Goal: Task Accomplishment & Management: Manage account settings

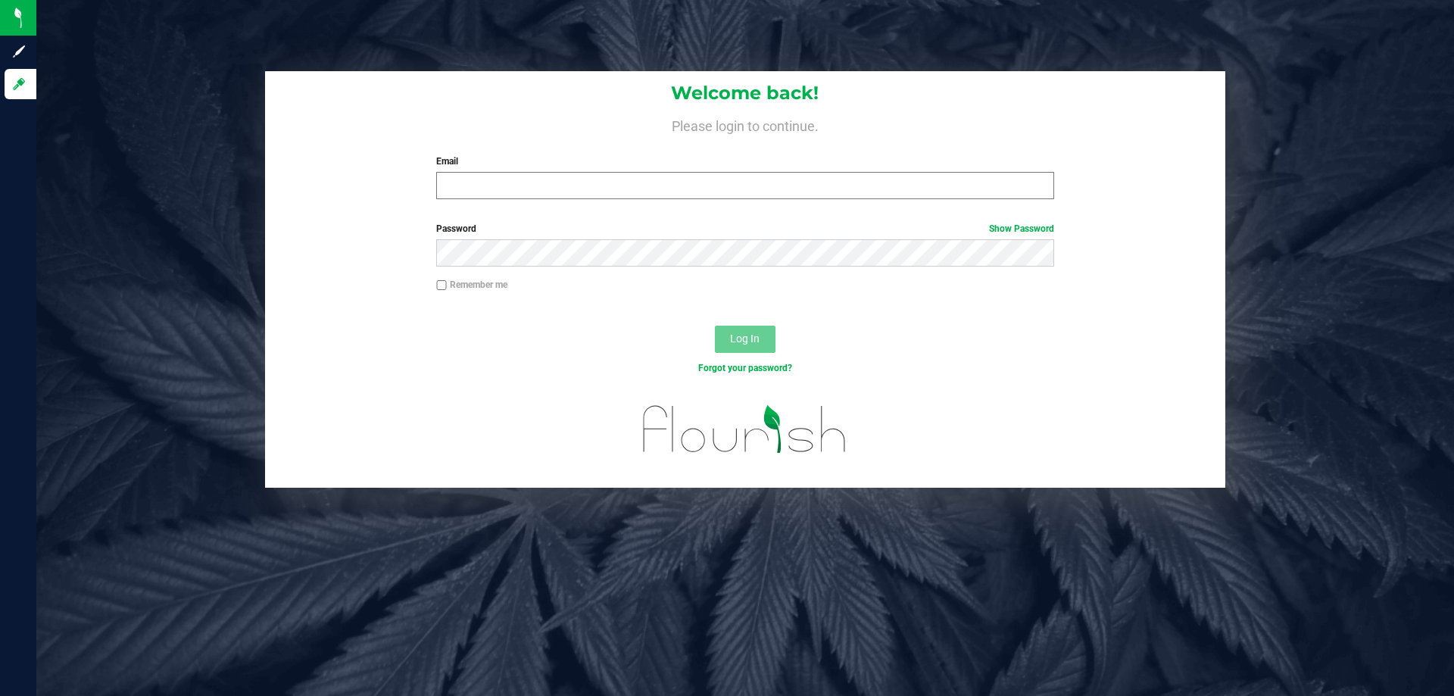
click at [463, 197] on input "Email" at bounding box center [744, 185] width 617 height 27
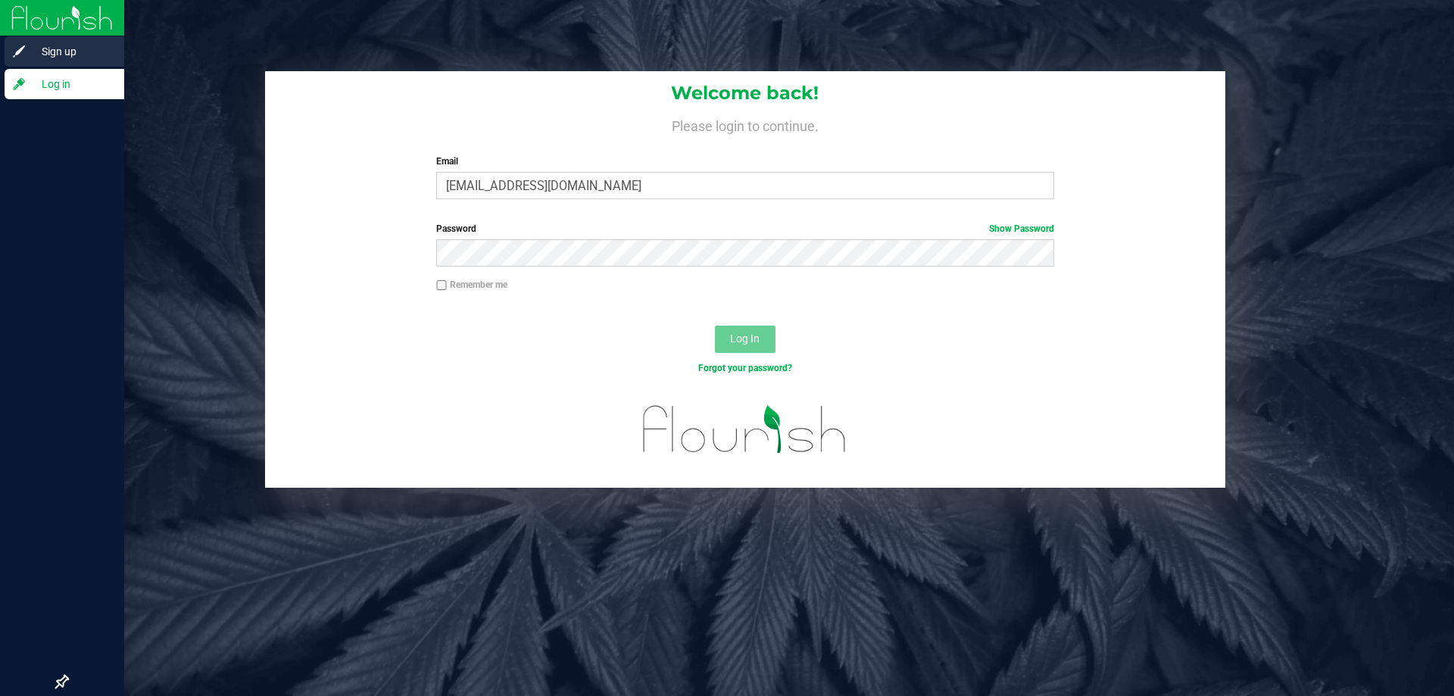
type input "sbendele@liveparallel.com"
click at [715, 326] on button "Log In" at bounding box center [745, 339] width 61 height 27
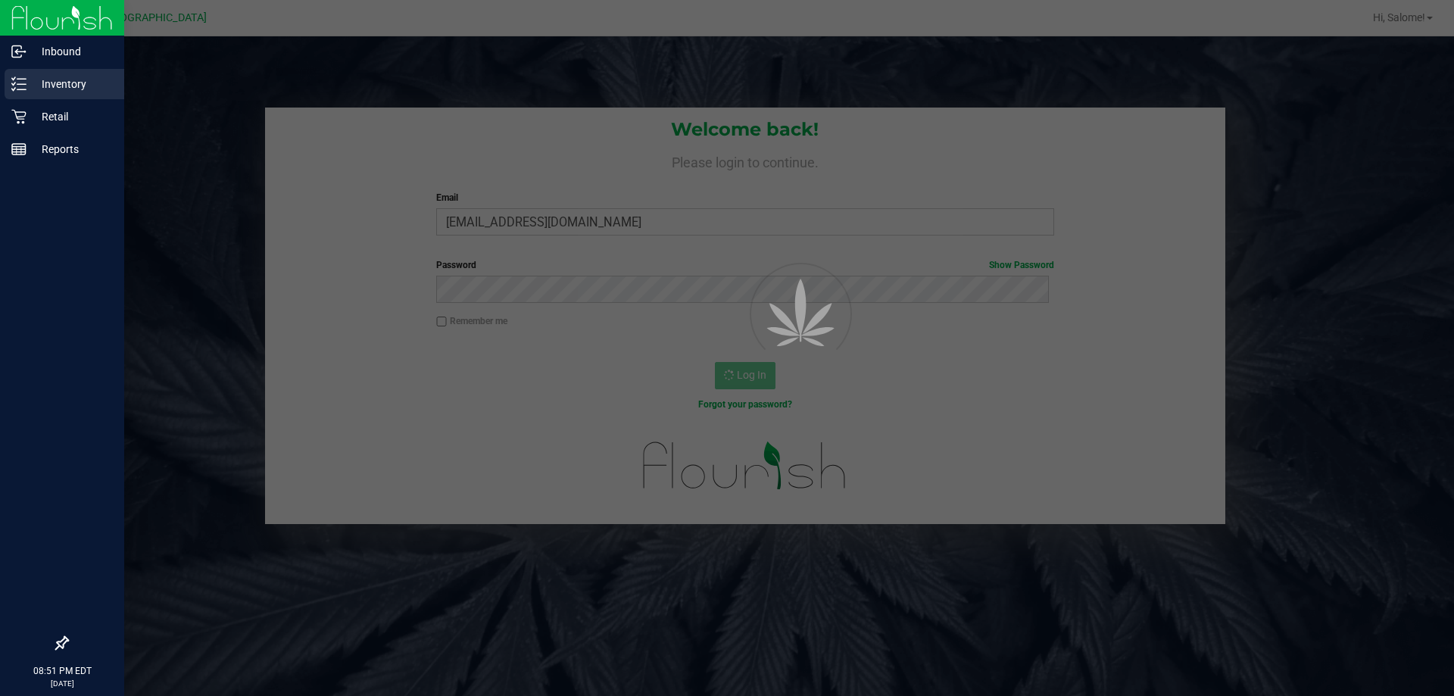
click at [57, 89] on p "Inventory" at bounding box center [72, 84] width 91 height 18
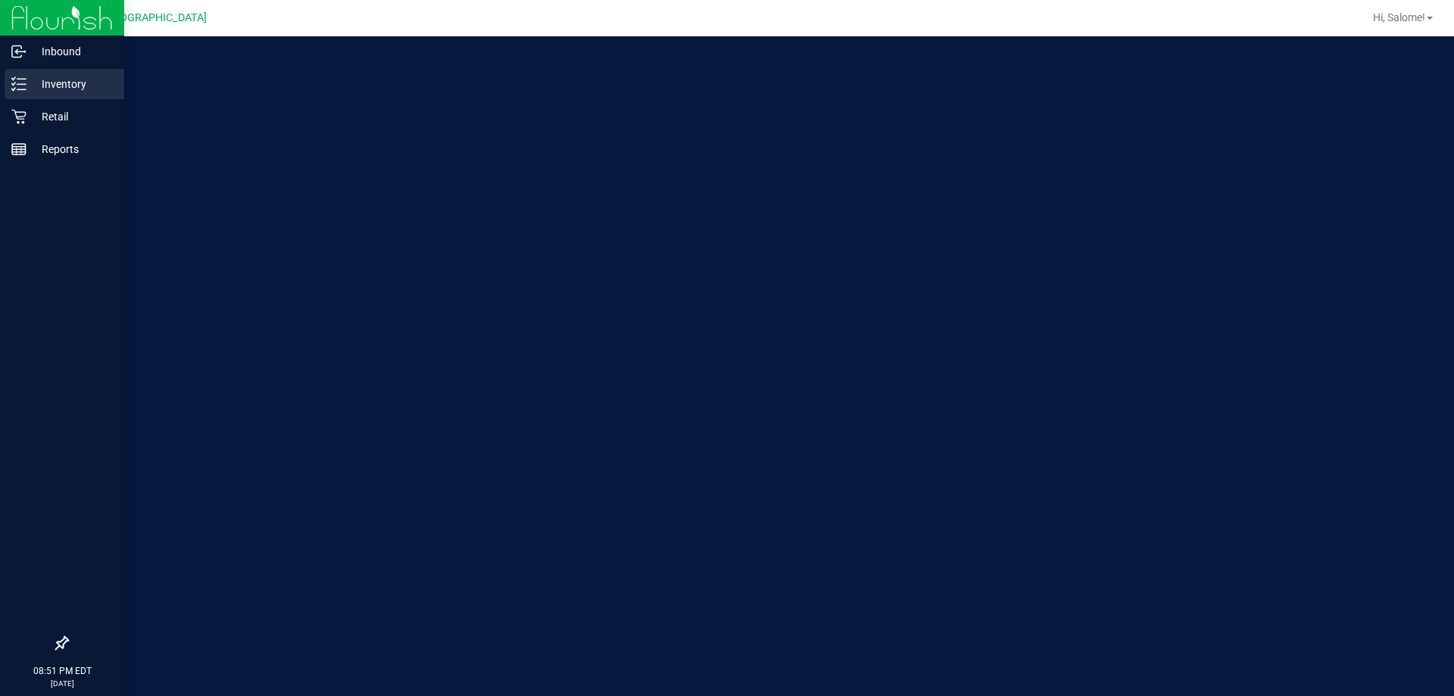
click at [64, 84] on p "Inventory" at bounding box center [72, 84] width 91 height 18
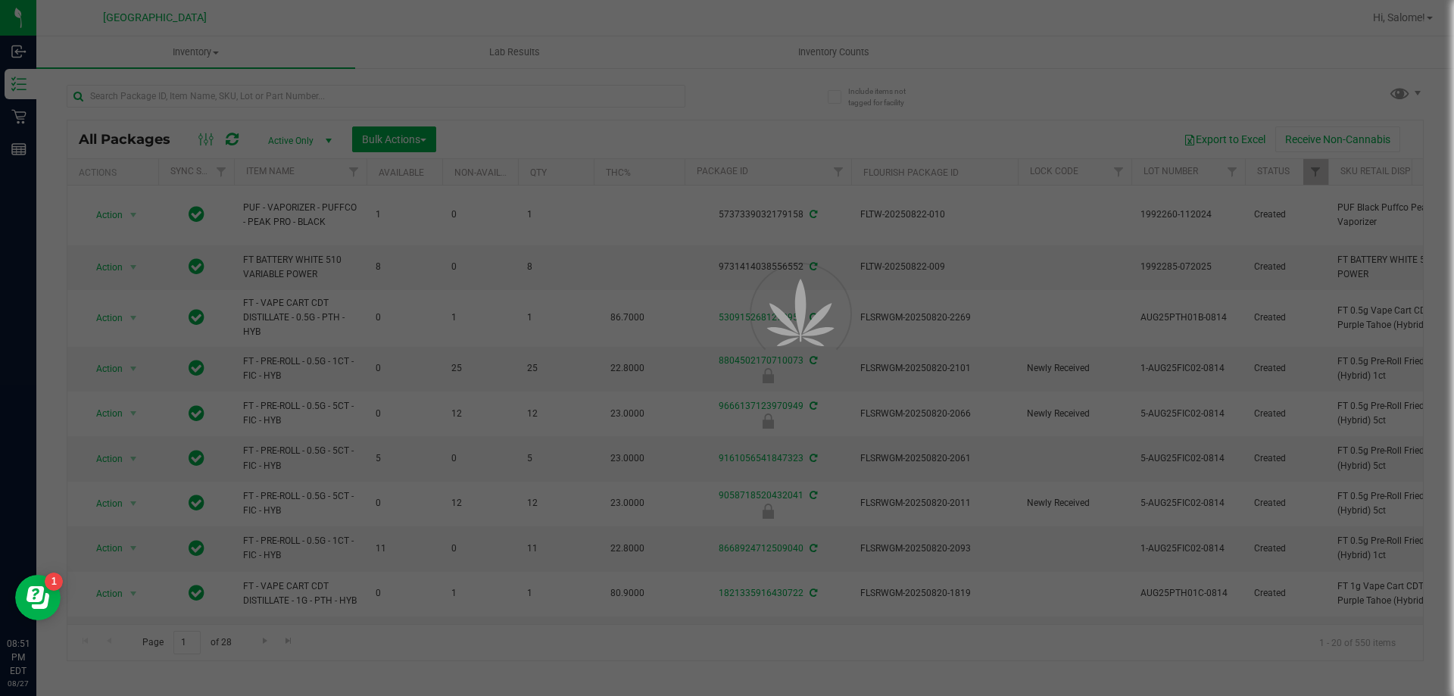
click at [825, 55] on div at bounding box center [727, 348] width 1454 height 696
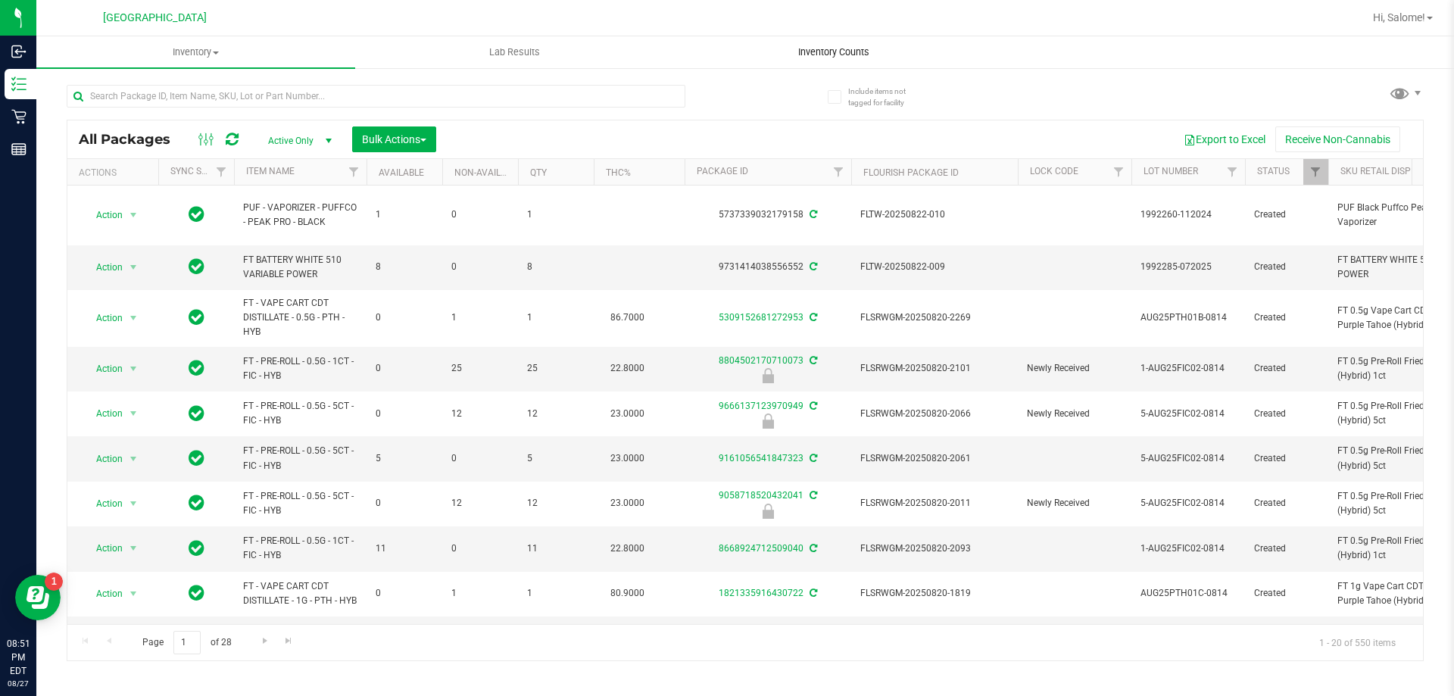
click at [838, 53] on span "Inventory Counts" at bounding box center [834, 52] width 112 height 14
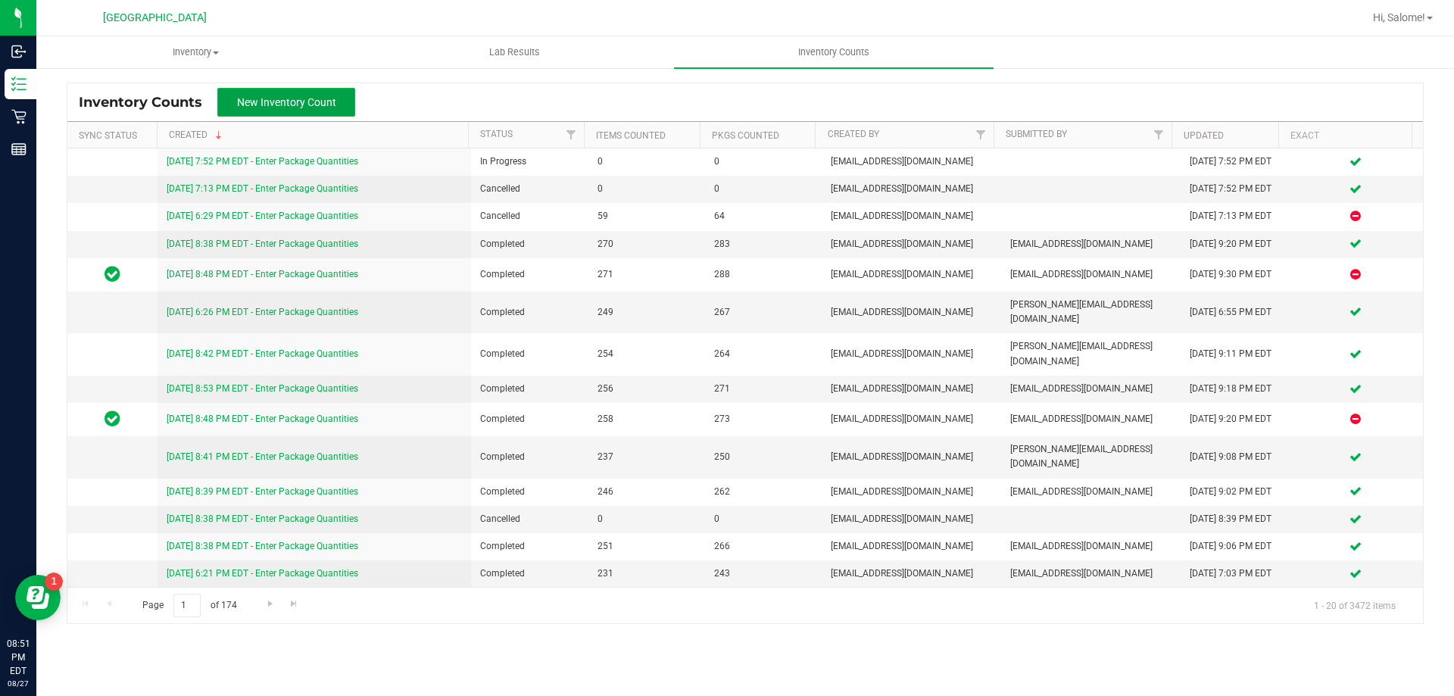
click at [298, 104] on span "New Inventory Count" at bounding box center [286, 102] width 99 height 12
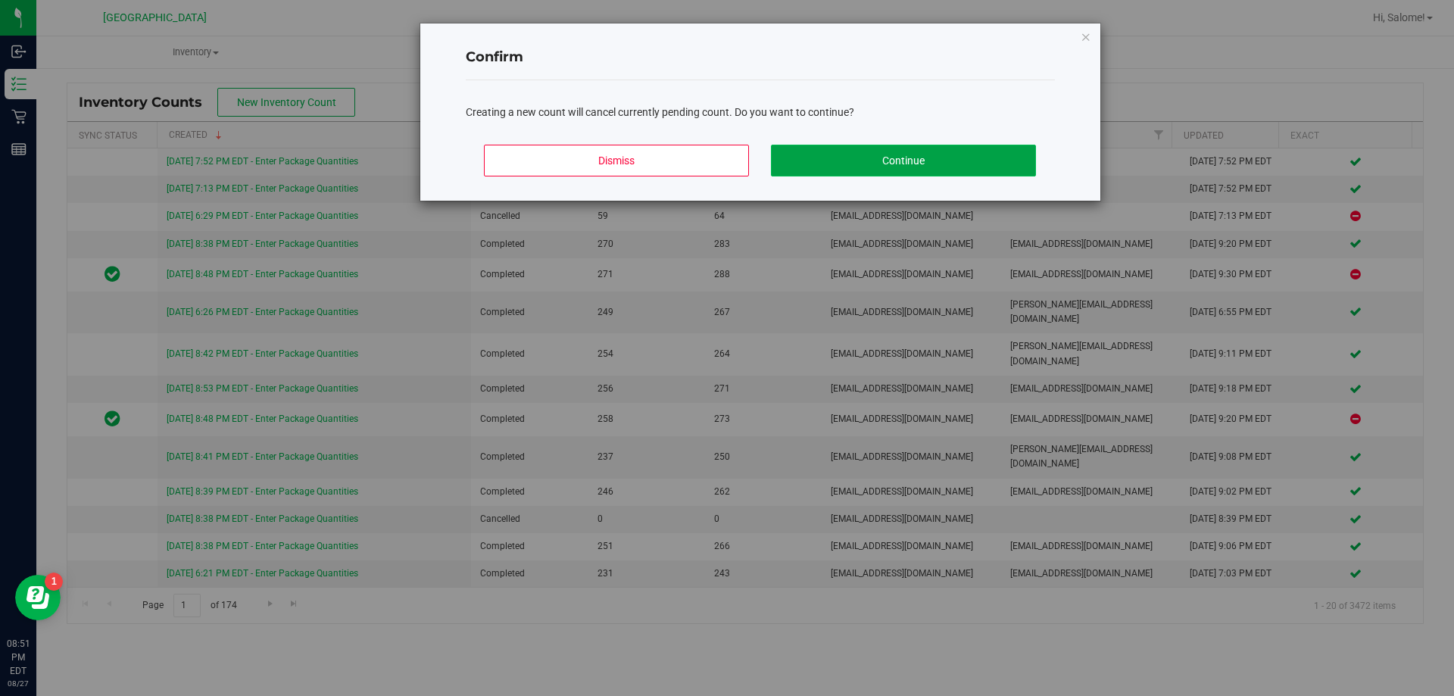
click at [878, 157] on button "Continue" at bounding box center [903, 161] width 265 height 32
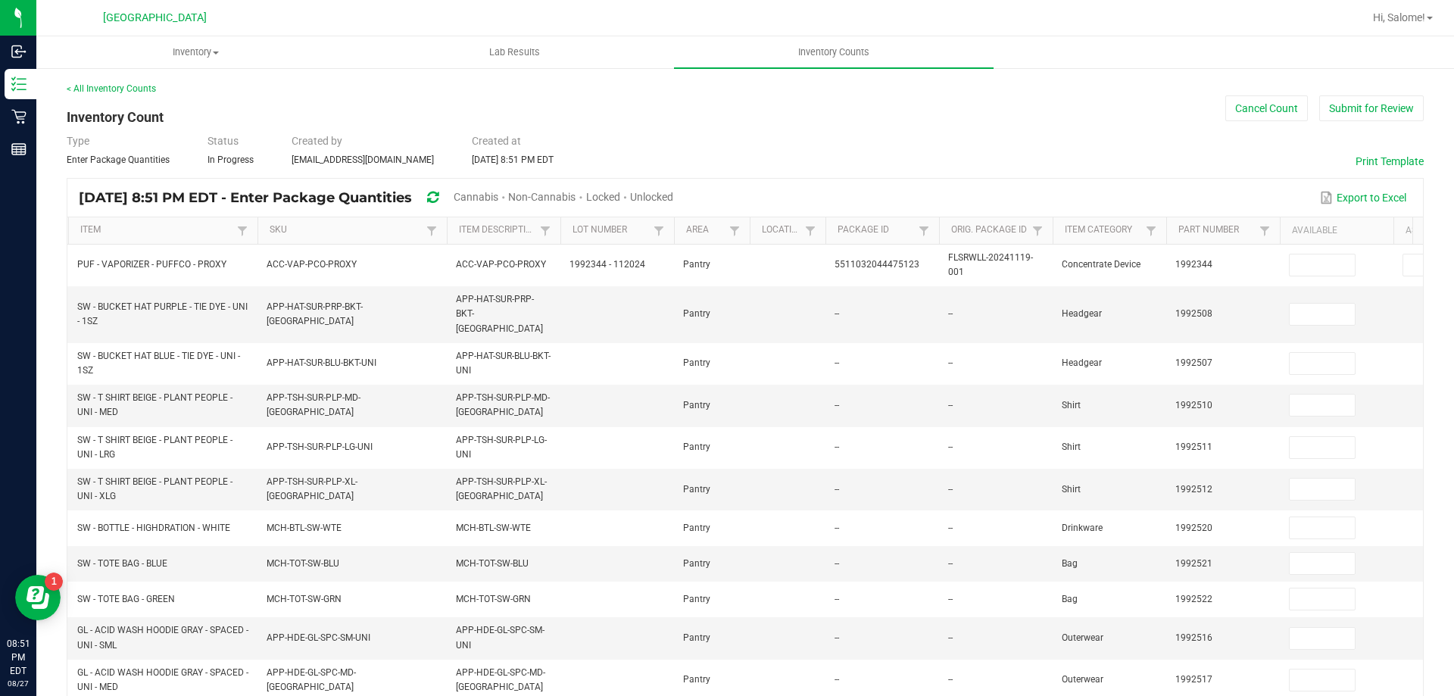
click at [673, 193] on span "Unlocked" at bounding box center [651, 197] width 43 height 12
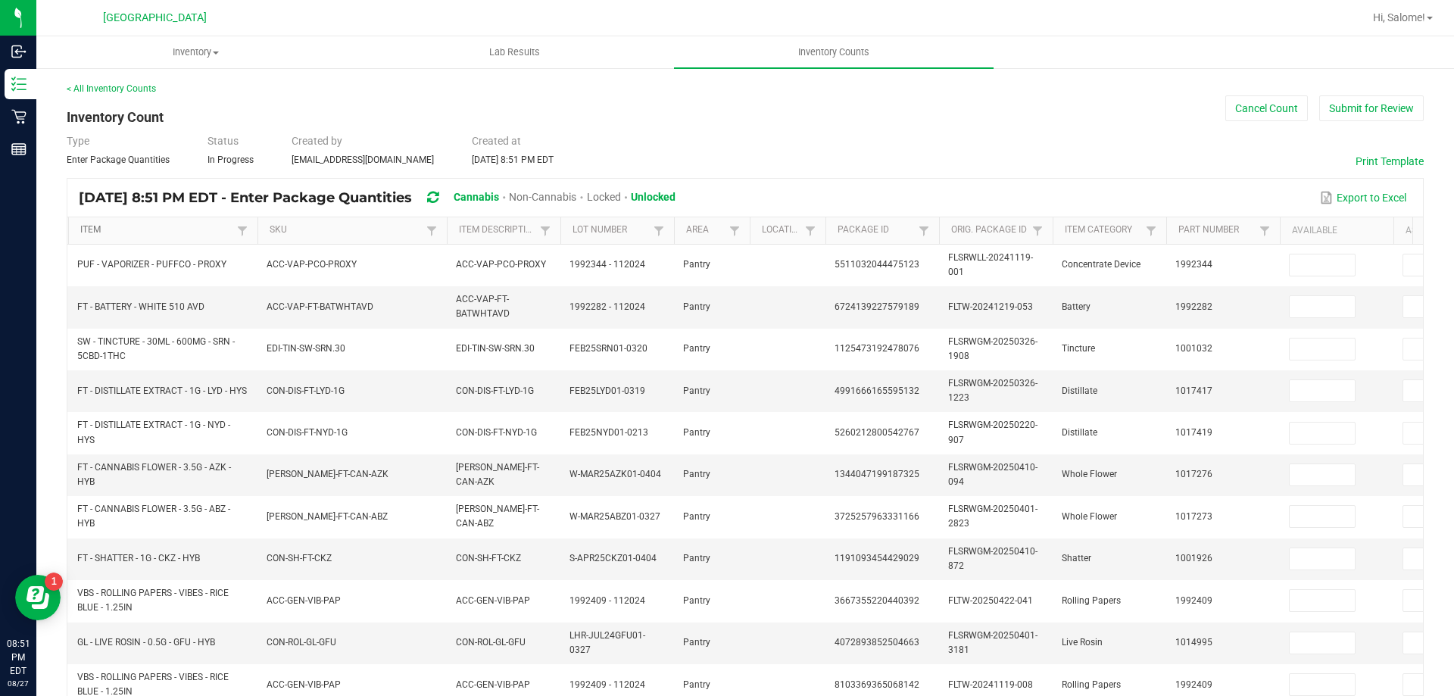
click at [101, 232] on link "Item" at bounding box center [156, 230] width 152 height 12
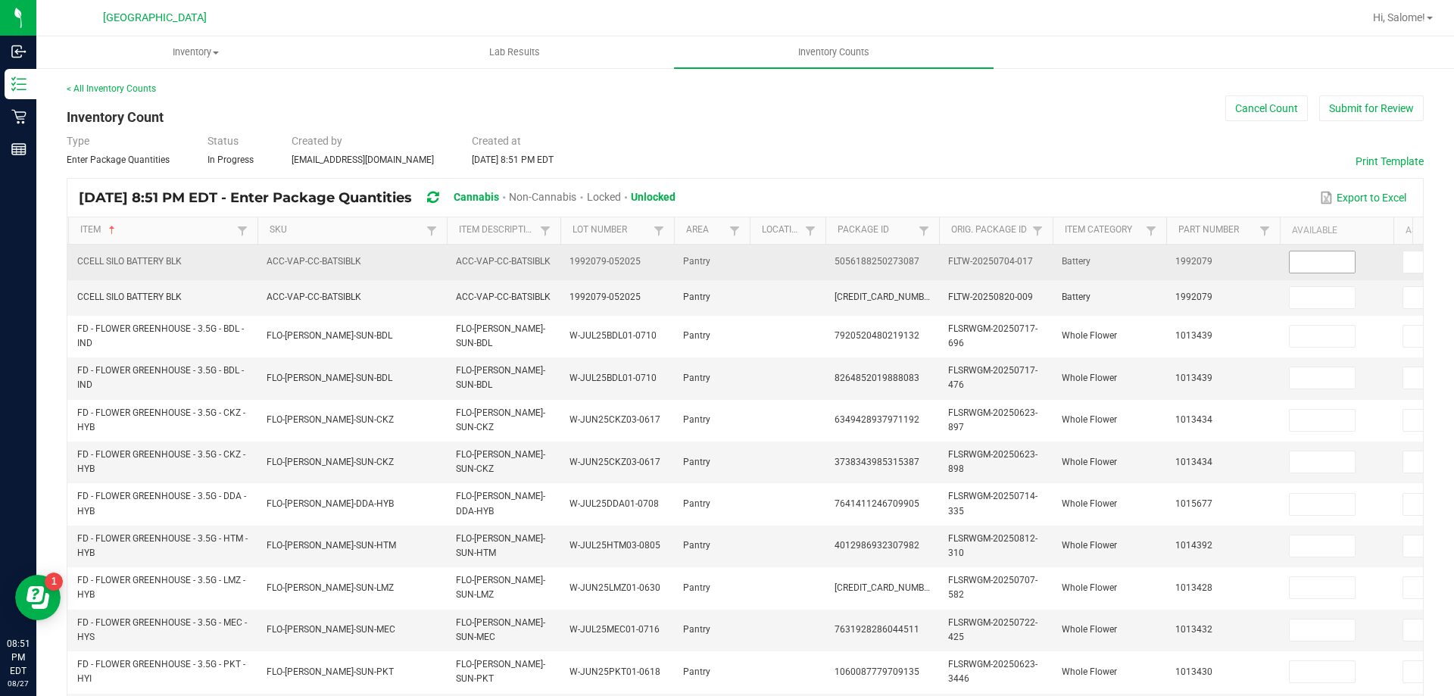
click at [1342, 262] on input at bounding box center [1322, 261] width 65 height 21
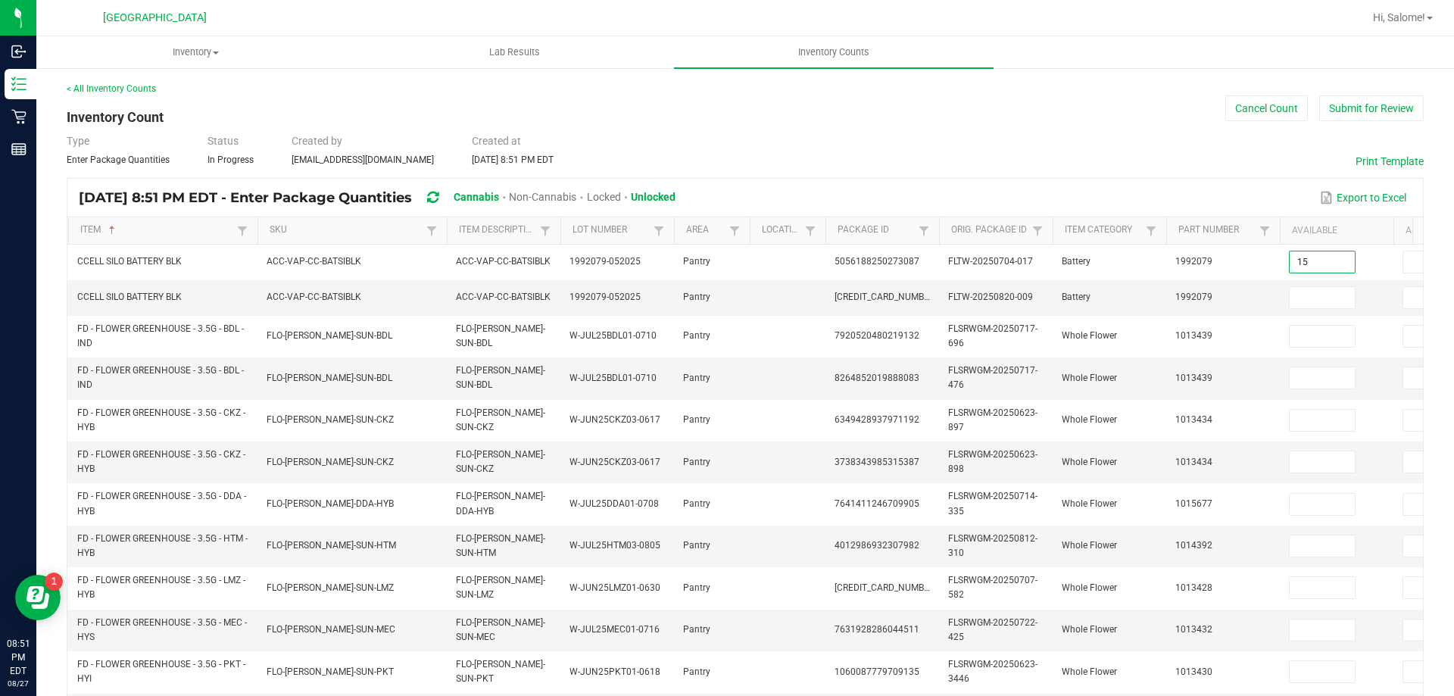
type input "15"
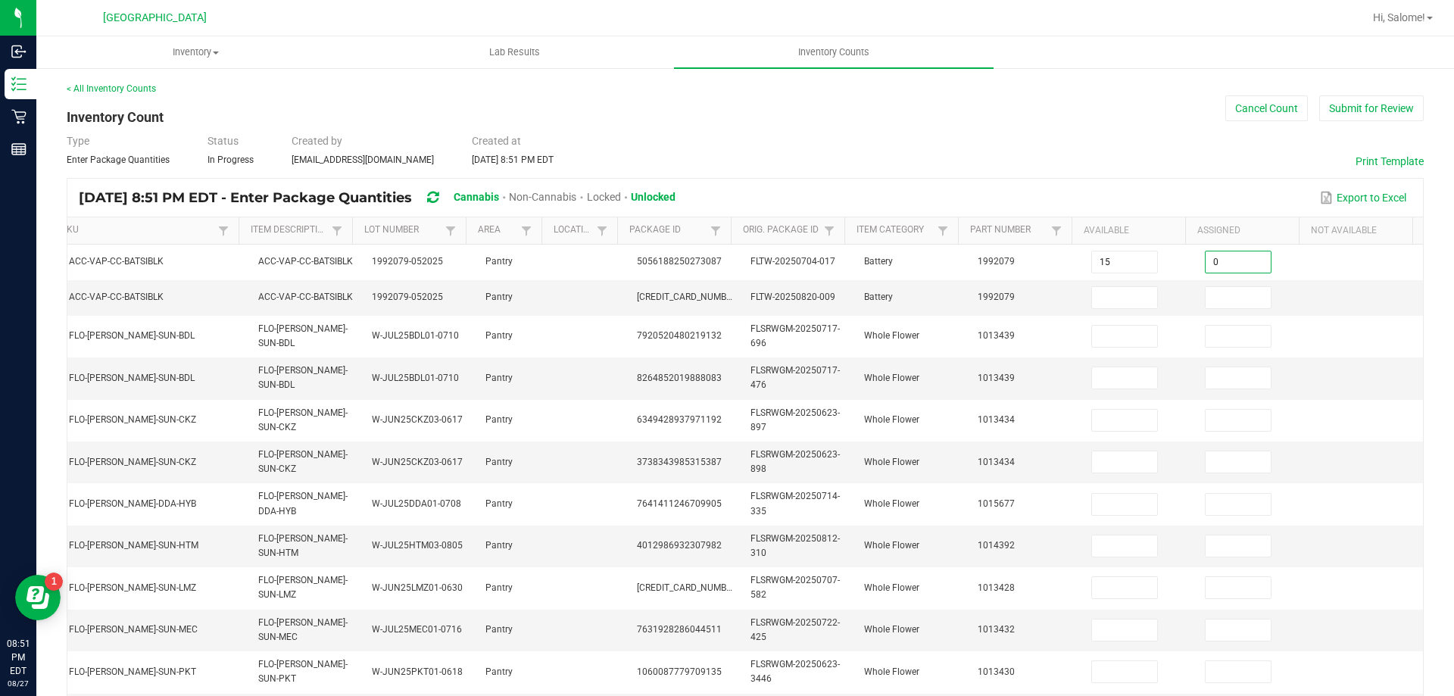
type input "0"
type input "13"
type input "0"
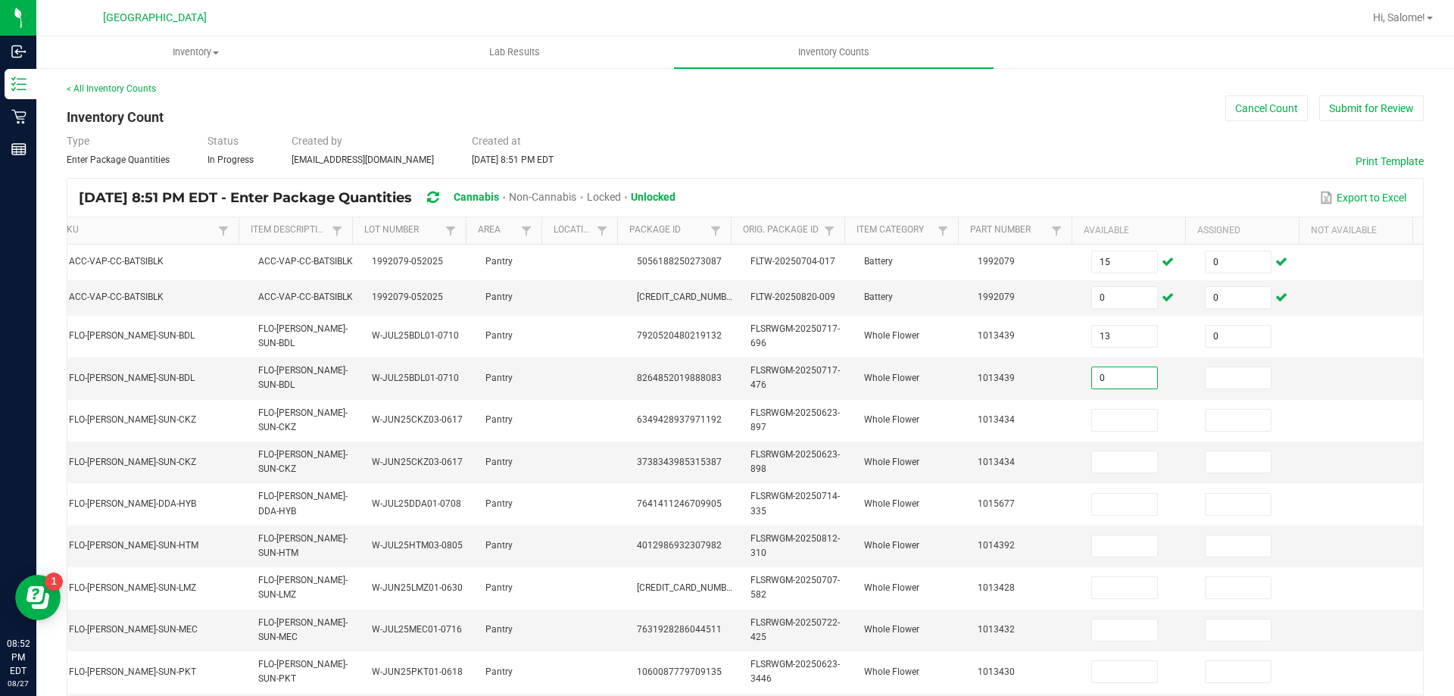
type input "0"
type input "14"
type input "0"
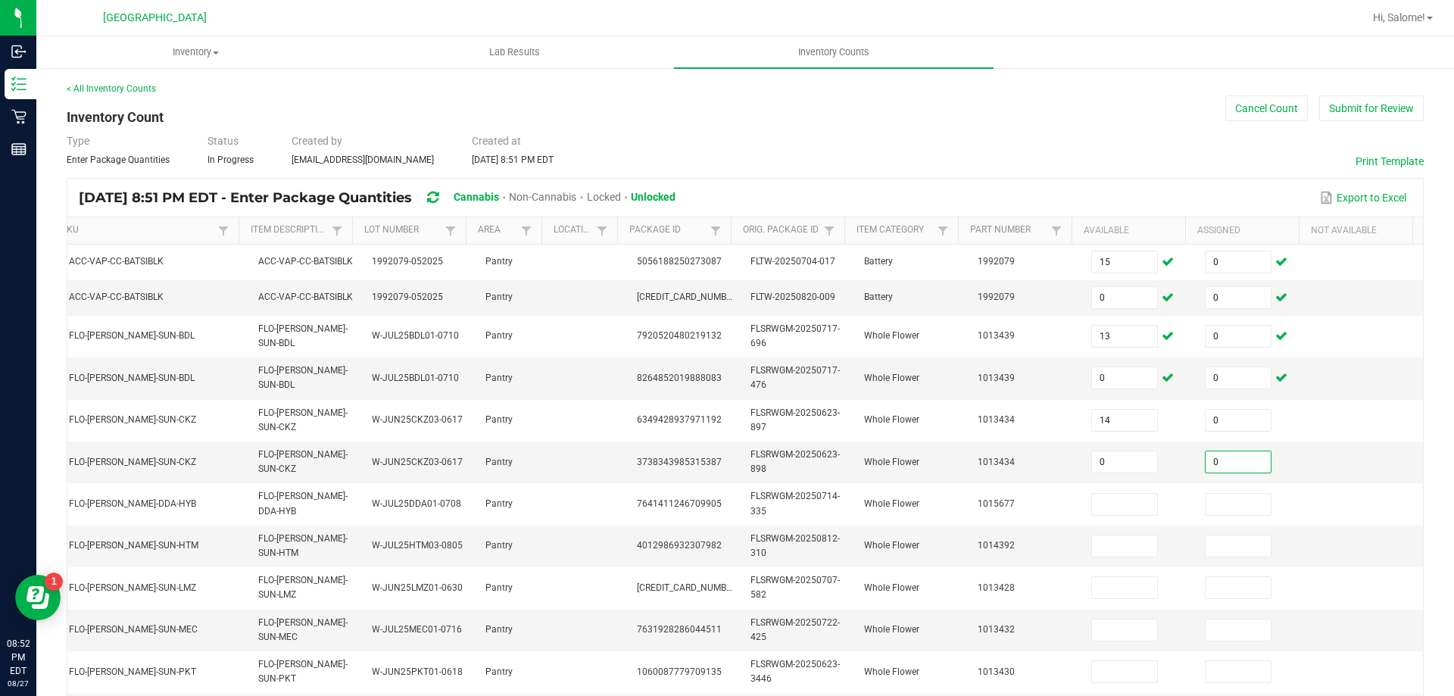
type input "0"
type input "2"
type input "0"
type input "5"
type input "0"
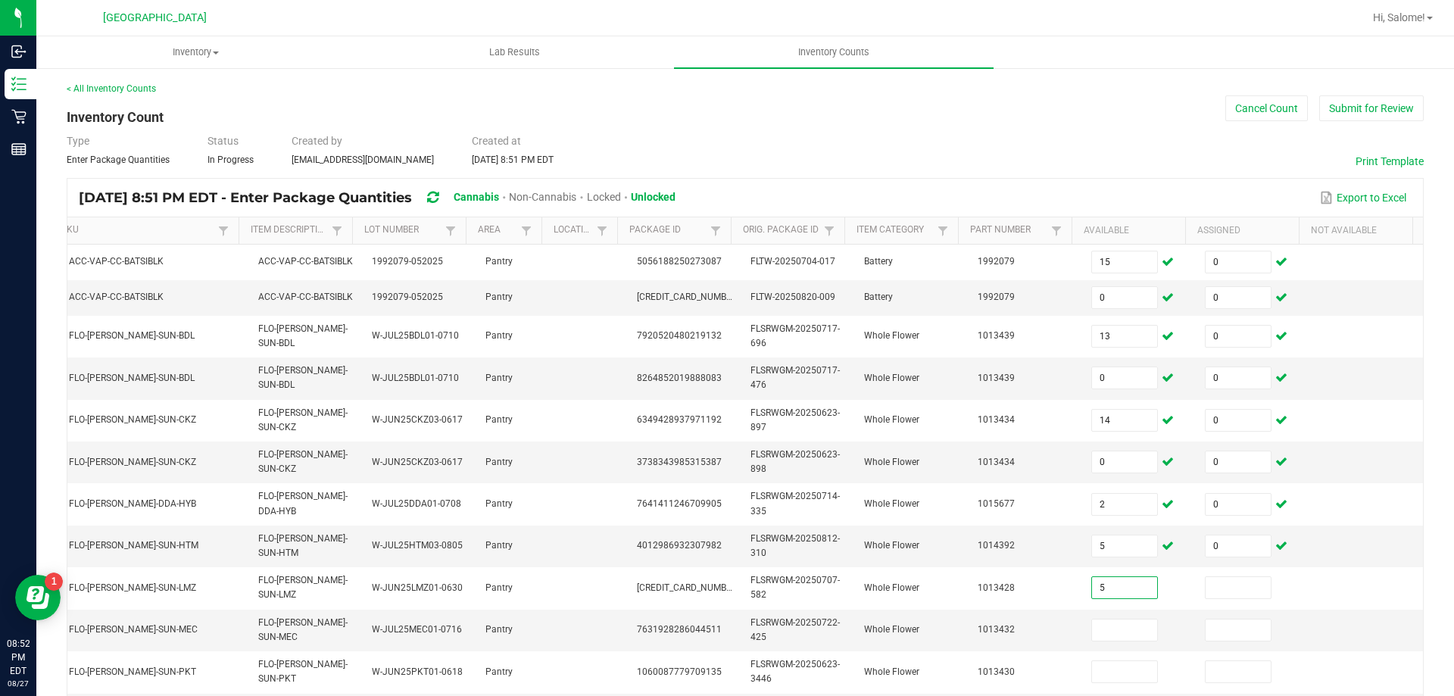
type input "5"
type input "0"
type input "12"
type input "0"
type input "17"
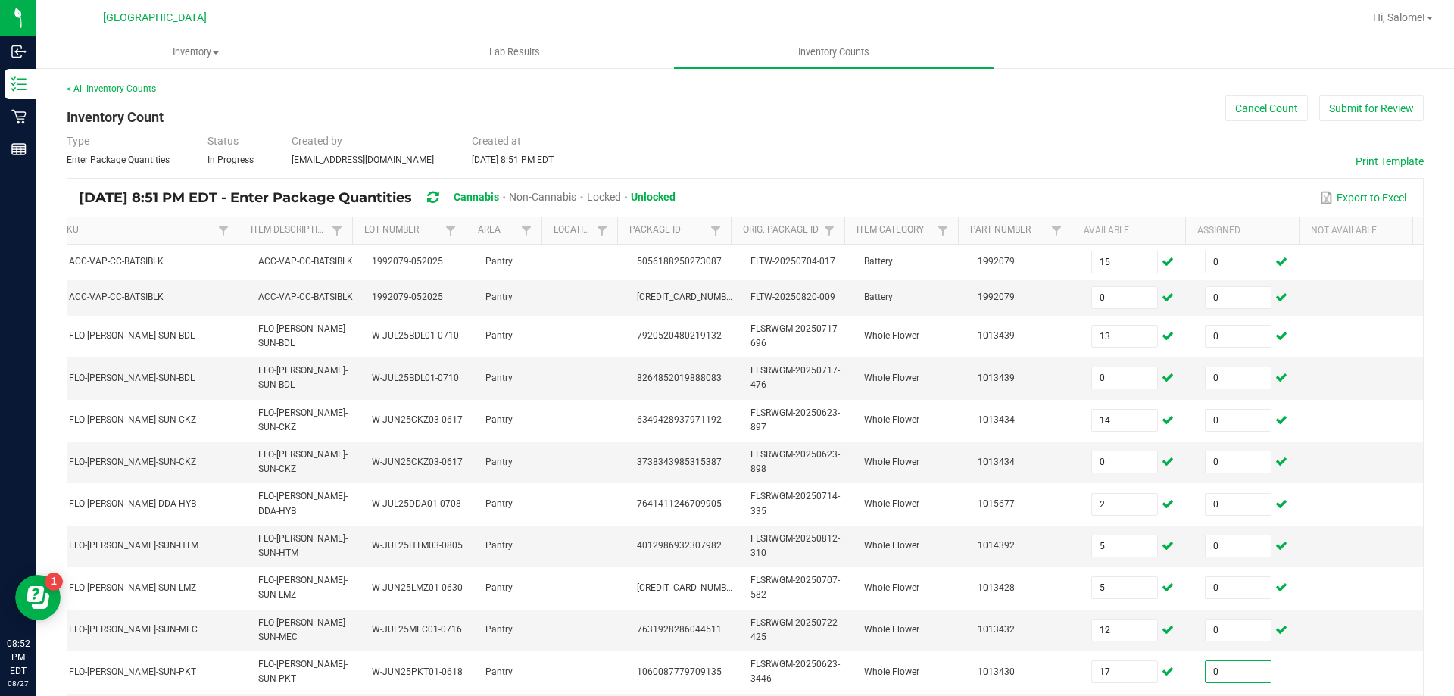
type input "0"
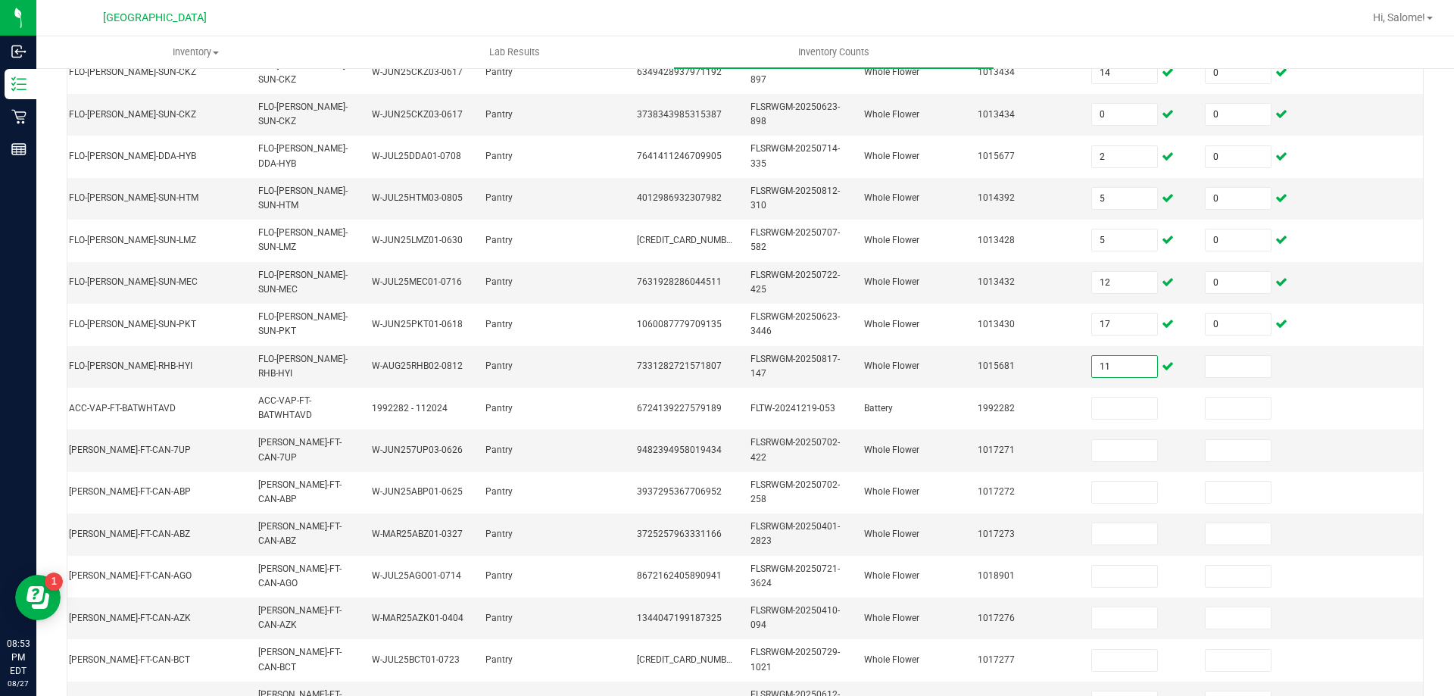
type input "11"
type input "0"
type input "2"
type input "0"
type input "16"
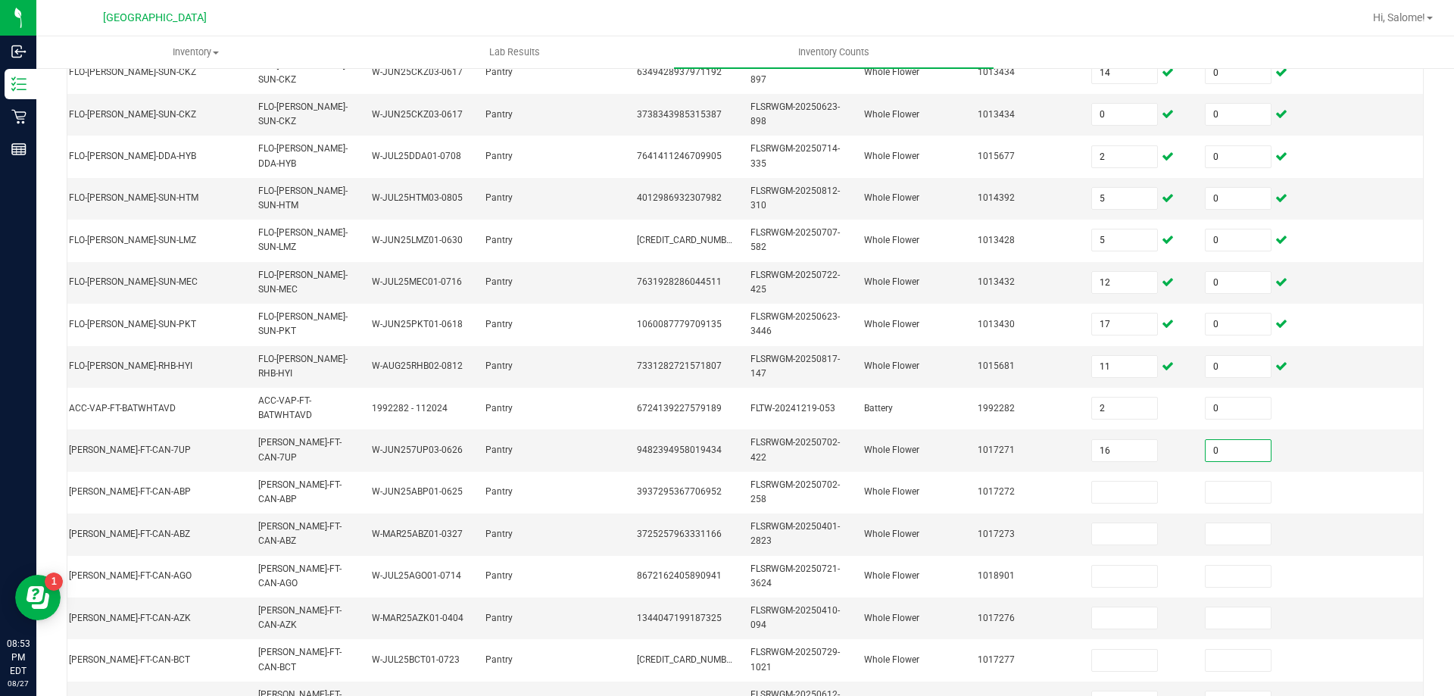
type input "0"
type input "13"
type input "0"
type input "2"
type input "0"
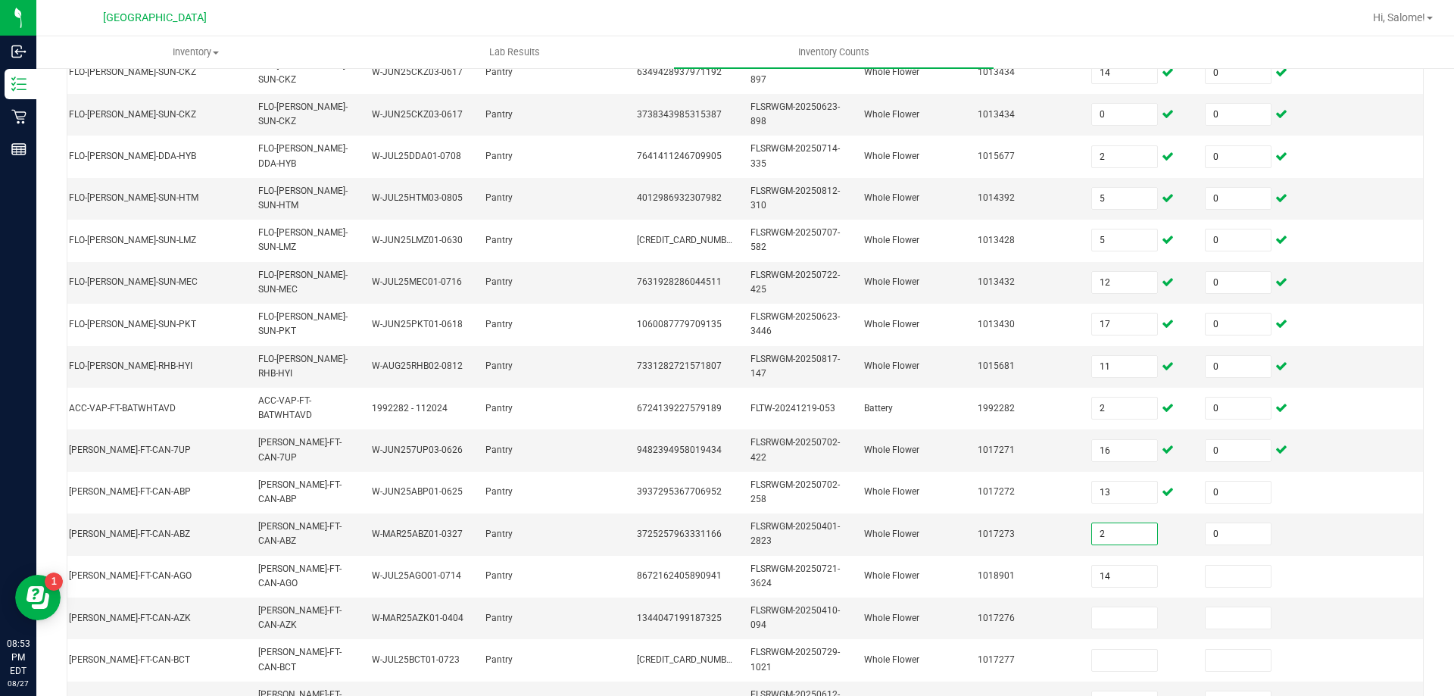
type input "14"
type input "0"
type input "16"
type input "0"
type input "16"
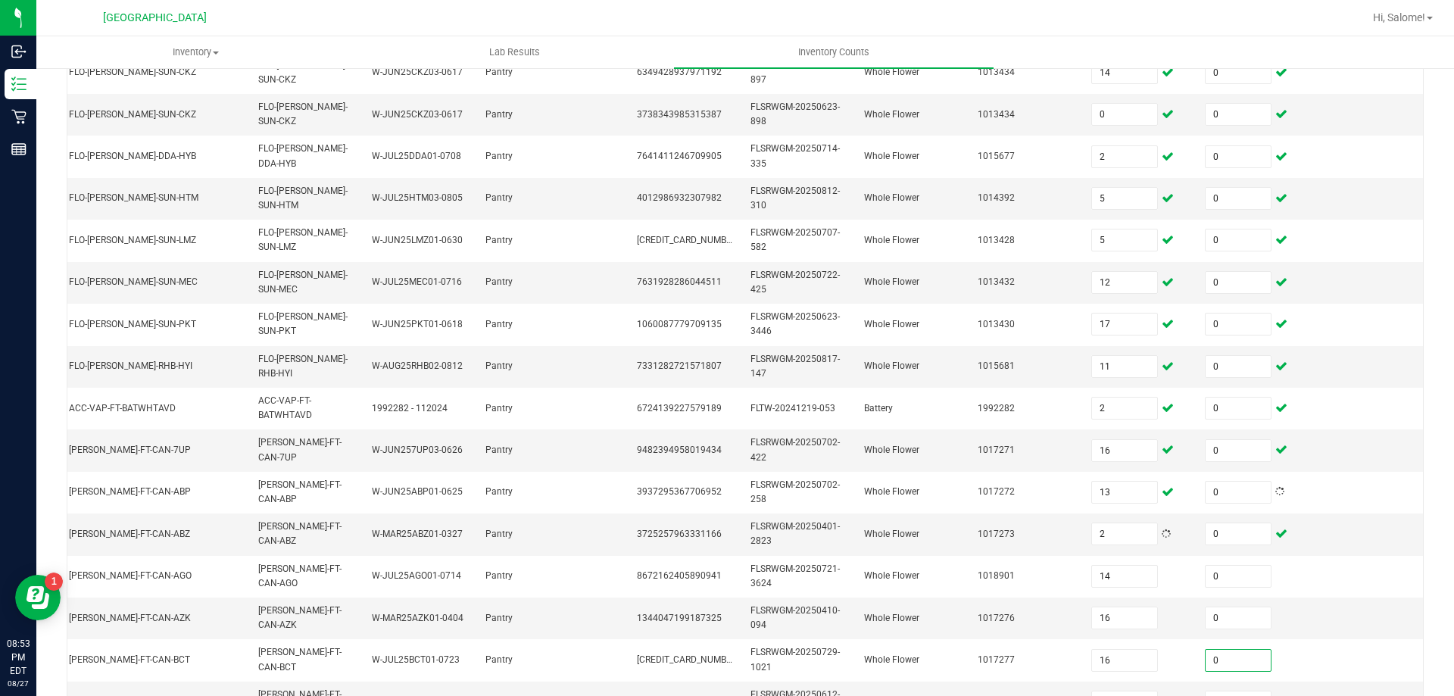
type input "0"
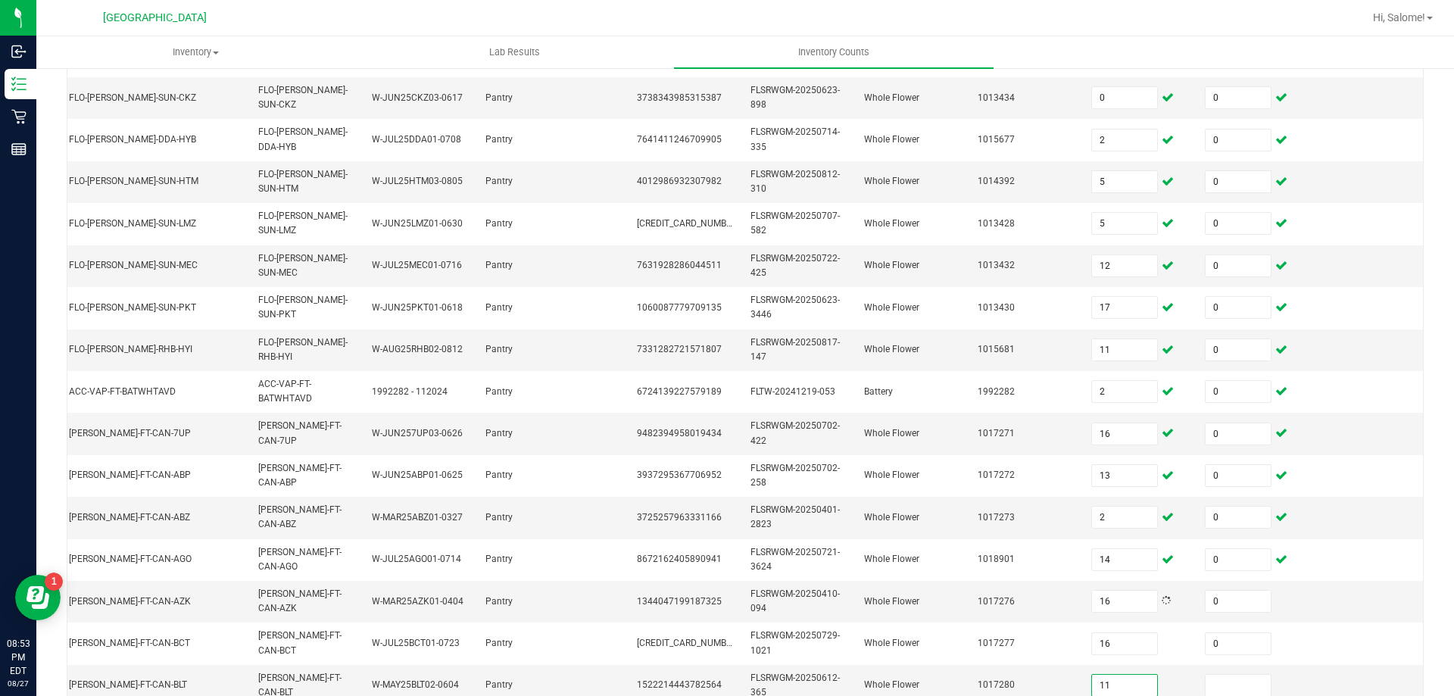
type input "11"
type input "0"
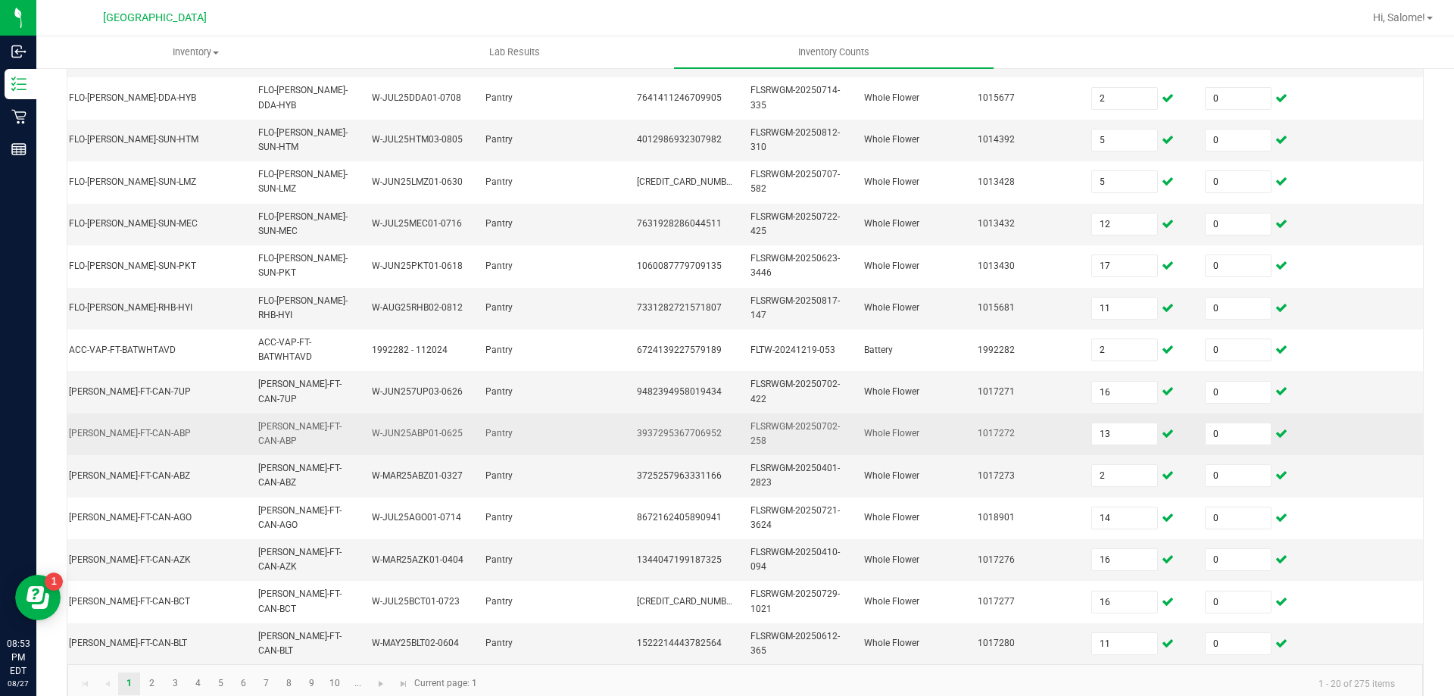
scroll to position [441, 0]
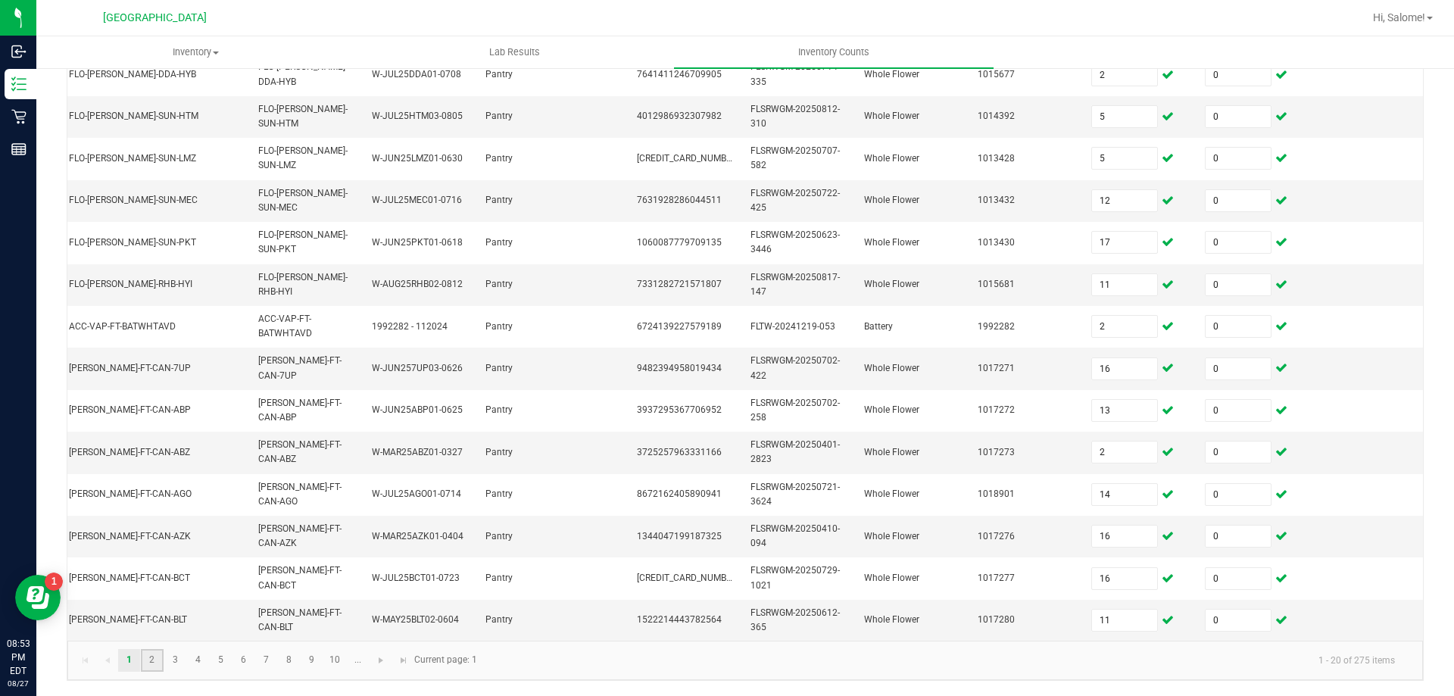
click at [154, 661] on link "2" at bounding box center [152, 660] width 22 height 23
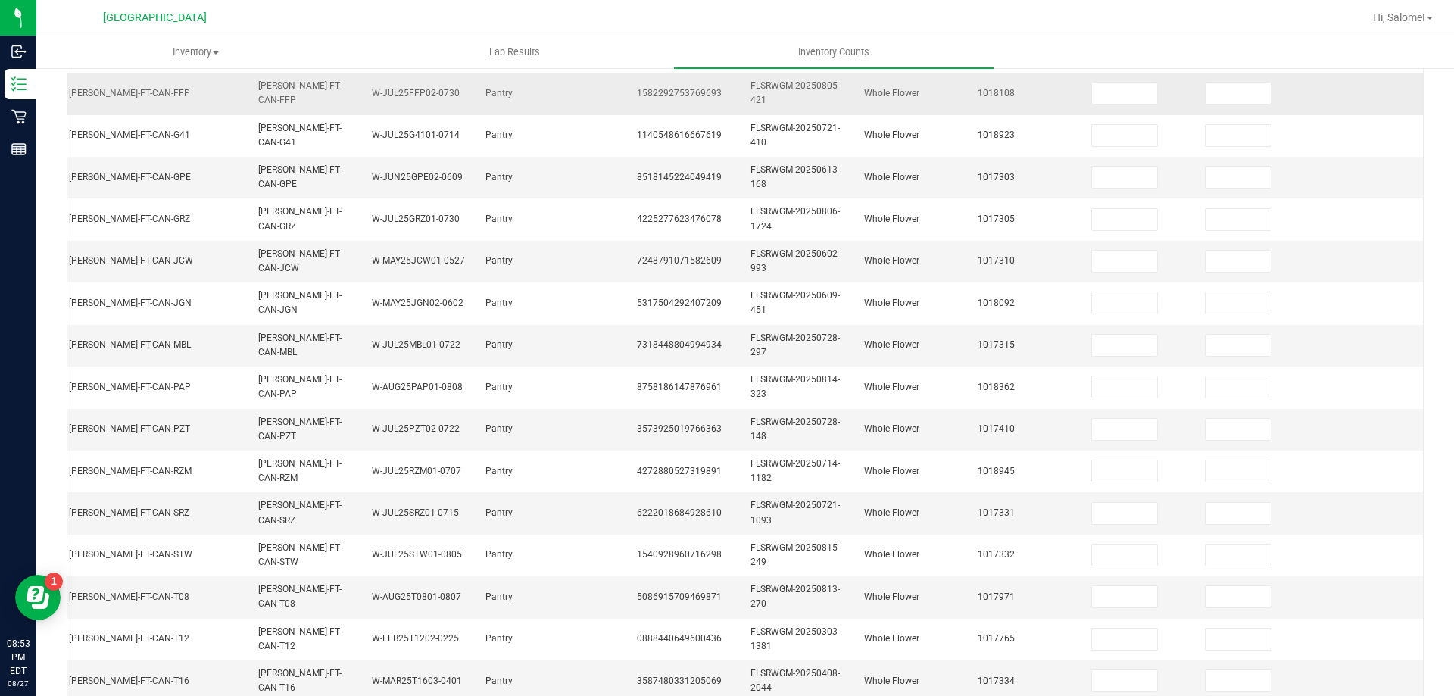
scroll to position [138, 0]
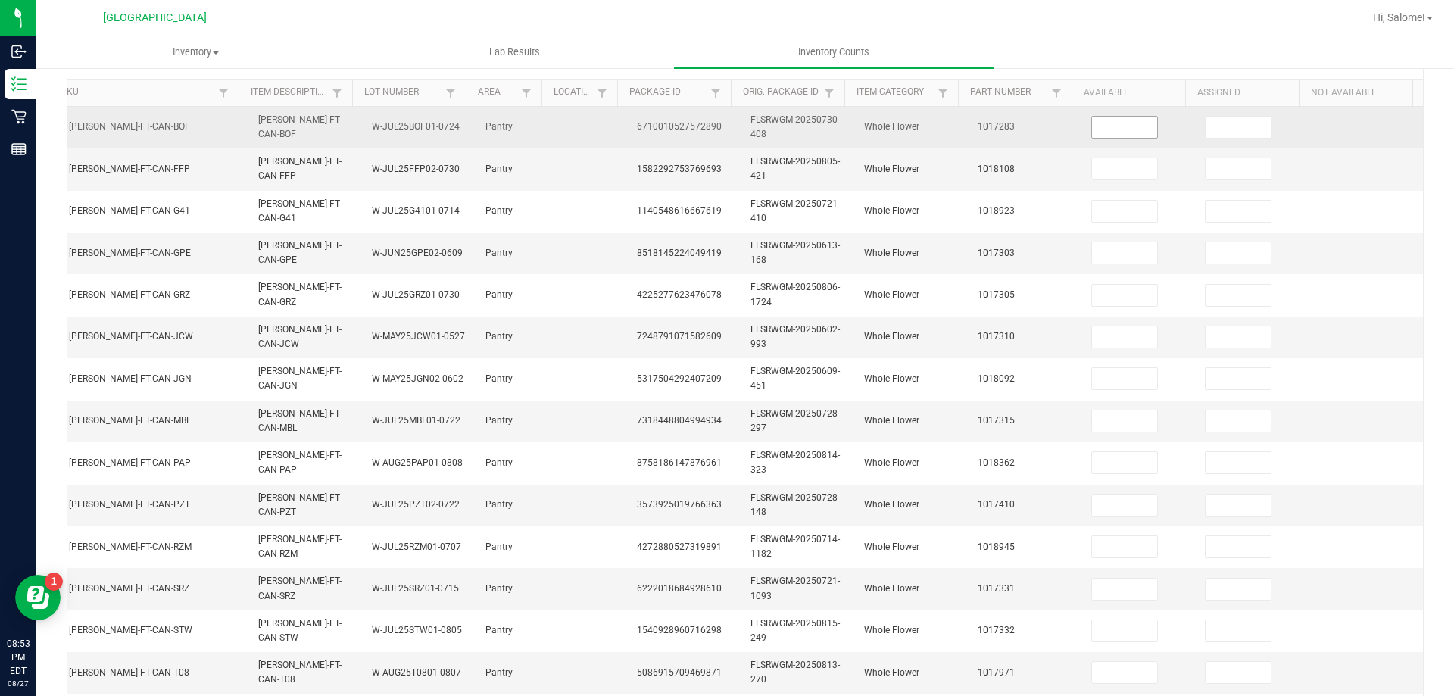
click at [1092, 126] on input at bounding box center [1124, 127] width 65 height 21
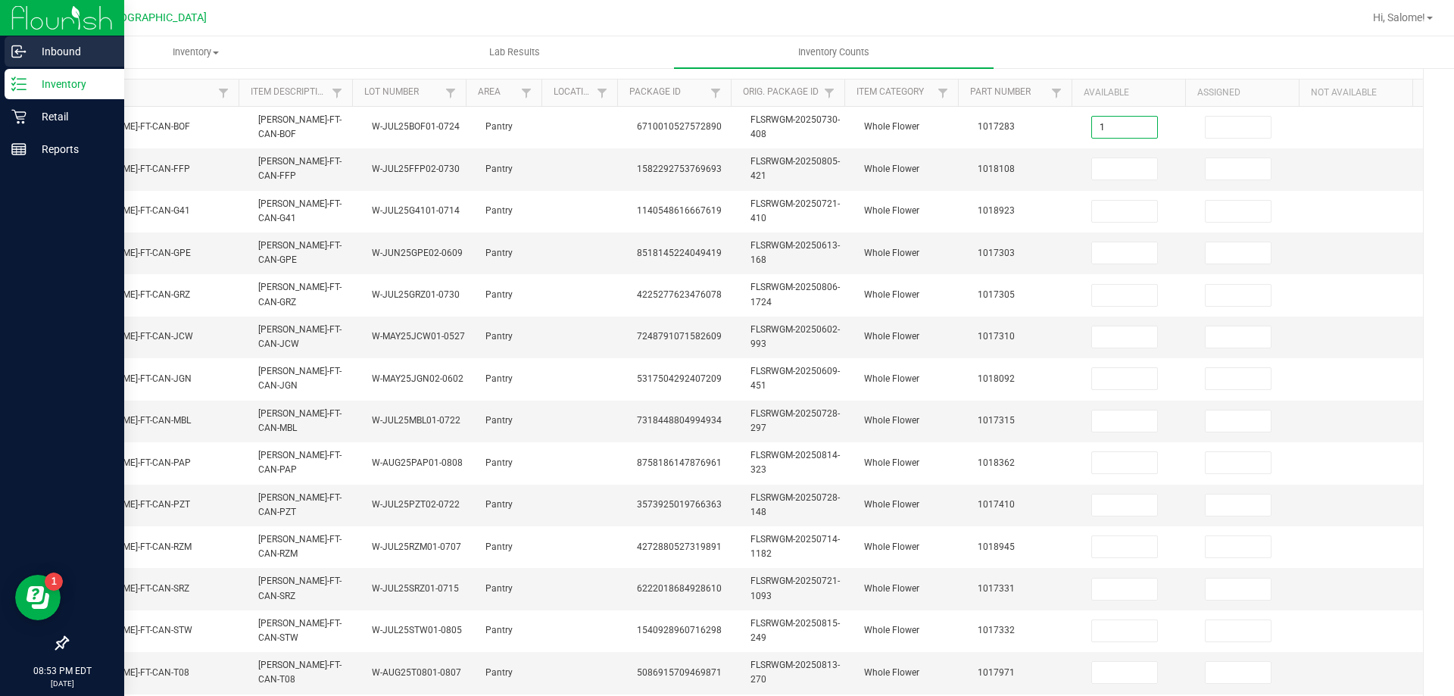
type input "1"
type input "0"
type input "10"
type input "0"
type input "12"
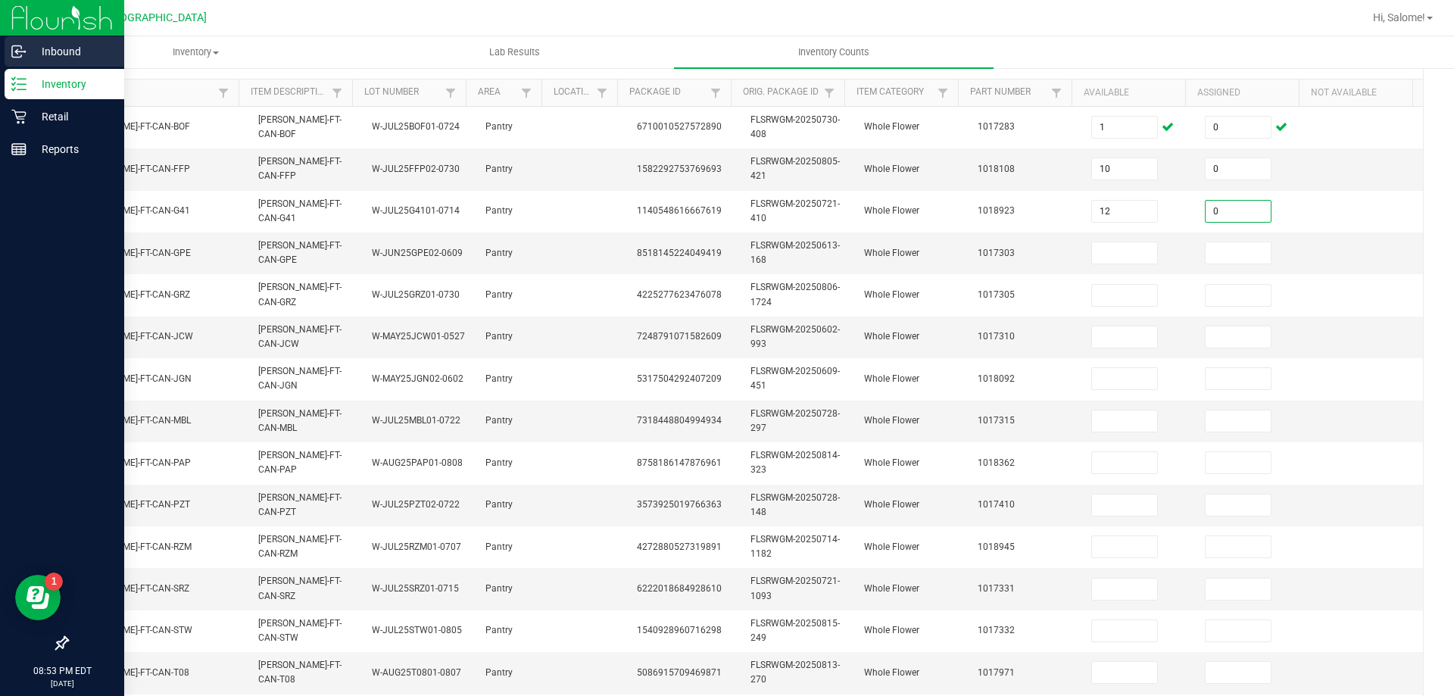
type input "0"
type input "14"
type input "0"
type input "1"
type input "0"
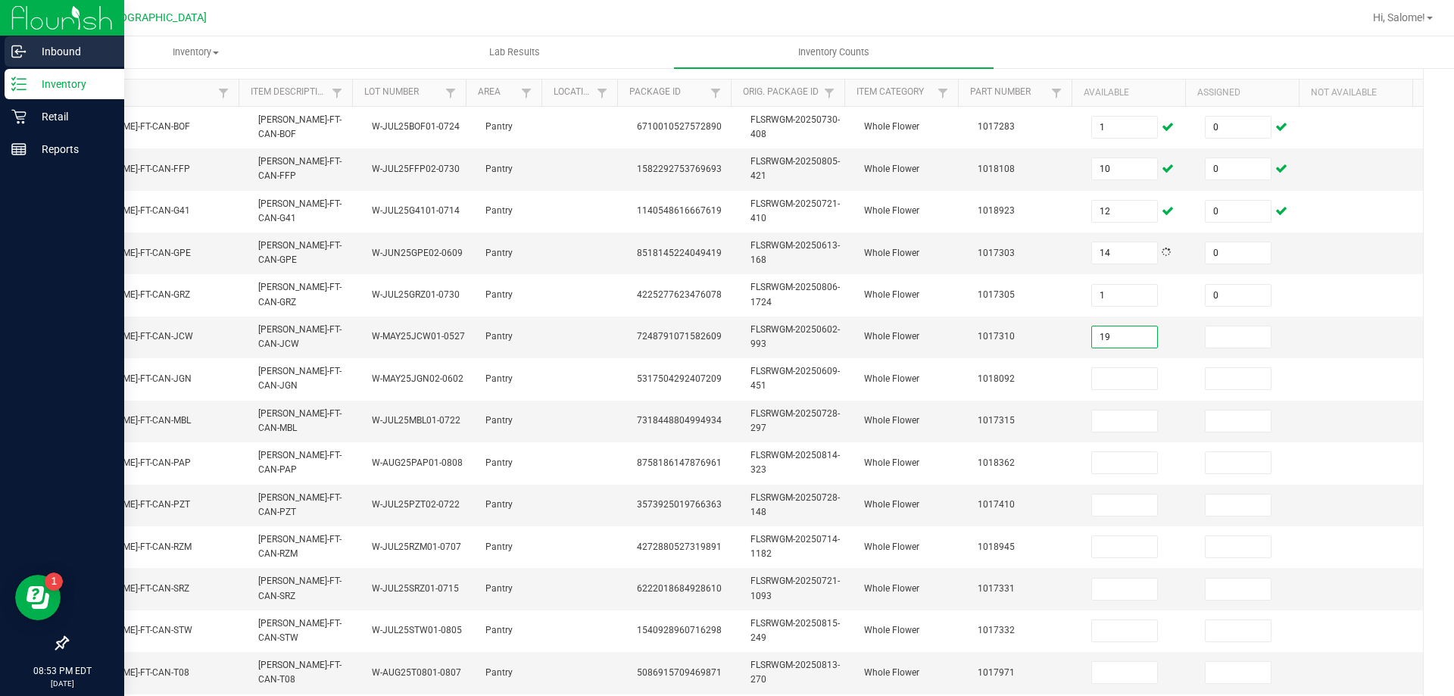
type input "19"
type input "0"
type input "11"
type input "0"
type input "5"
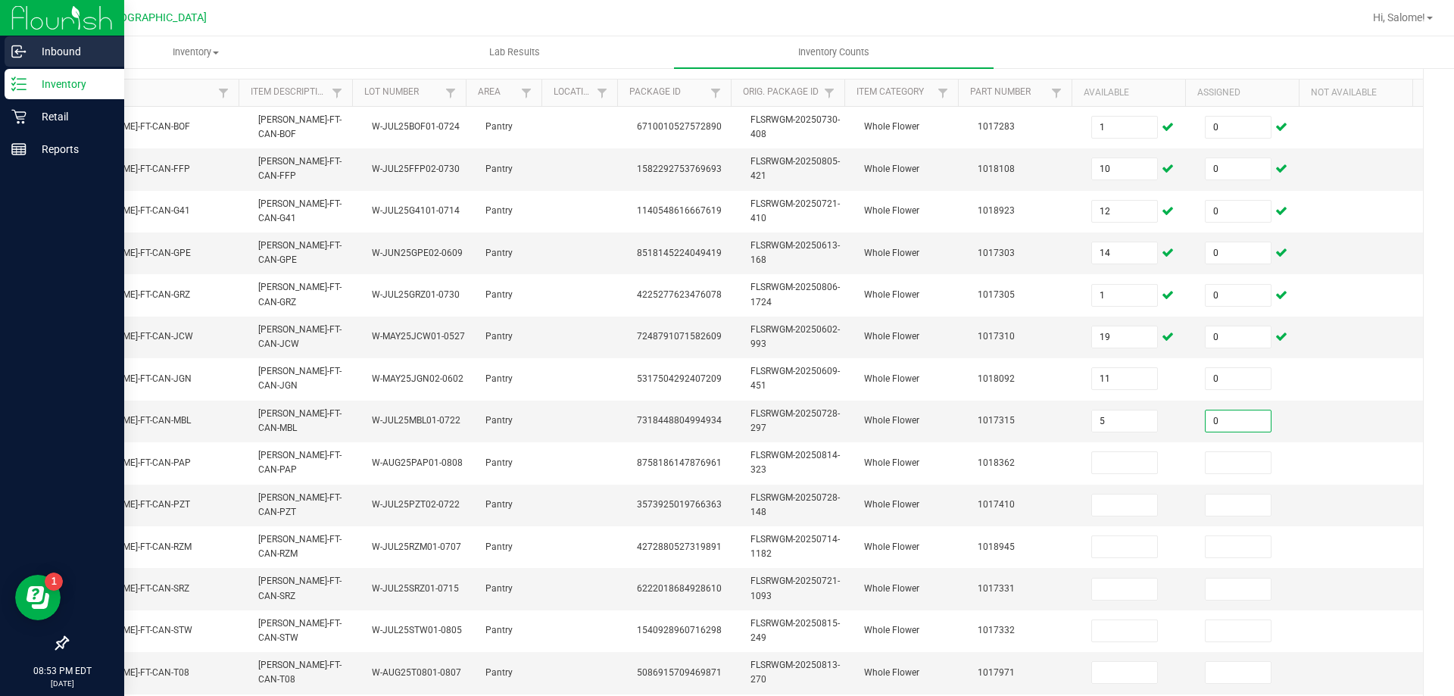
type input "0"
type input "15"
type input "0"
type input "5"
type input "0"
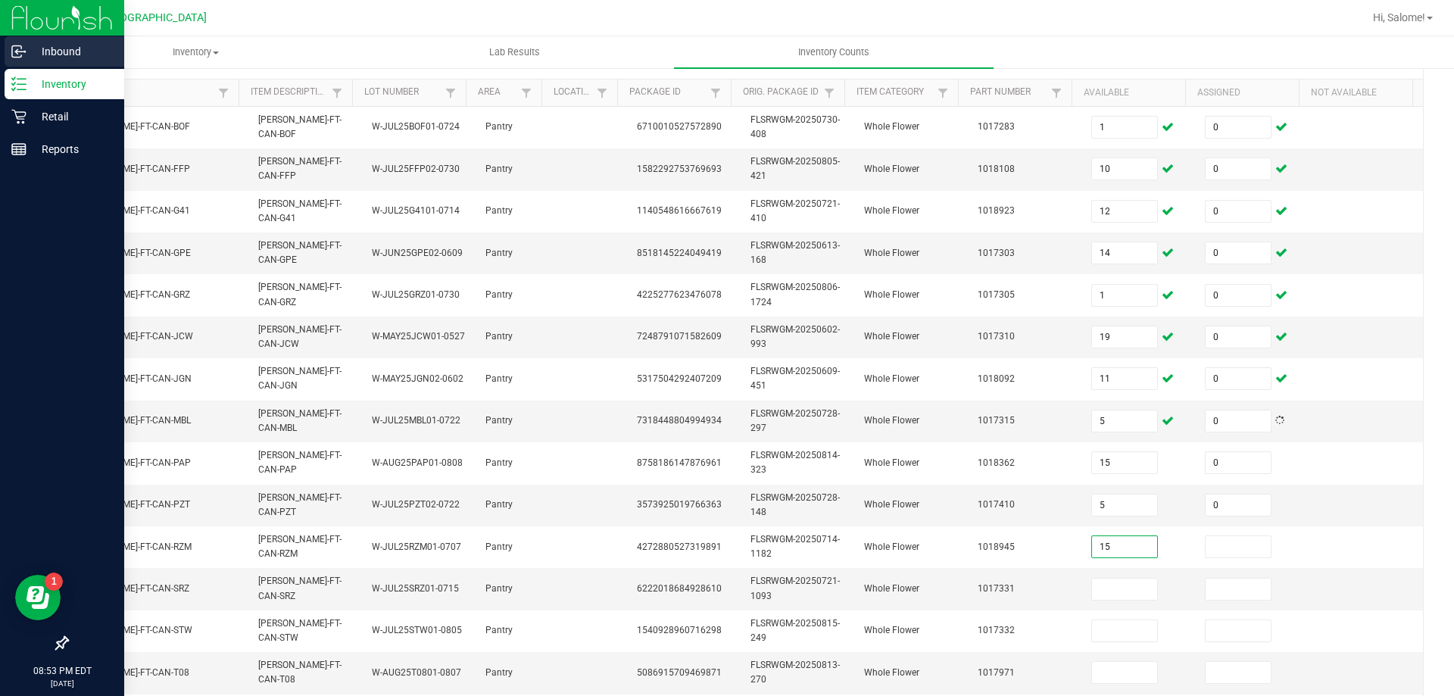
type input "15"
type input "0"
type input "9"
type input "0"
type input "17"
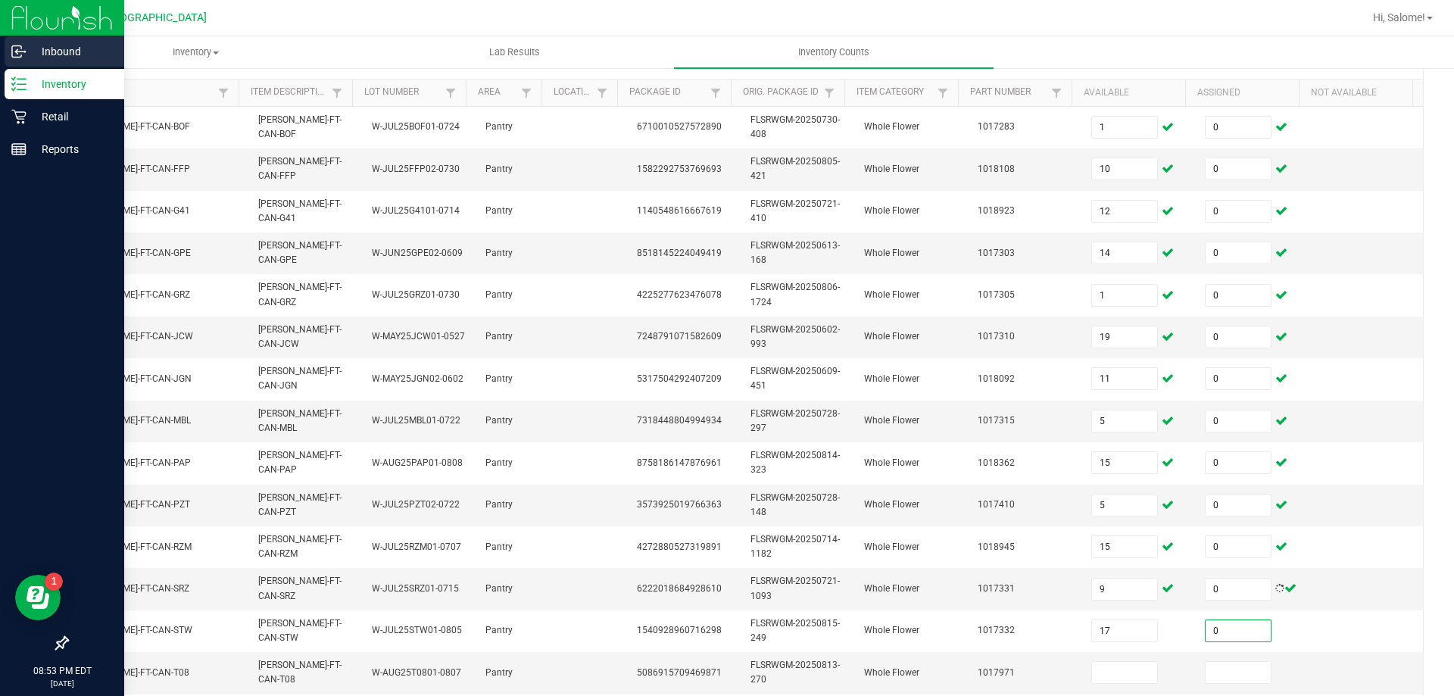
type input "0"
type input "18"
type input "0"
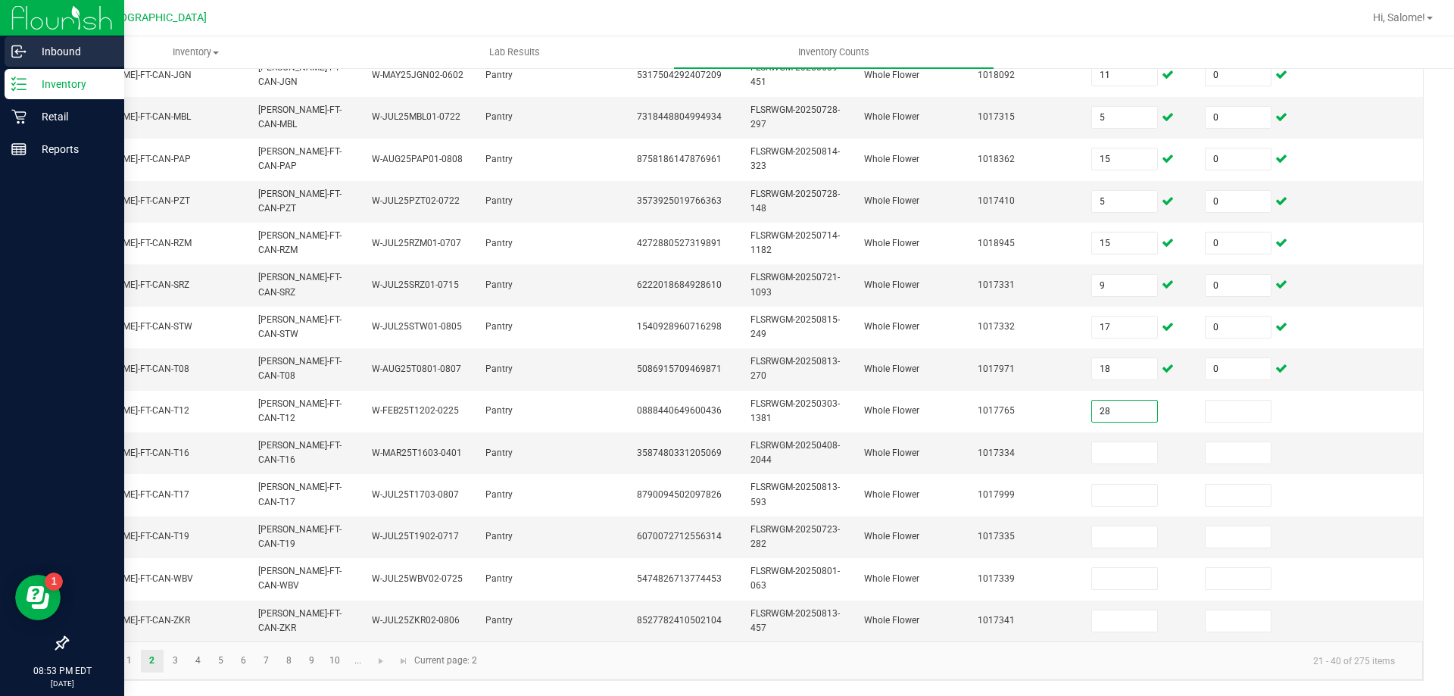
type input "28"
type input "0"
type input "20"
type input "0"
type input "2"
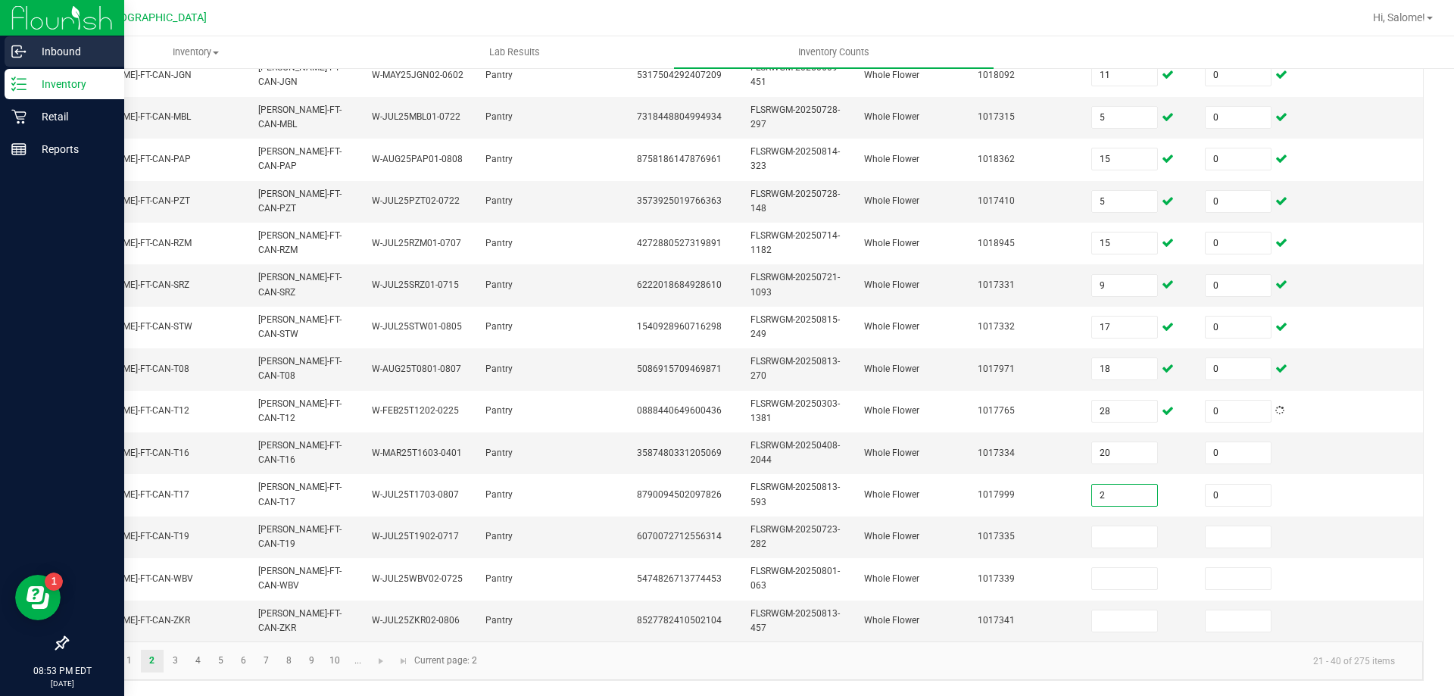
type input "0"
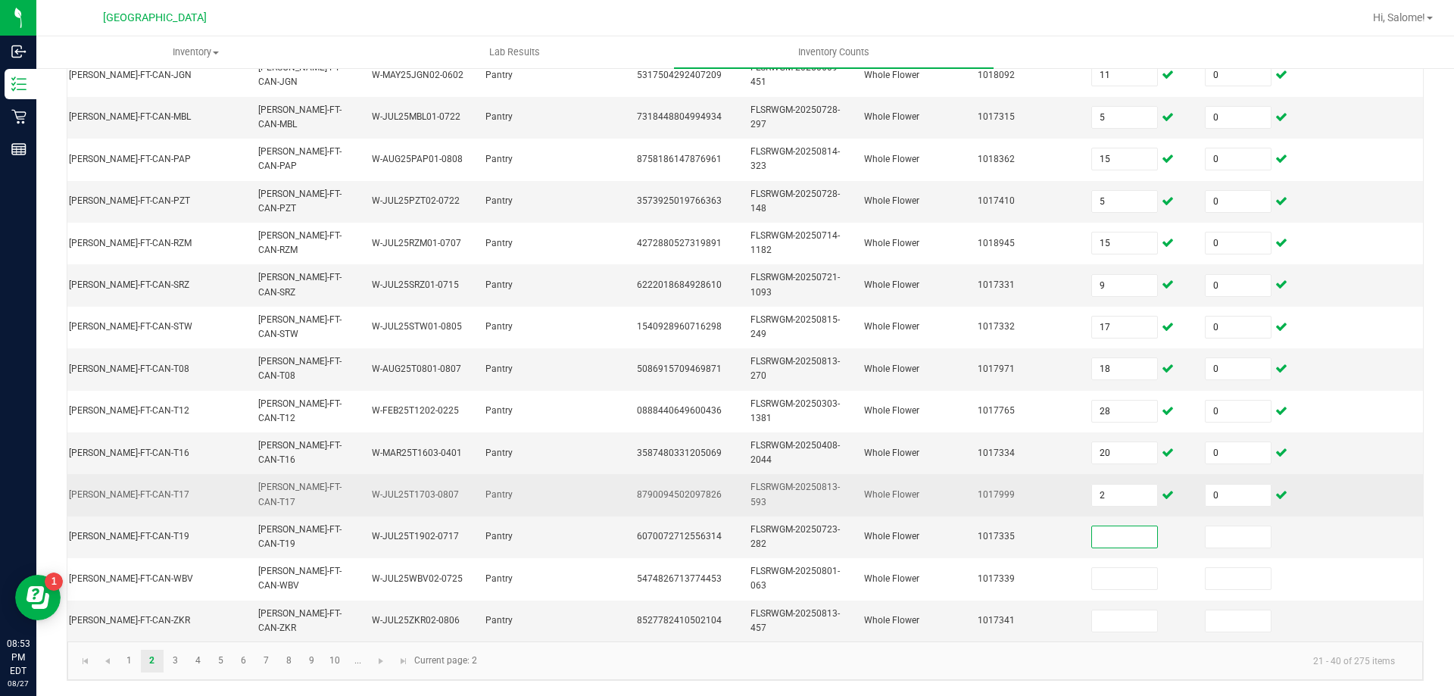
click at [1120, 474] on td "2" at bounding box center [1139, 495] width 114 height 42
click at [1112, 485] on input "2" at bounding box center [1124, 495] width 65 height 21
type input "20"
type input "5"
type input "0"
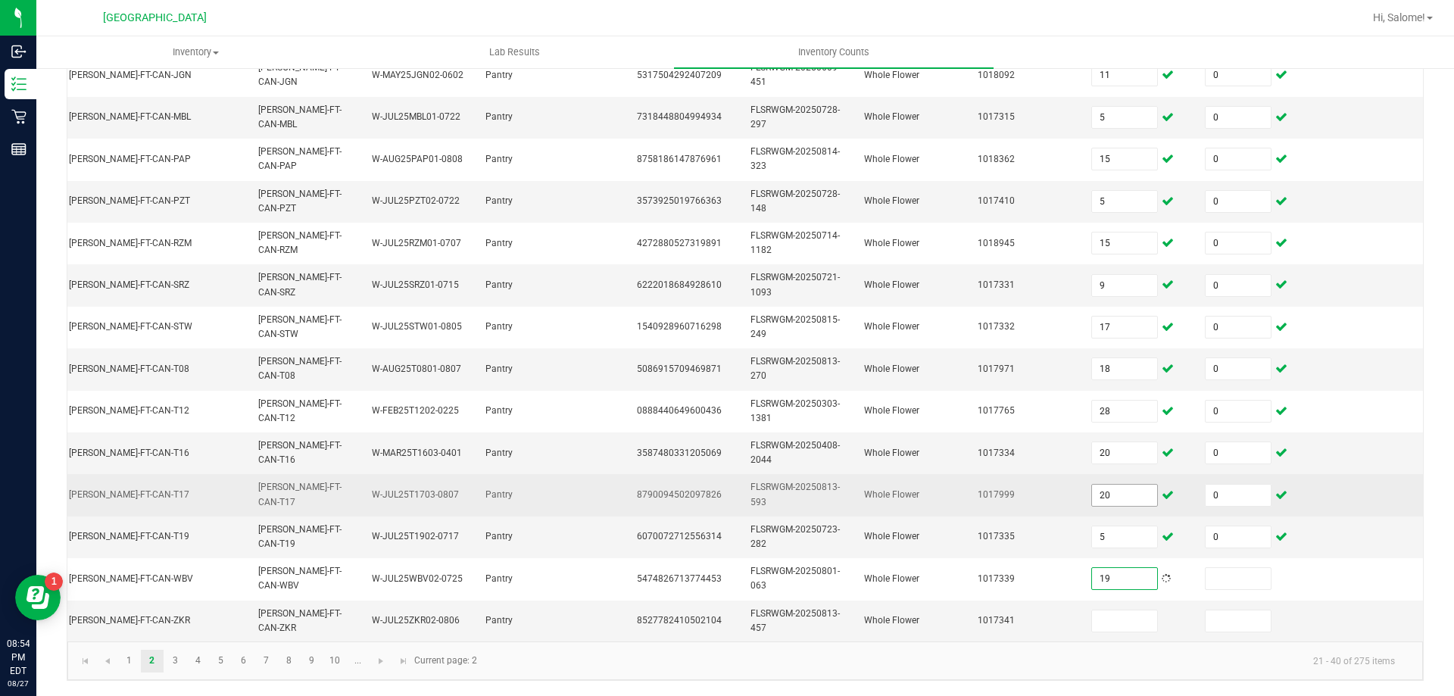
type input "19"
type input "0"
type input "5"
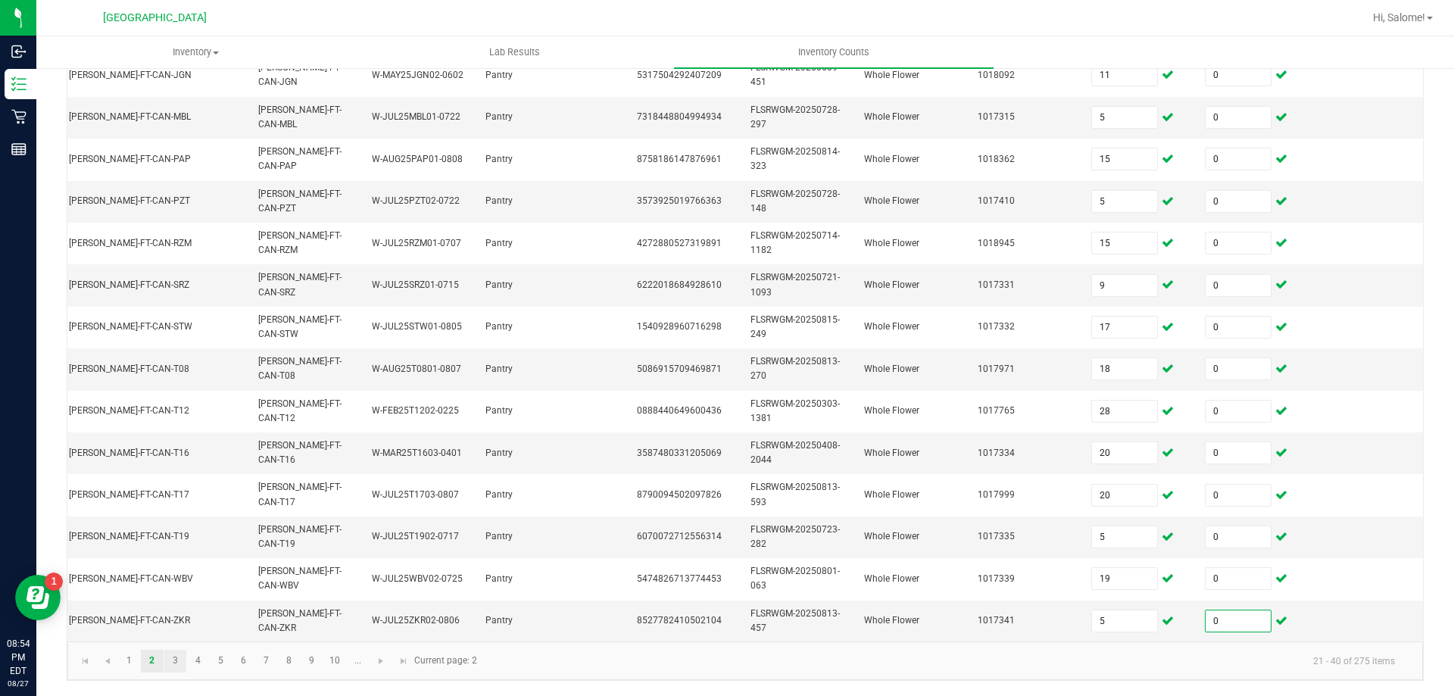
type input "0"
click at [178, 660] on link "3" at bounding box center [175, 661] width 22 height 23
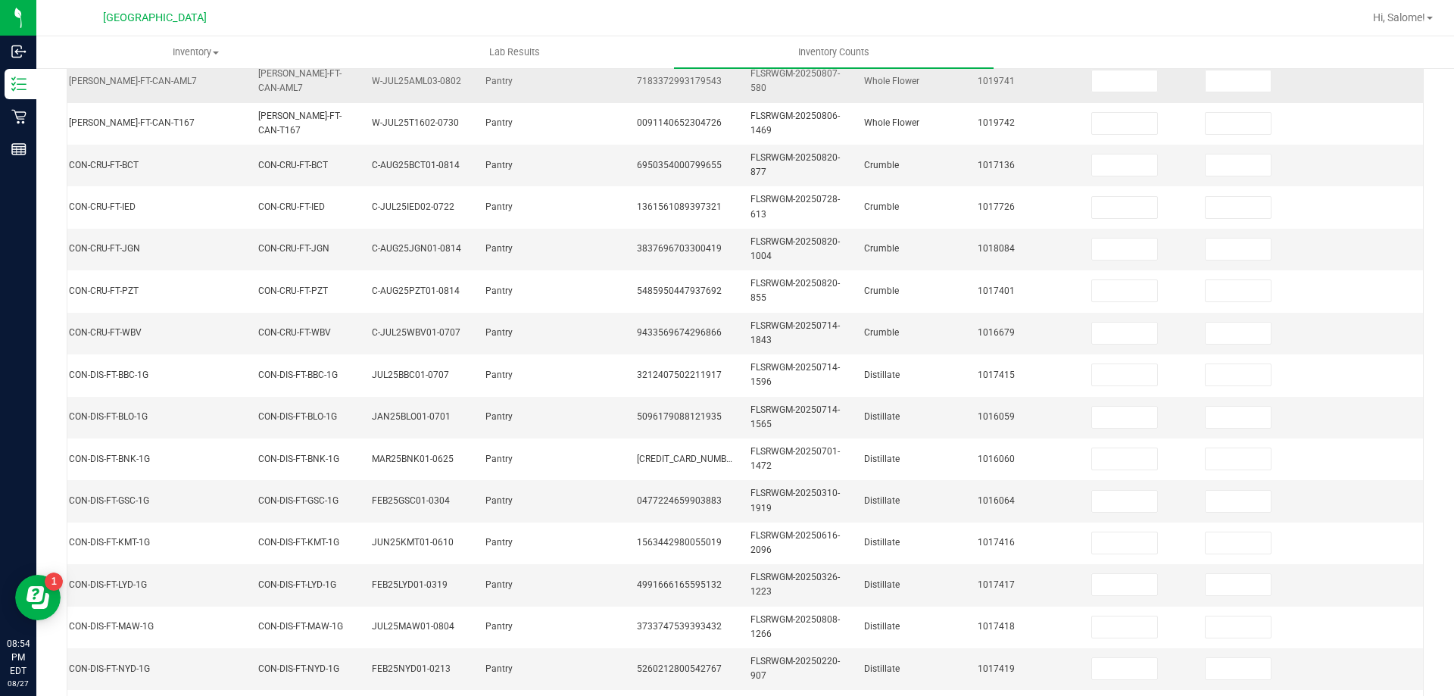
scroll to position [150, 0]
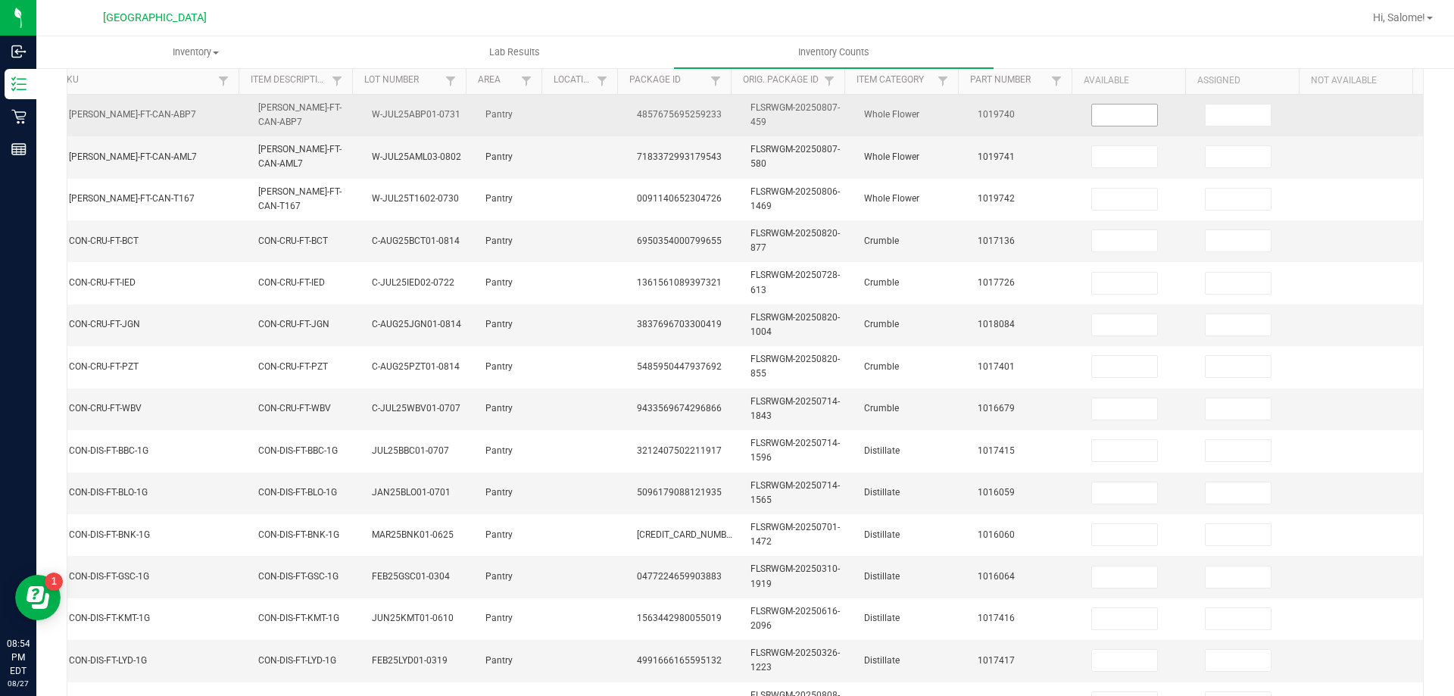
click at [1094, 113] on input at bounding box center [1124, 115] width 65 height 21
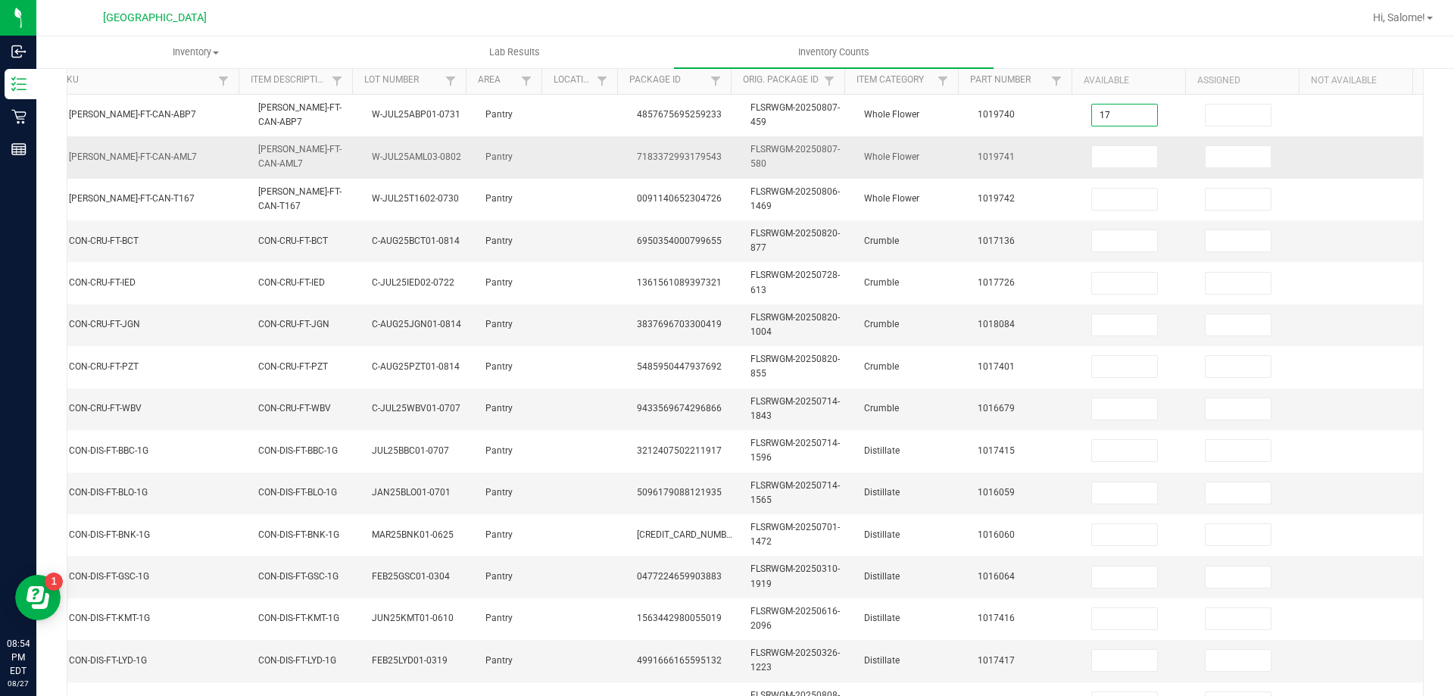
type input "17"
type input "0"
type input "12"
type input "0"
type input "12"
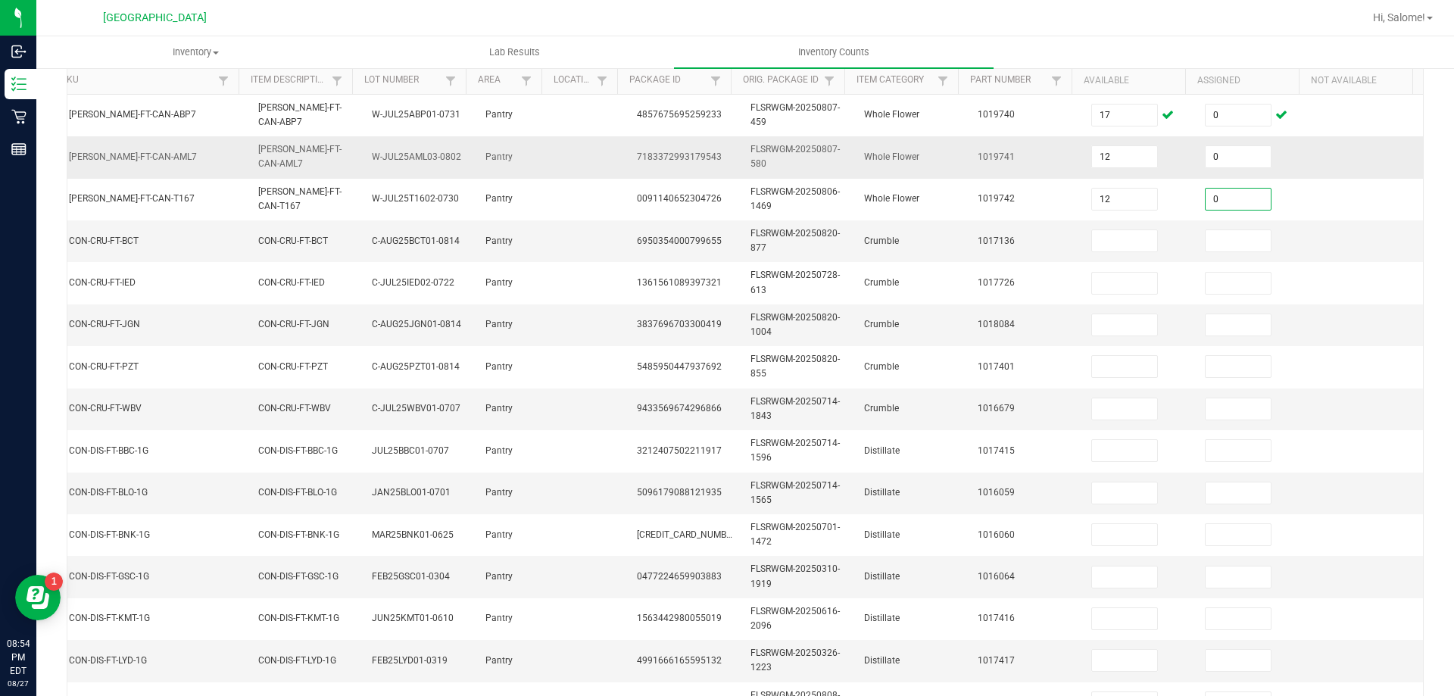
type input "0"
type input "2"
type input "0"
type input "8"
type input "0"
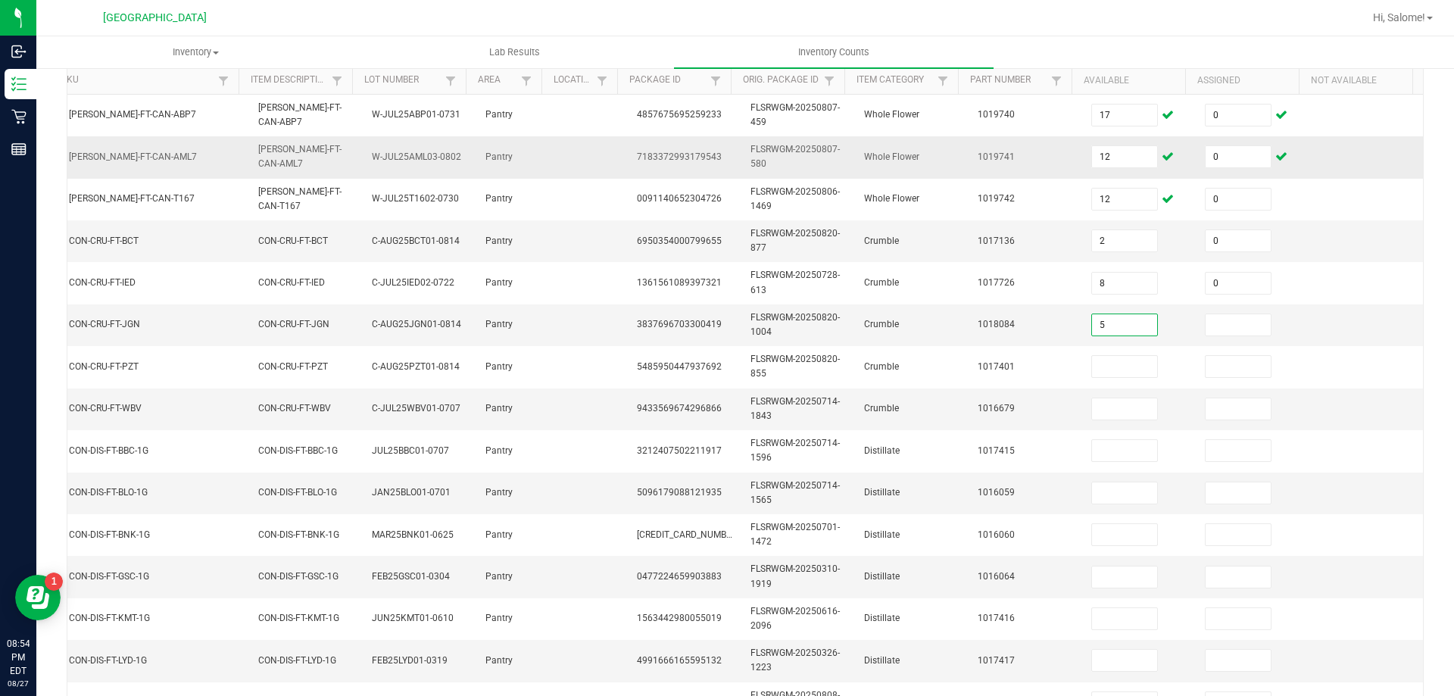
type input "5"
type input "0"
type input "8"
type input "0"
type input "2"
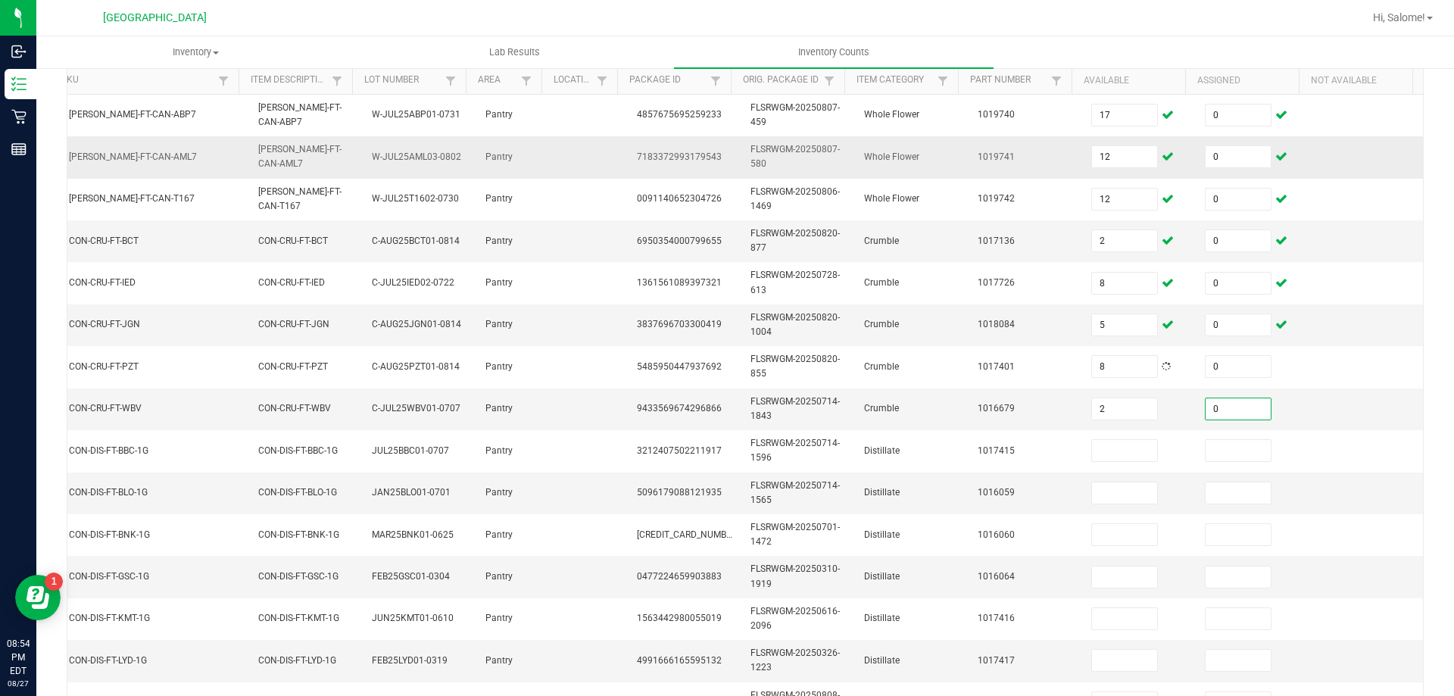
type input "0"
type input "9"
type input "0"
type input "6"
type input "0"
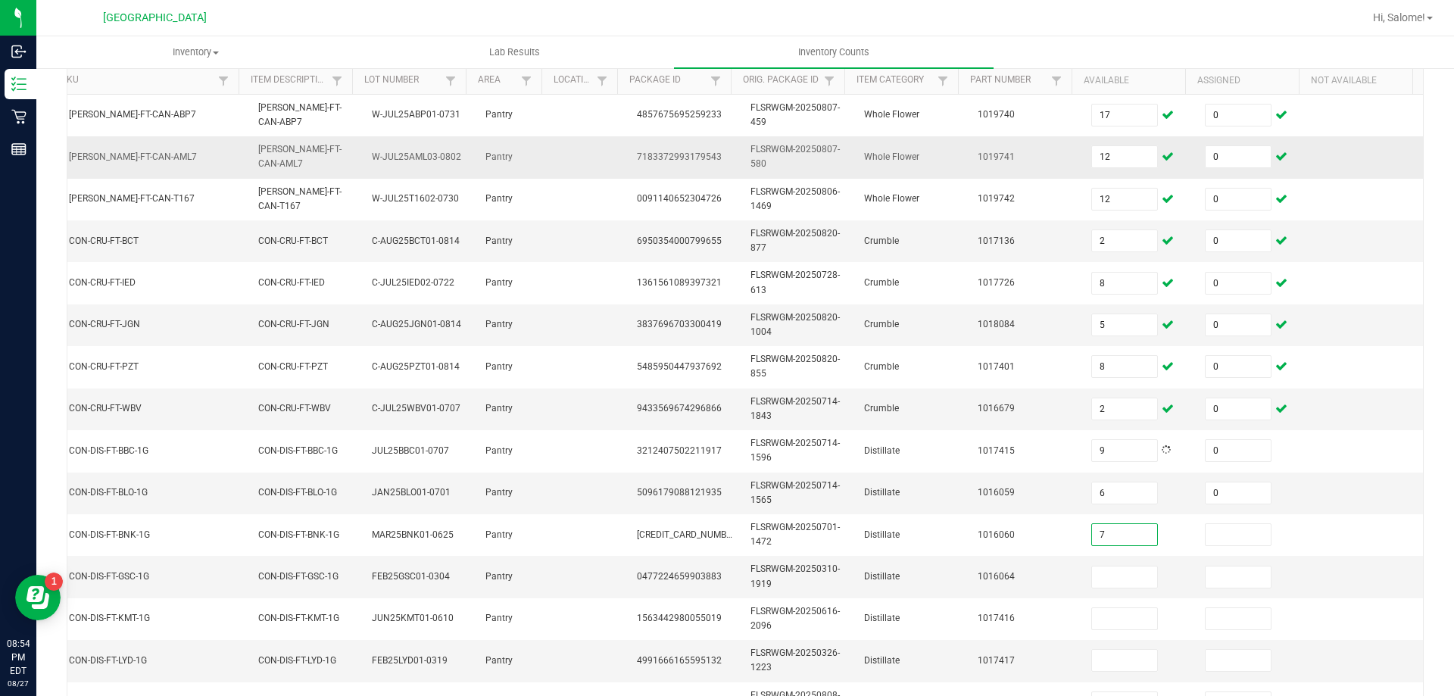
type input "7"
type input "0"
type input "10"
type input "0"
type input "8"
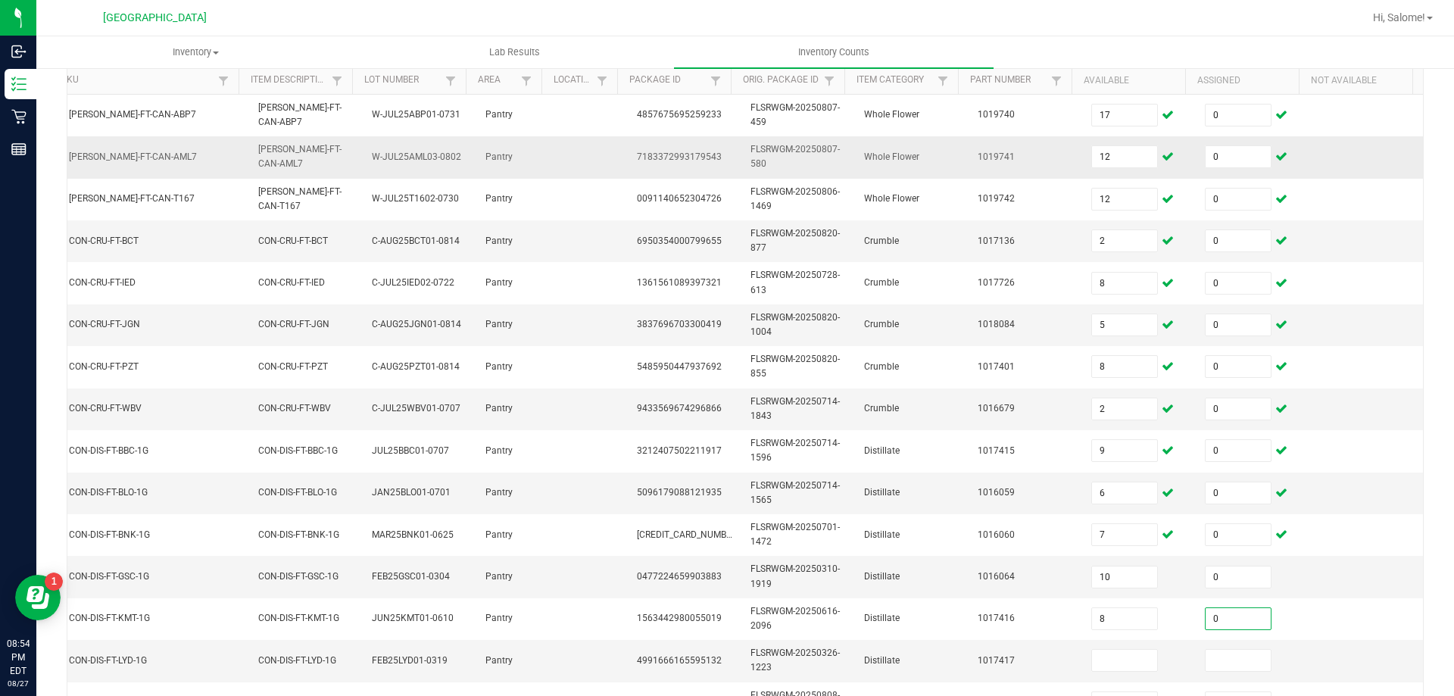
type input "0"
type input "12"
type input "0"
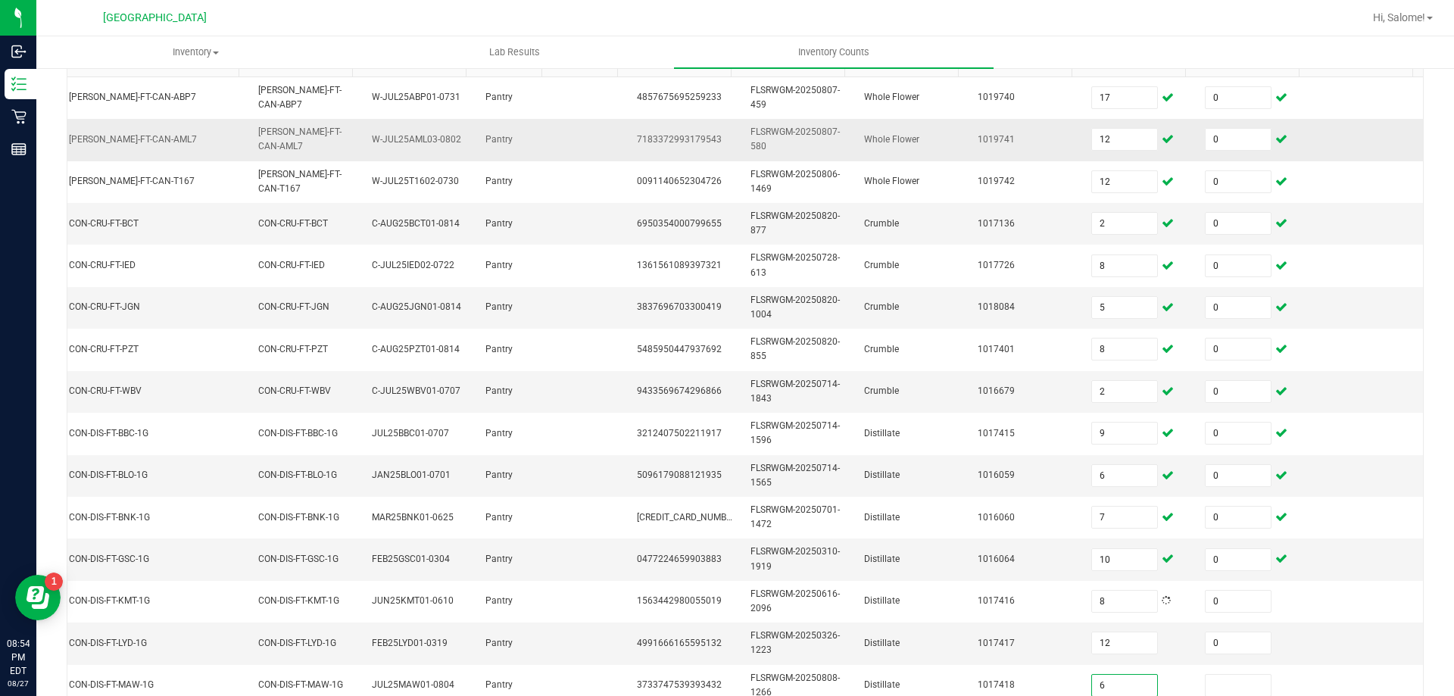
type input "6"
type input "0"
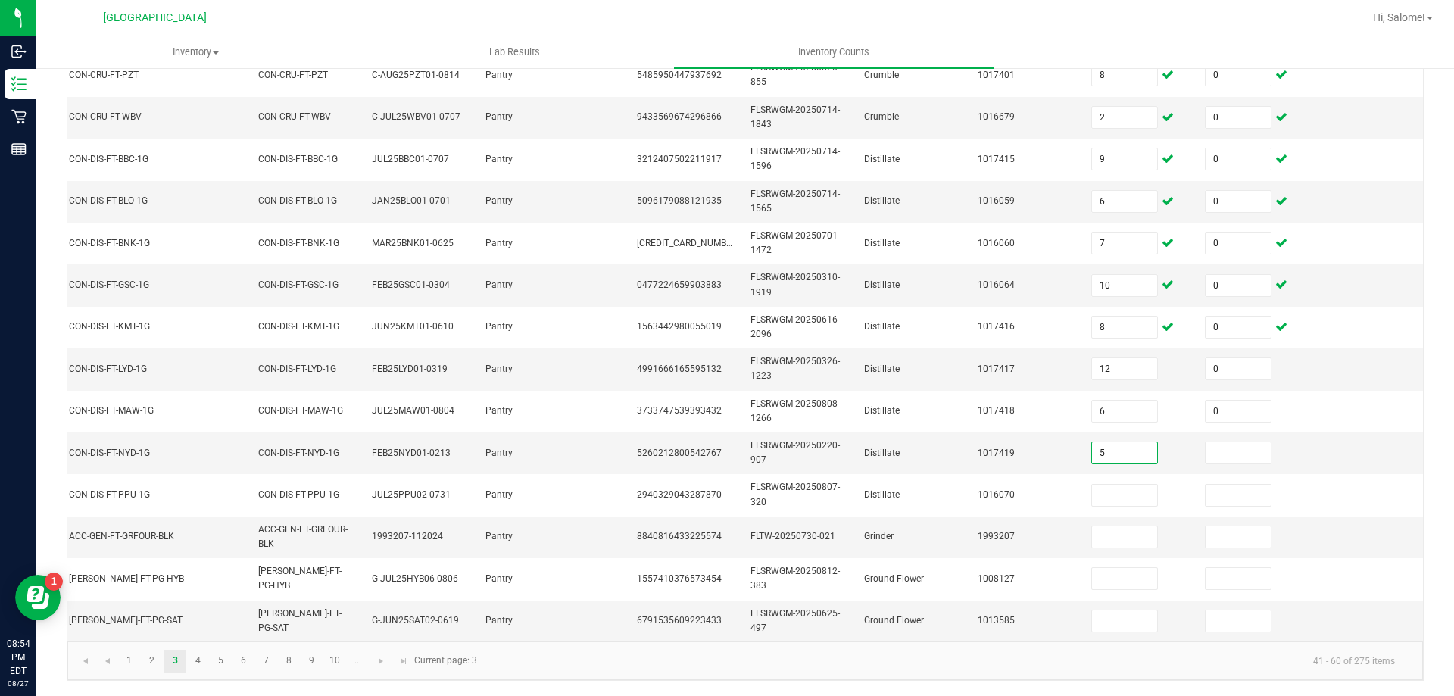
type input "5"
click at [1216, 442] on input at bounding box center [1238, 452] width 65 height 21
type input "0"
type input "3"
type input "0"
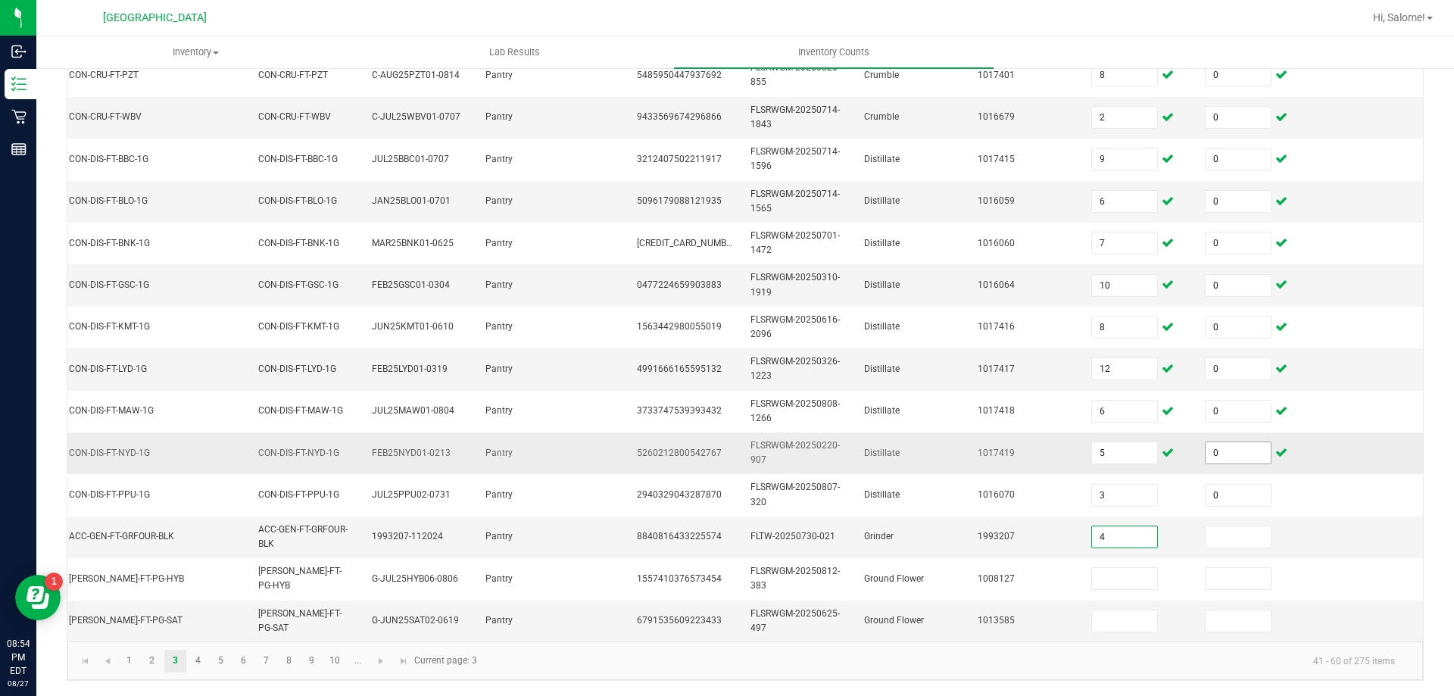
type input "4"
type input "0"
type input "10"
click at [199, 663] on link "4" at bounding box center [198, 661] width 22 height 23
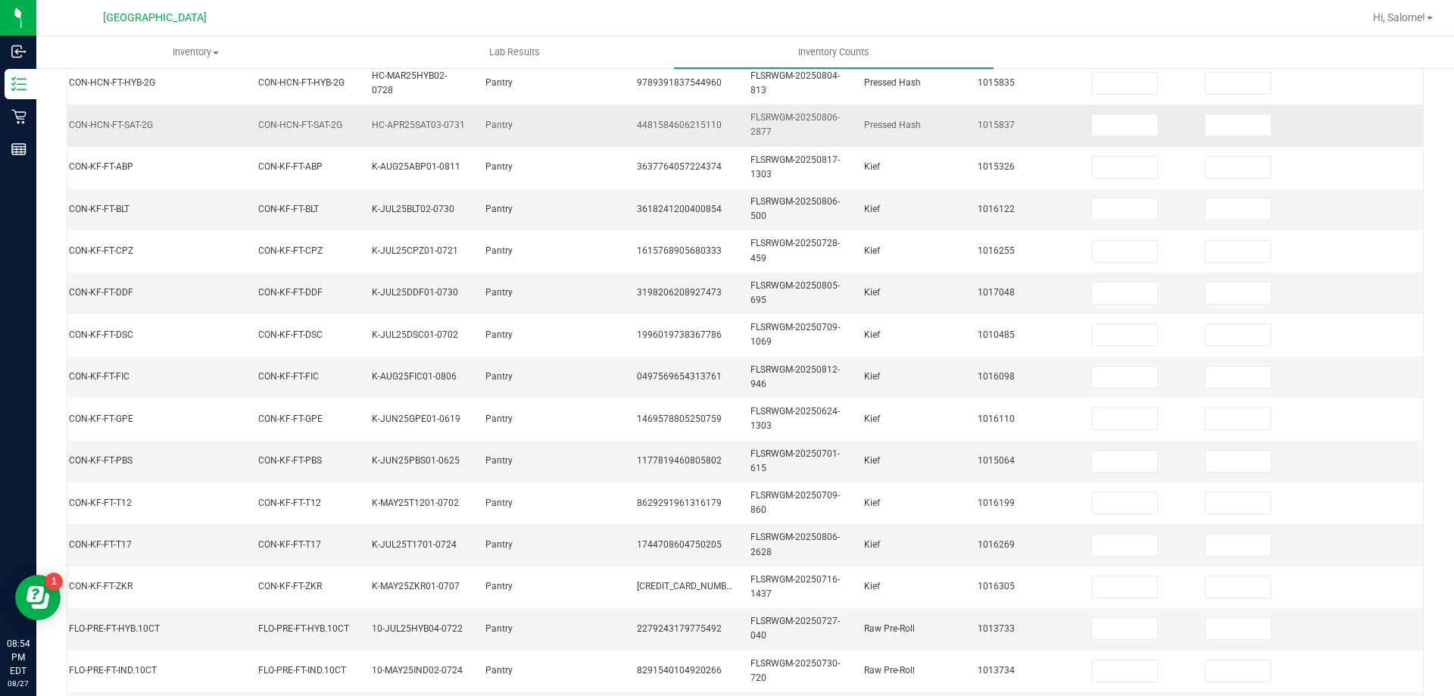
scroll to position [150, 0]
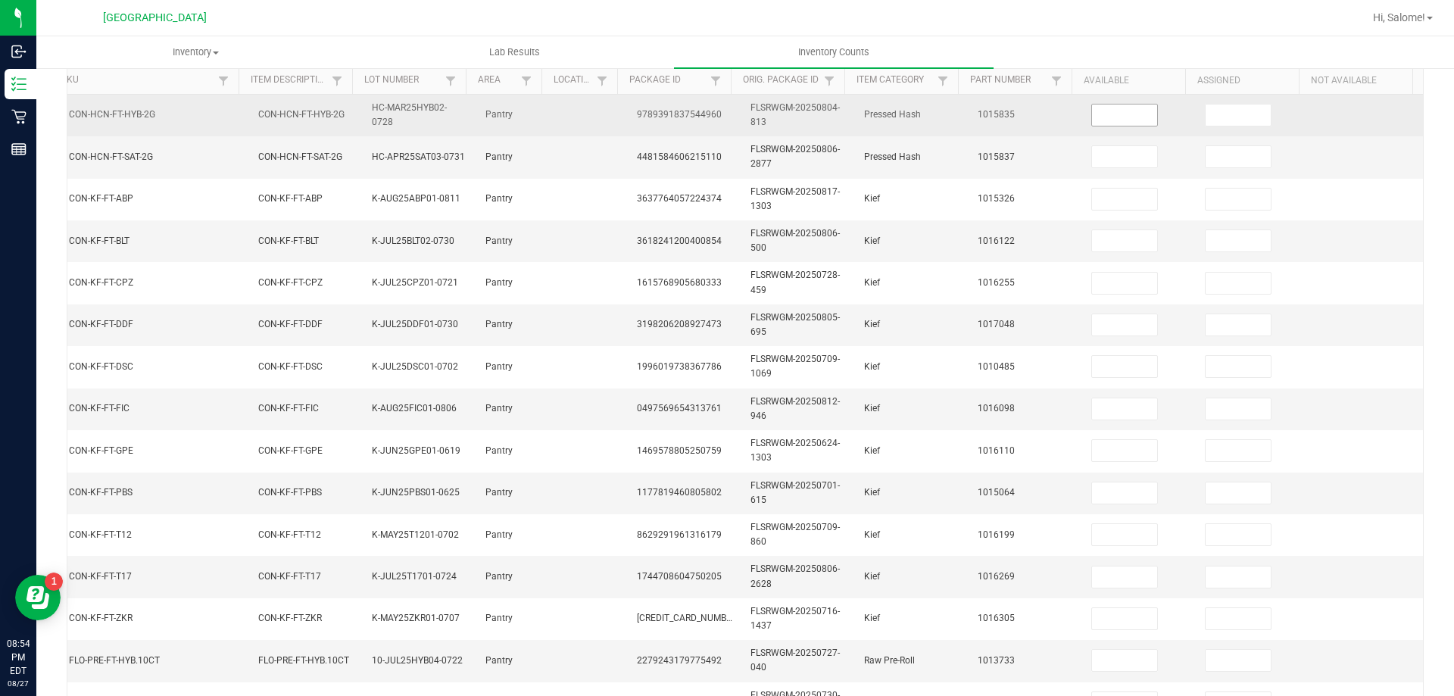
click at [1097, 114] on input at bounding box center [1124, 115] width 65 height 21
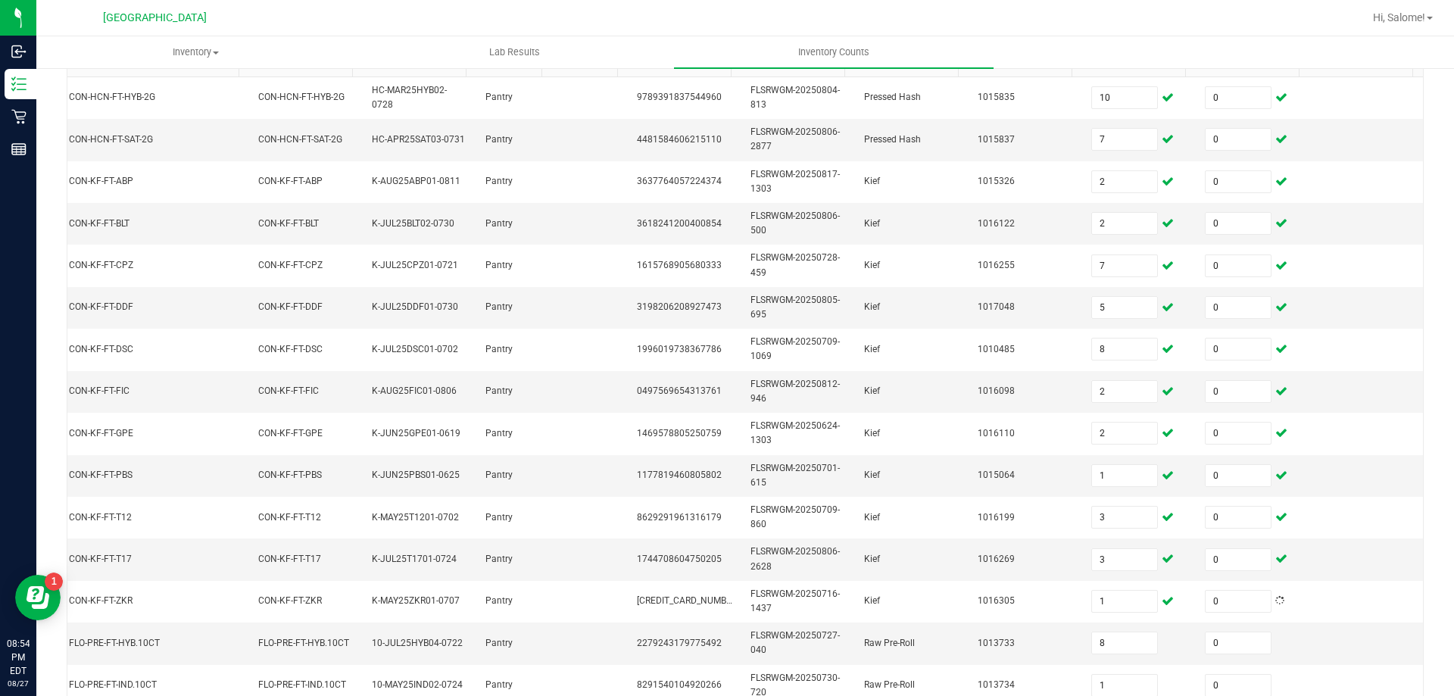
scroll to position [453, 0]
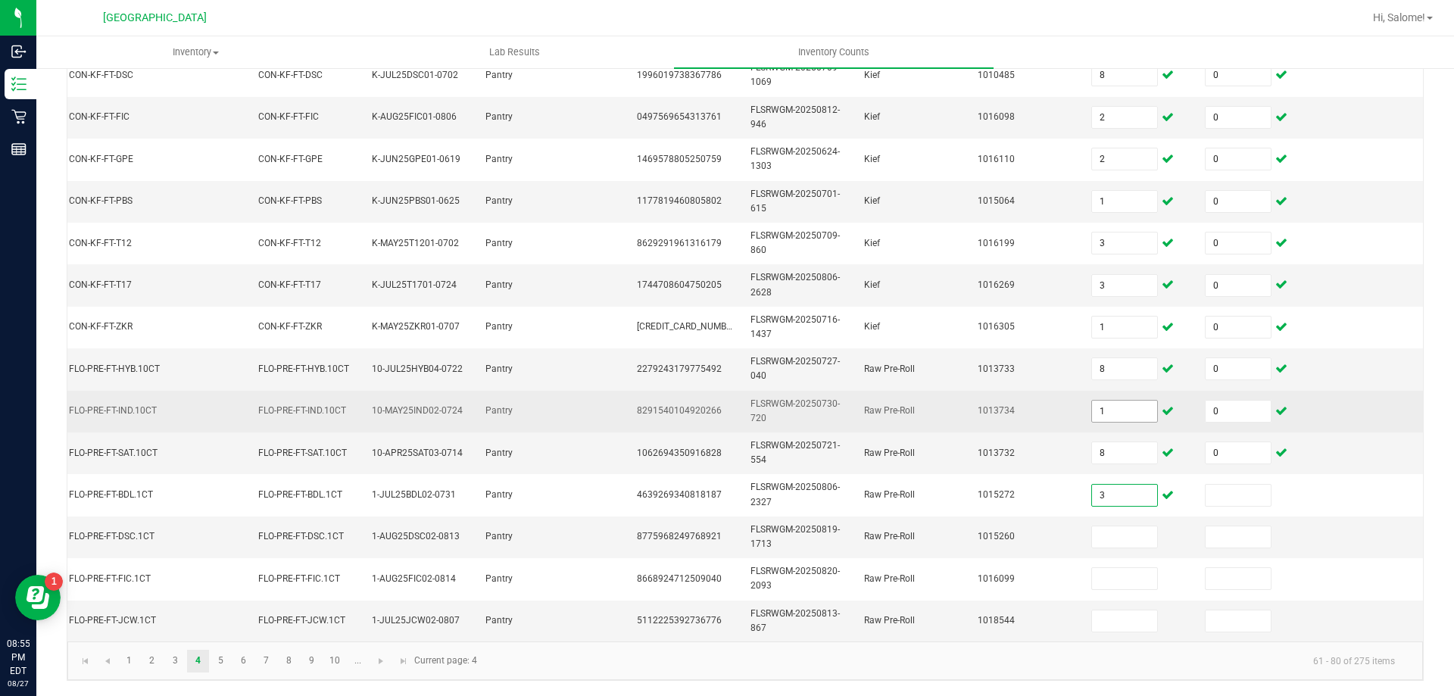
click at [1110, 401] on input "1" at bounding box center [1124, 411] width 65 height 21
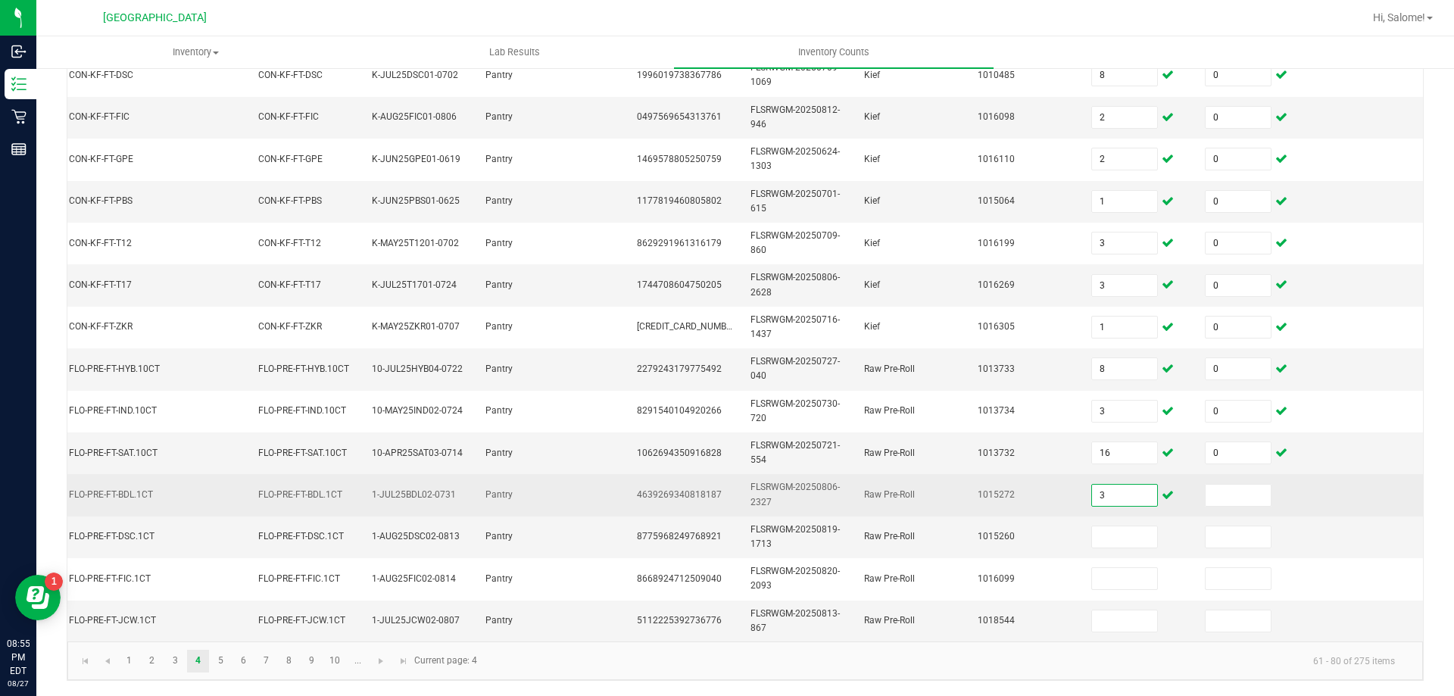
click at [1092, 490] on input "3" at bounding box center [1124, 495] width 65 height 21
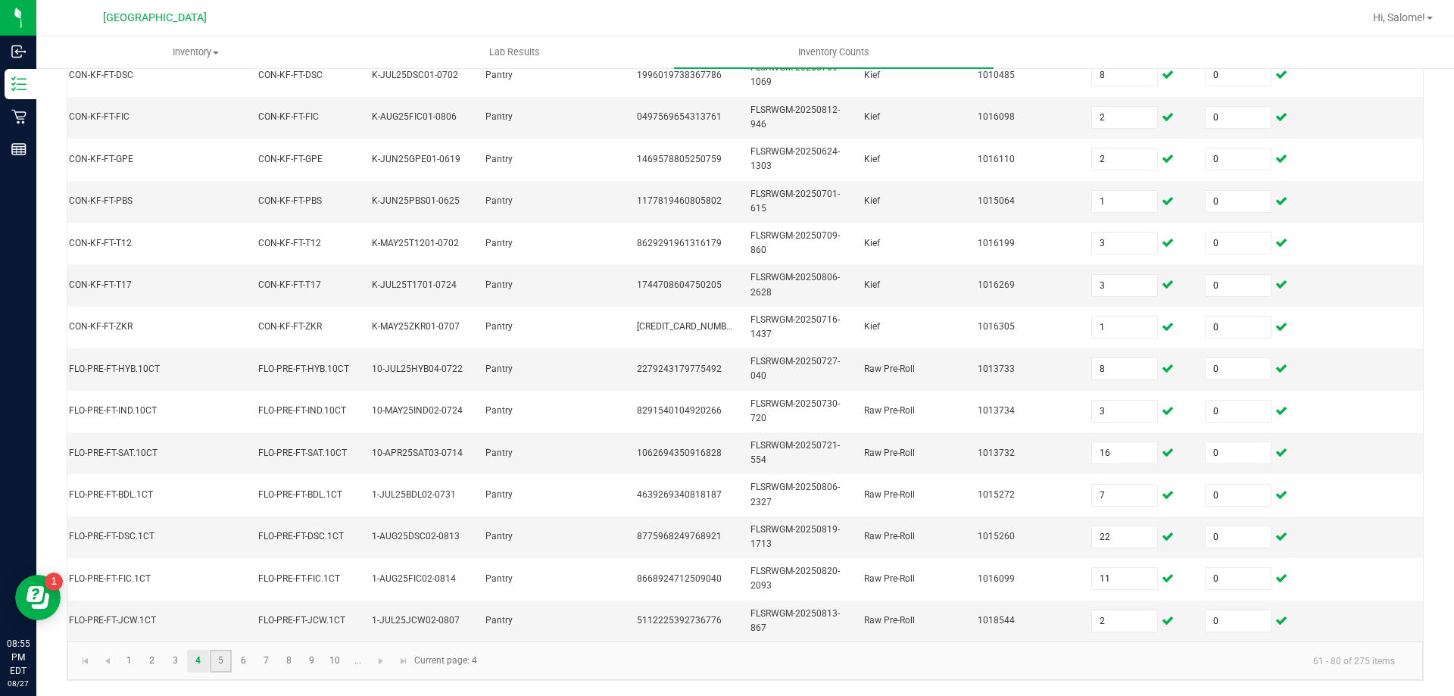
click at [223, 666] on link "5" at bounding box center [221, 661] width 22 height 23
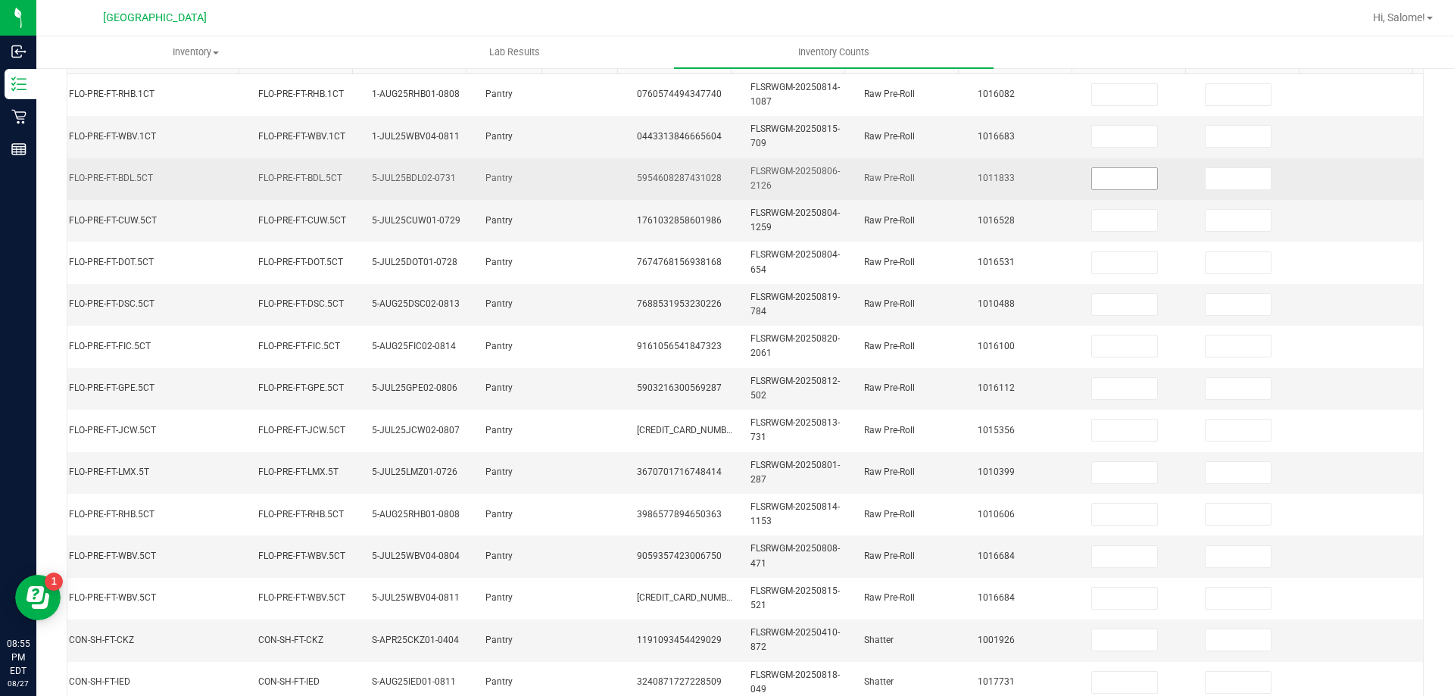
scroll to position [150, 0]
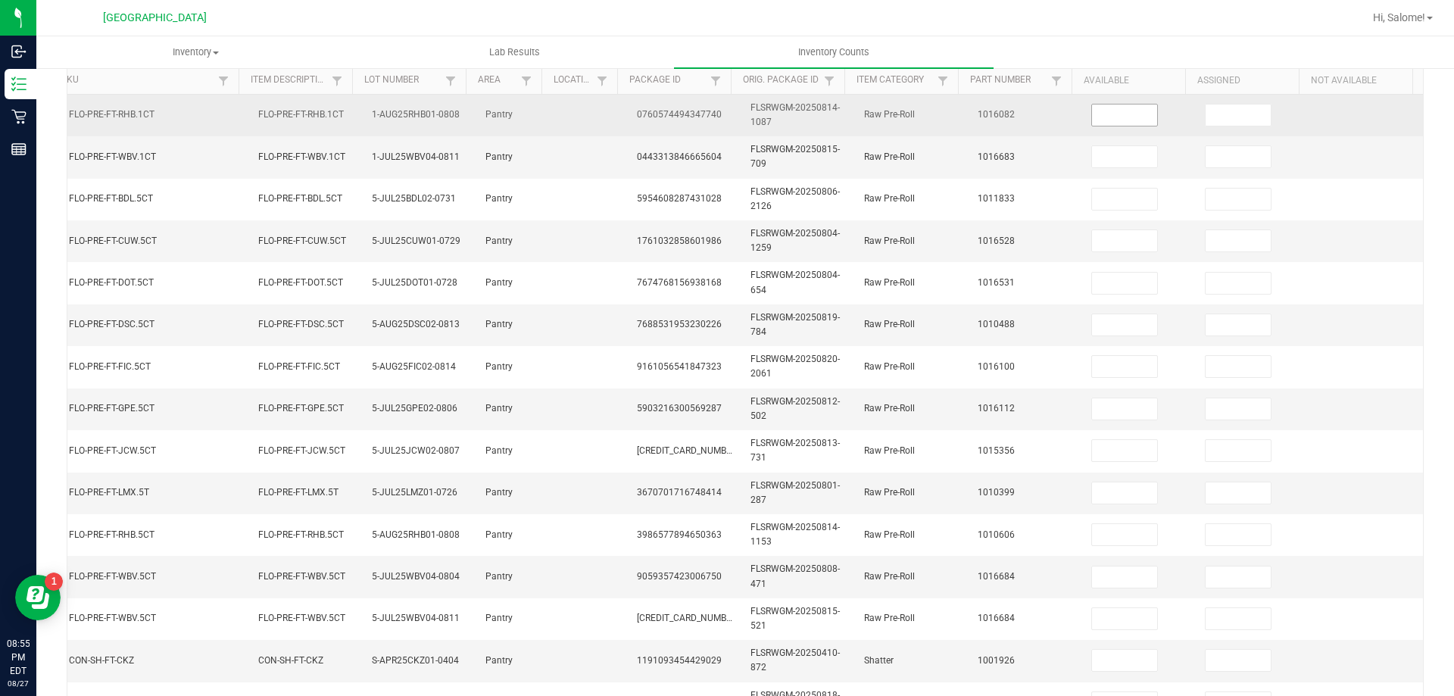
click at [1125, 114] on input at bounding box center [1124, 115] width 65 height 21
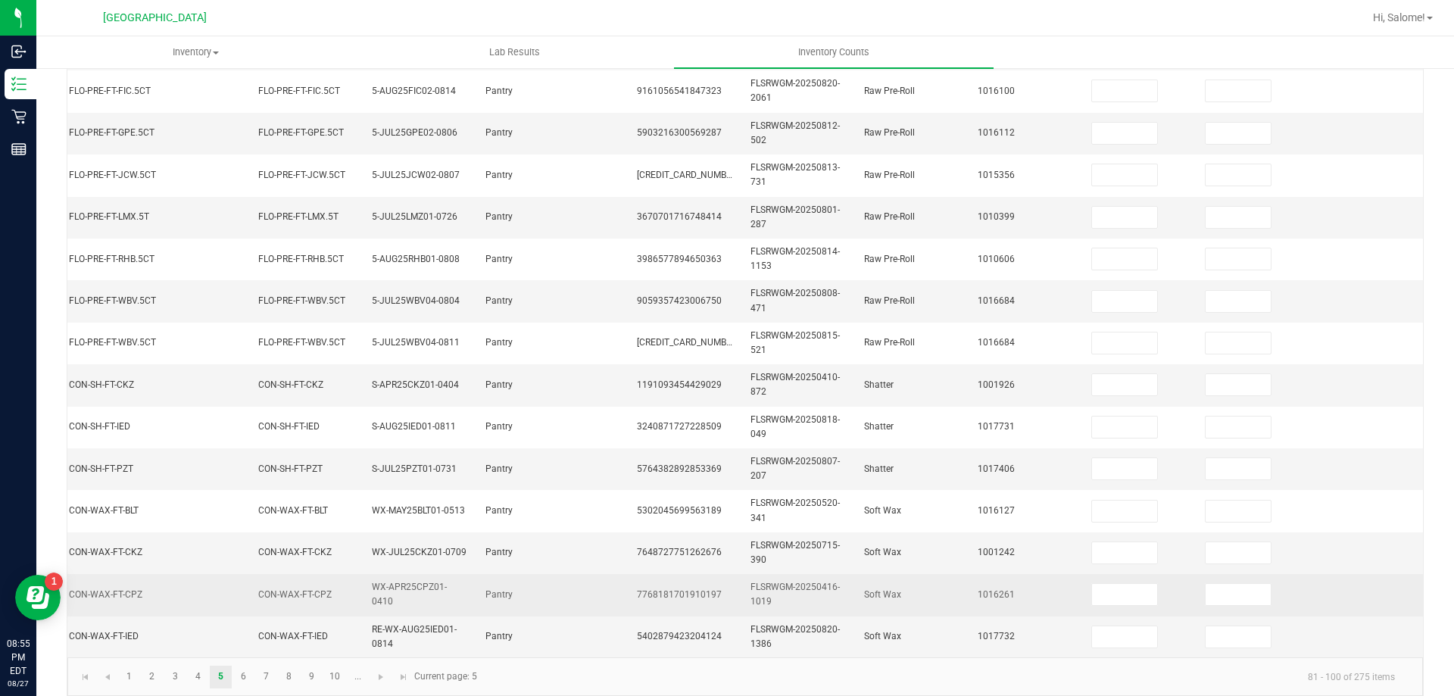
scroll to position [453, 0]
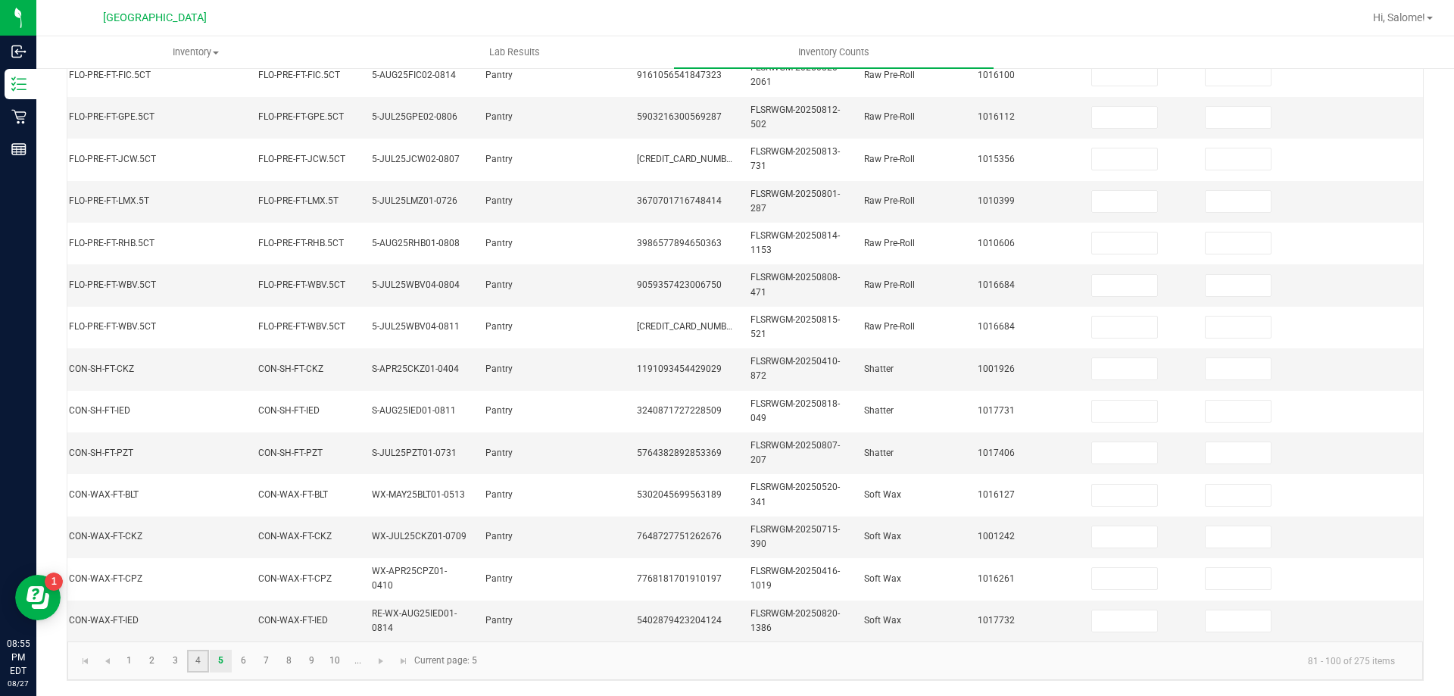
click at [192, 657] on link "4" at bounding box center [198, 661] width 22 height 23
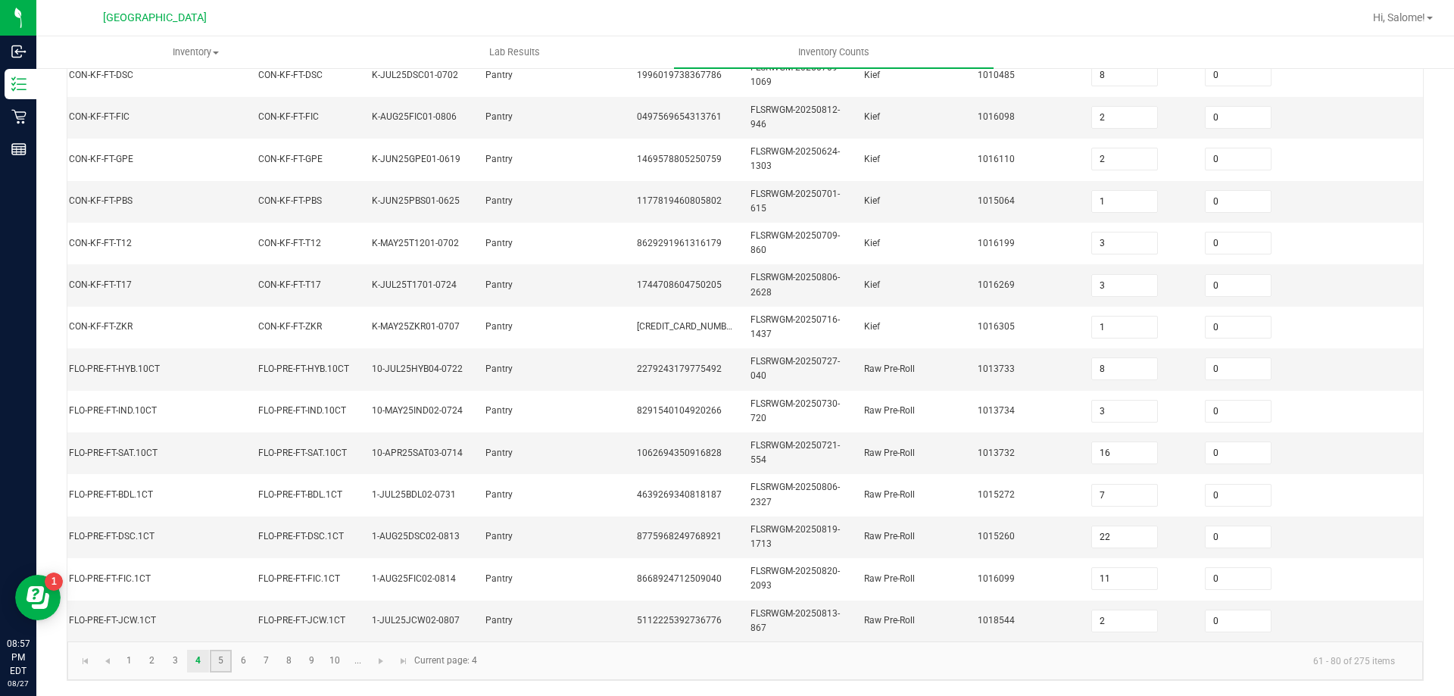
click at [222, 664] on link "5" at bounding box center [221, 661] width 22 height 23
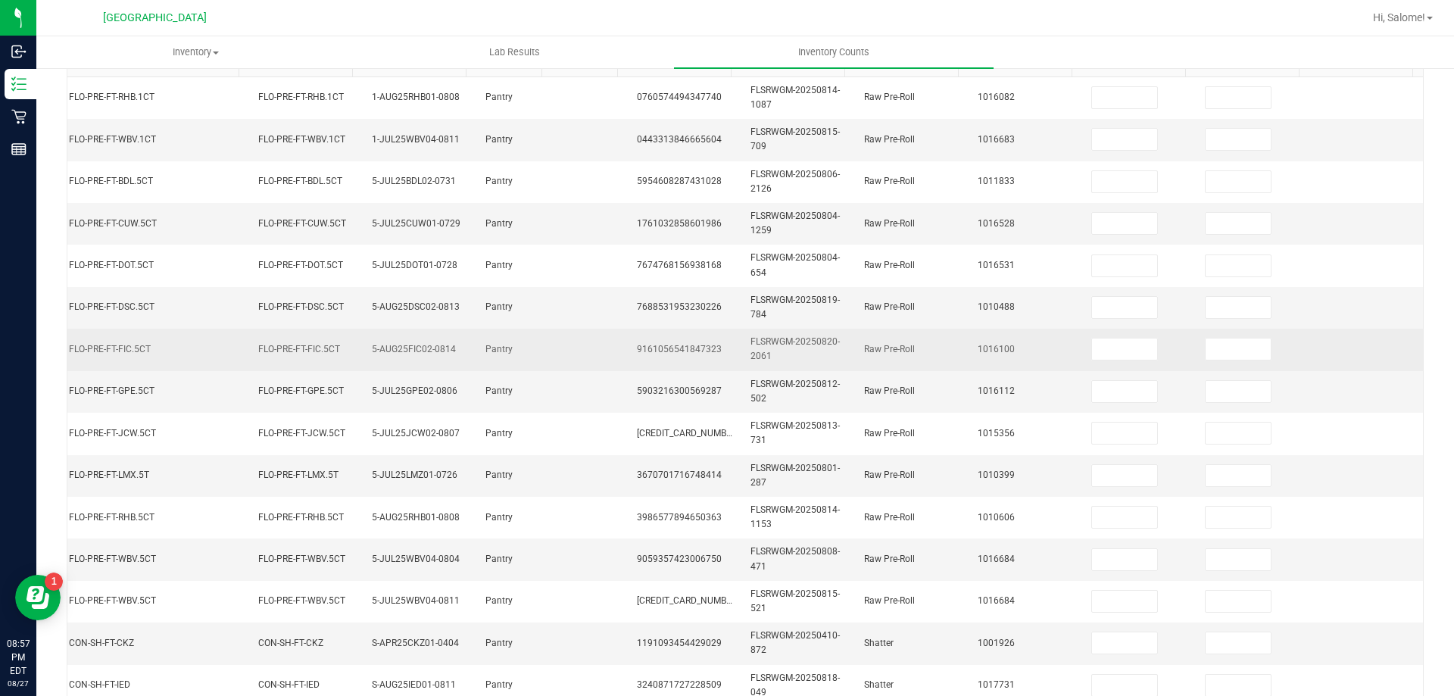
scroll to position [150, 0]
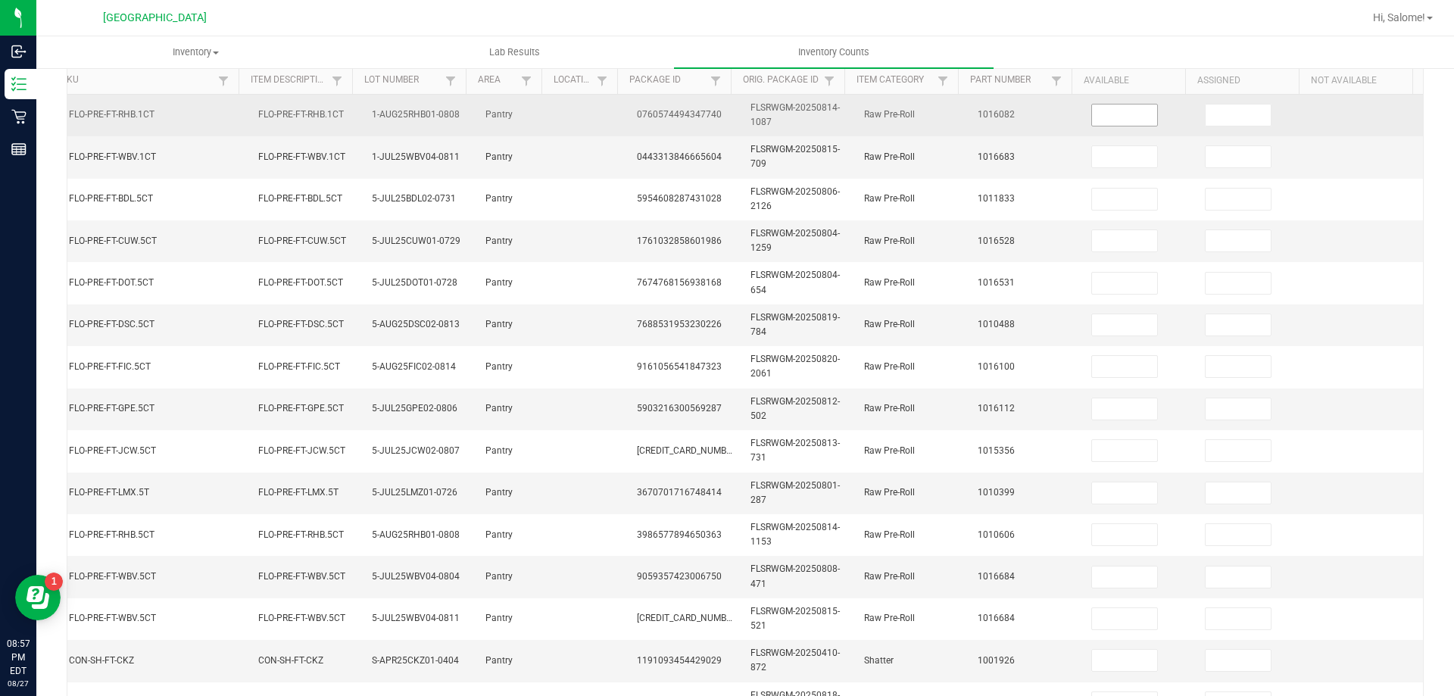
click at [1113, 120] on input at bounding box center [1124, 115] width 65 height 21
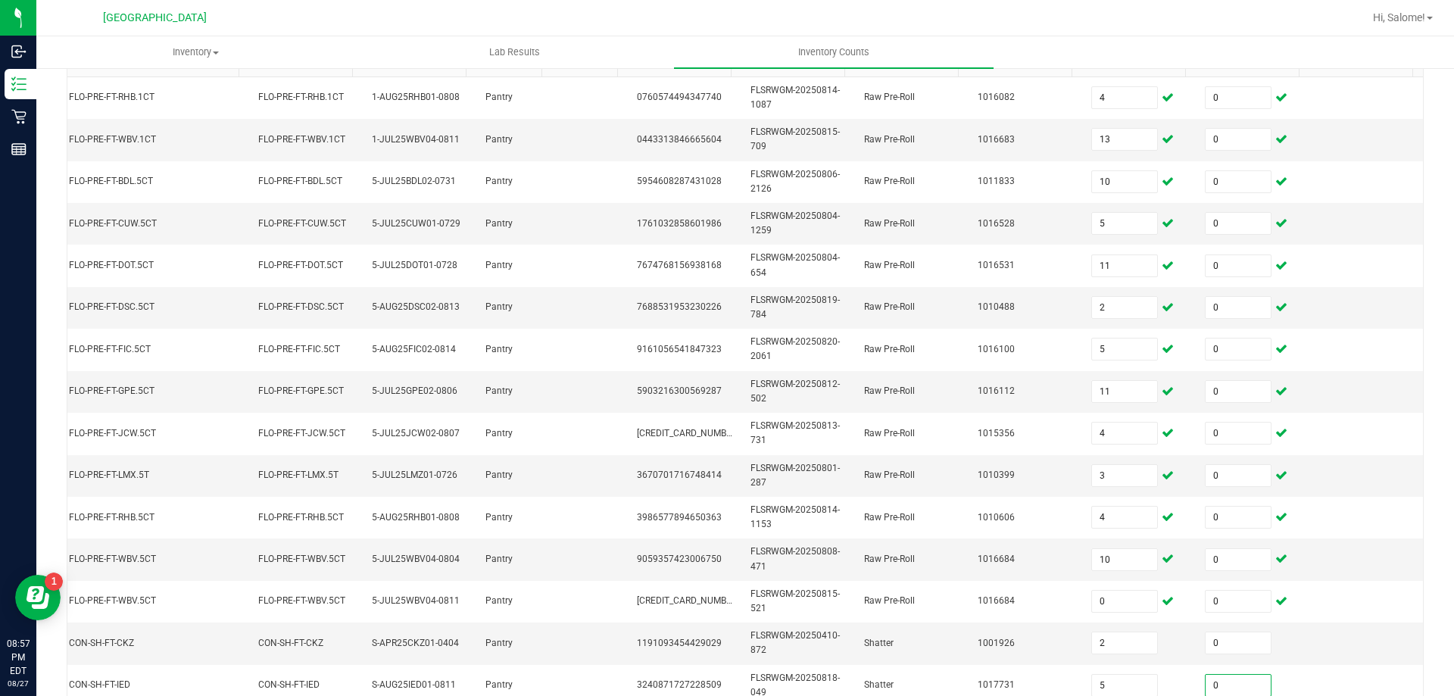
scroll to position [453, 0]
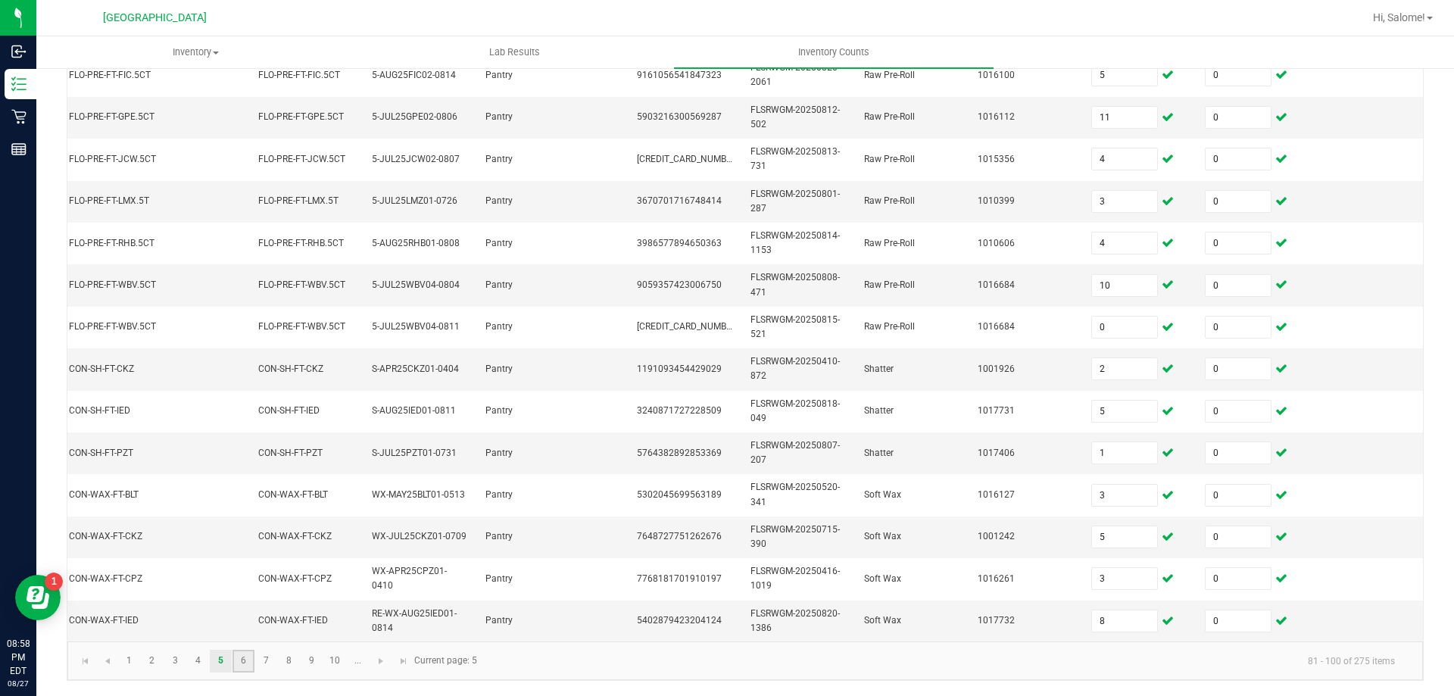
click at [242, 657] on link "6" at bounding box center [243, 661] width 22 height 23
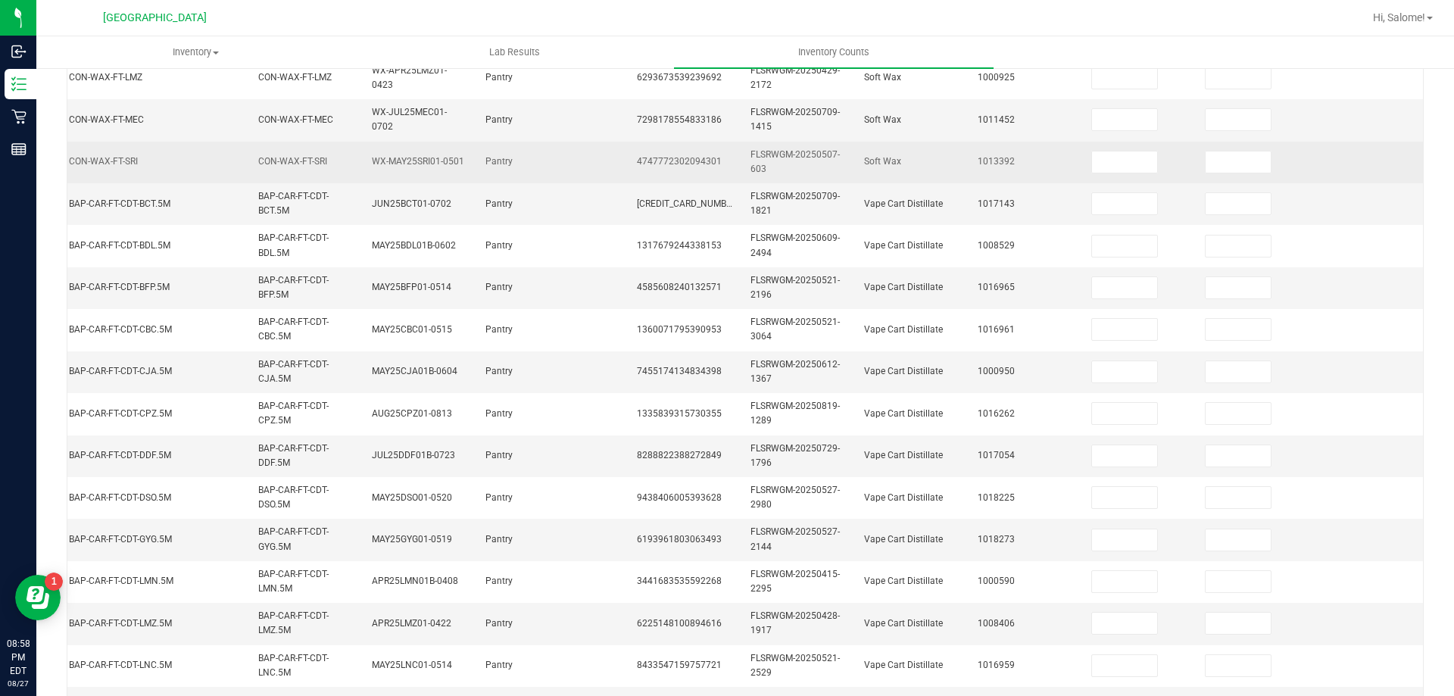
scroll to position [150, 0]
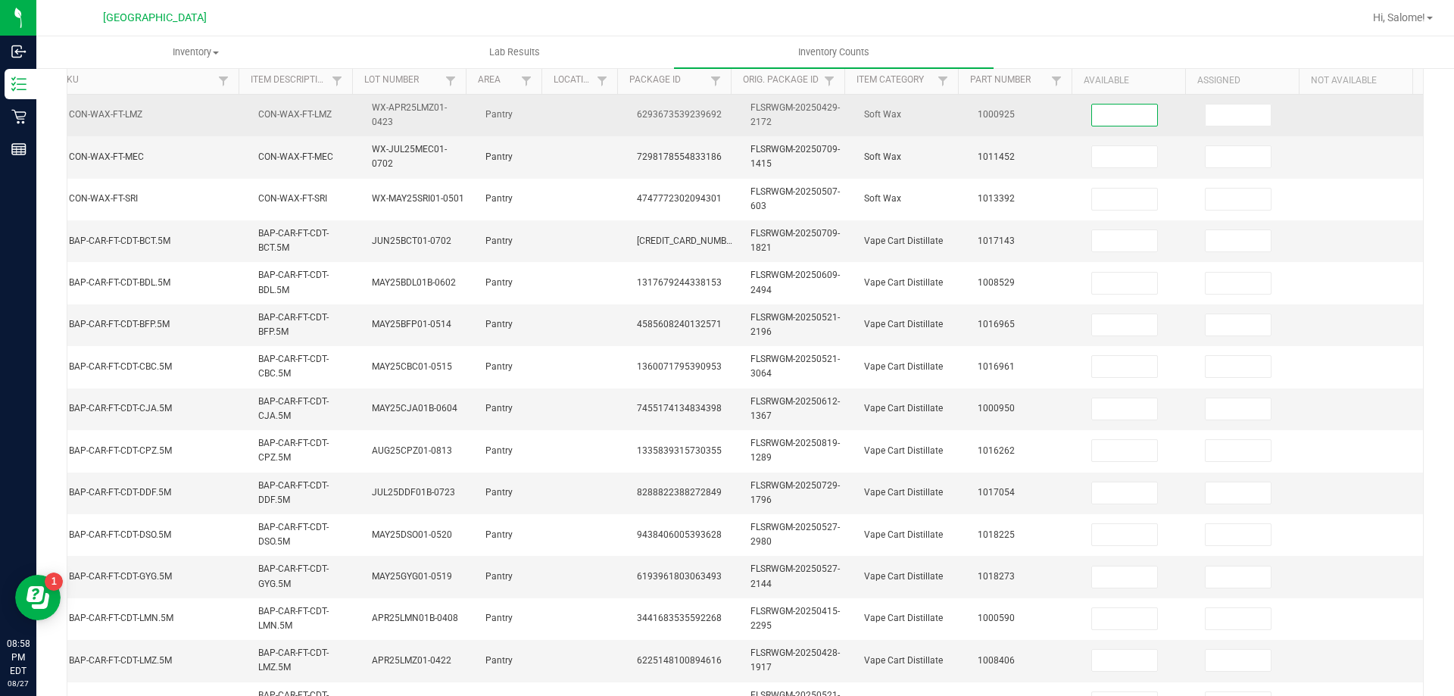
click at [1104, 121] on input at bounding box center [1124, 115] width 65 height 21
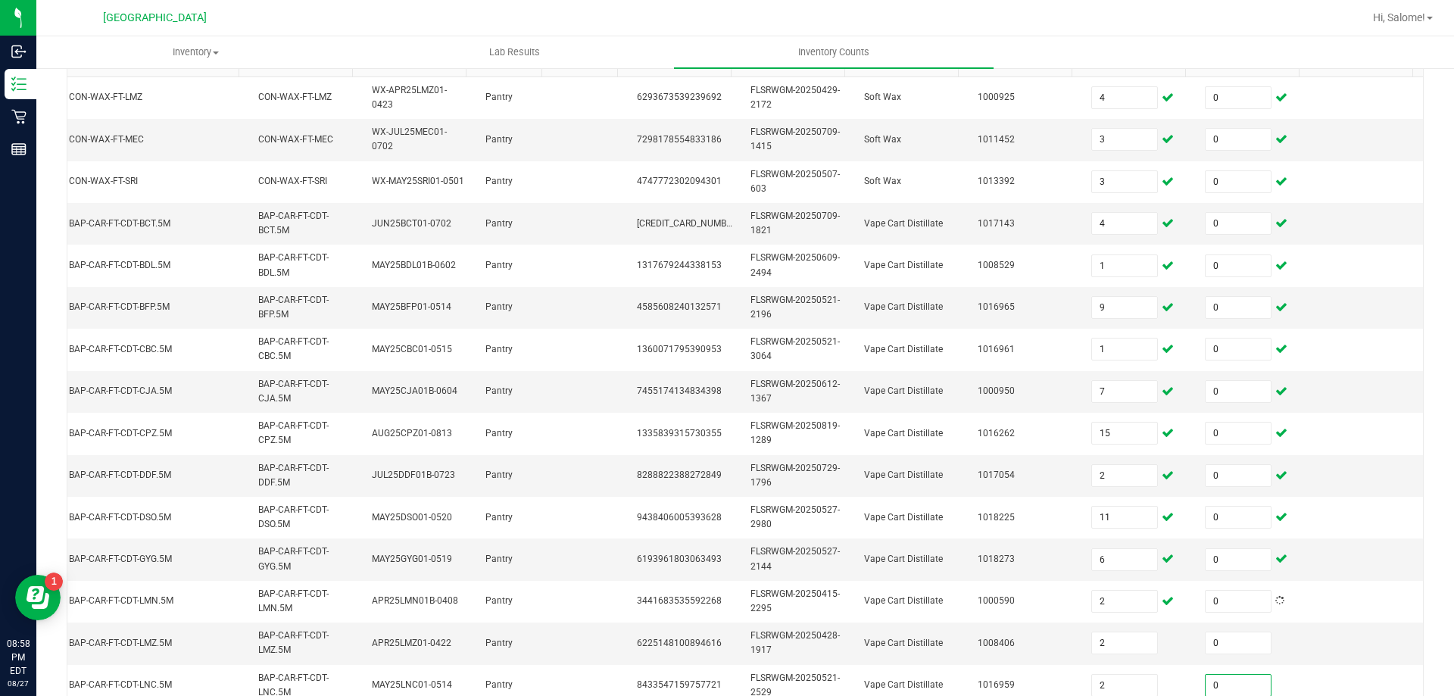
scroll to position [453, 0]
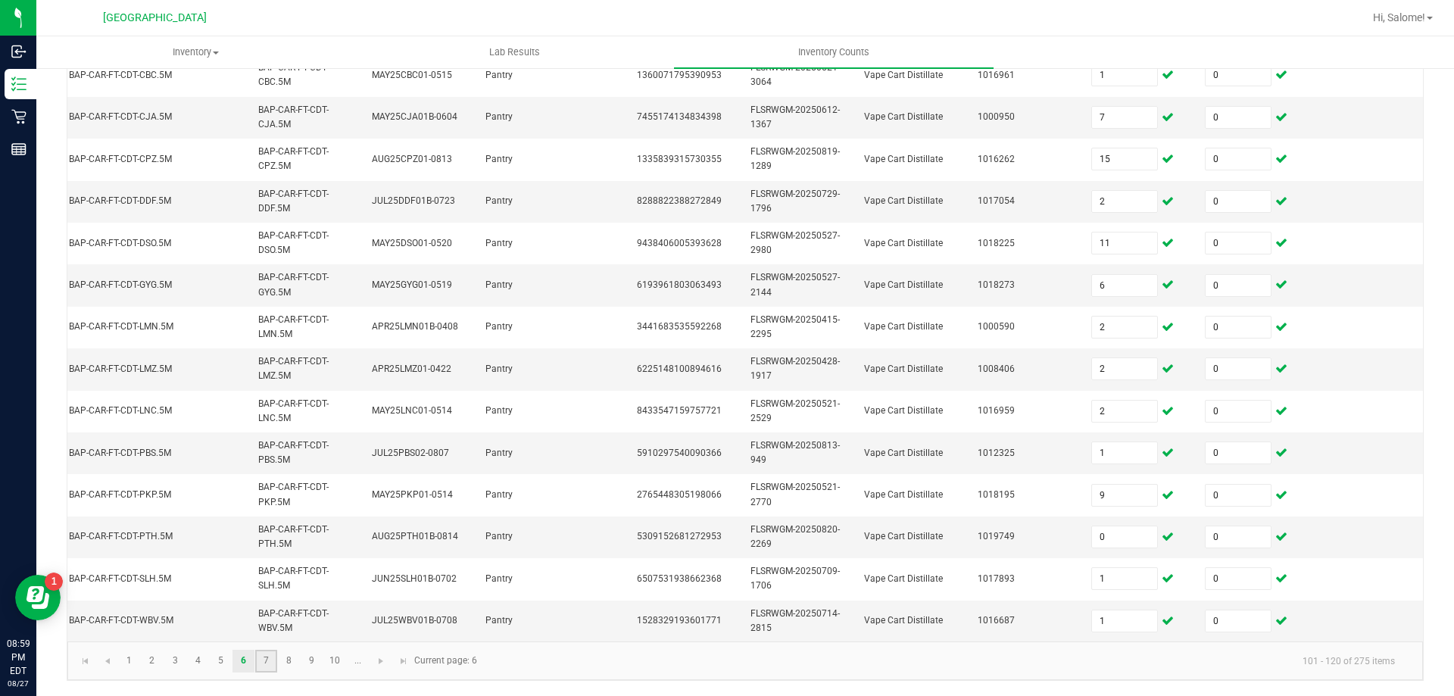
click at [269, 665] on link "7" at bounding box center [266, 661] width 22 height 23
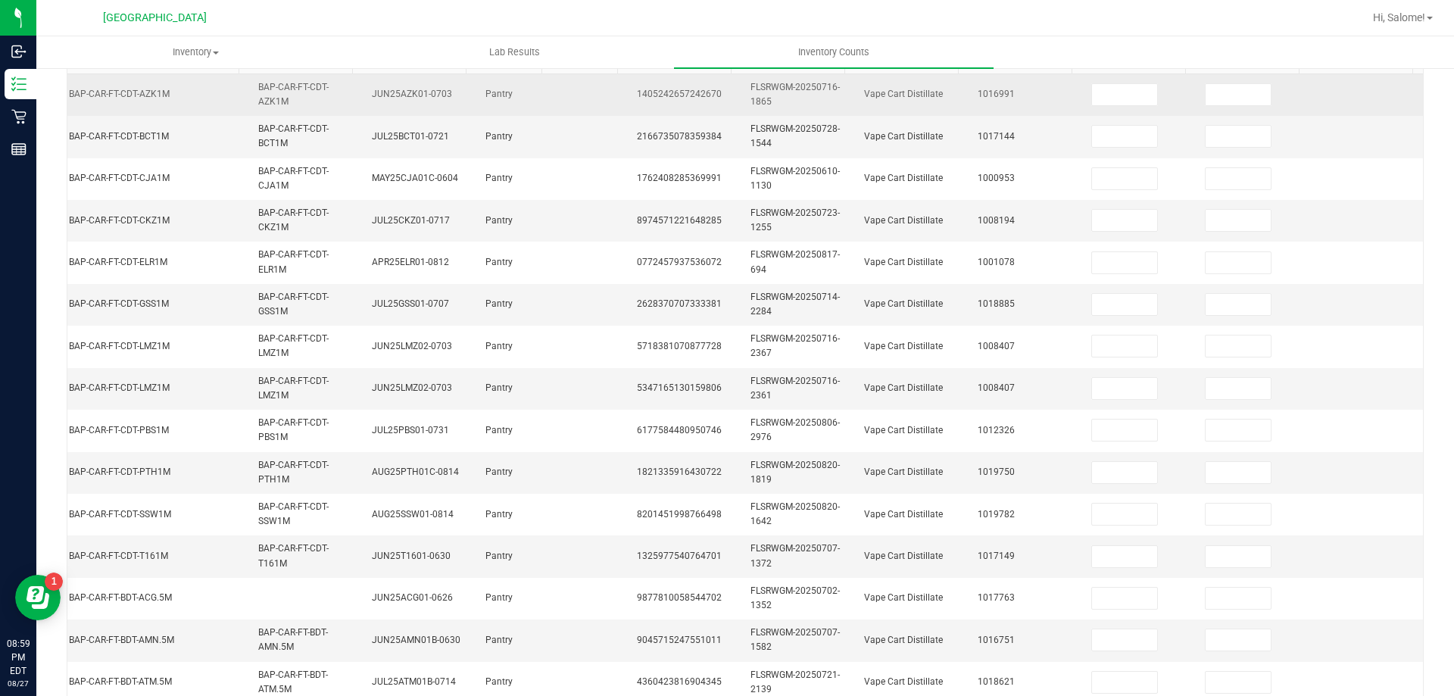
scroll to position [150, 0]
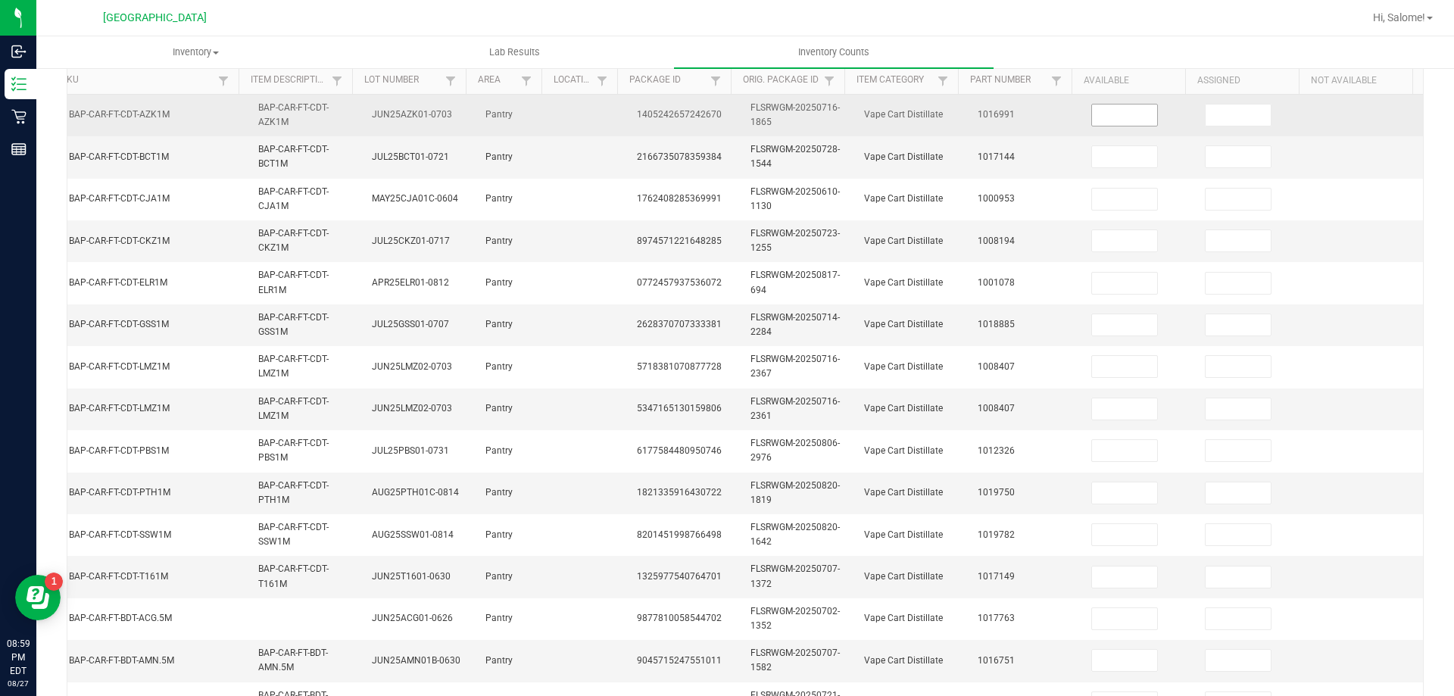
click at [1103, 111] on input at bounding box center [1124, 115] width 65 height 21
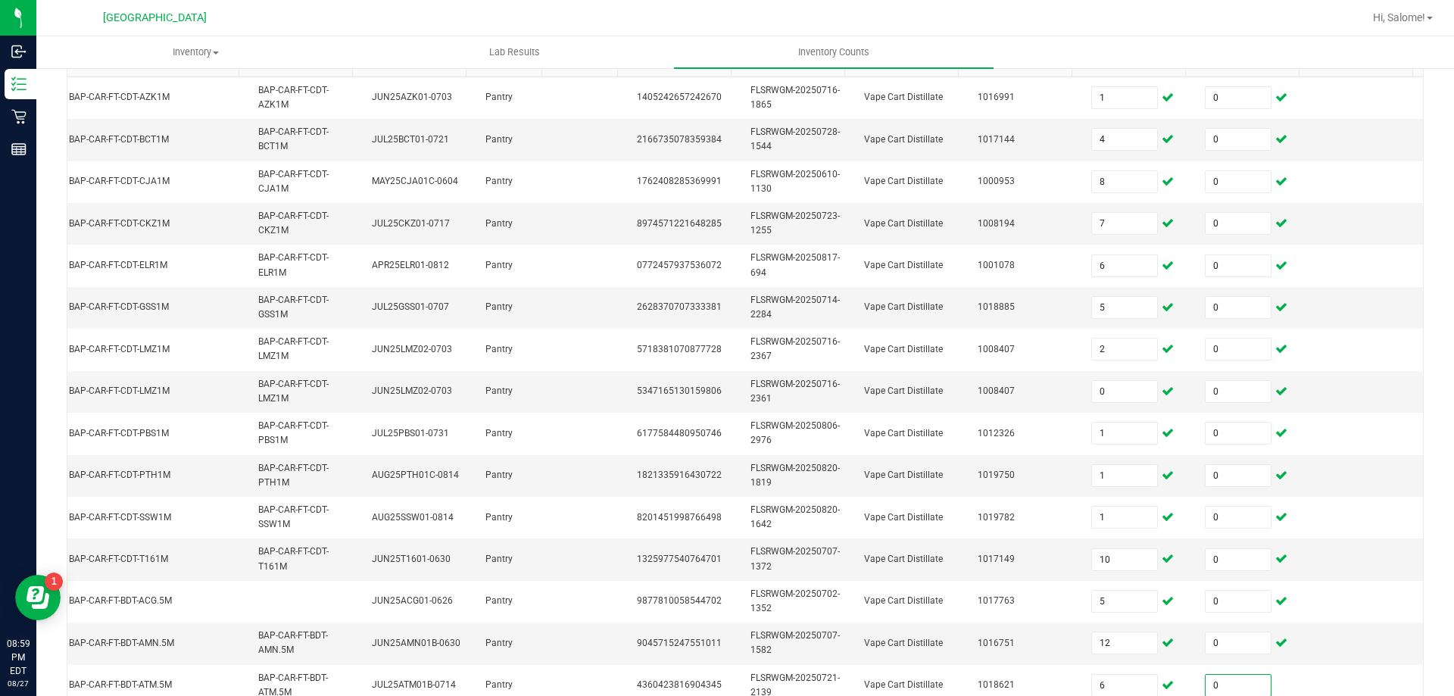
scroll to position [453, 0]
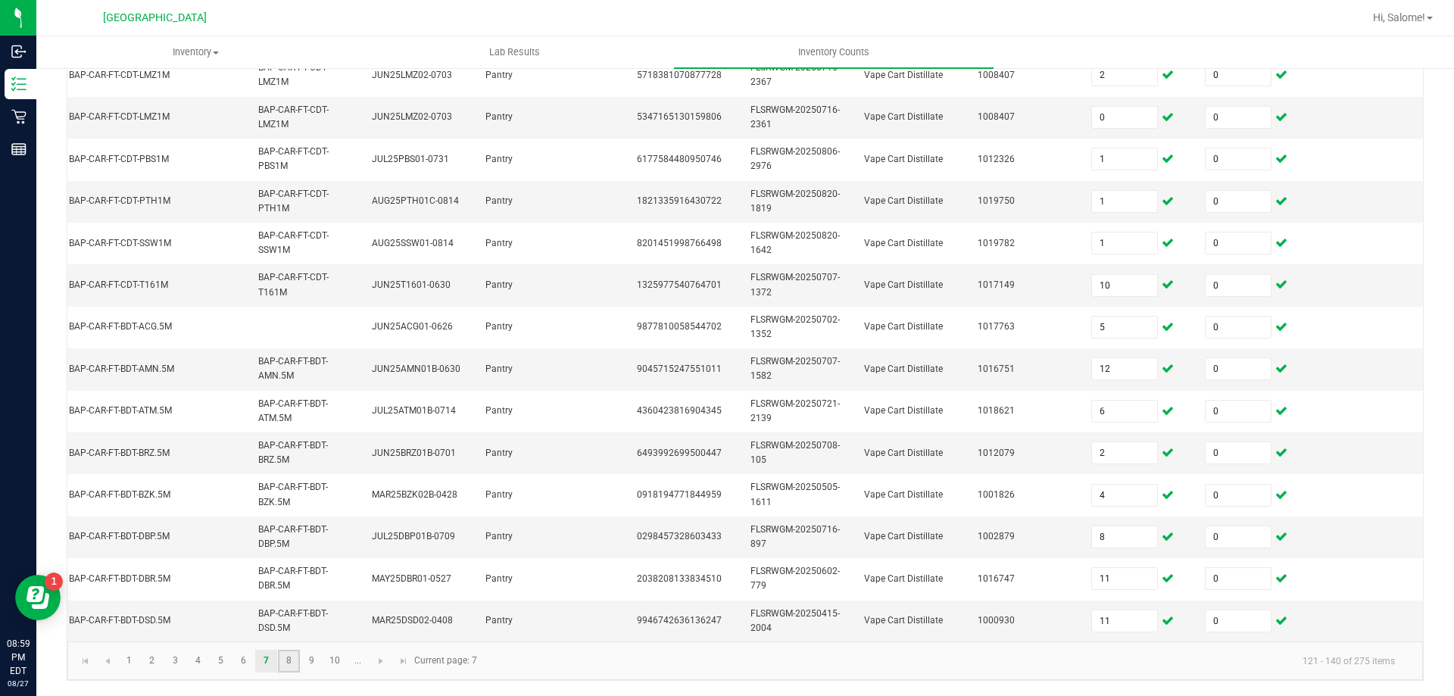
click at [288, 660] on link "8" at bounding box center [289, 661] width 22 height 23
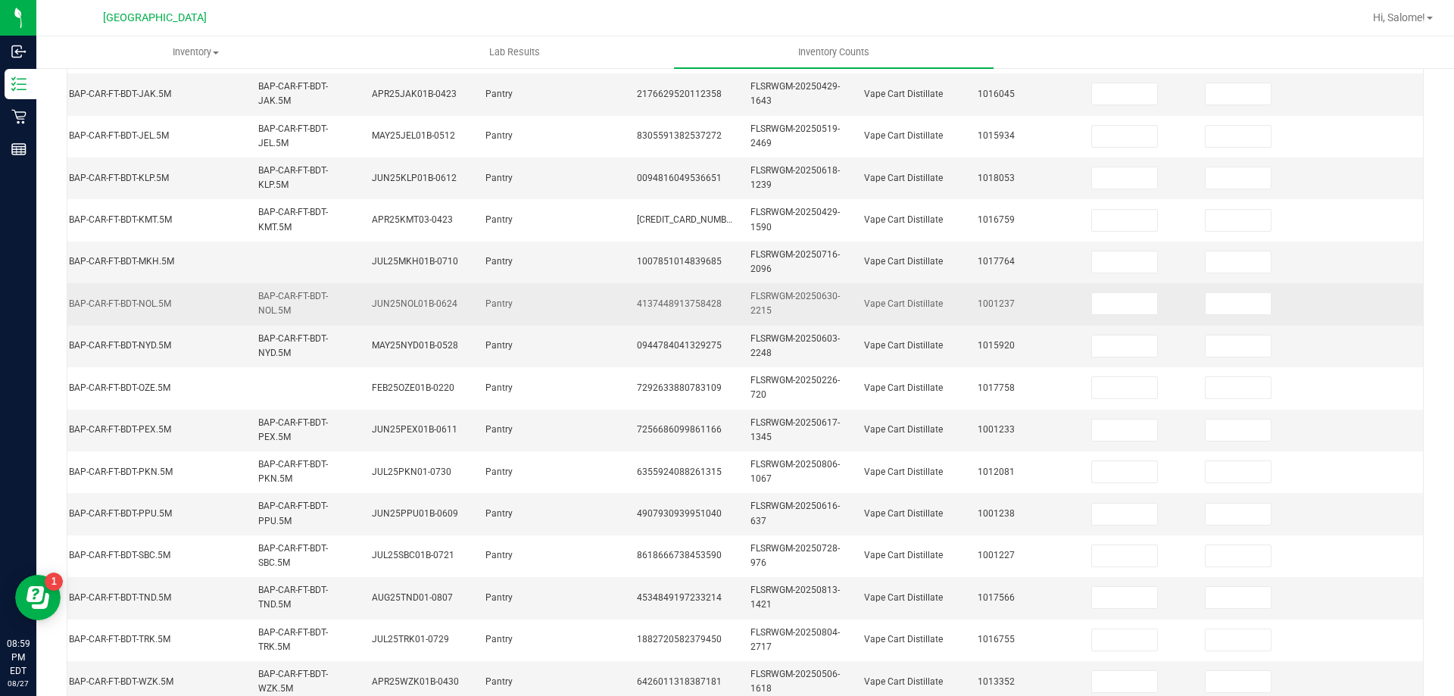
scroll to position [150, 0]
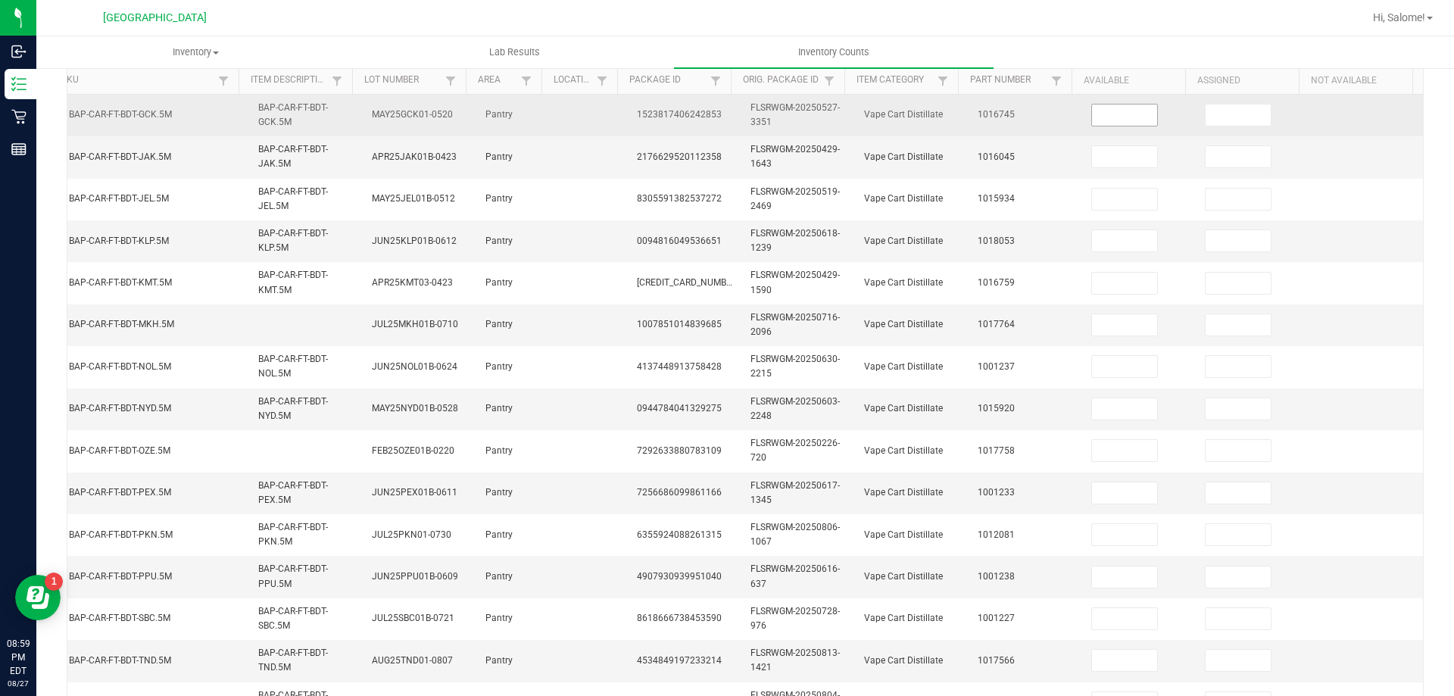
click at [1109, 117] on input at bounding box center [1124, 115] width 65 height 21
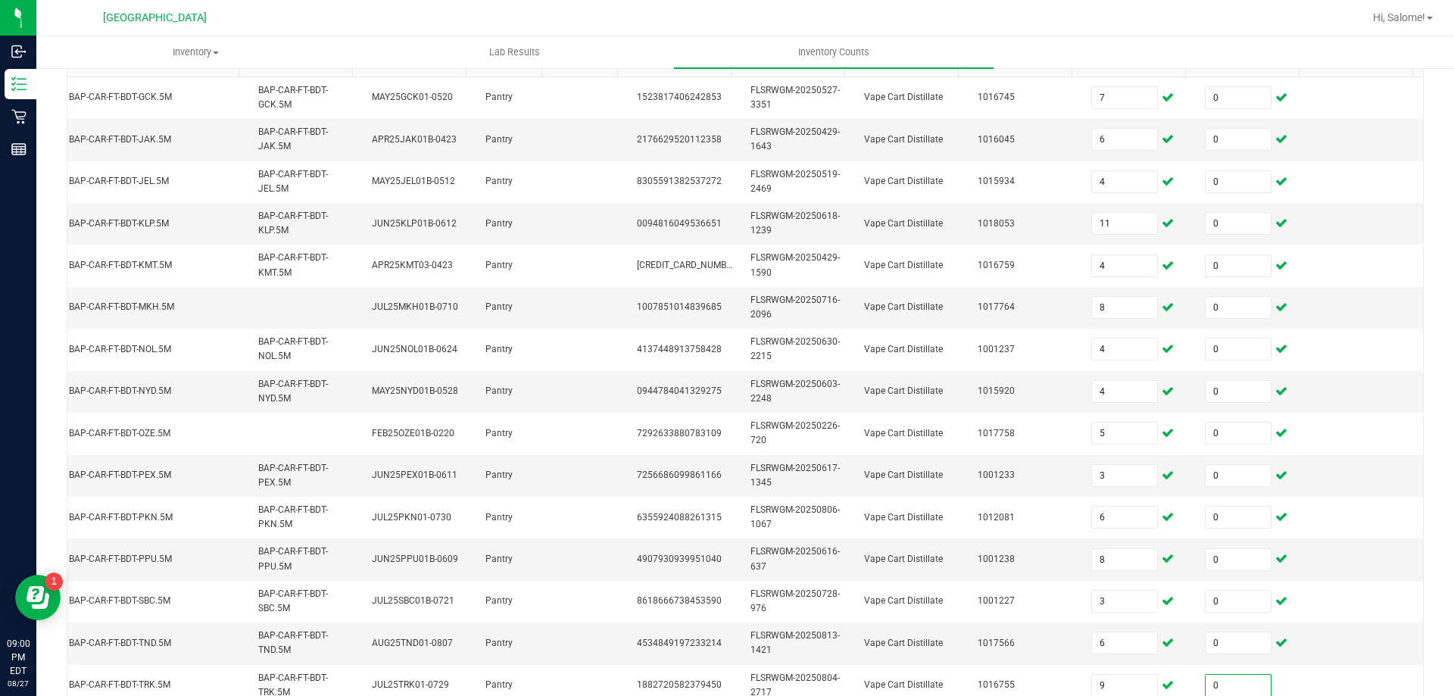
scroll to position [453, 0]
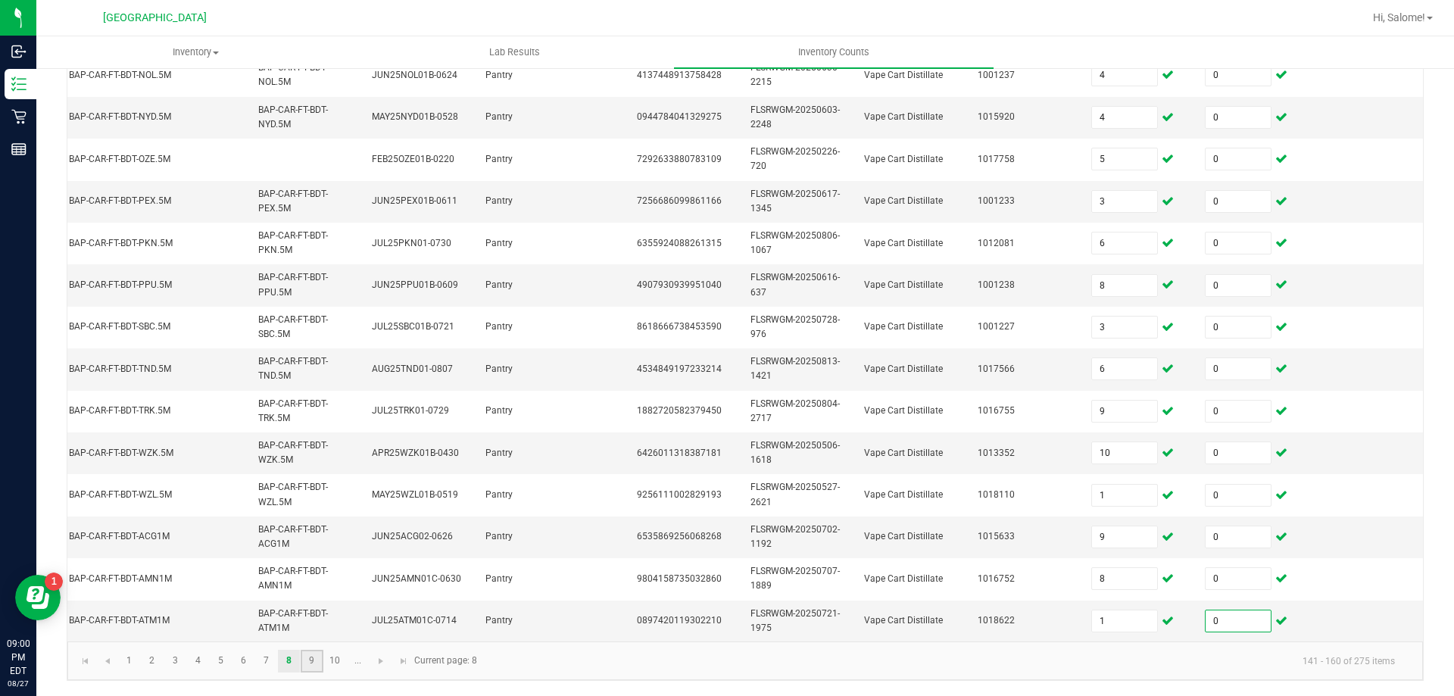
click at [310, 660] on link "9" at bounding box center [312, 661] width 22 height 23
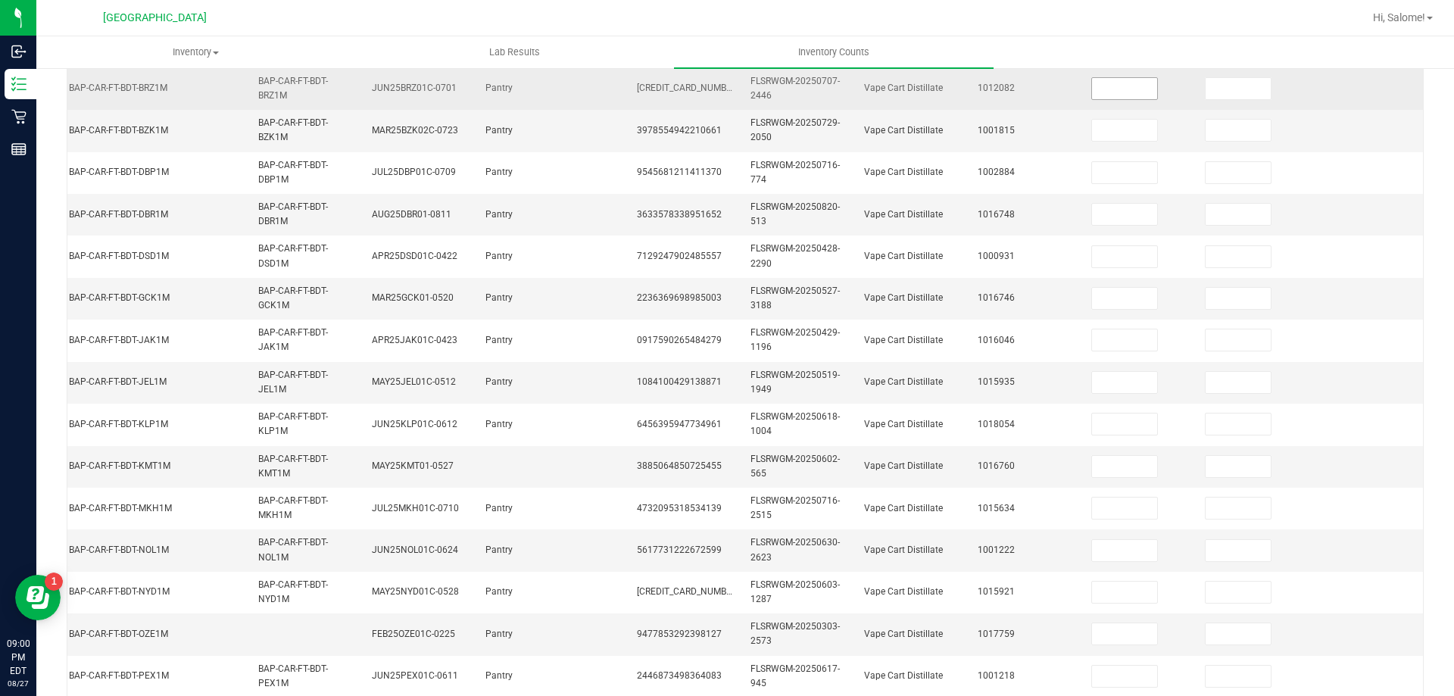
scroll to position [150, 0]
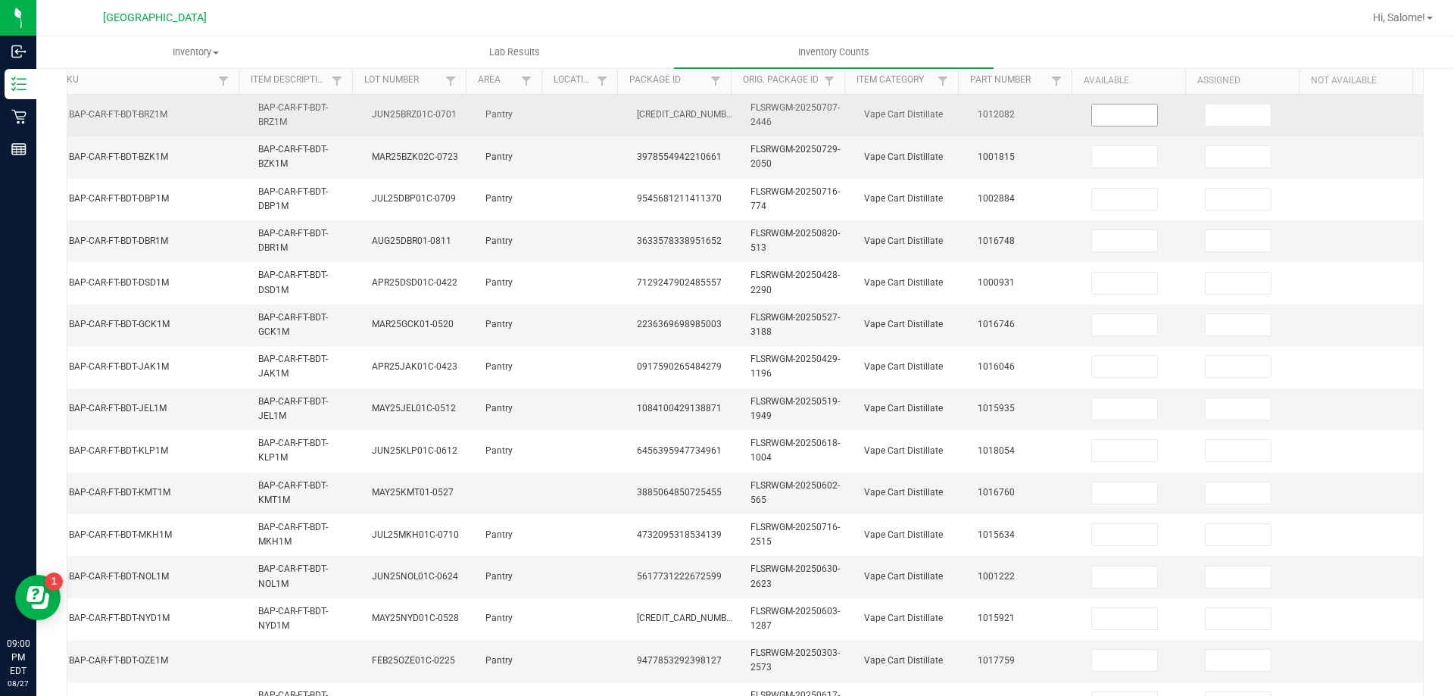
click at [1105, 117] on input at bounding box center [1124, 115] width 65 height 21
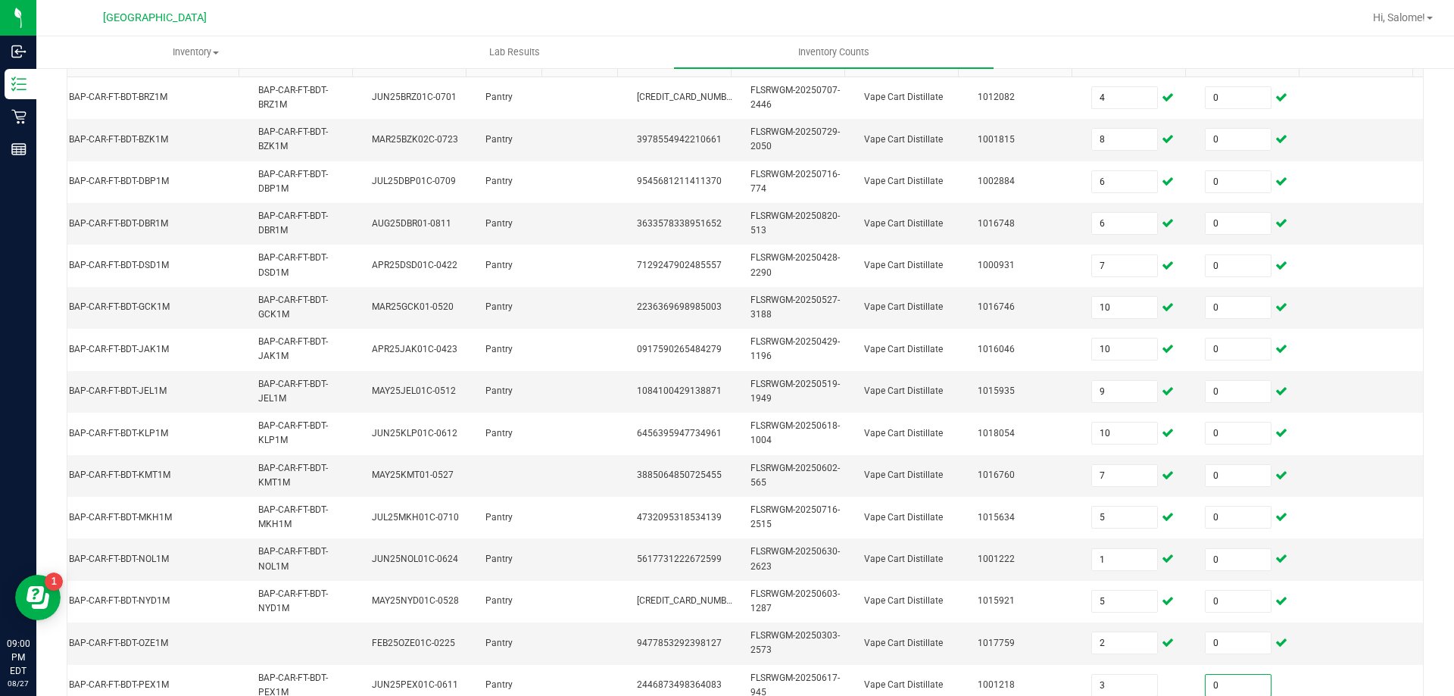
scroll to position [453, 0]
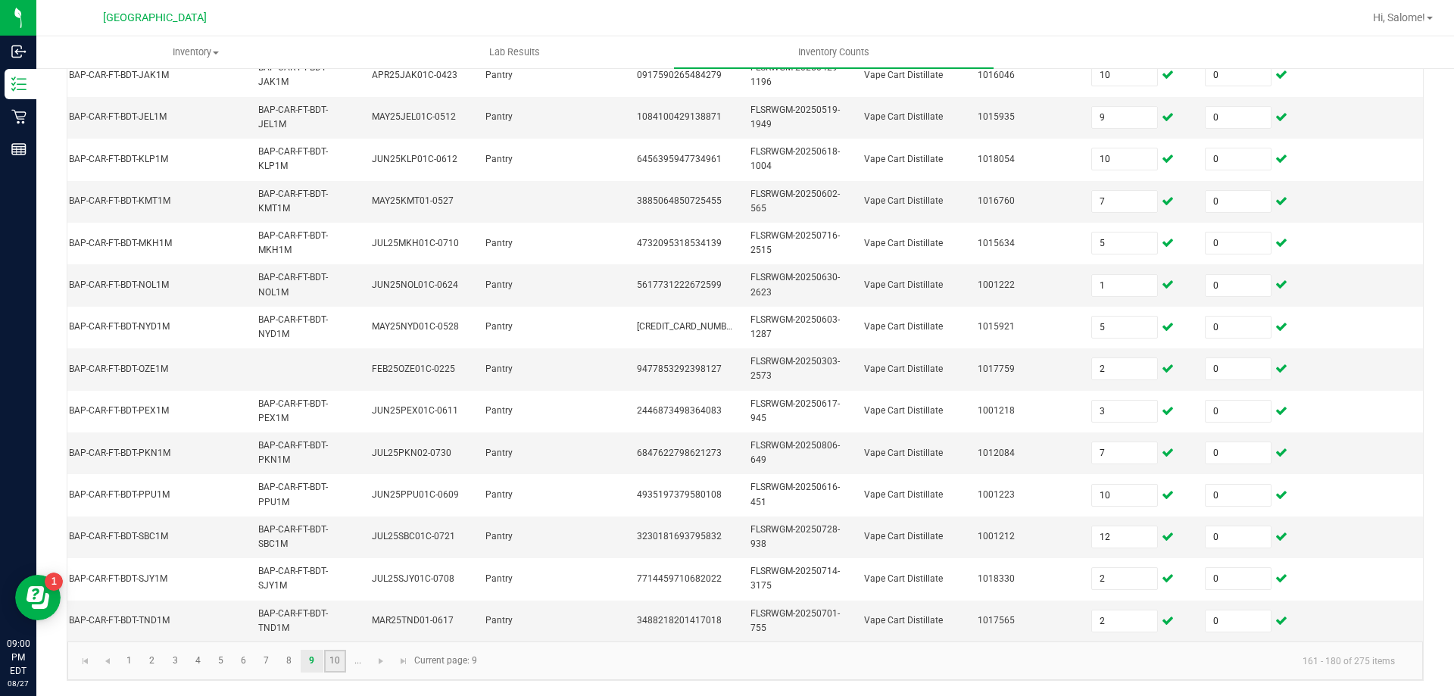
click at [324, 658] on link "10" at bounding box center [335, 661] width 22 height 23
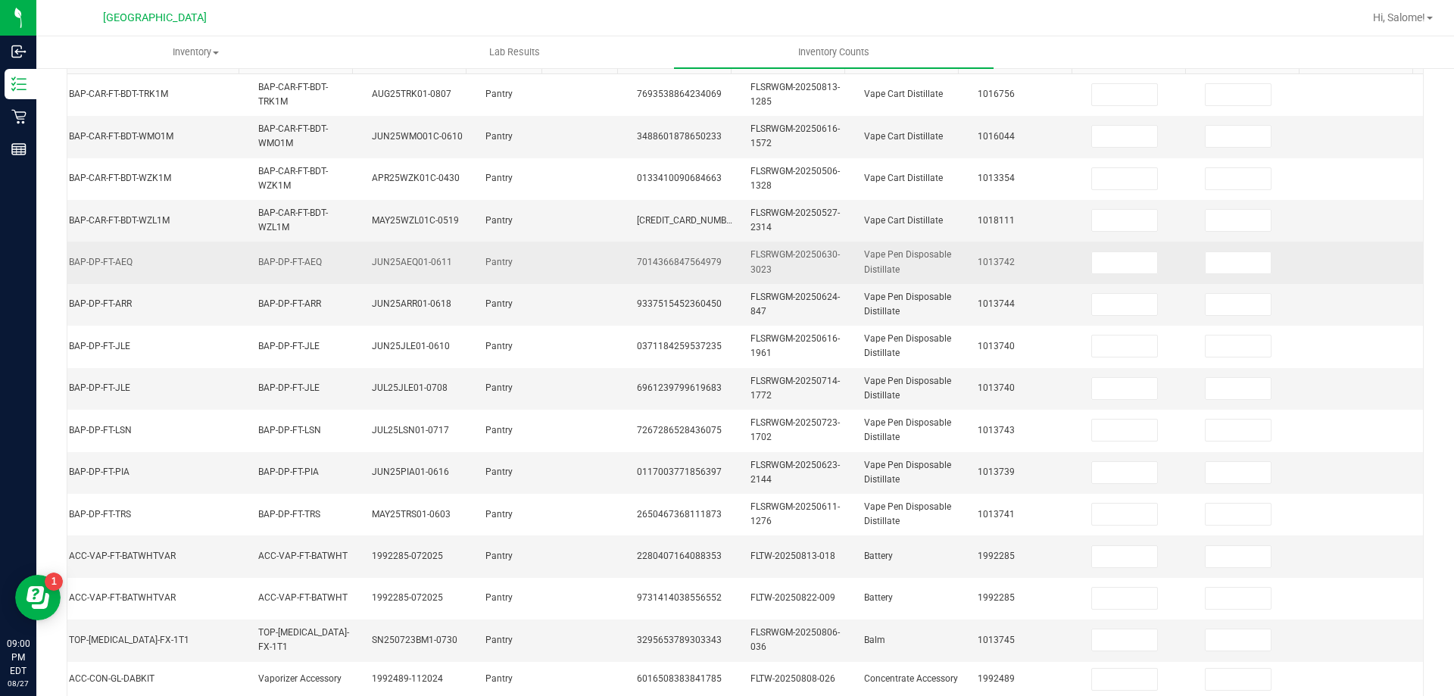
scroll to position [144, 0]
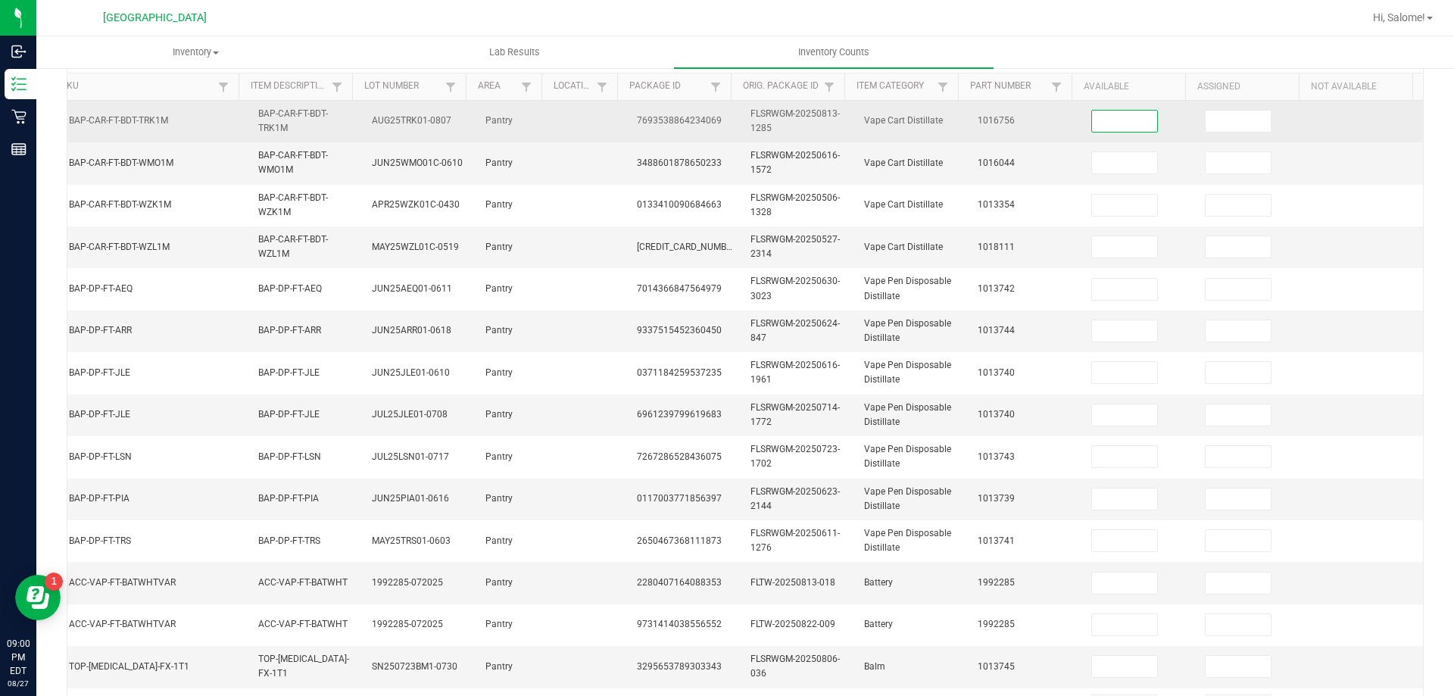
click at [1115, 120] on input at bounding box center [1124, 121] width 65 height 21
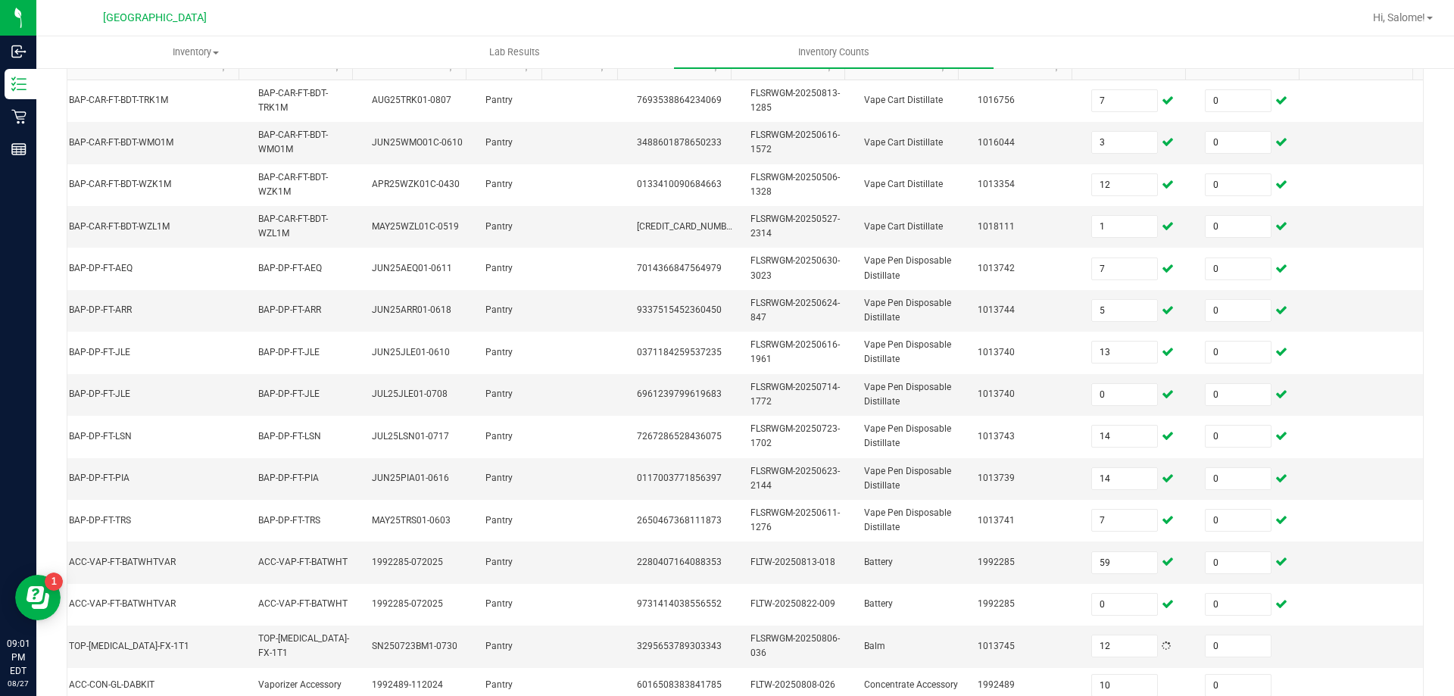
scroll to position [447, 0]
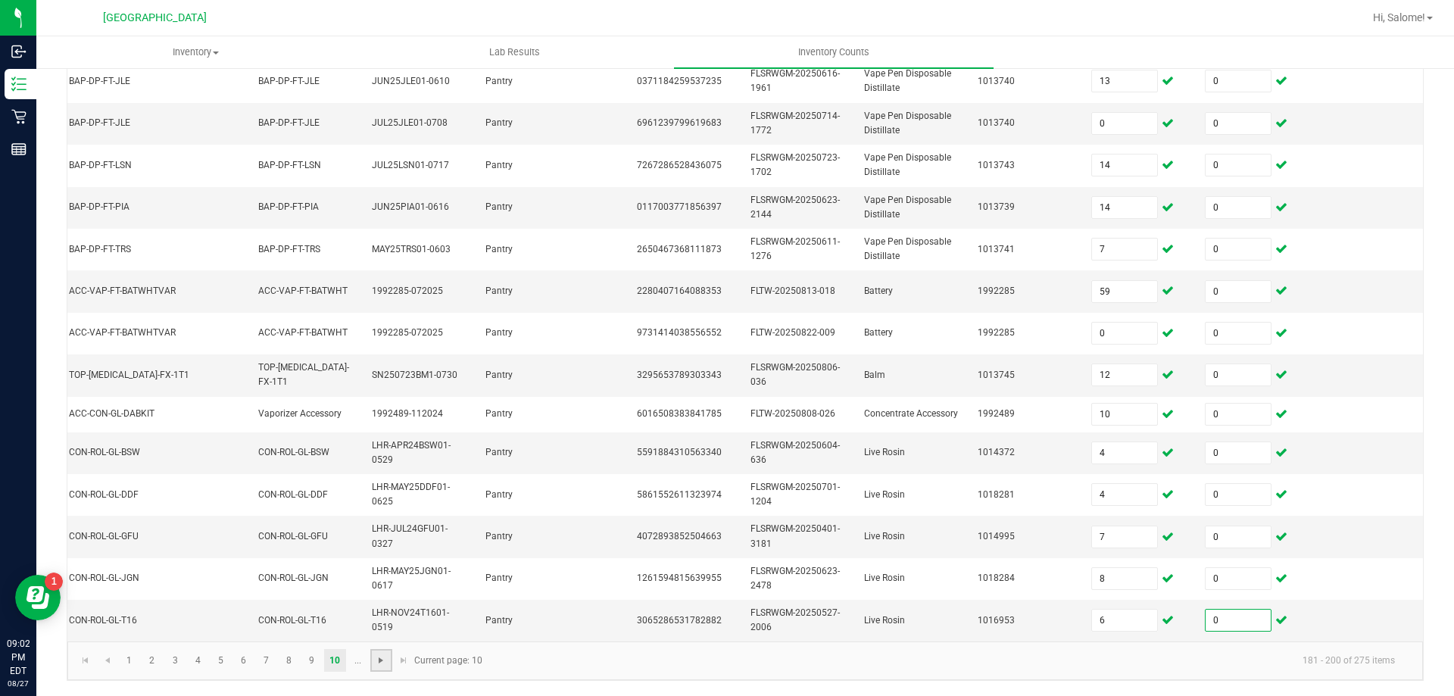
click at [376, 664] on span "Go to the next page" at bounding box center [381, 660] width 12 height 12
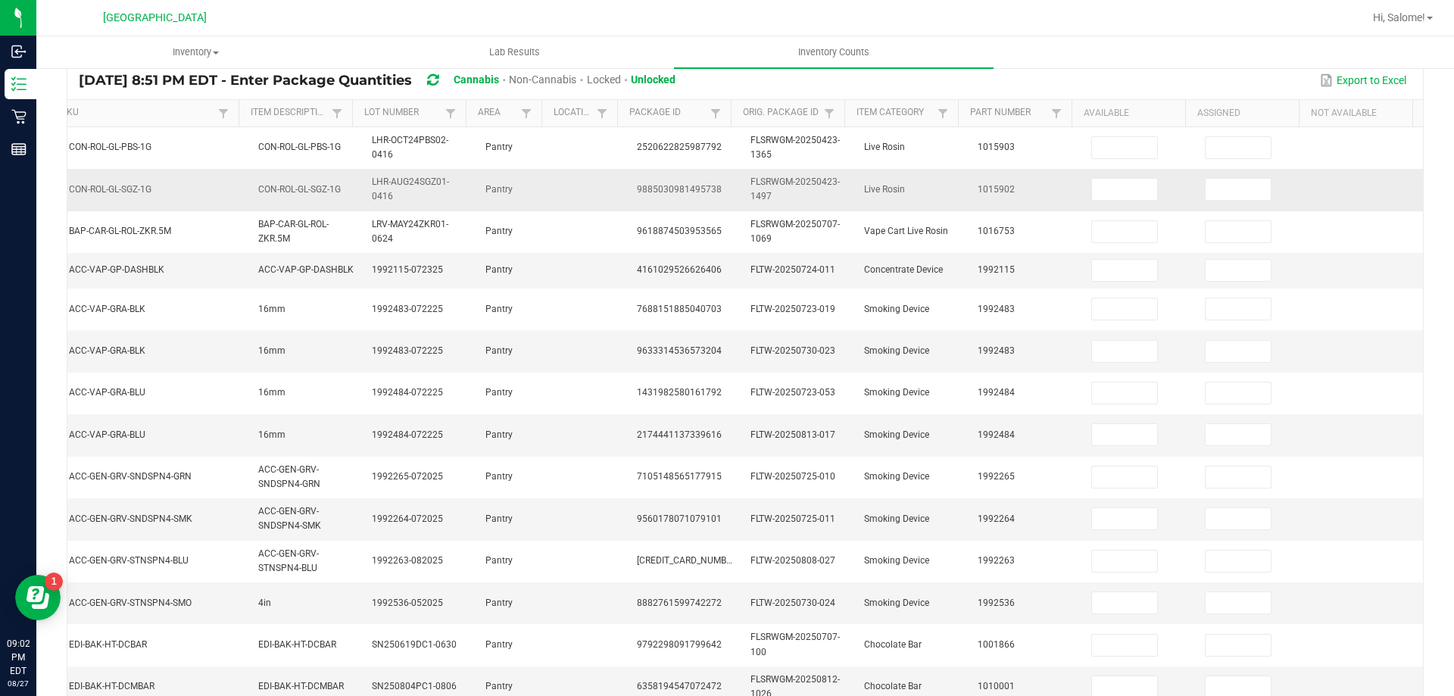
scroll to position [144, 0]
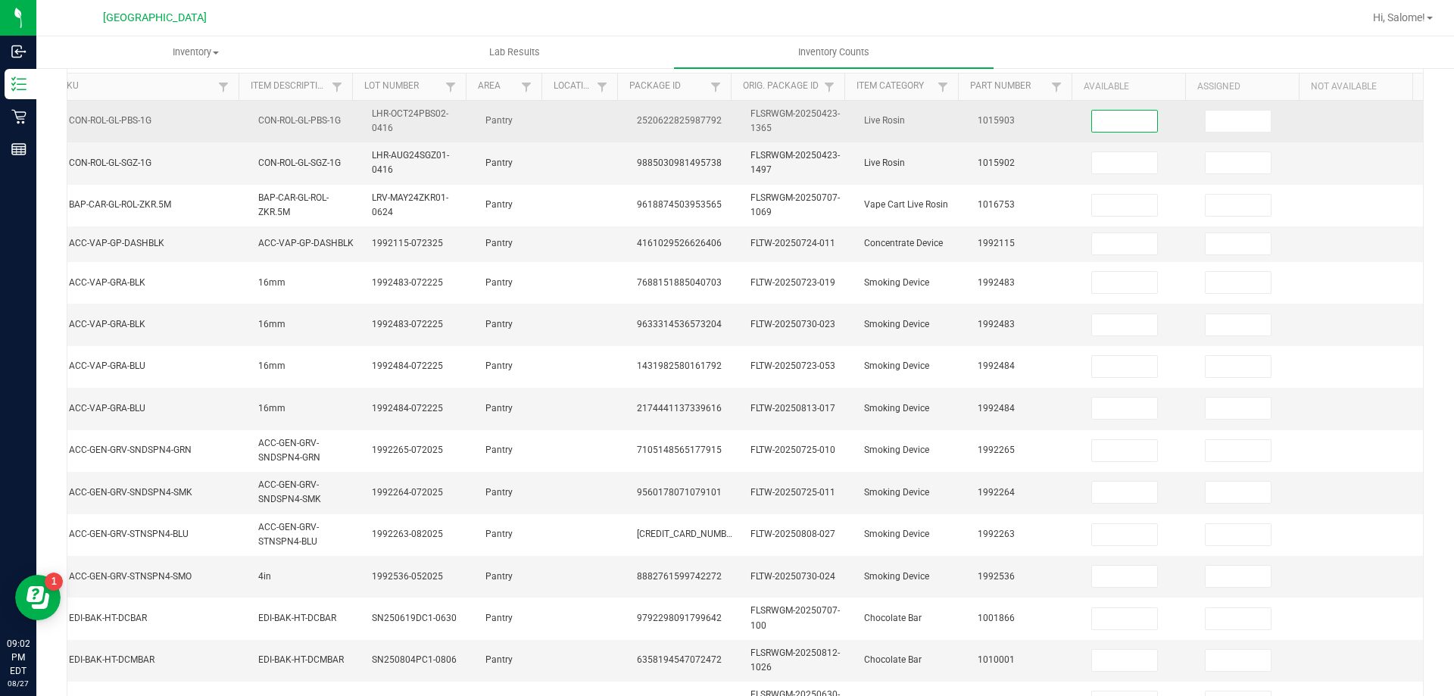
click at [1092, 125] on input at bounding box center [1124, 121] width 65 height 21
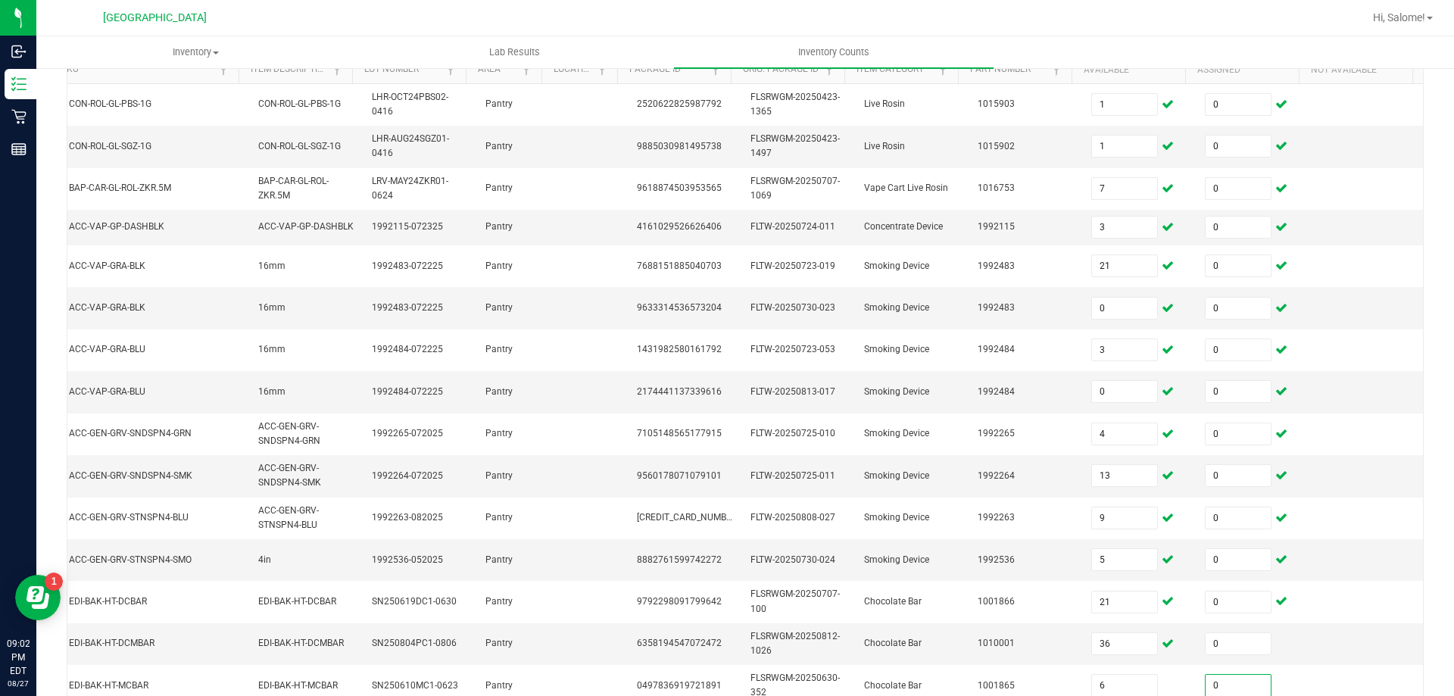
scroll to position [447, 0]
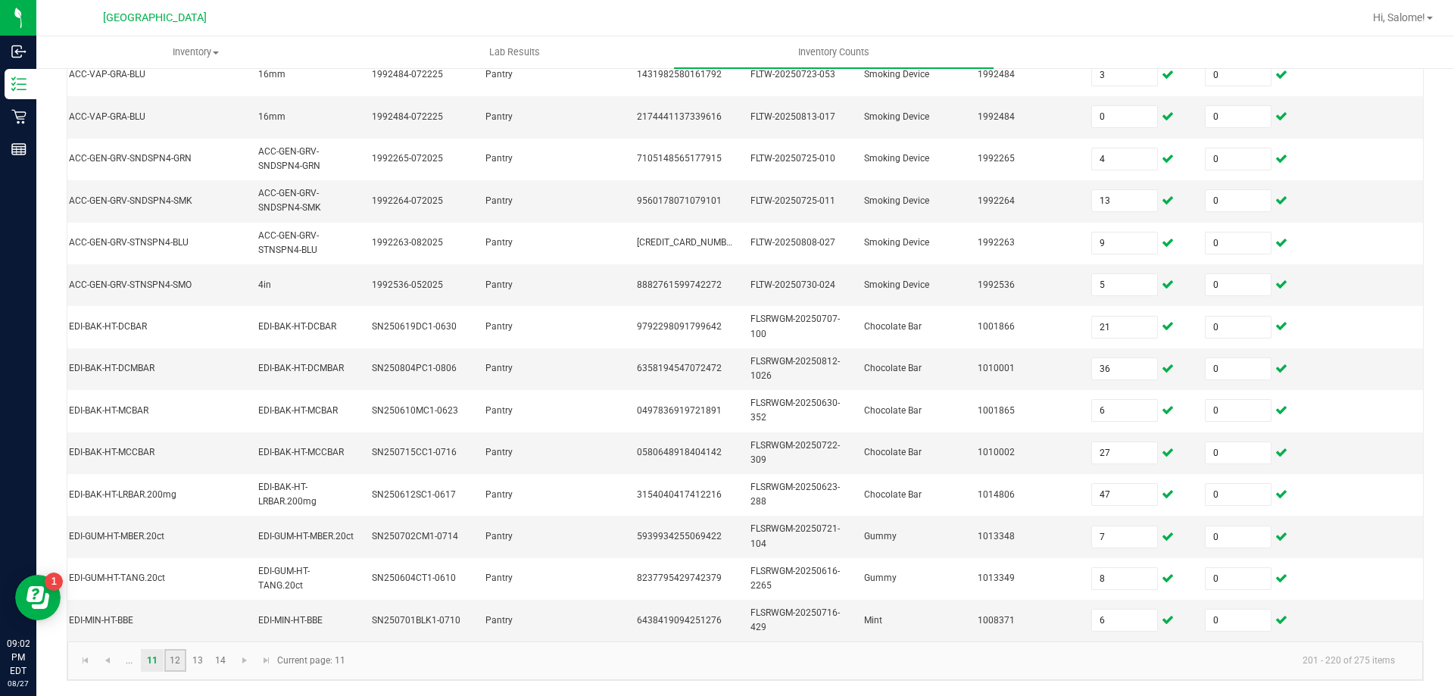
click at [174, 662] on link "12" at bounding box center [175, 660] width 22 height 23
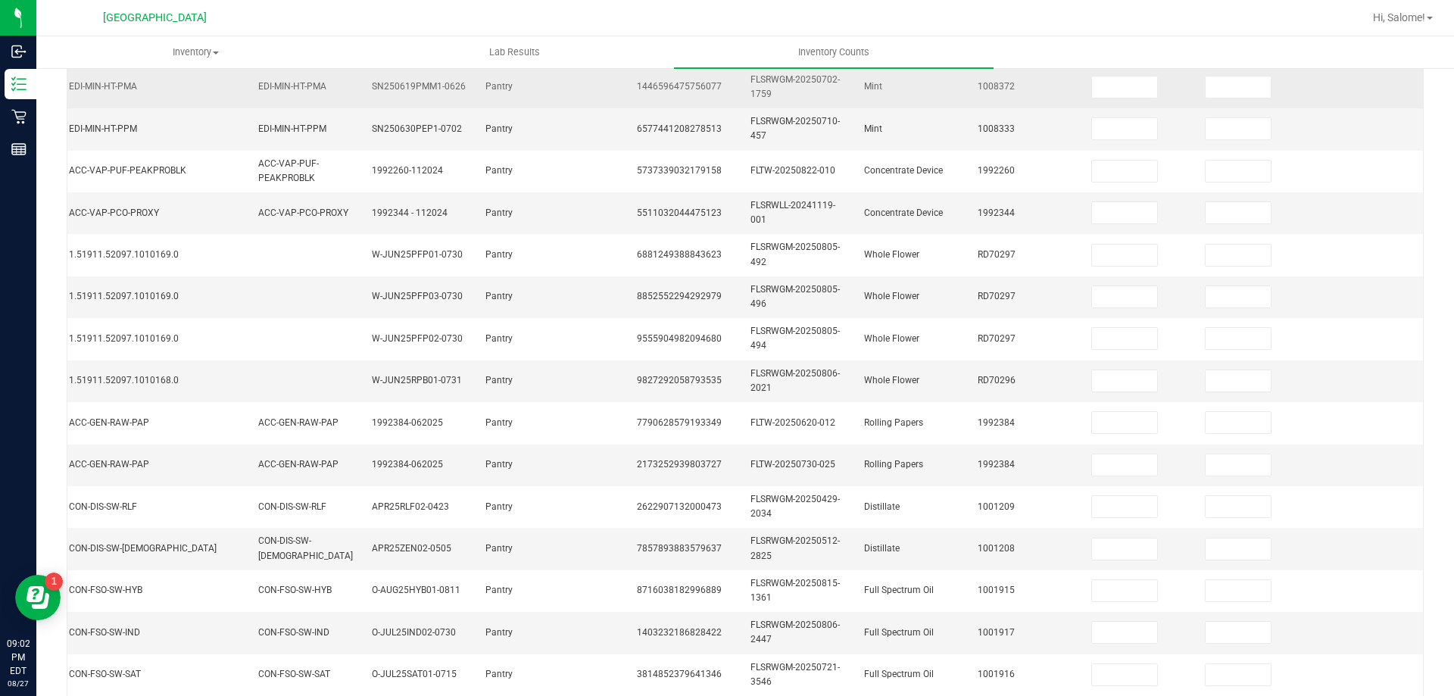
scroll to position [144, 0]
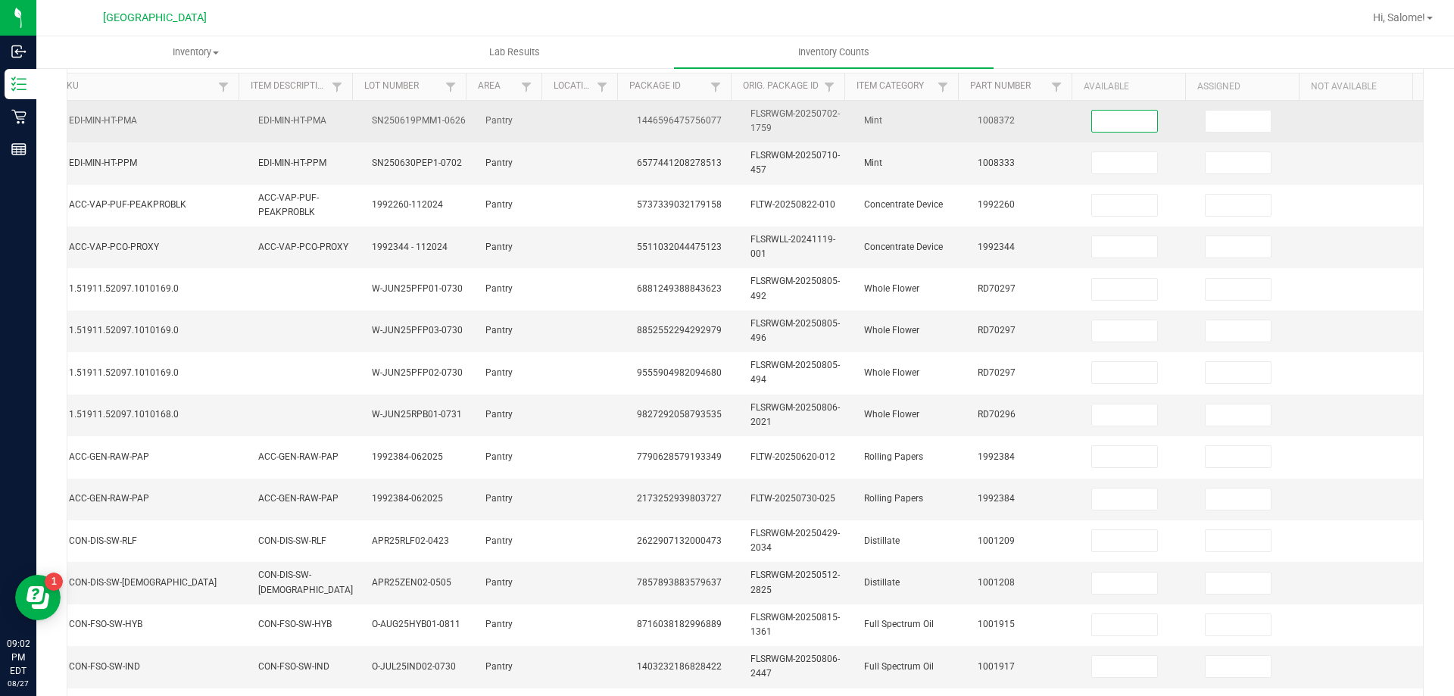
click at [1106, 118] on input at bounding box center [1124, 121] width 65 height 21
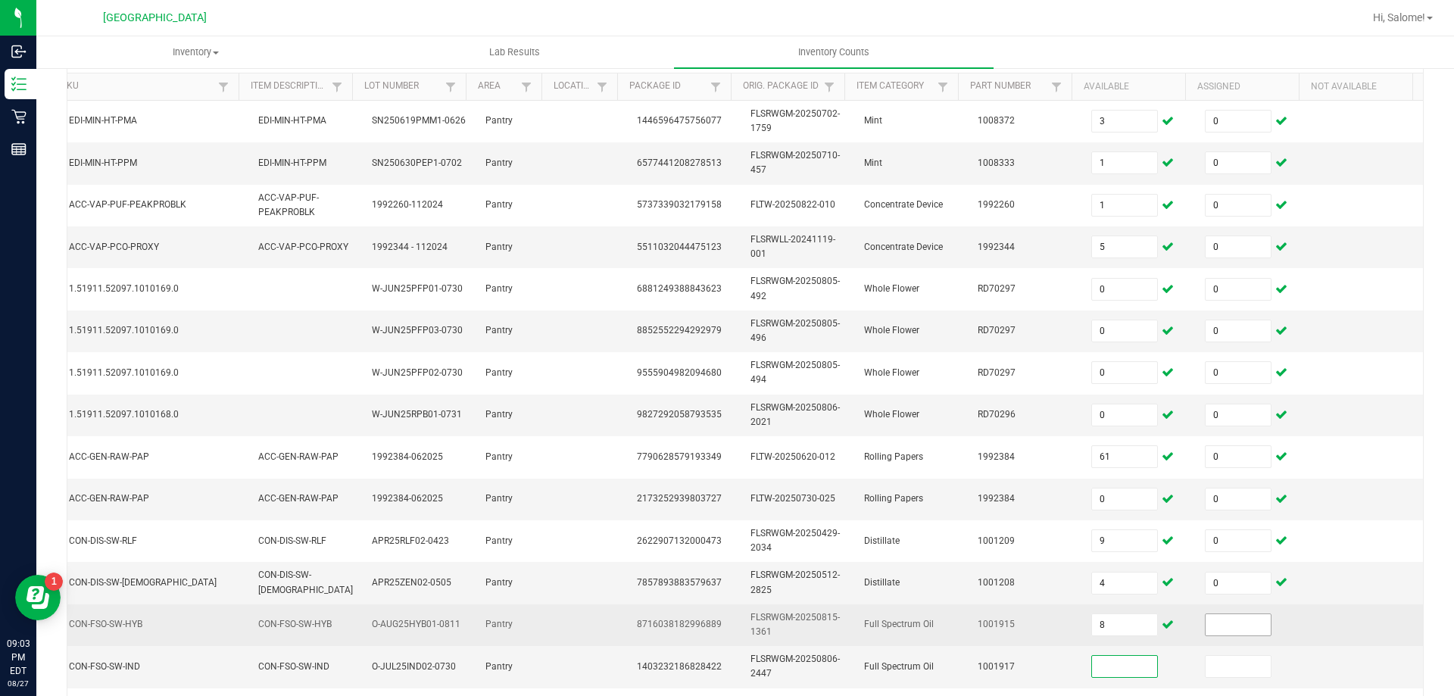
click at [1221, 626] on input at bounding box center [1238, 624] width 65 height 21
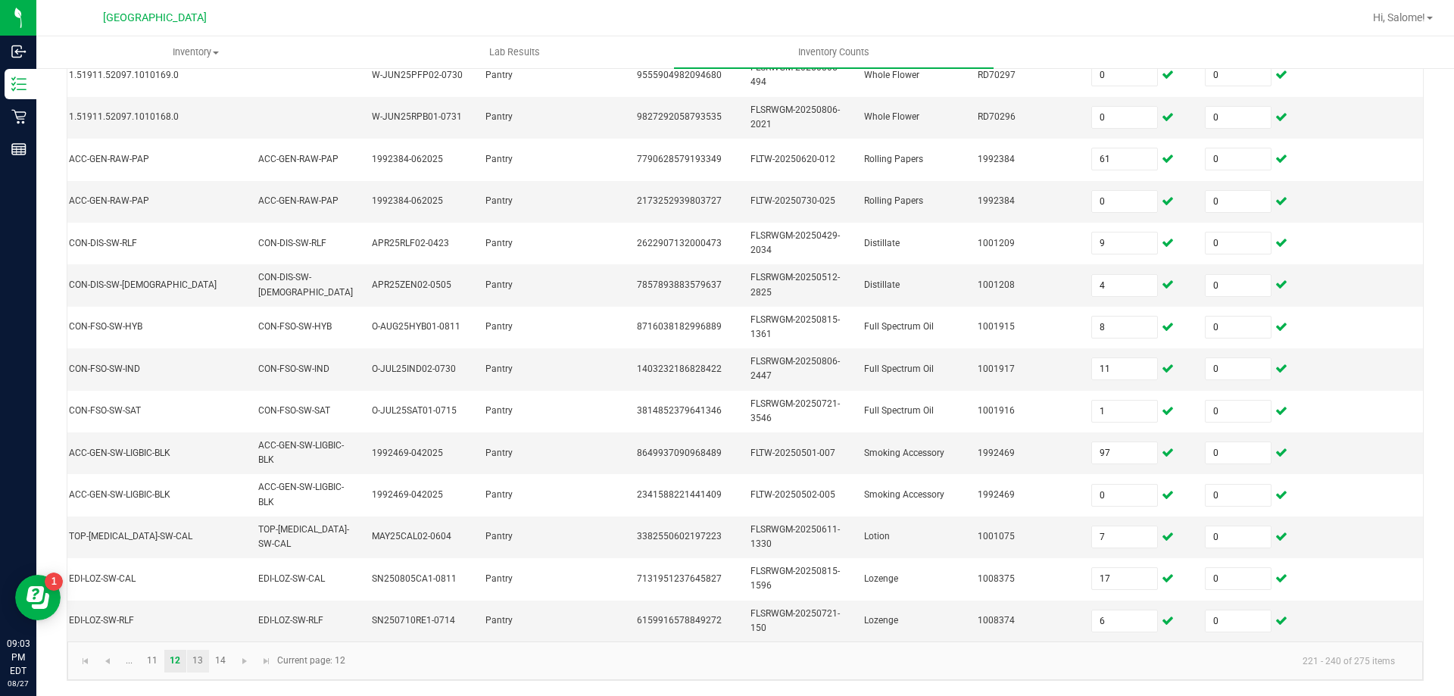
click at [193, 660] on link "13" at bounding box center [198, 661] width 22 height 23
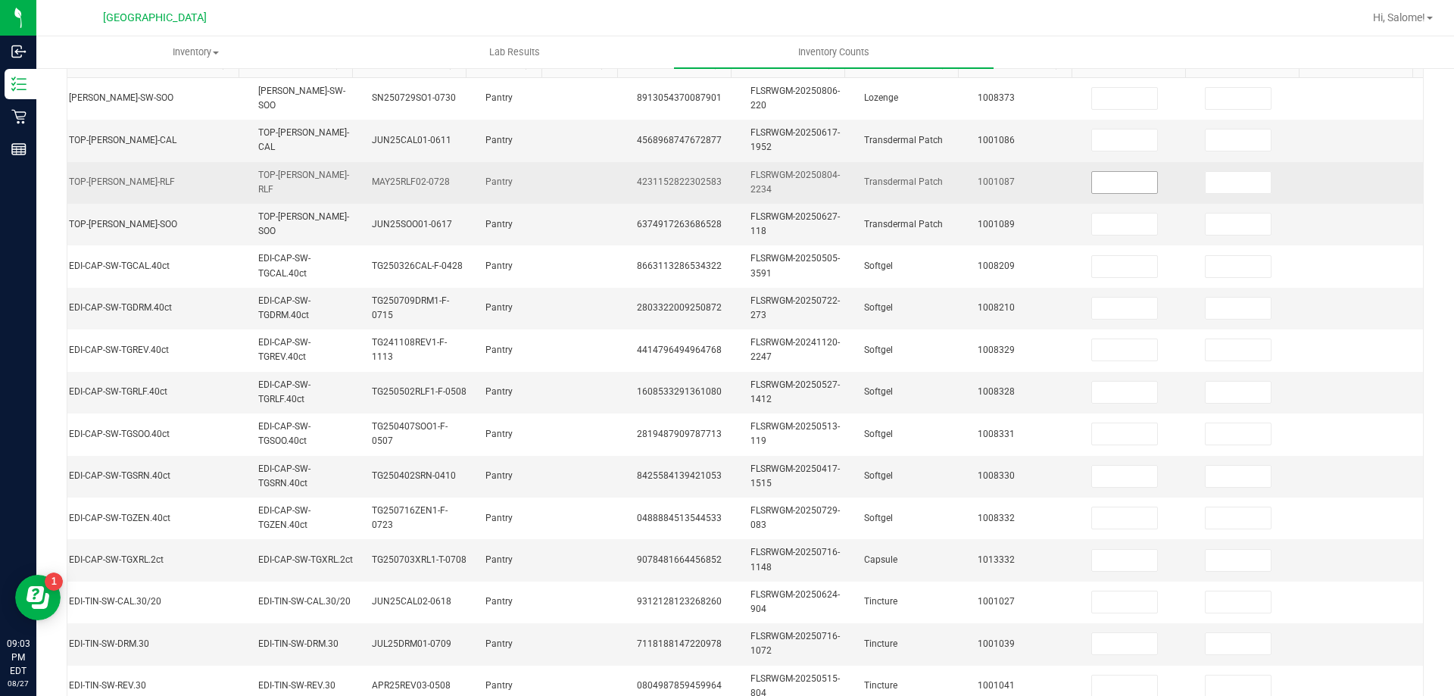
scroll to position [150, 0]
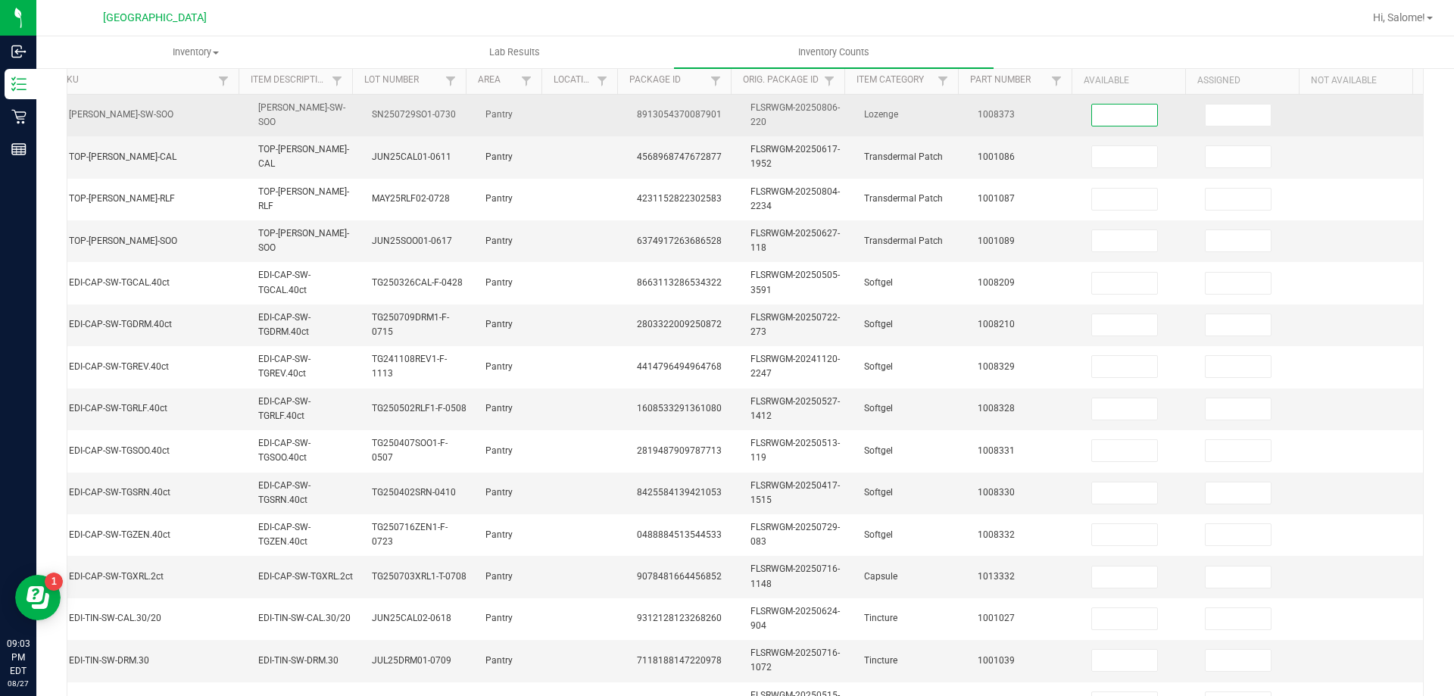
click at [1103, 120] on input at bounding box center [1124, 115] width 65 height 21
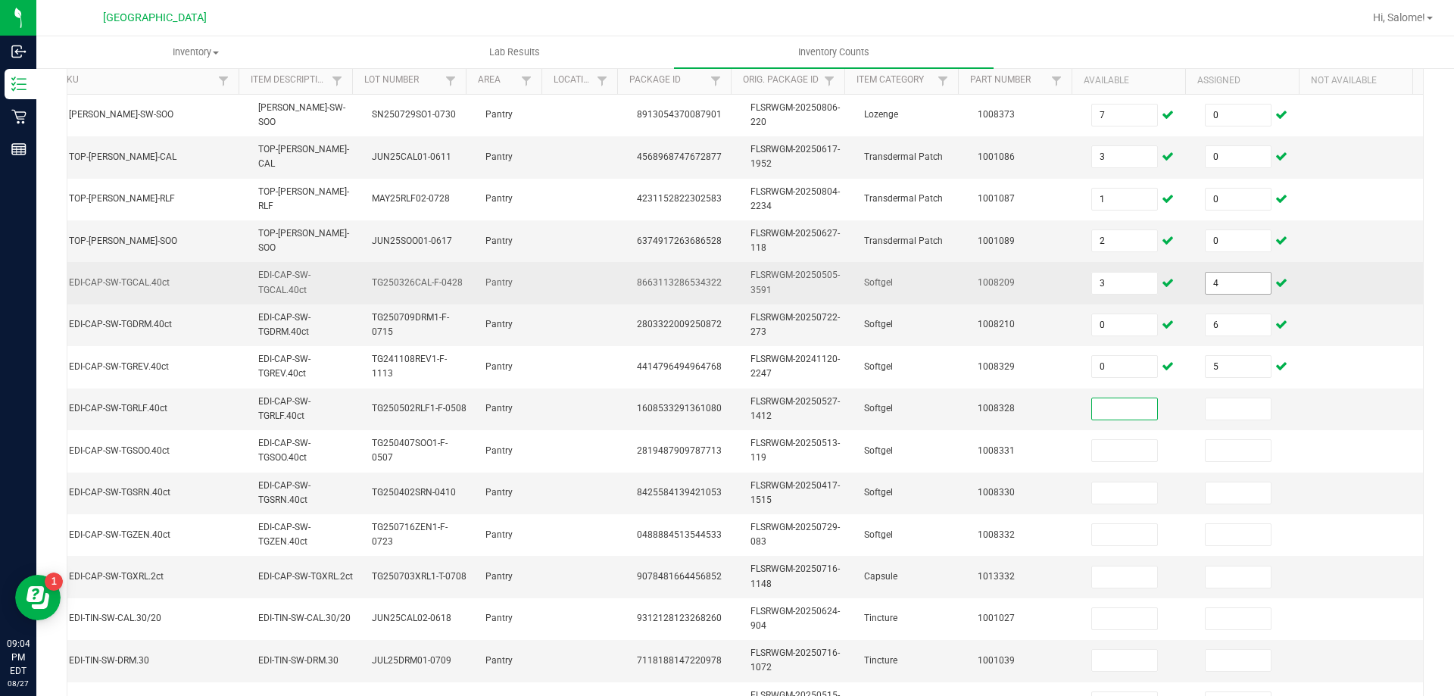
click at [1216, 292] on input "4" at bounding box center [1238, 283] width 65 height 21
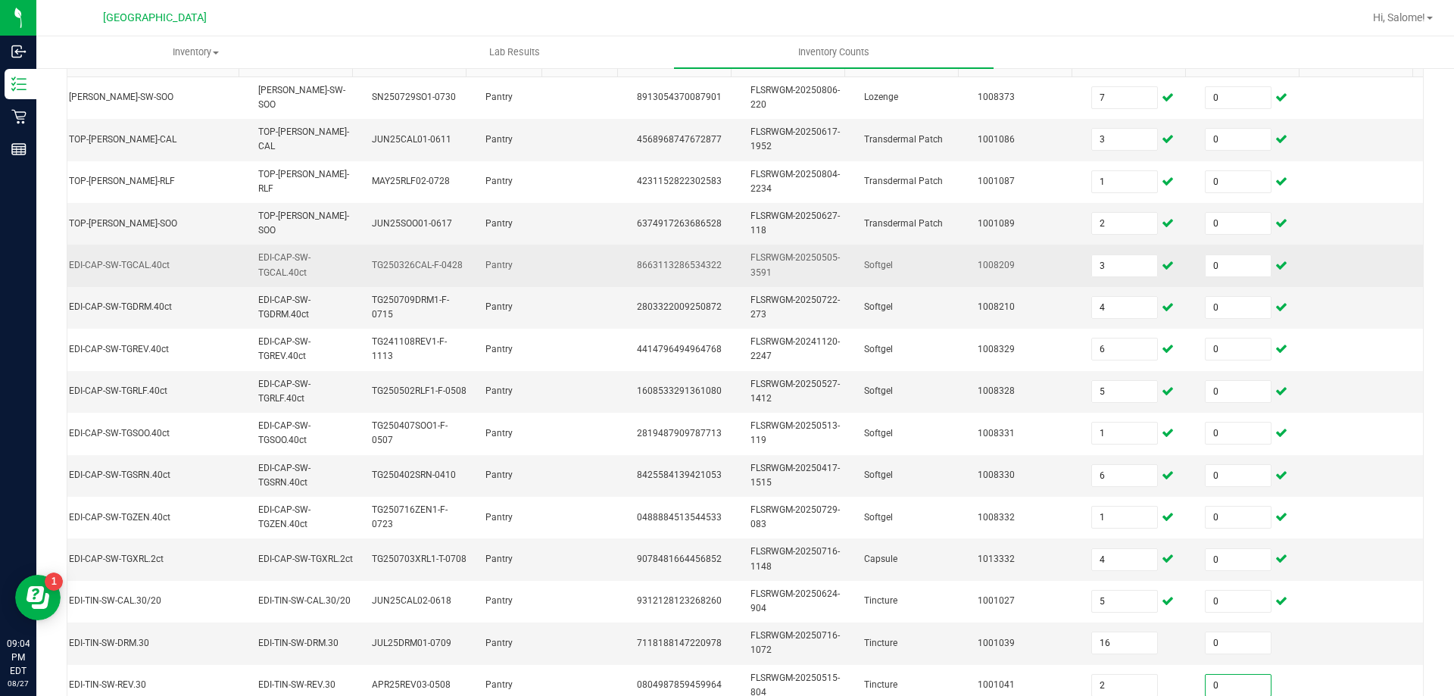
scroll to position [453, 0]
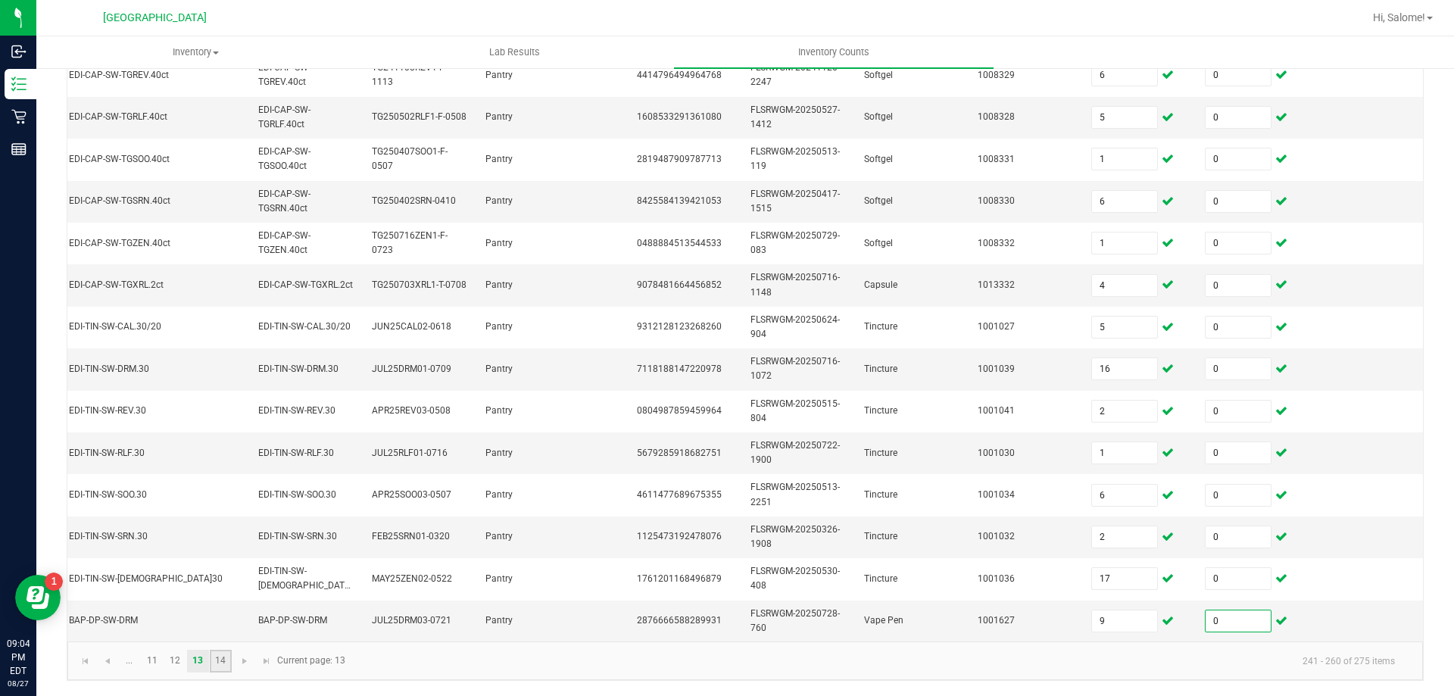
click at [229, 661] on link "14" at bounding box center [221, 661] width 22 height 23
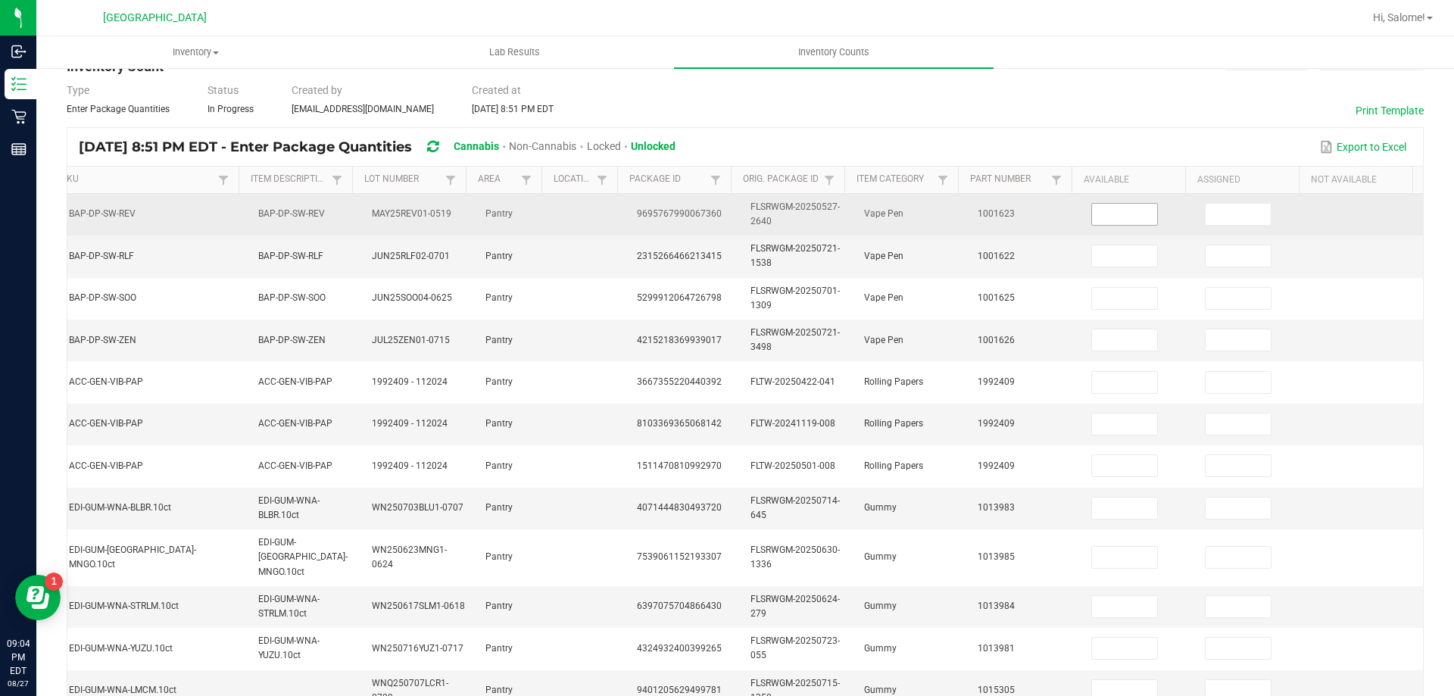
scroll to position [76, 0]
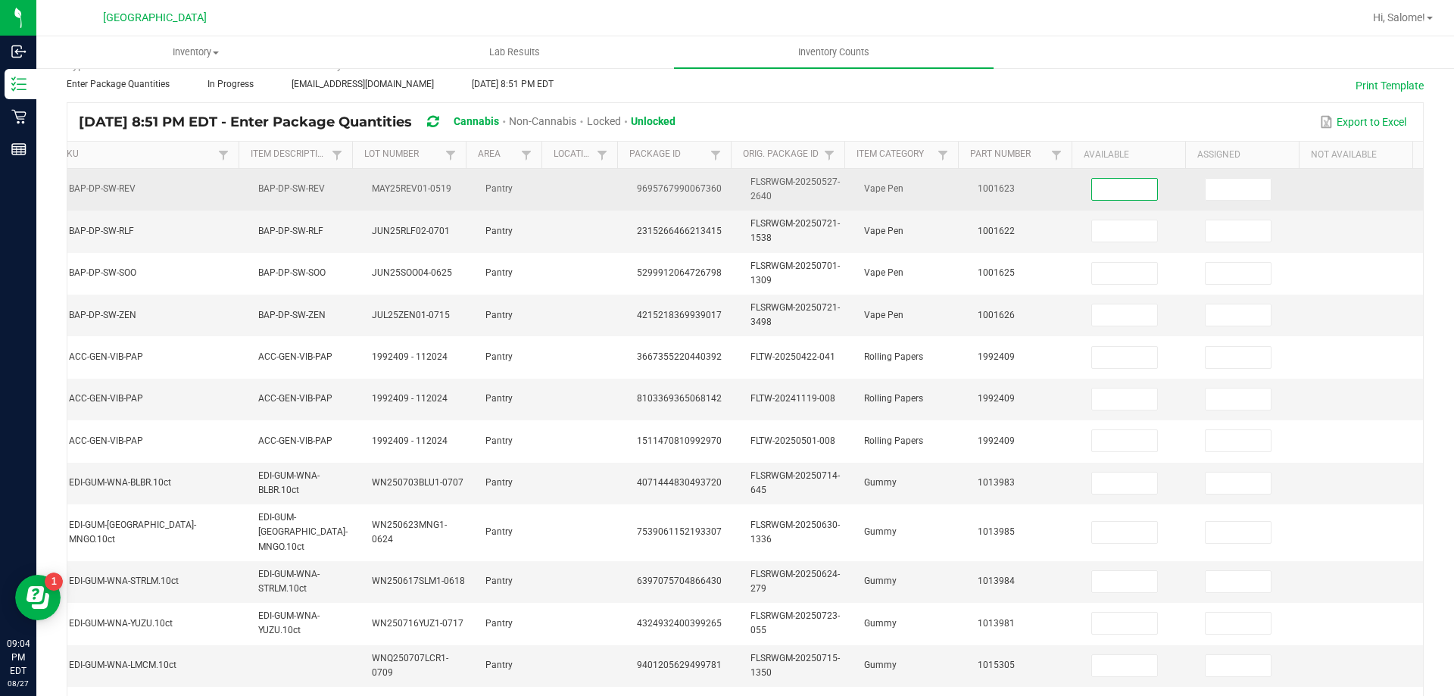
click at [1103, 192] on input at bounding box center [1124, 189] width 65 height 21
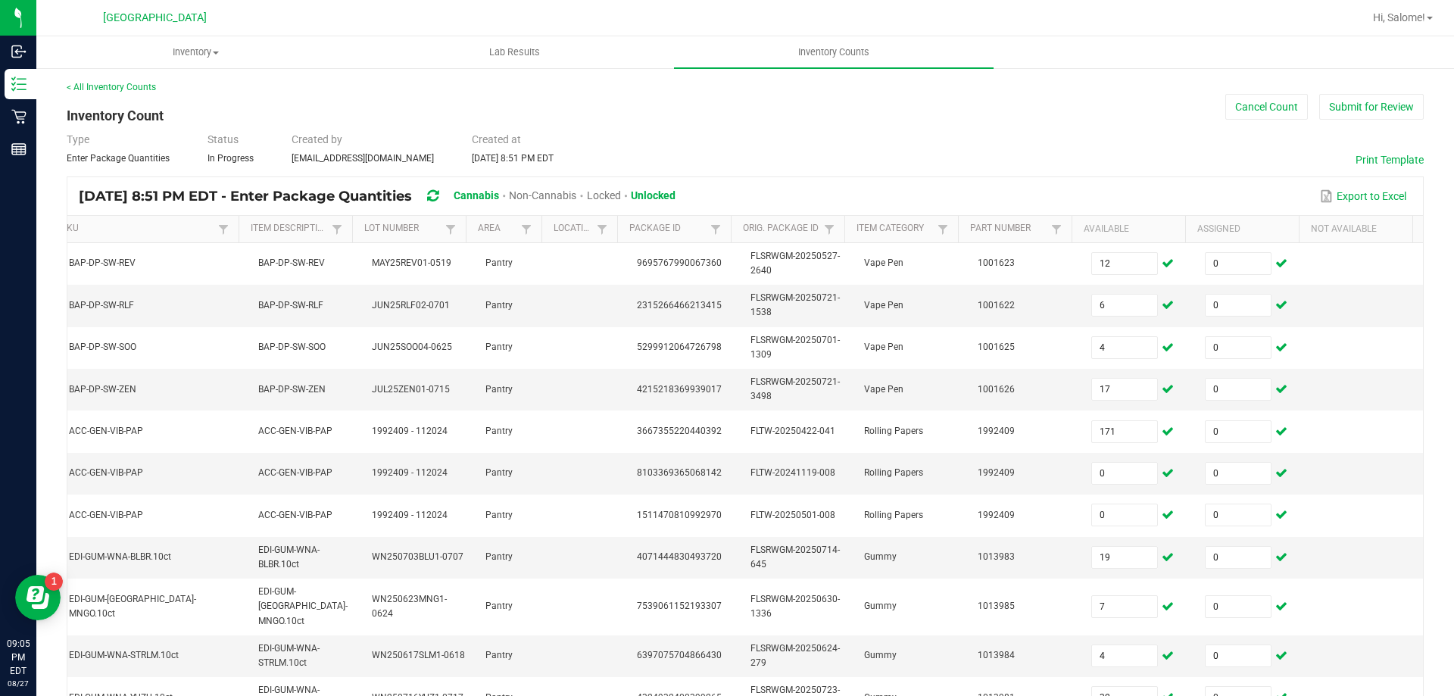
scroll to position [0, 0]
click at [1378, 112] on button "Submit for Review" at bounding box center [1371, 108] width 105 height 26
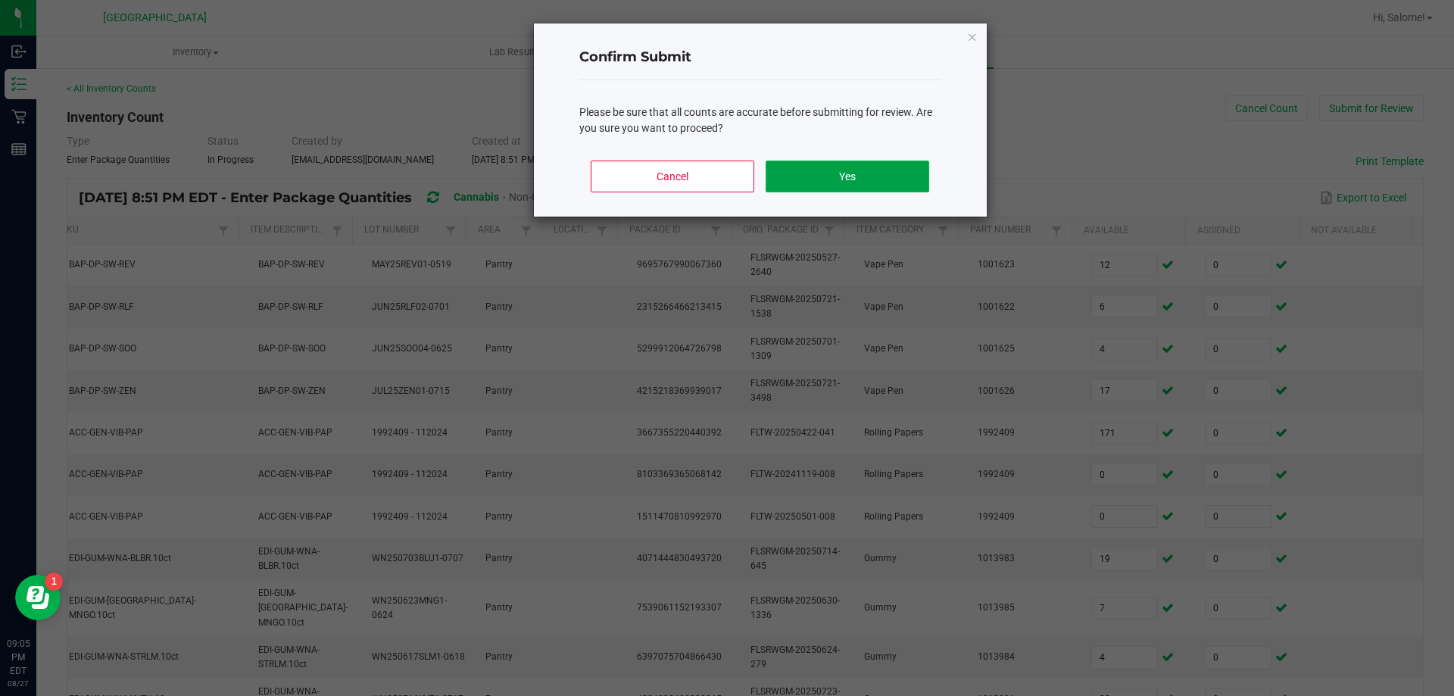
click at [803, 169] on button "Yes" at bounding box center [847, 177] width 163 height 32
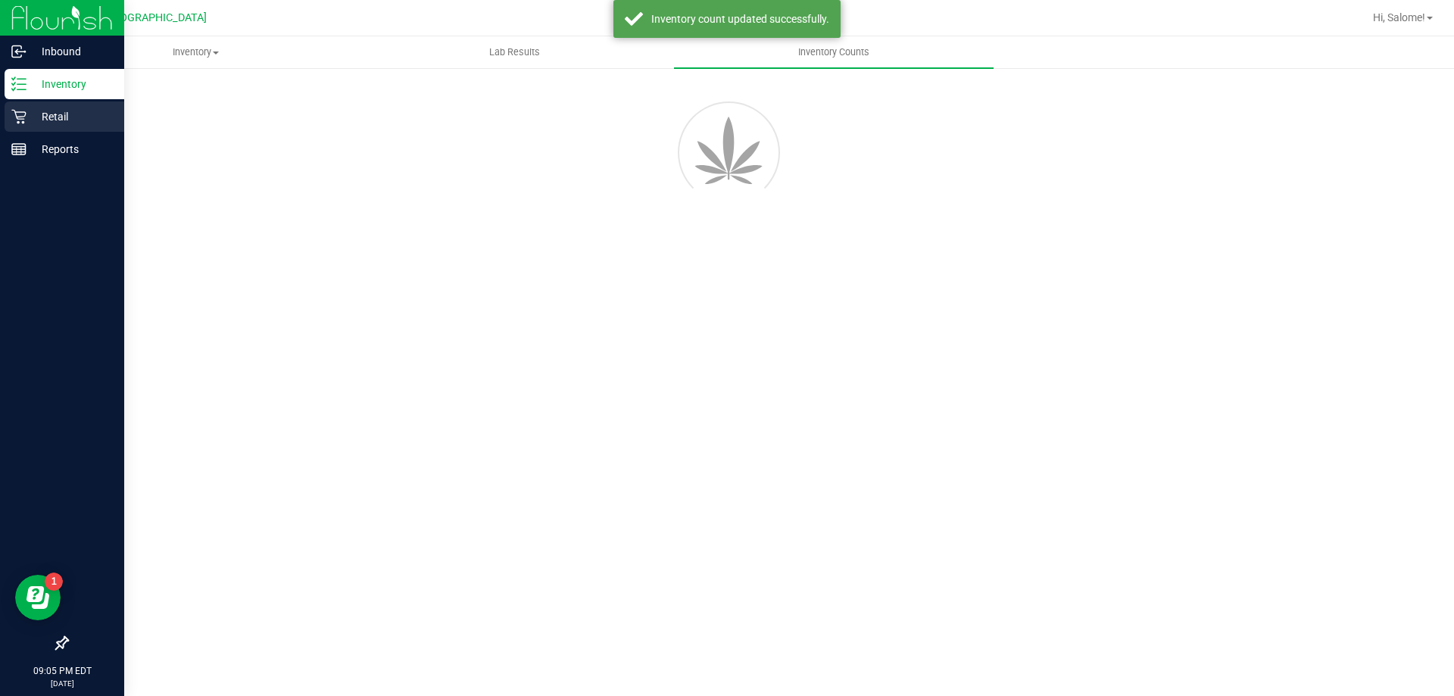
click at [45, 113] on p "Retail" at bounding box center [72, 117] width 91 height 18
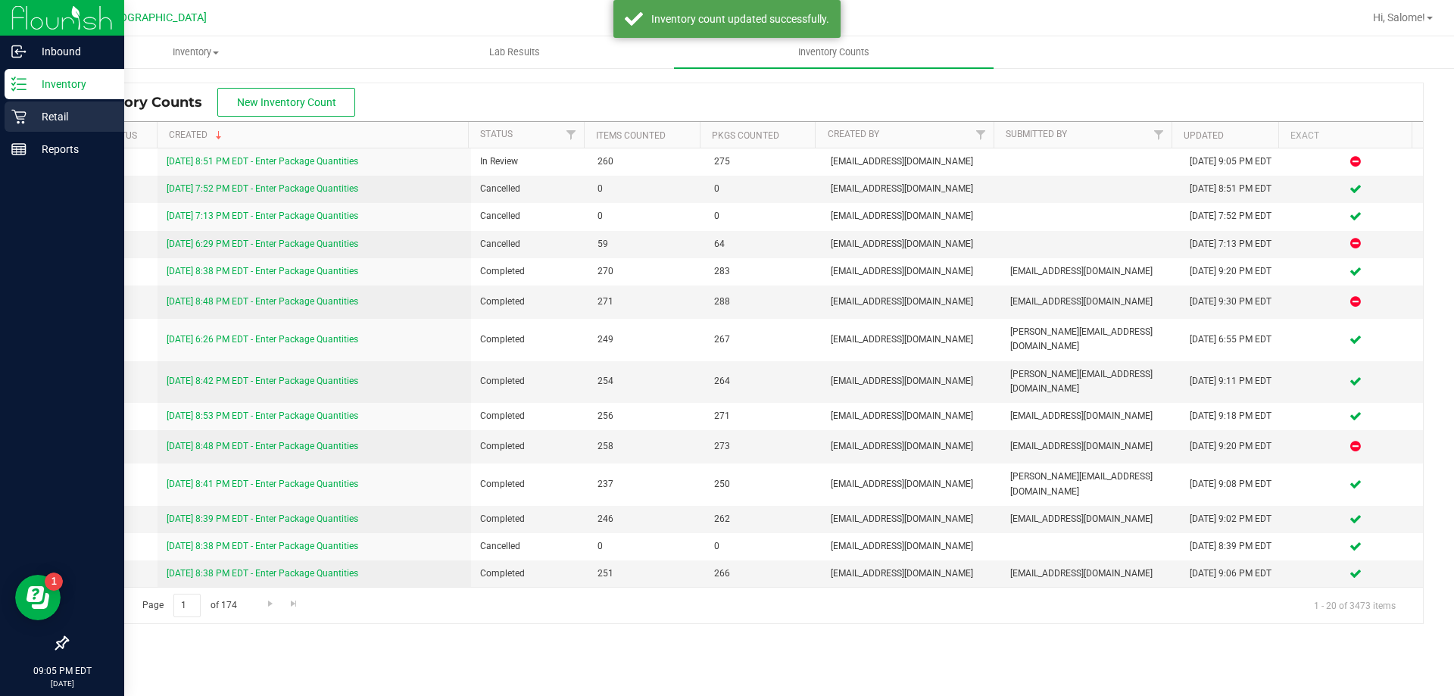
click at [44, 116] on p "Retail" at bounding box center [72, 117] width 91 height 18
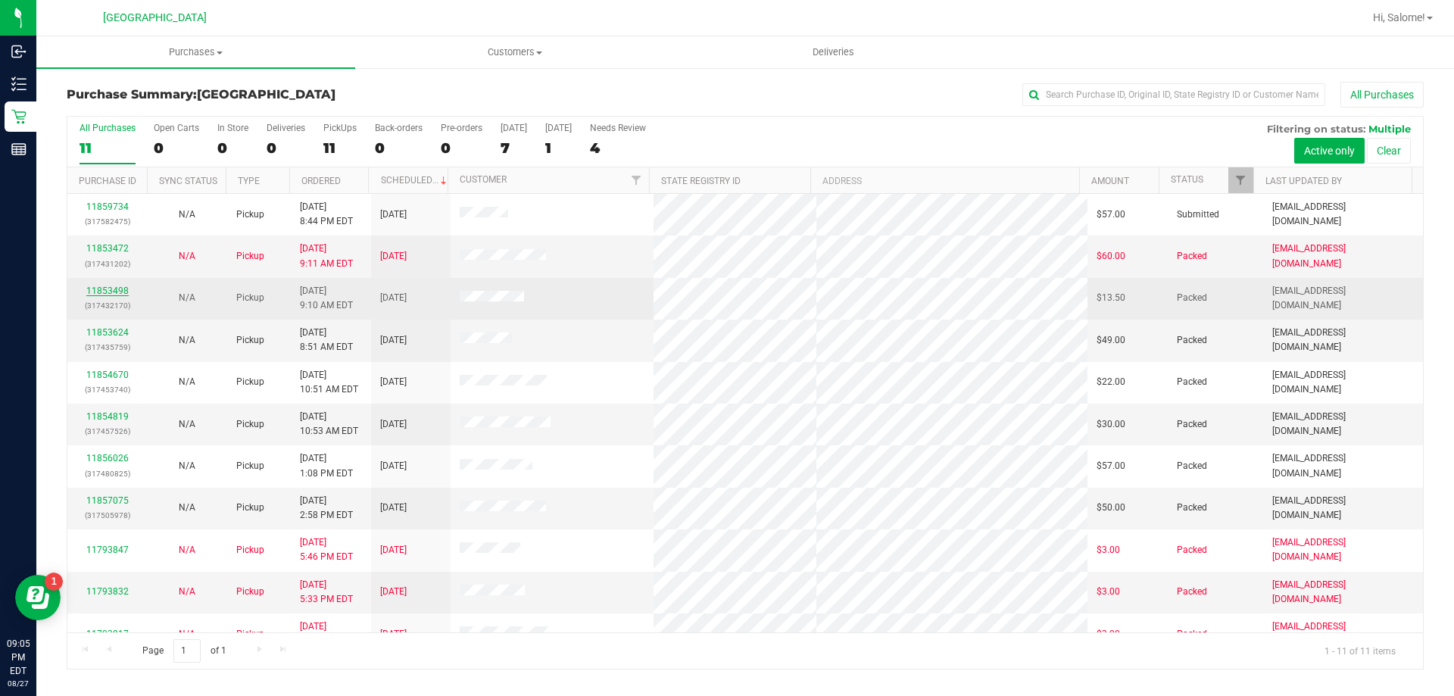
click at [109, 292] on link "11853498" at bounding box center [107, 290] width 42 height 11
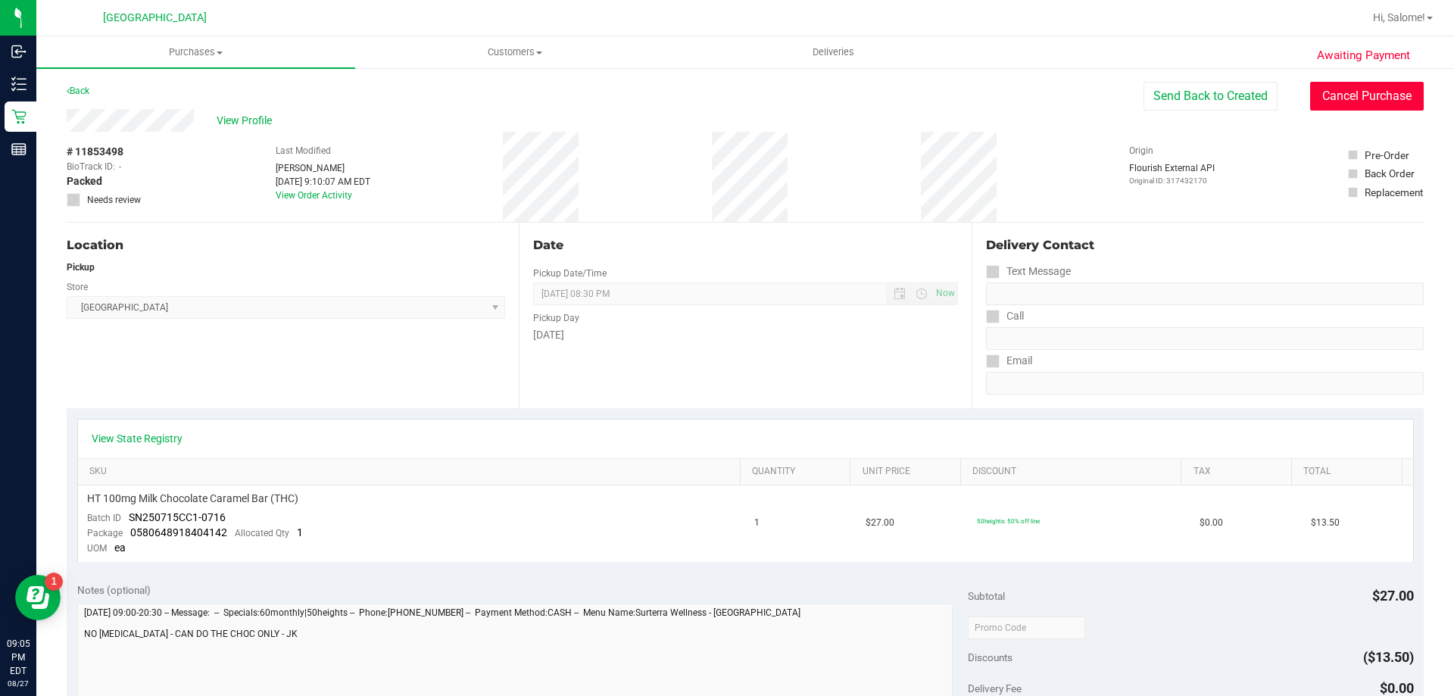
click at [1349, 99] on button "Cancel Purchase" at bounding box center [1367, 96] width 114 height 29
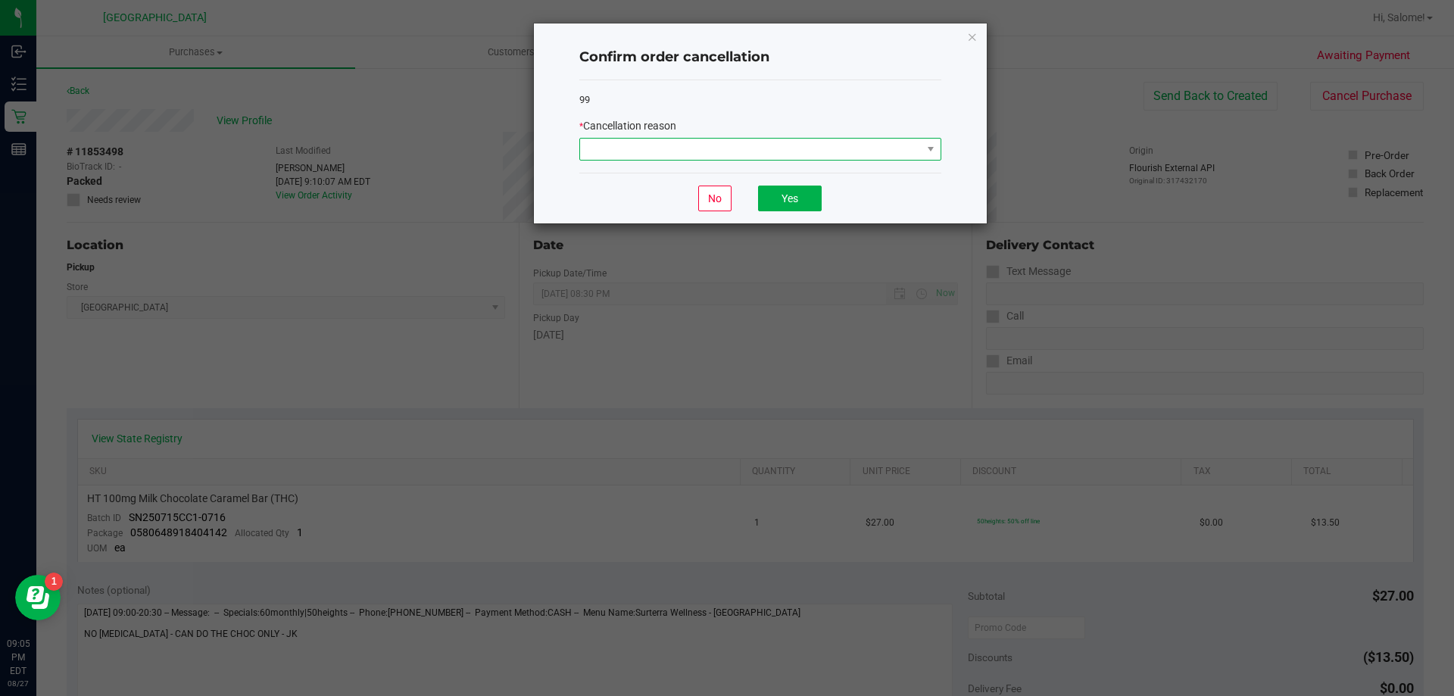
click at [850, 151] on span at bounding box center [751, 149] width 342 height 21
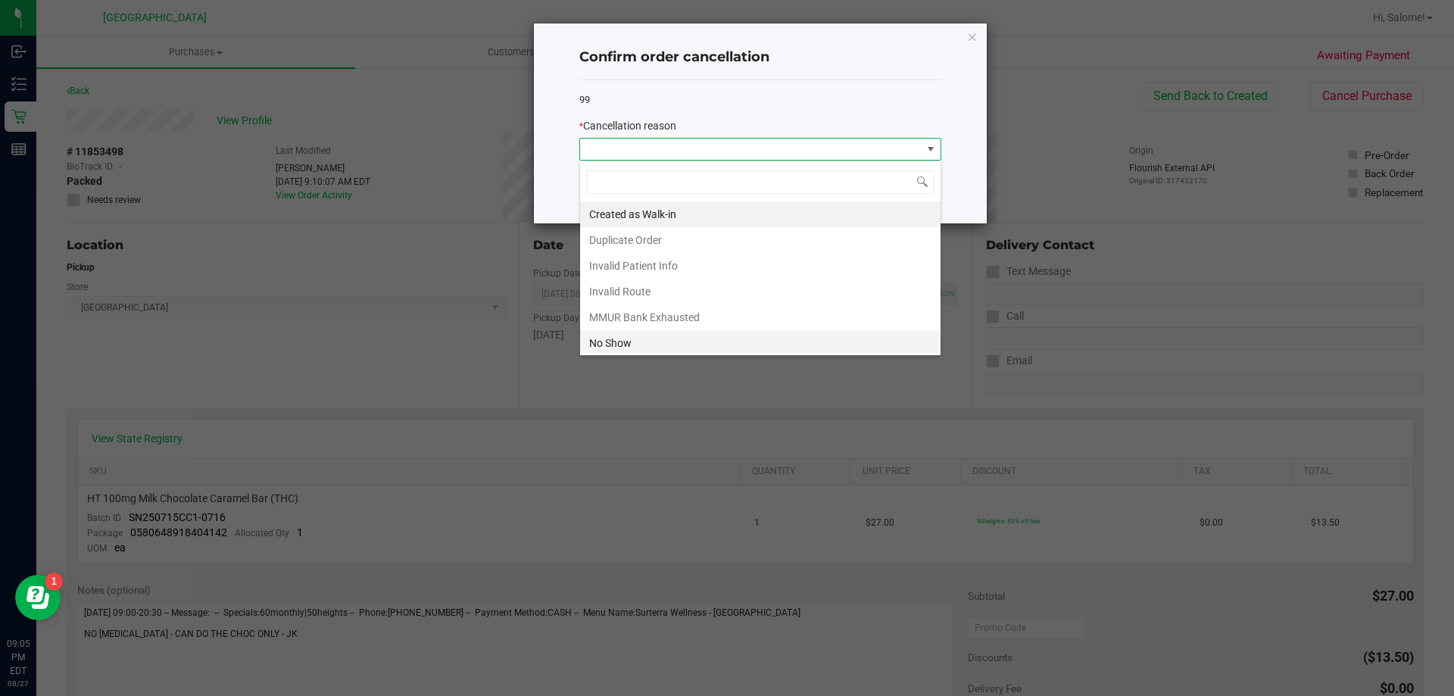
scroll to position [23, 362]
click at [656, 334] on li "No Show" at bounding box center [760, 343] width 360 height 26
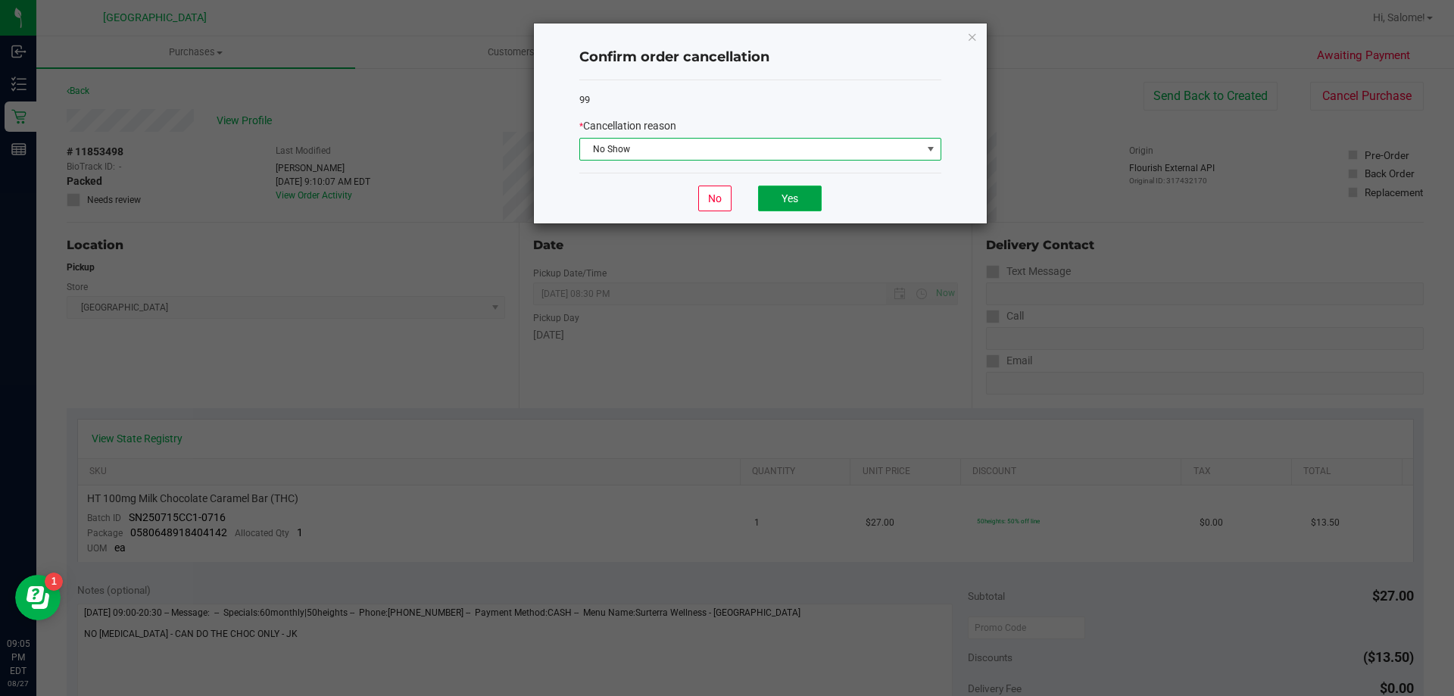
click at [788, 195] on button "Yes" at bounding box center [790, 199] width 64 height 26
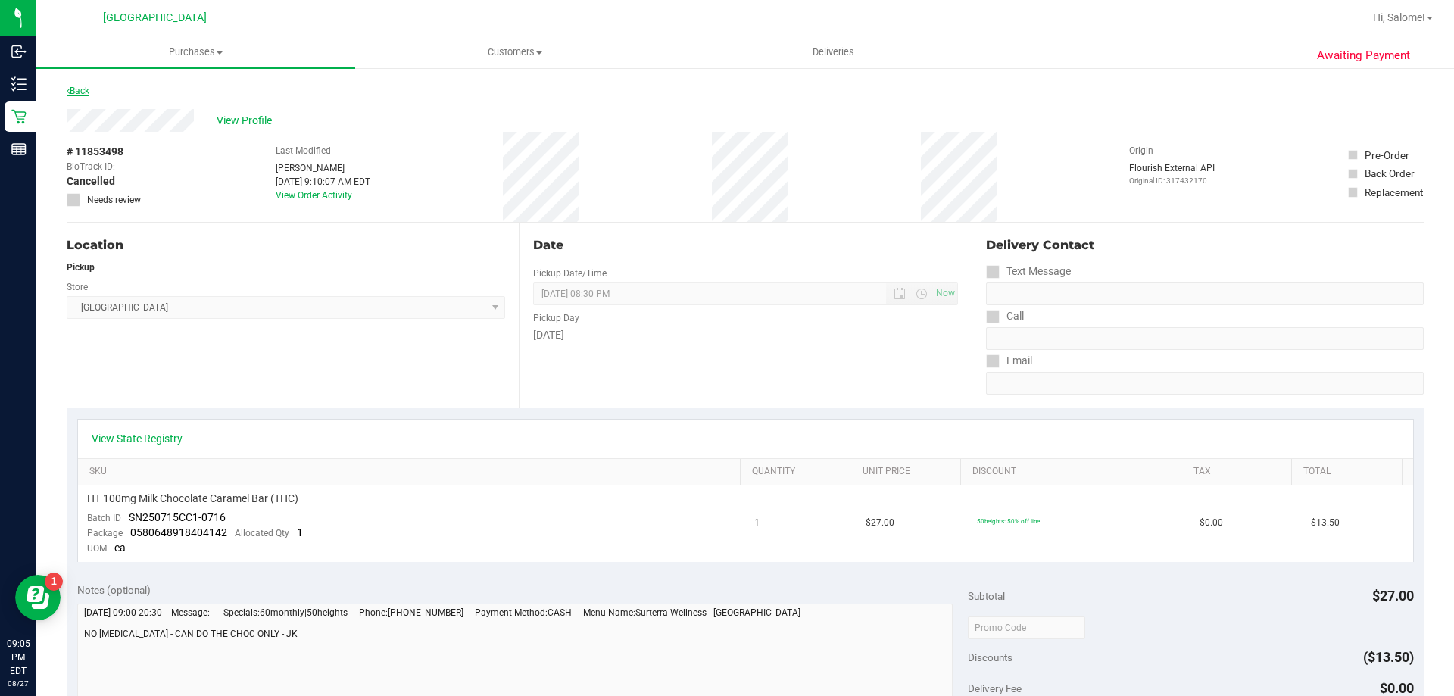
click at [77, 86] on link "Back" at bounding box center [78, 91] width 23 height 11
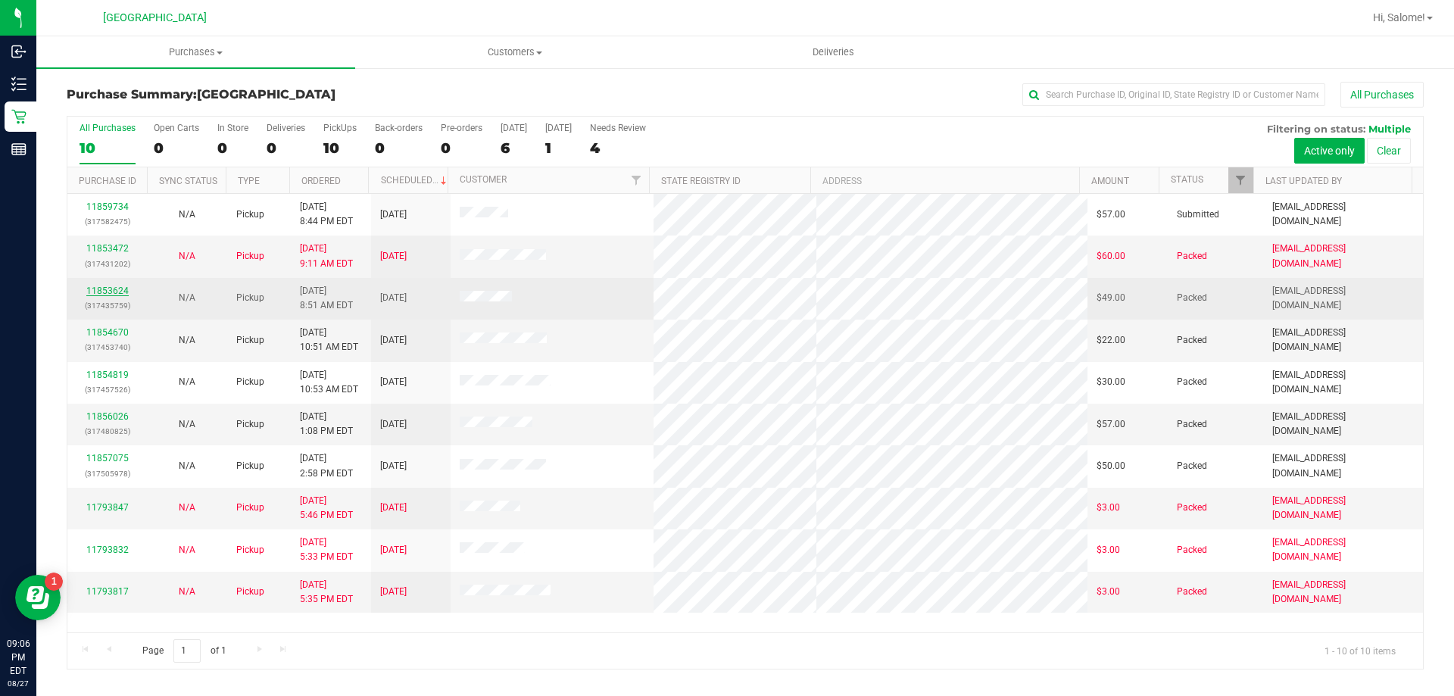
click at [94, 291] on link "11853624" at bounding box center [107, 290] width 42 height 11
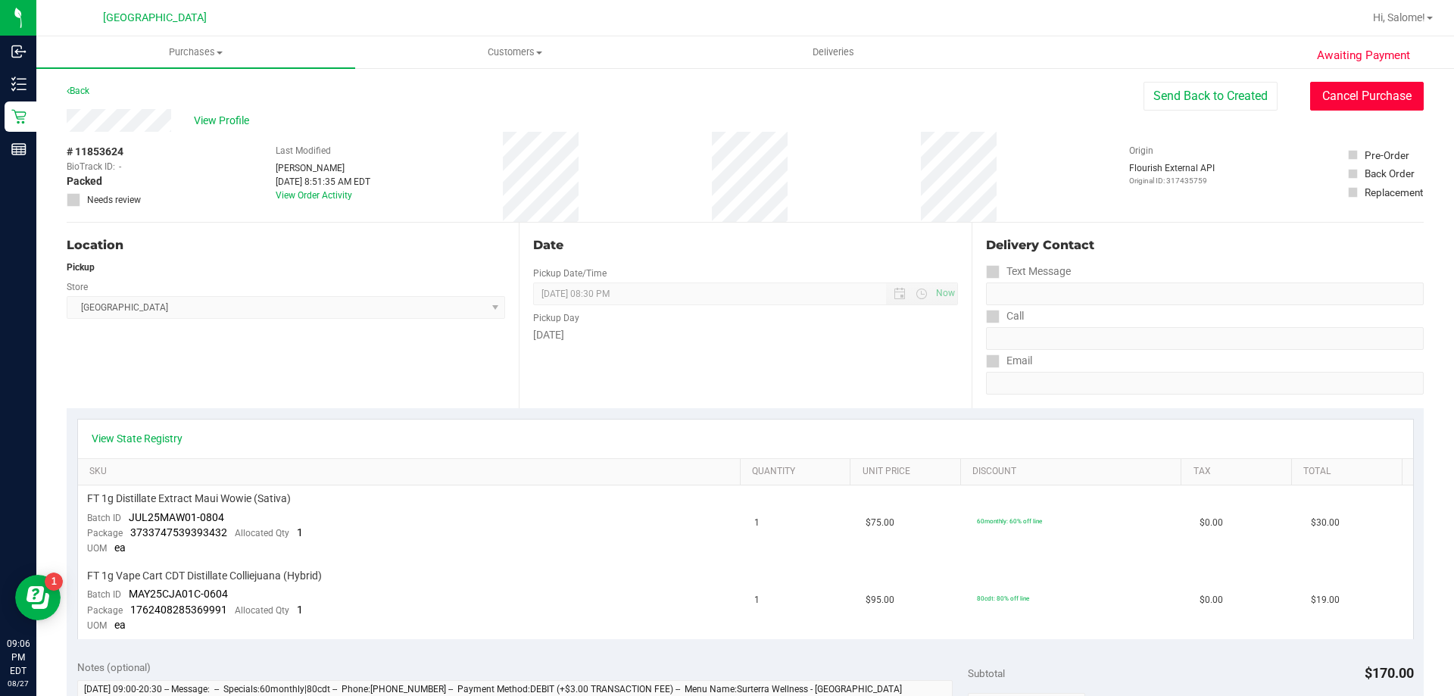
click at [1346, 101] on button "Cancel Purchase" at bounding box center [1367, 96] width 114 height 29
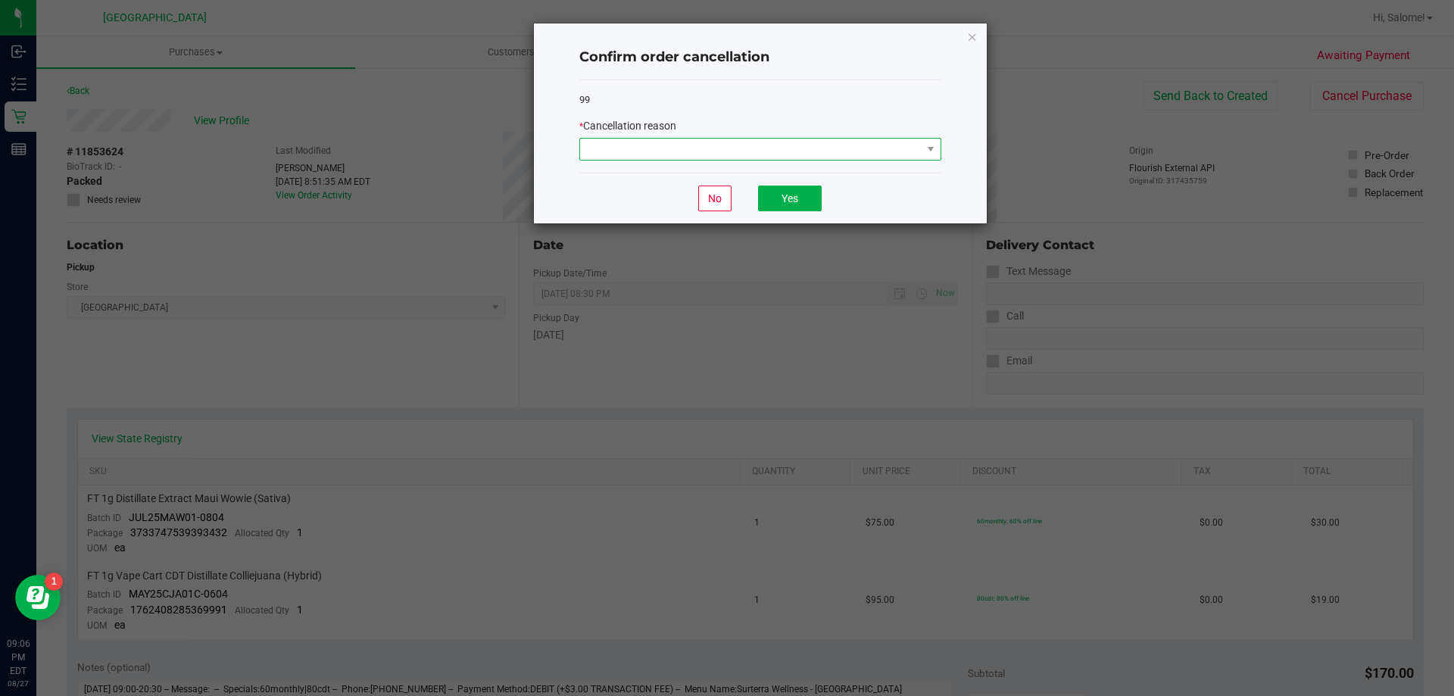
click at [863, 151] on span at bounding box center [751, 149] width 342 height 21
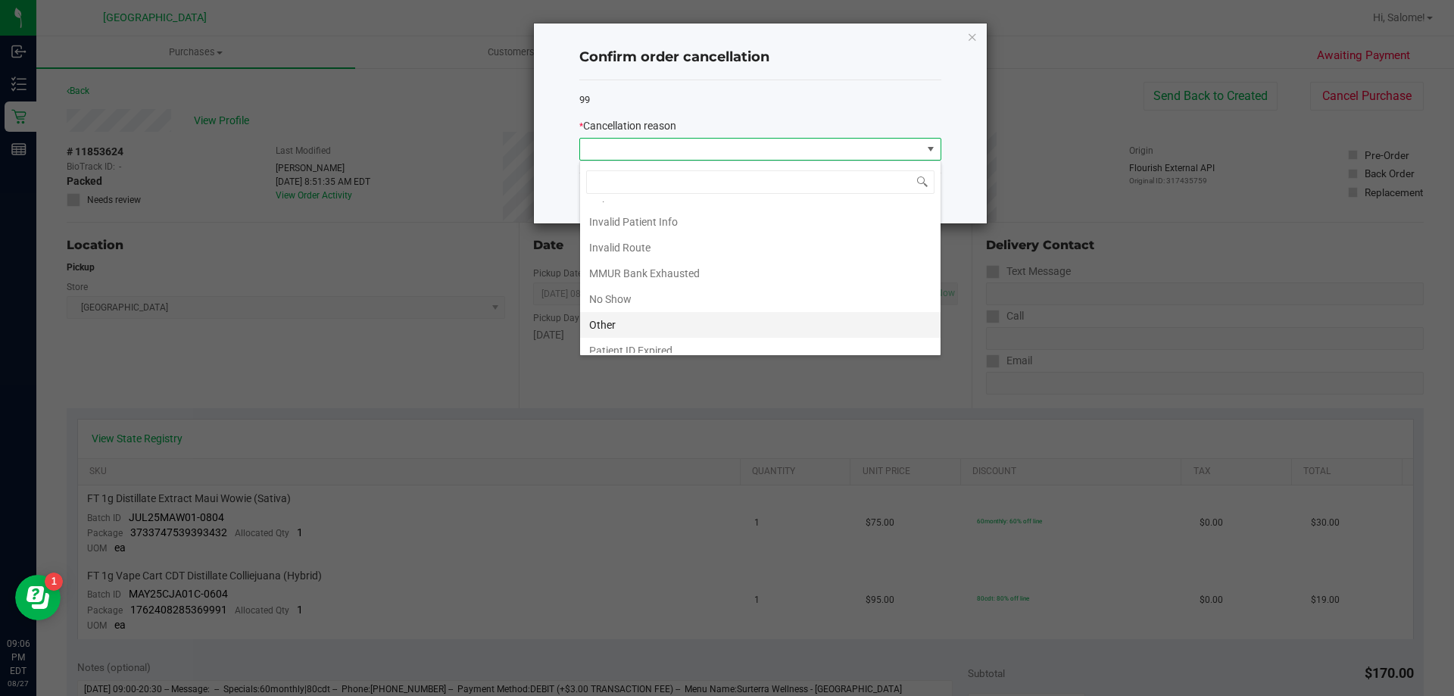
scroll to position [80, 0]
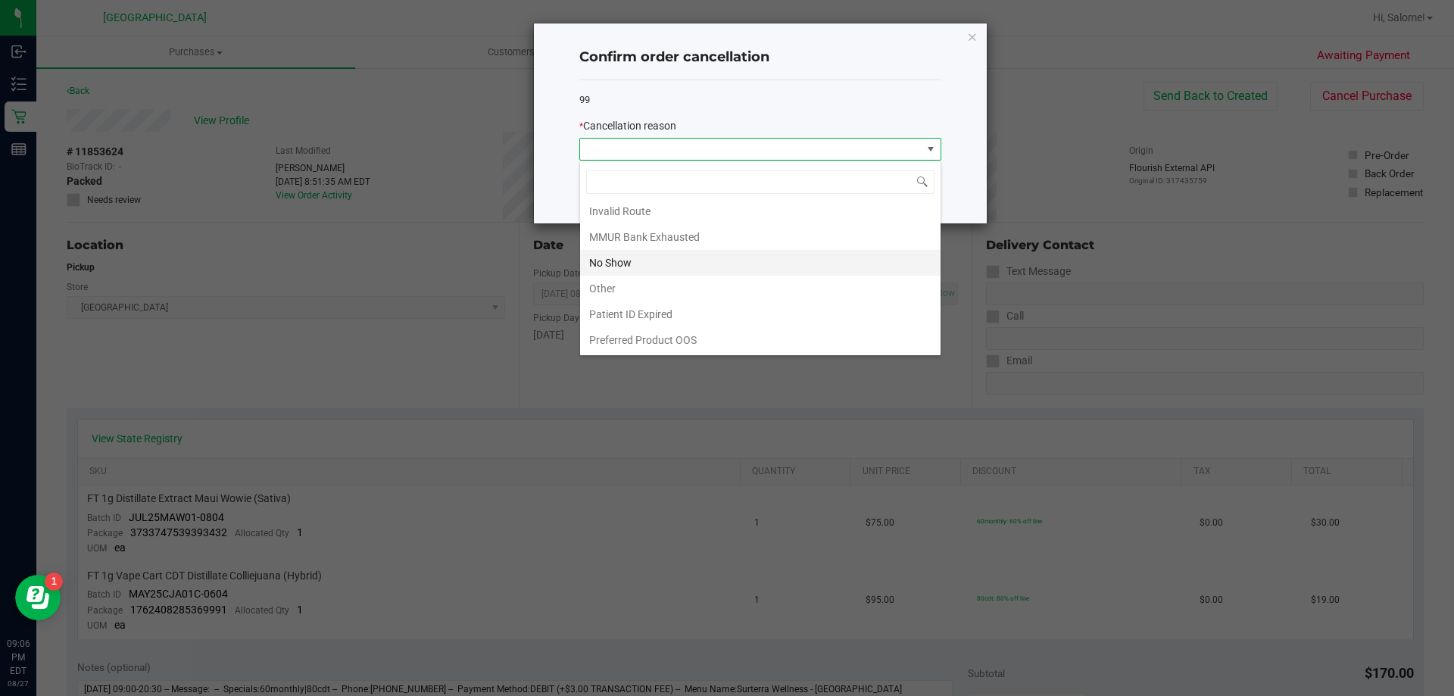
click at [659, 264] on li "No Show" at bounding box center [760, 263] width 360 height 26
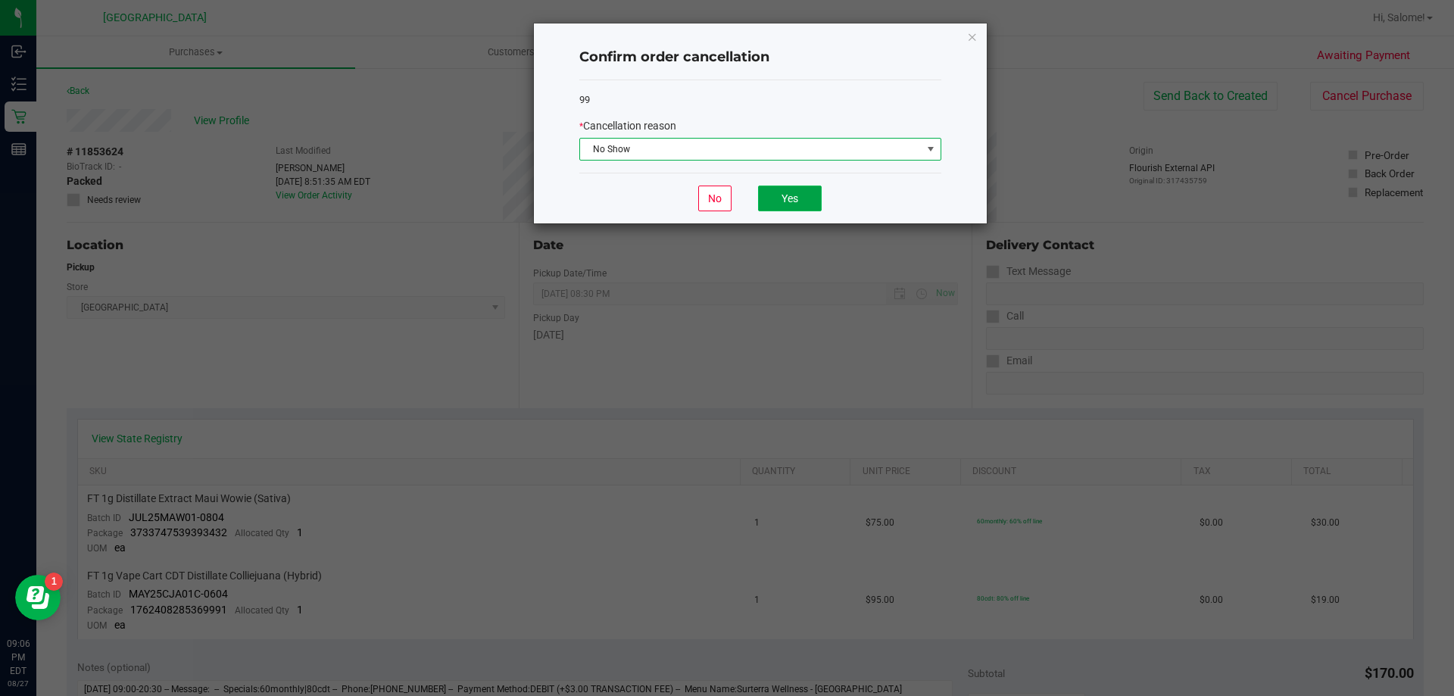
click at [804, 200] on button "Yes" at bounding box center [790, 199] width 64 height 26
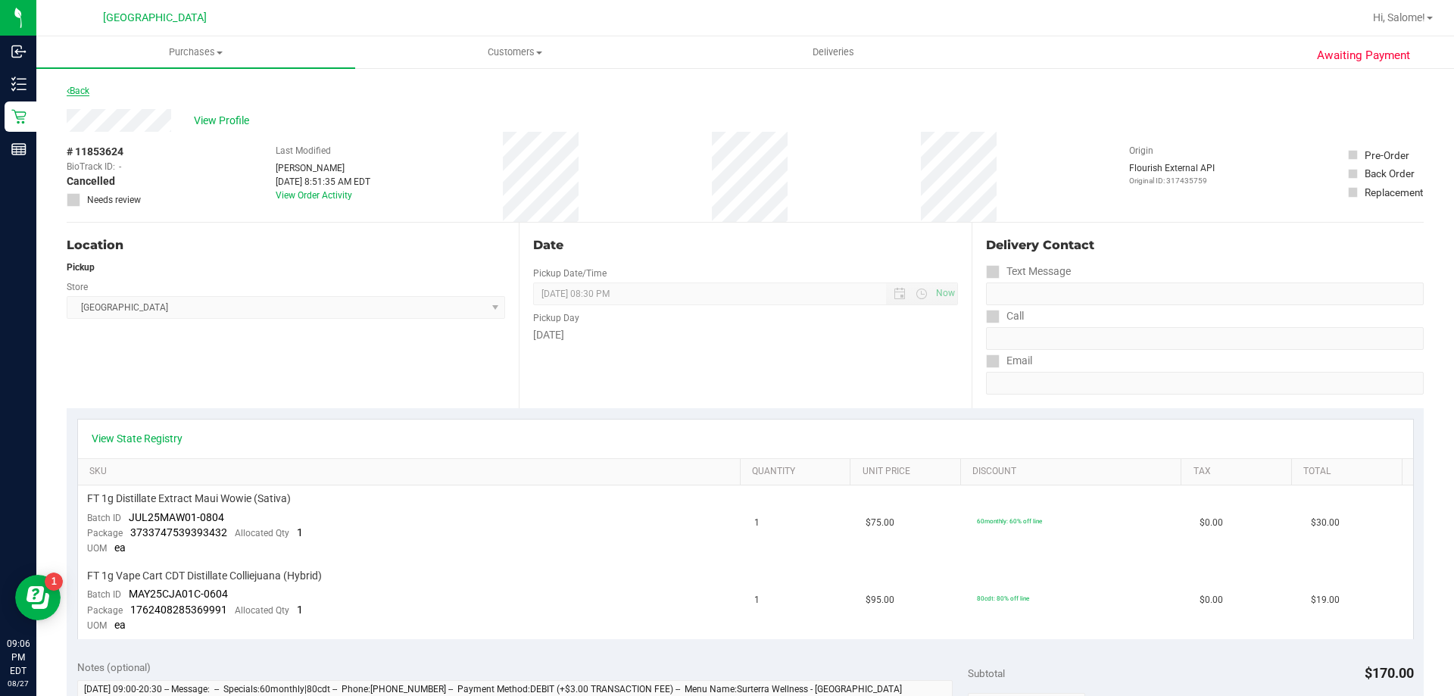
click at [84, 90] on link "Back" at bounding box center [78, 91] width 23 height 11
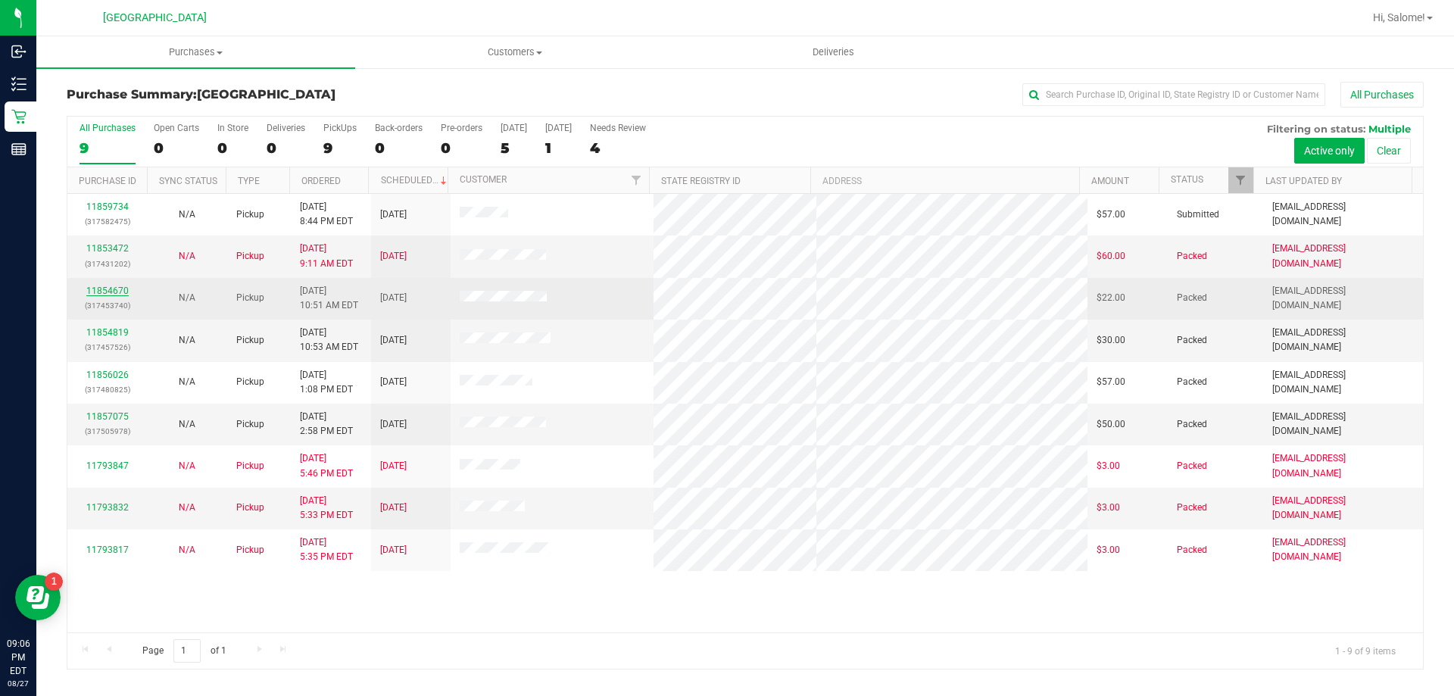
click at [114, 290] on link "11854670" at bounding box center [107, 290] width 42 height 11
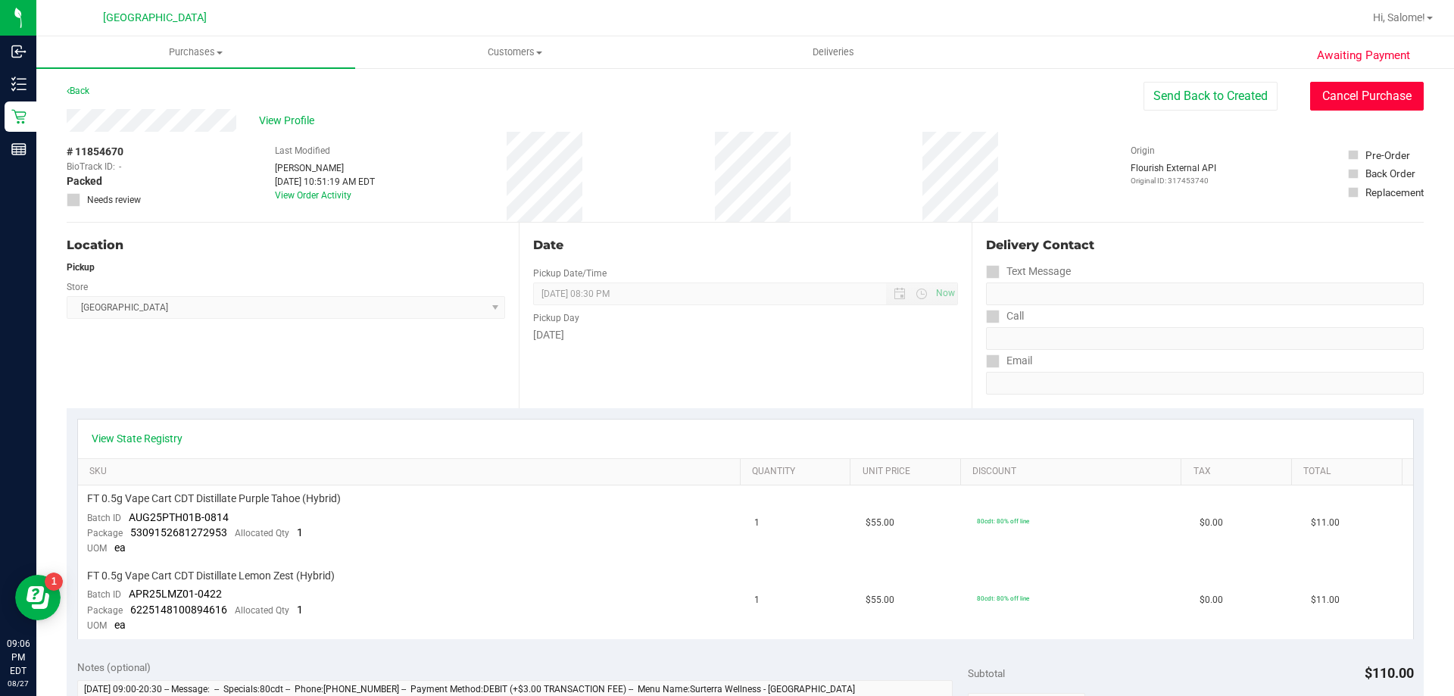
click at [1356, 94] on button "Cancel Purchase" at bounding box center [1367, 96] width 114 height 29
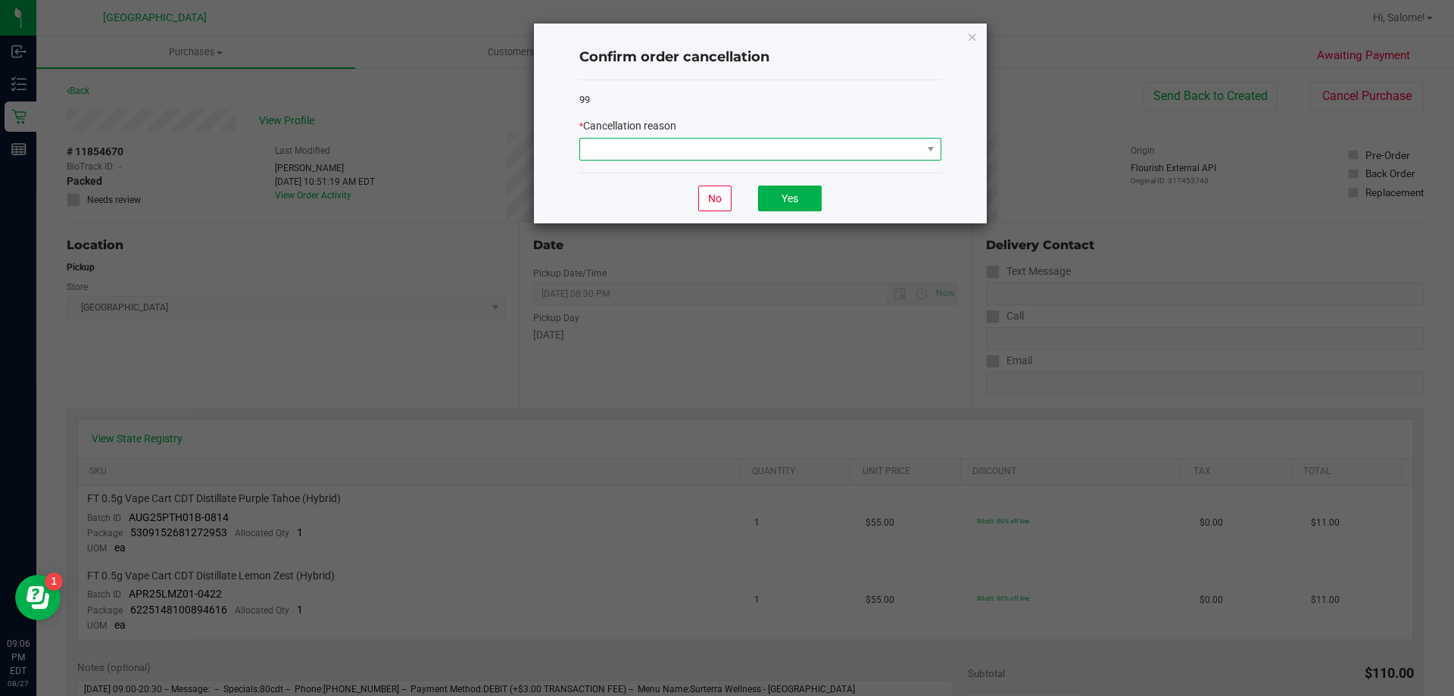
click at [807, 142] on span at bounding box center [751, 149] width 342 height 21
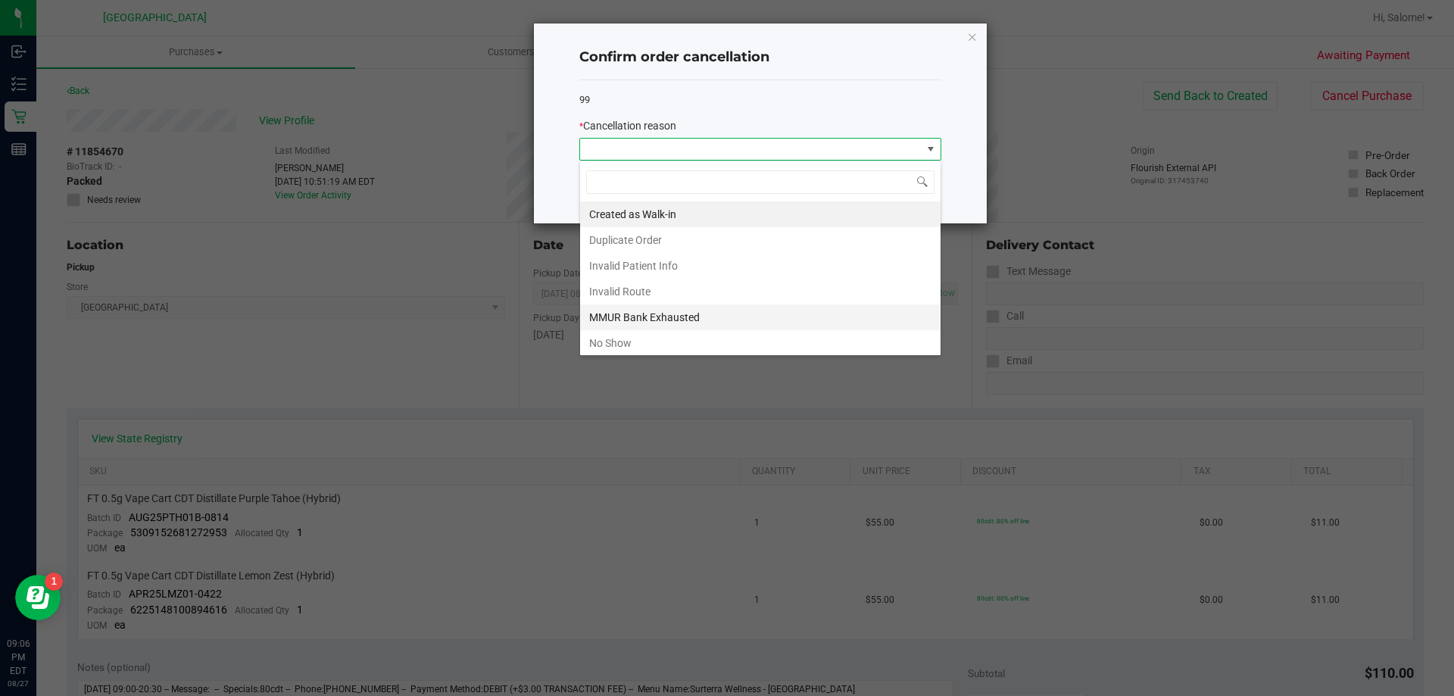
scroll to position [23, 362]
click at [641, 347] on li "No Show" at bounding box center [760, 343] width 360 height 26
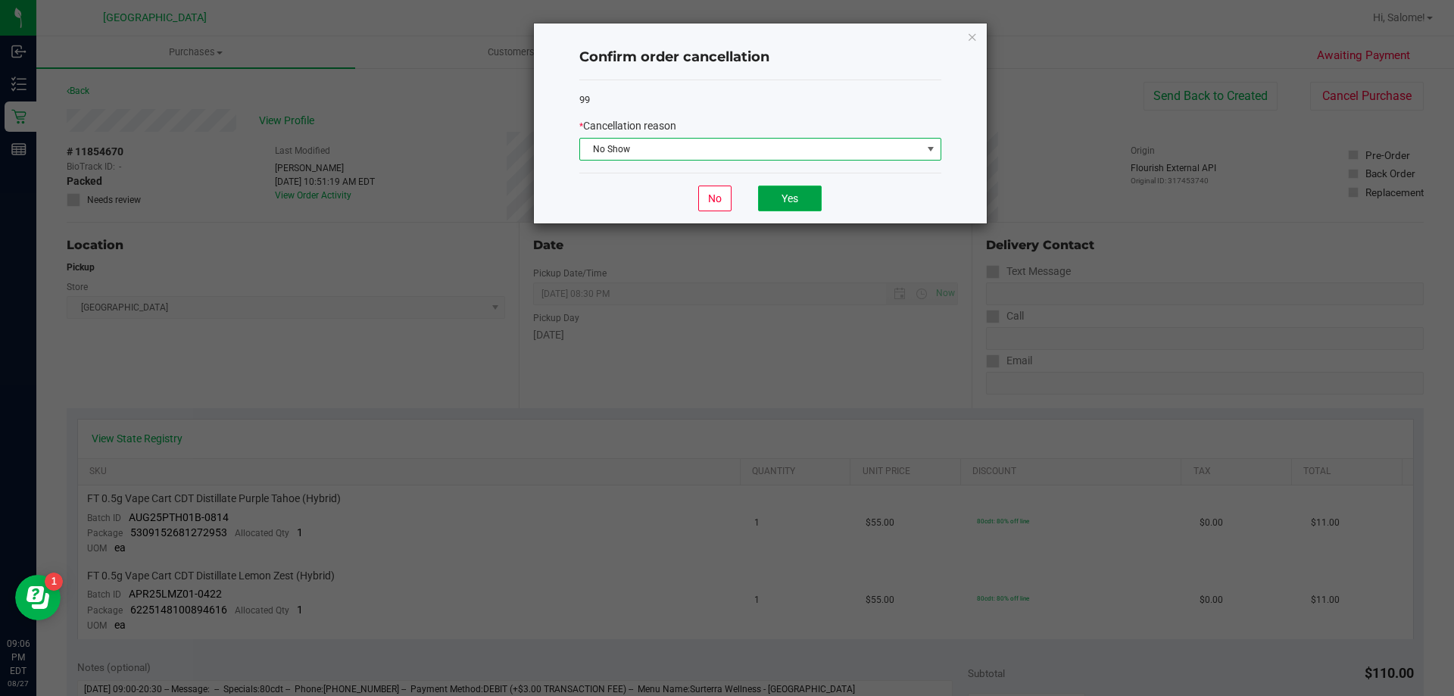
click at [772, 188] on button "Yes" at bounding box center [790, 199] width 64 height 26
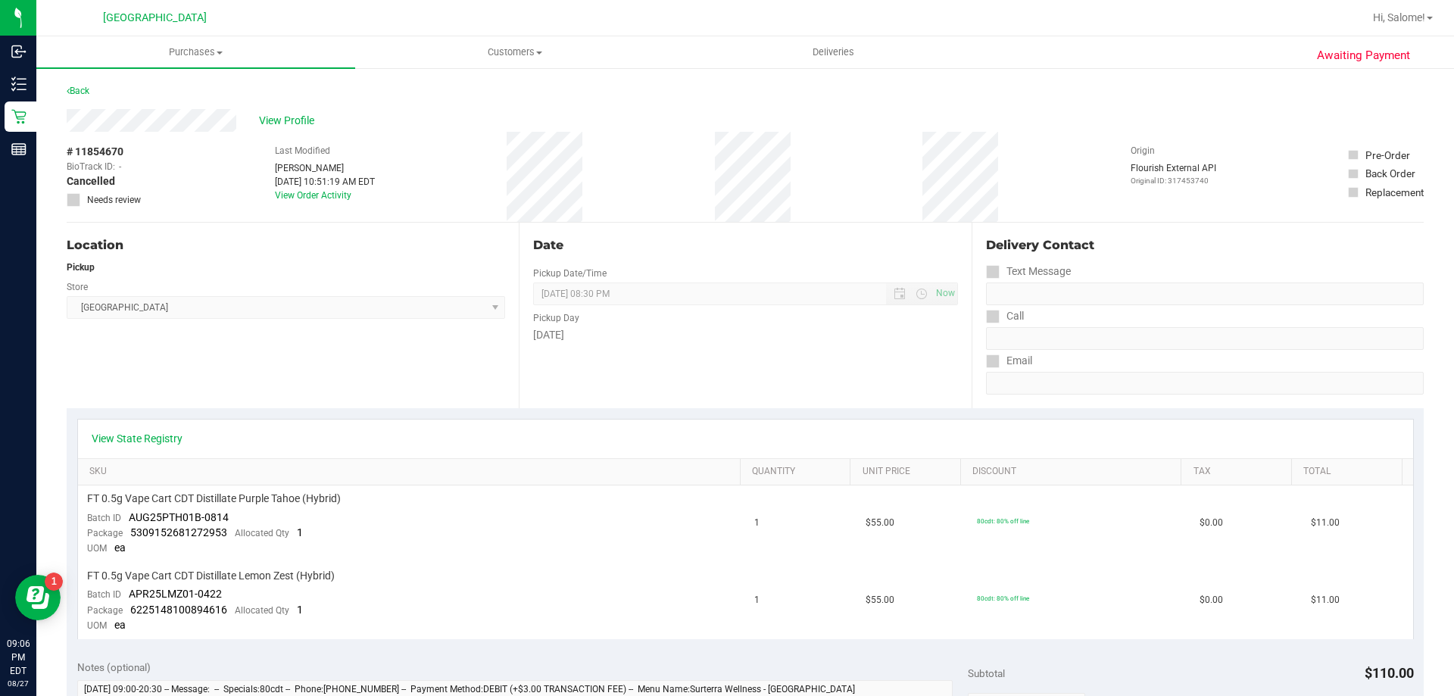
click at [77, 97] on div "Back" at bounding box center [78, 91] width 23 height 18
click at [81, 92] on link "Back" at bounding box center [78, 91] width 23 height 11
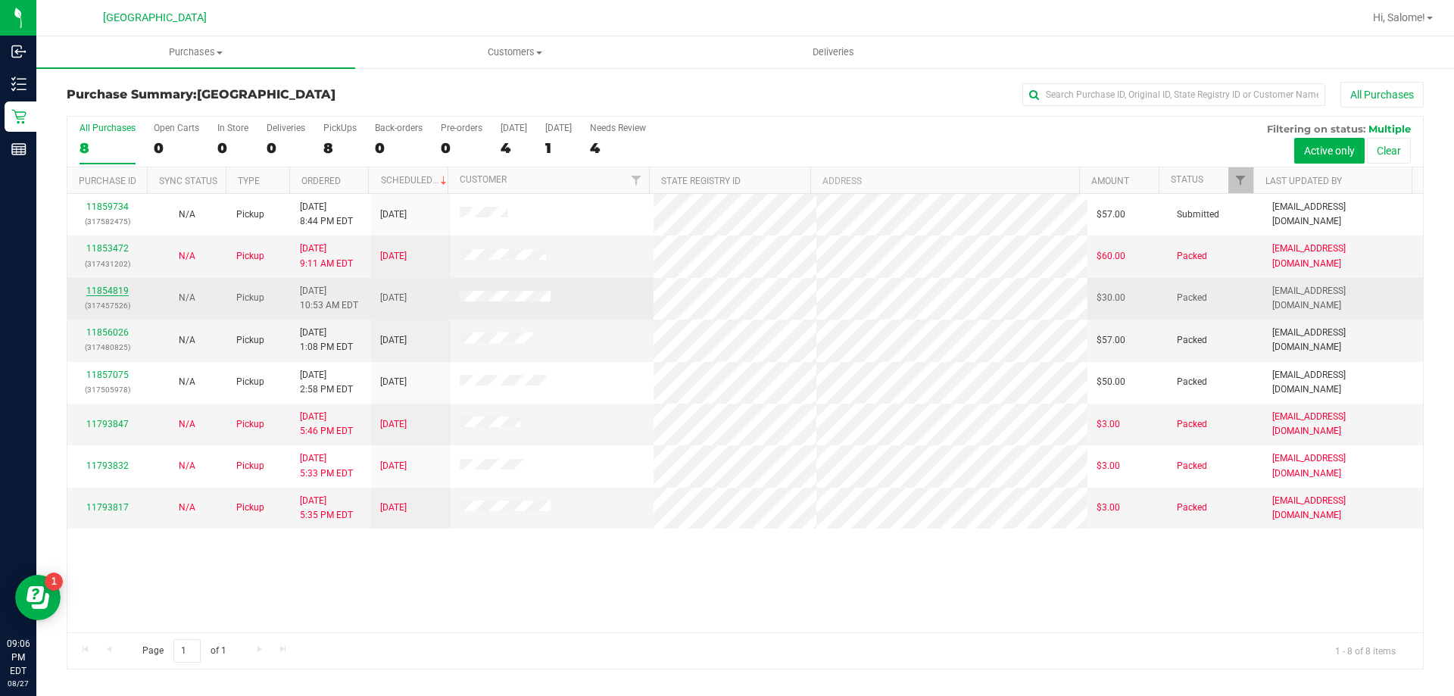
click at [101, 294] on link "11854819" at bounding box center [107, 290] width 42 height 11
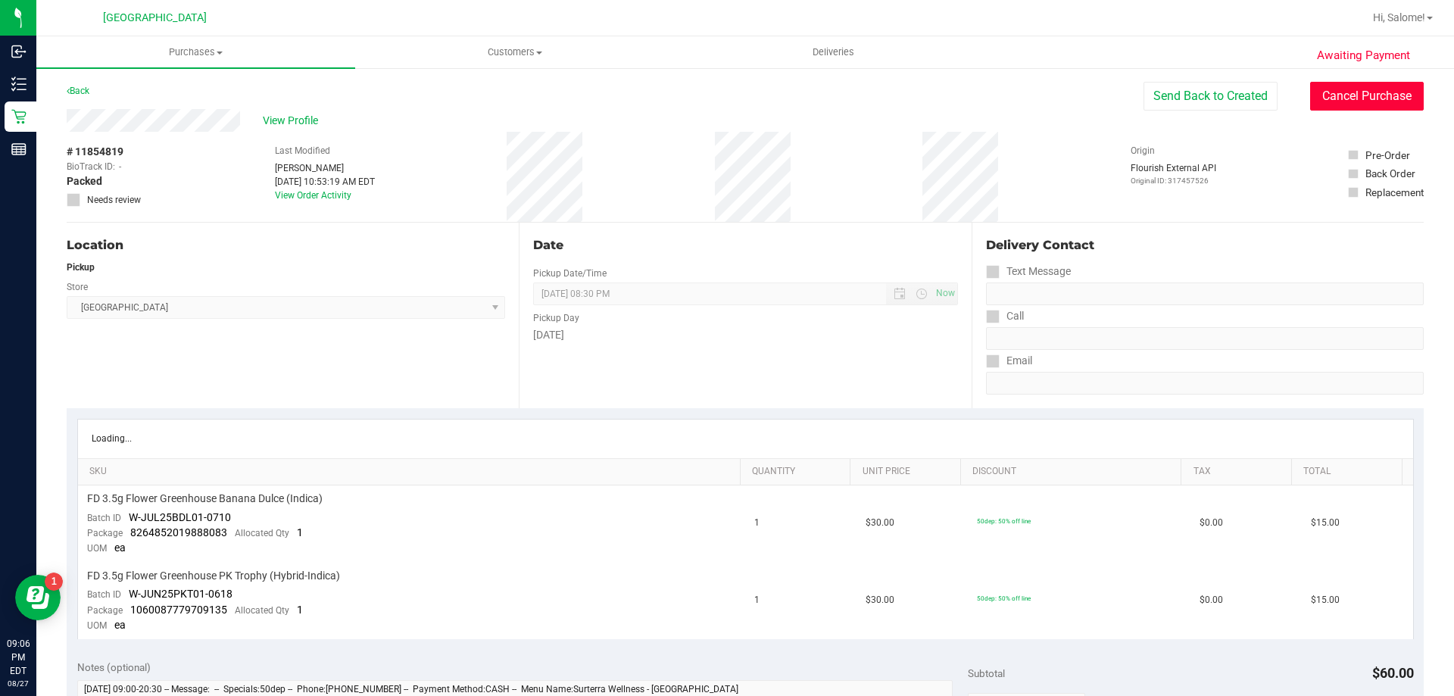
click at [1379, 101] on button "Cancel Purchase" at bounding box center [1367, 96] width 114 height 29
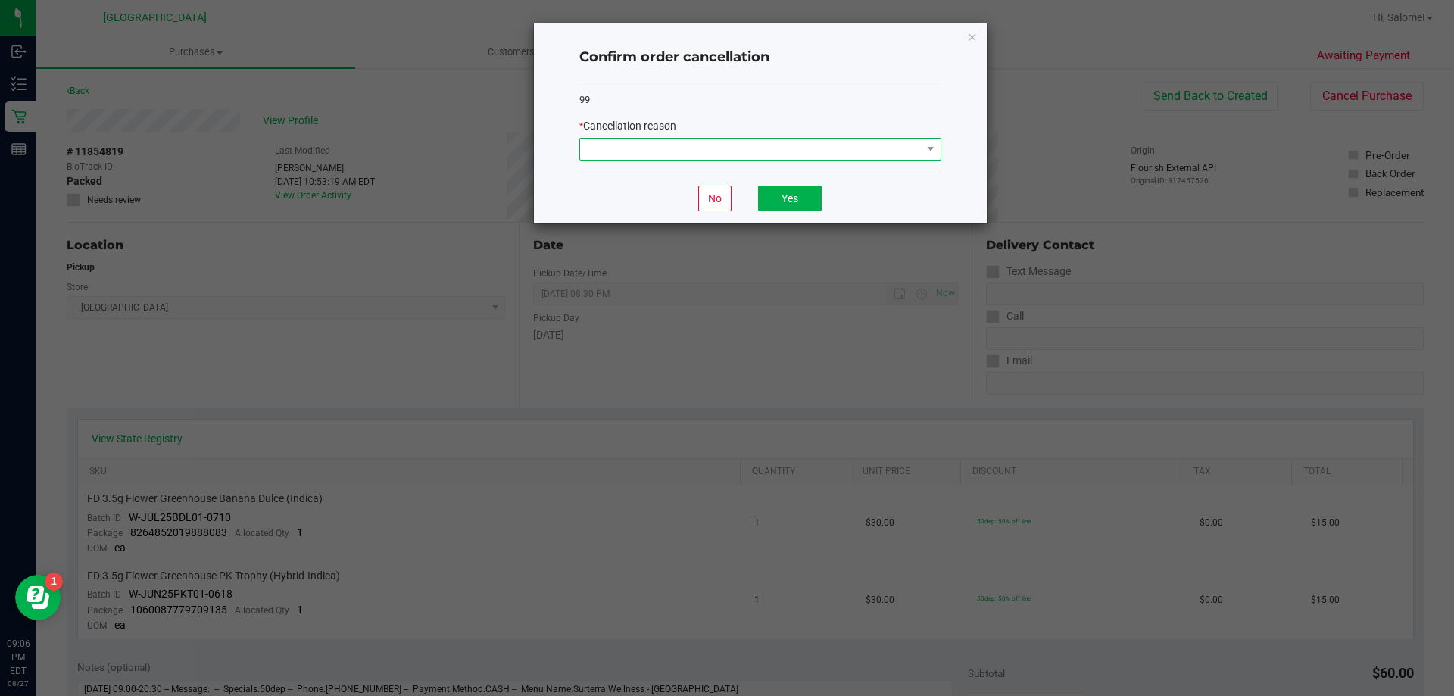
click at [895, 149] on span at bounding box center [751, 149] width 342 height 21
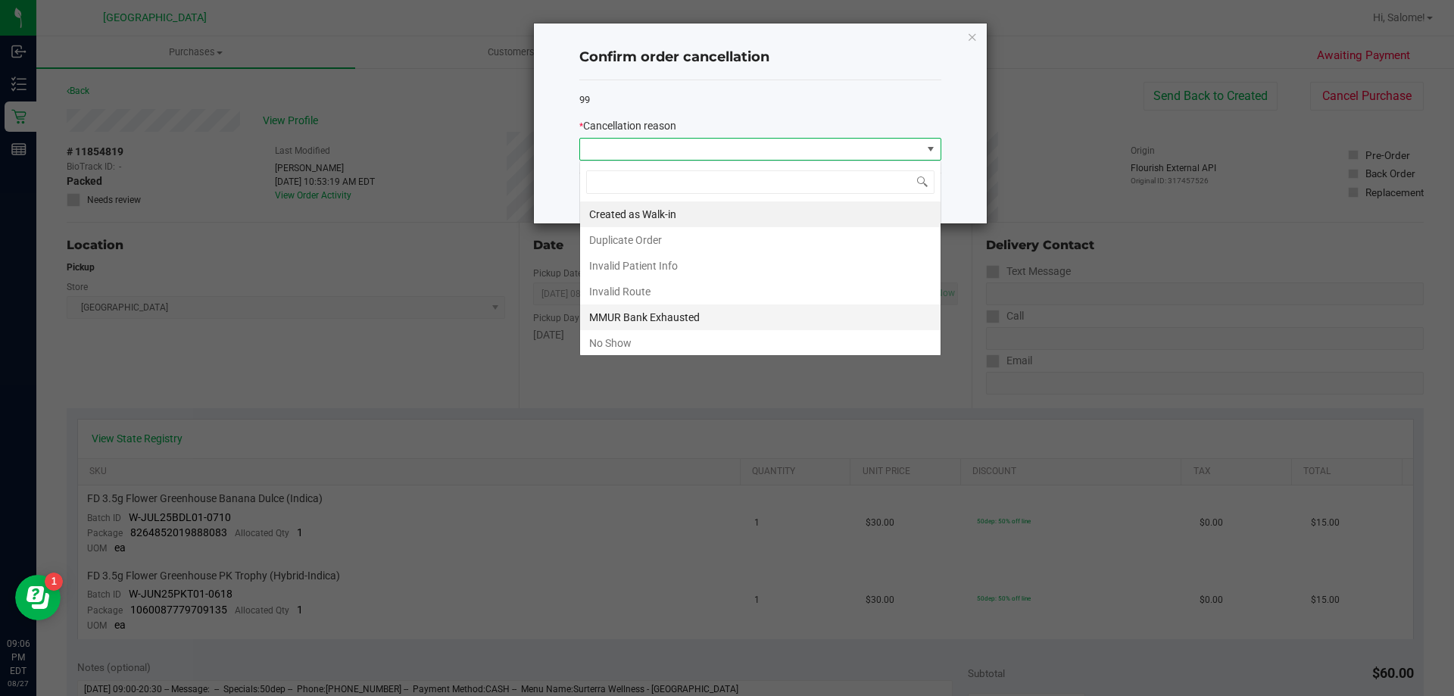
scroll to position [23, 362]
click at [697, 338] on li "No Show" at bounding box center [760, 343] width 360 height 26
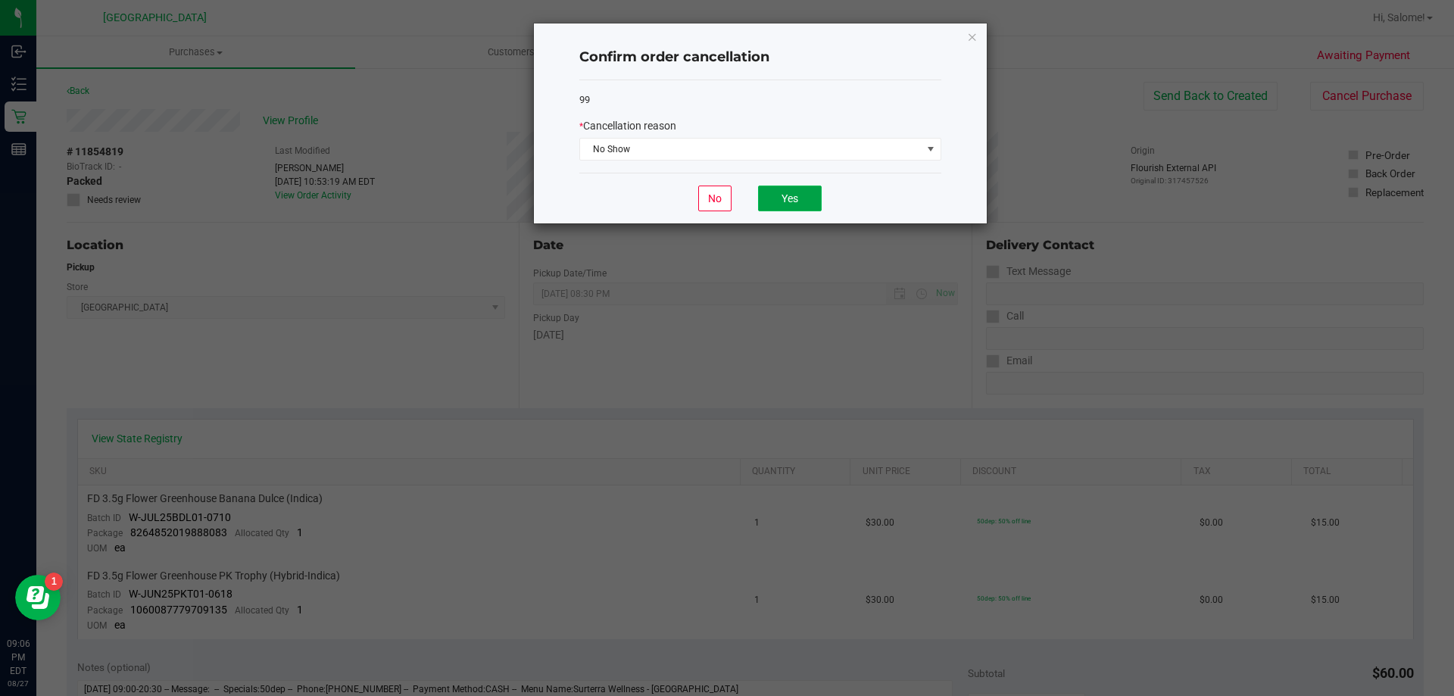
click at [791, 201] on button "Yes" at bounding box center [790, 199] width 64 height 26
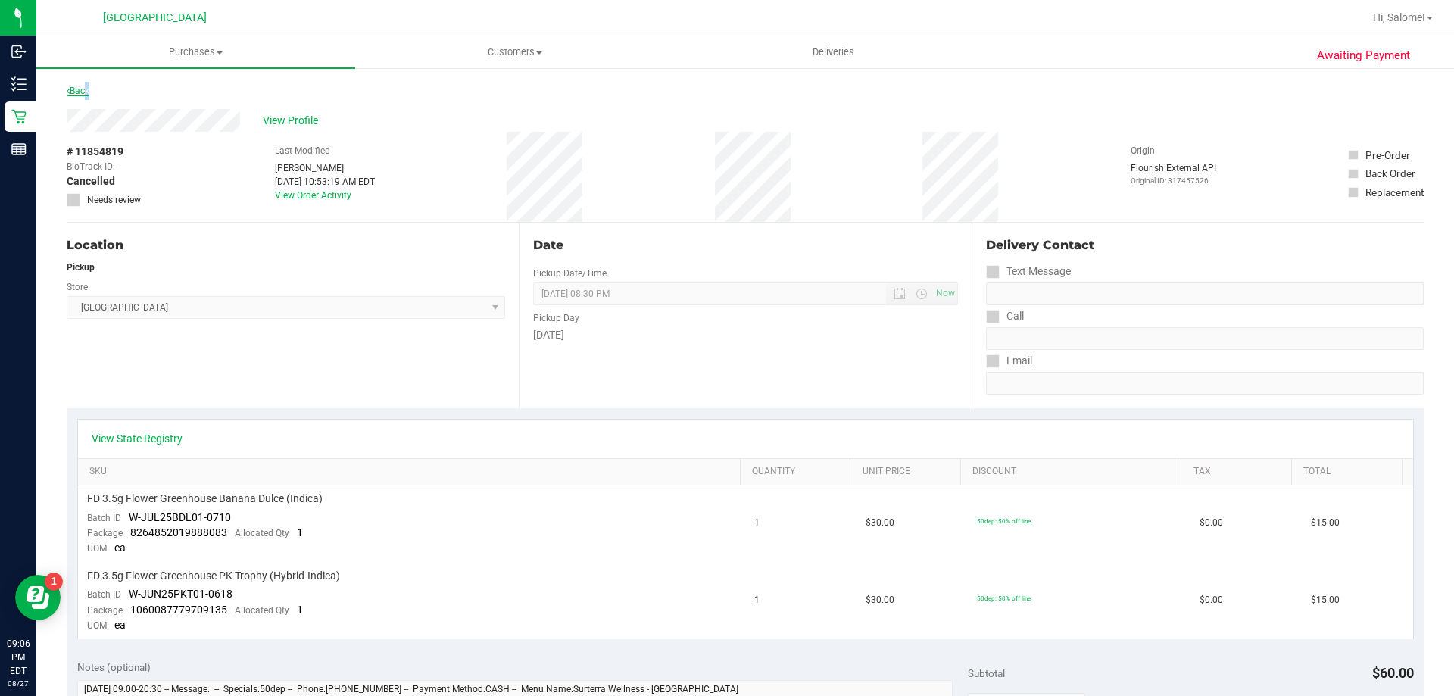
click at [85, 92] on link "Back" at bounding box center [78, 91] width 23 height 11
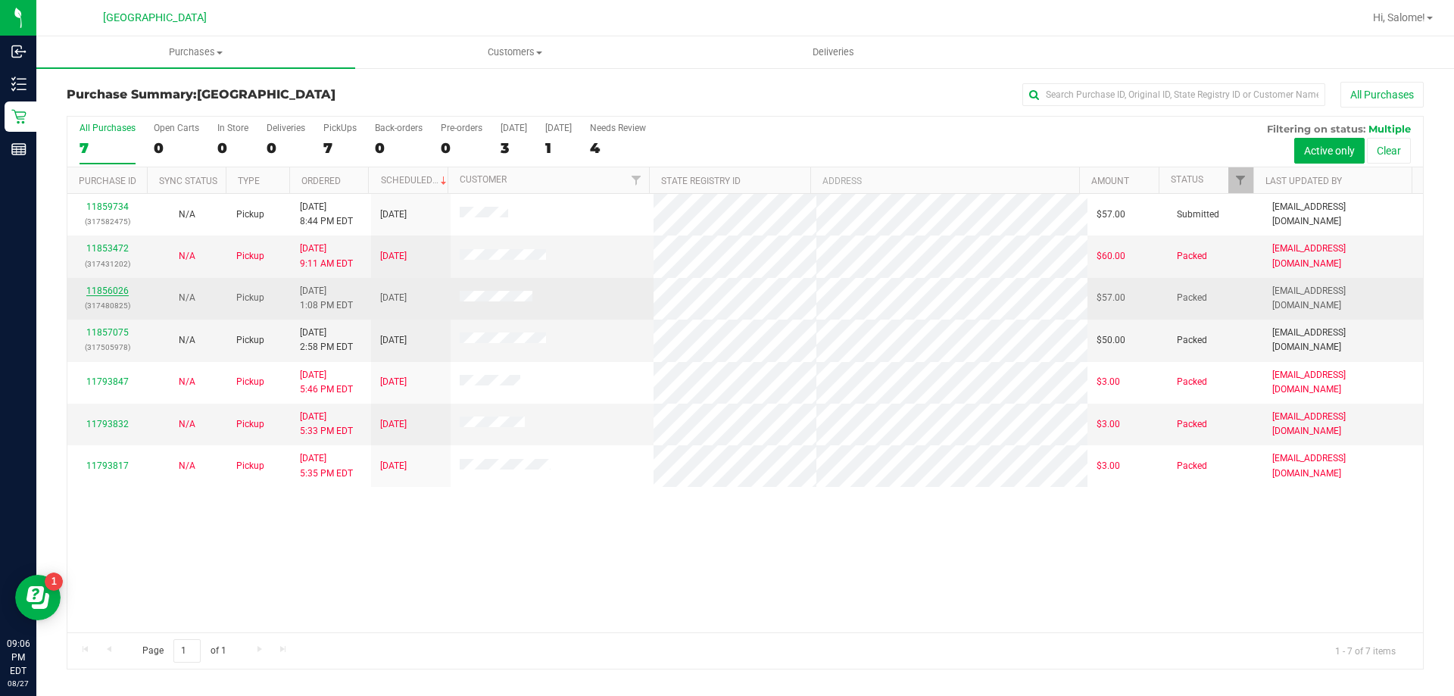
click at [111, 285] on link "11856026" at bounding box center [107, 290] width 42 height 11
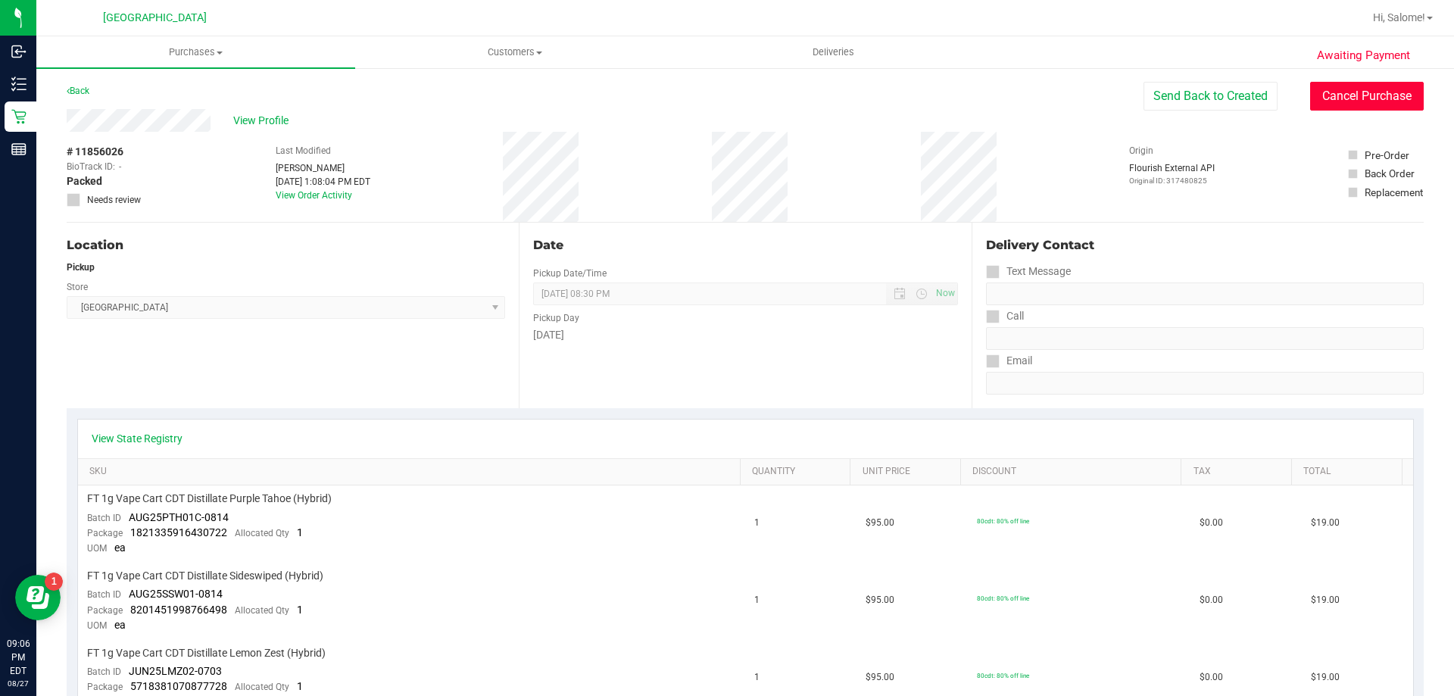
click at [1349, 107] on button "Cancel Purchase" at bounding box center [1367, 96] width 114 height 29
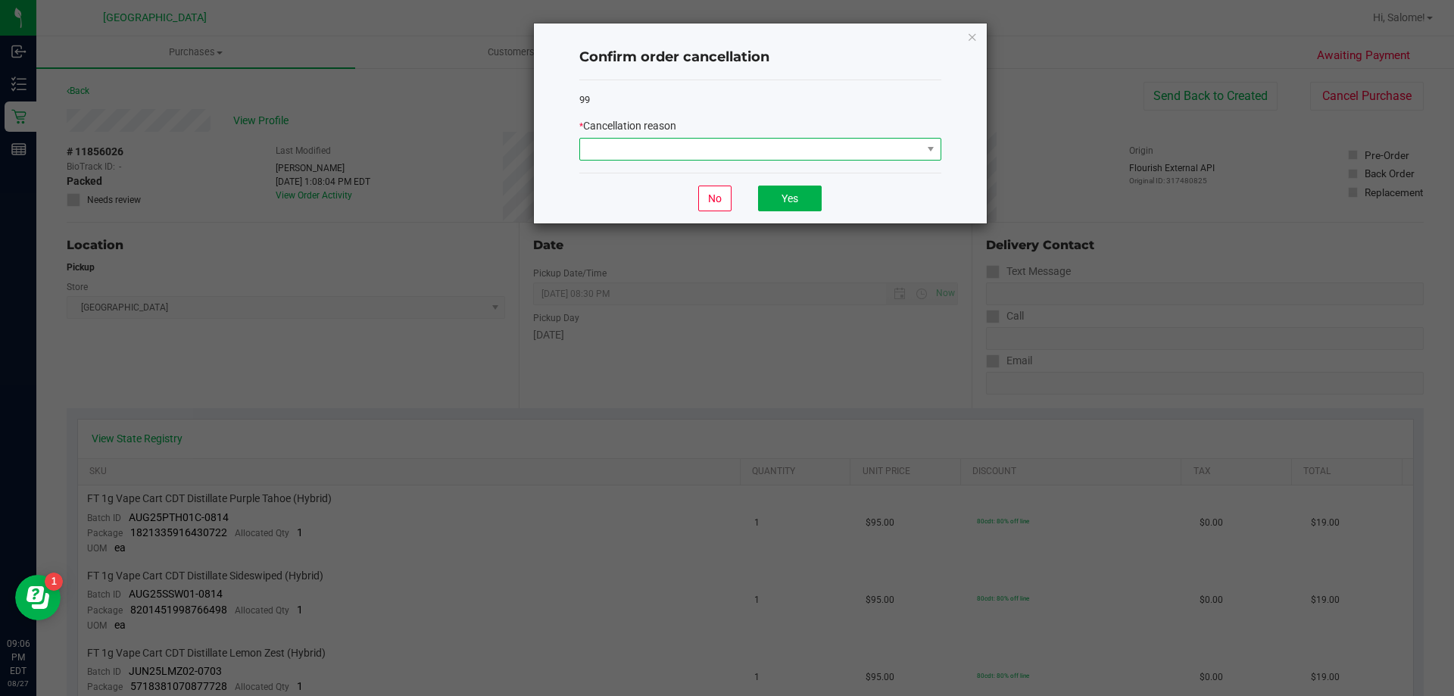
click at [888, 139] on span at bounding box center [751, 149] width 342 height 21
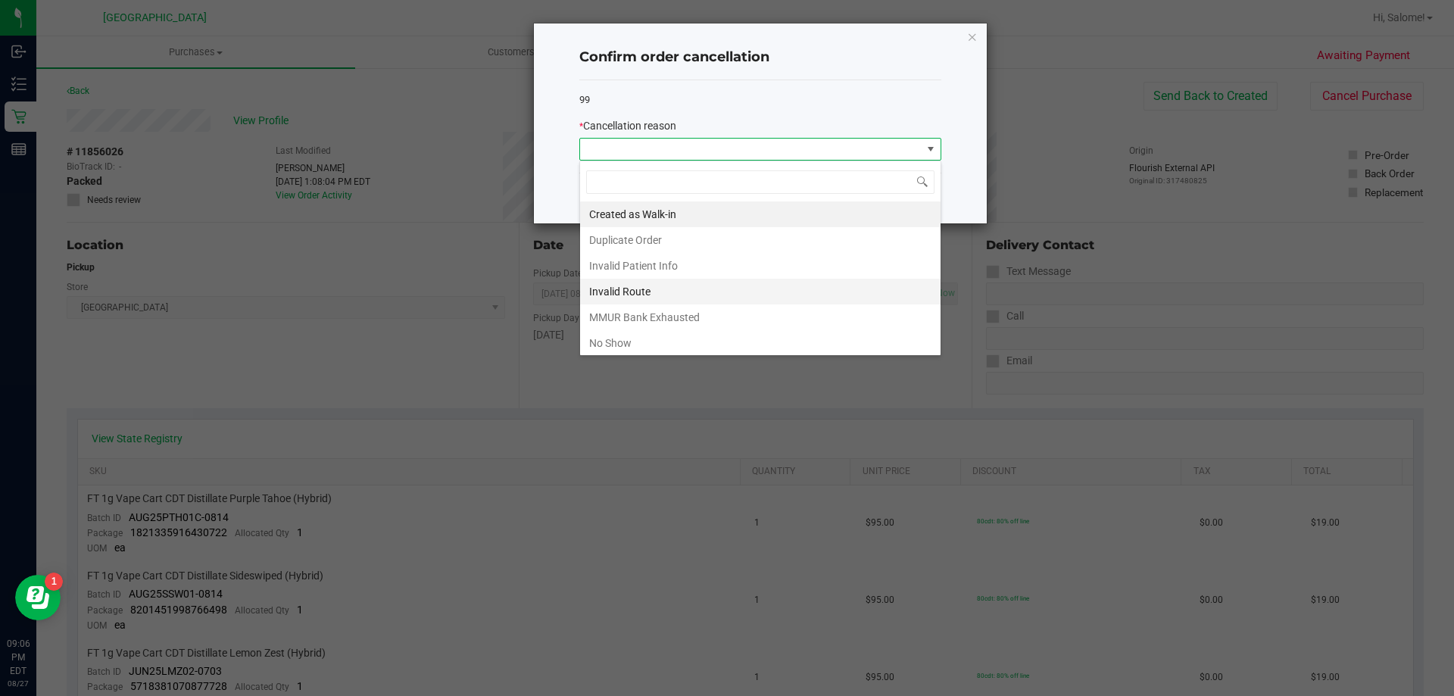
scroll to position [23, 362]
click at [627, 341] on li "No Show" at bounding box center [760, 343] width 360 height 26
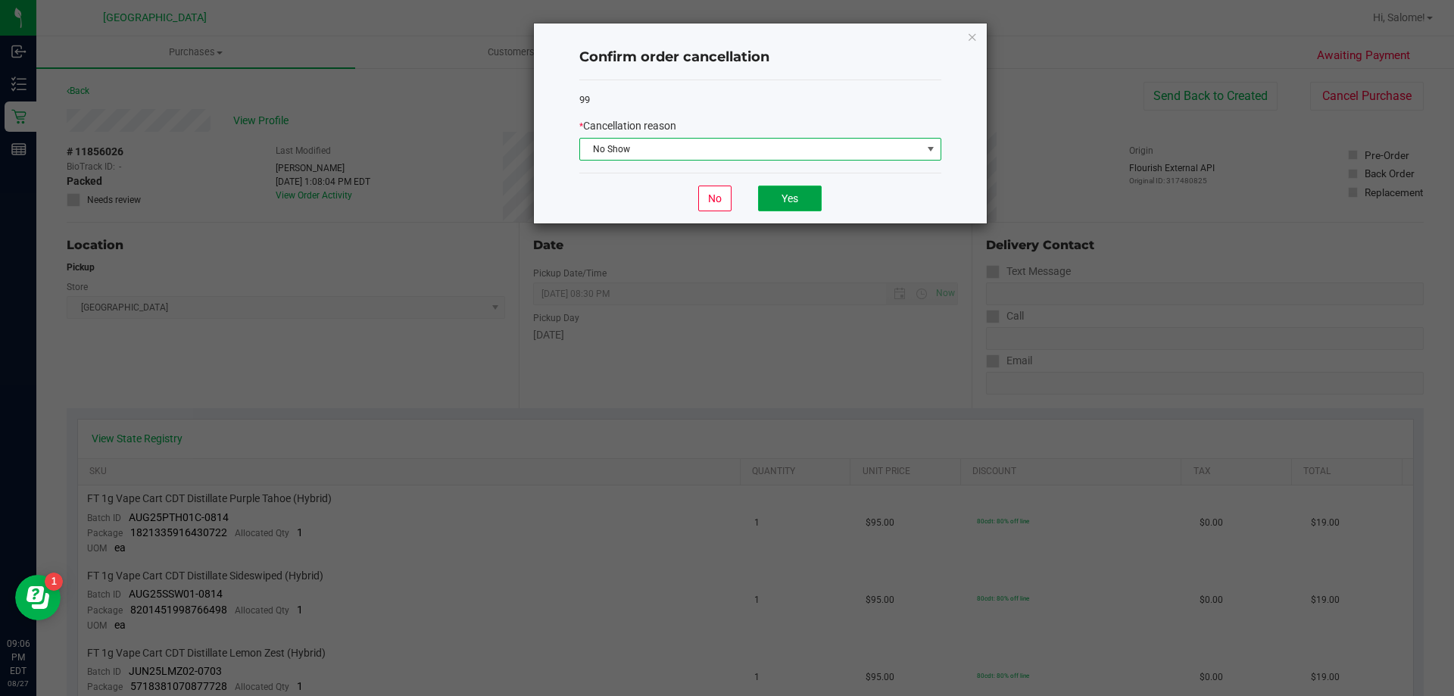
click at [779, 188] on button "Yes" at bounding box center [790, 199] width 64 height 26
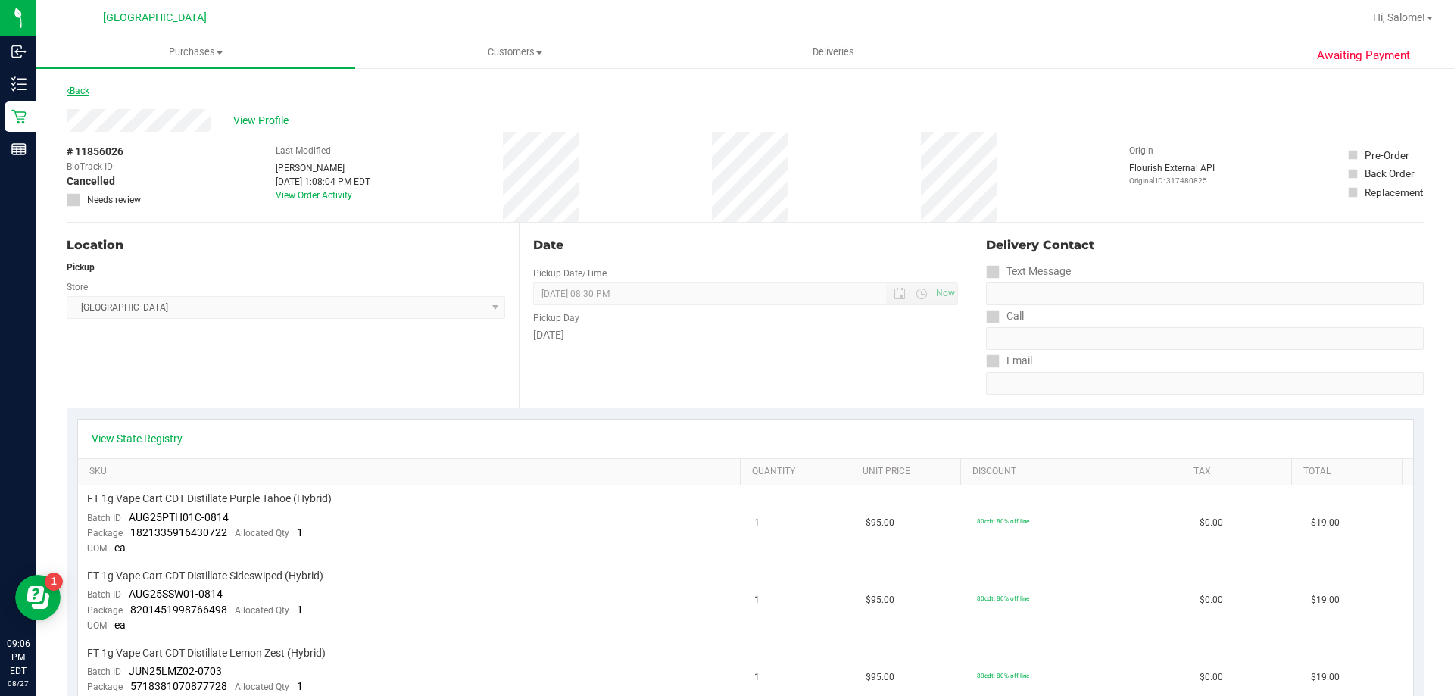
click at [70, 86] on link "Back" at bounding box center [78, 91] width 23 height 11
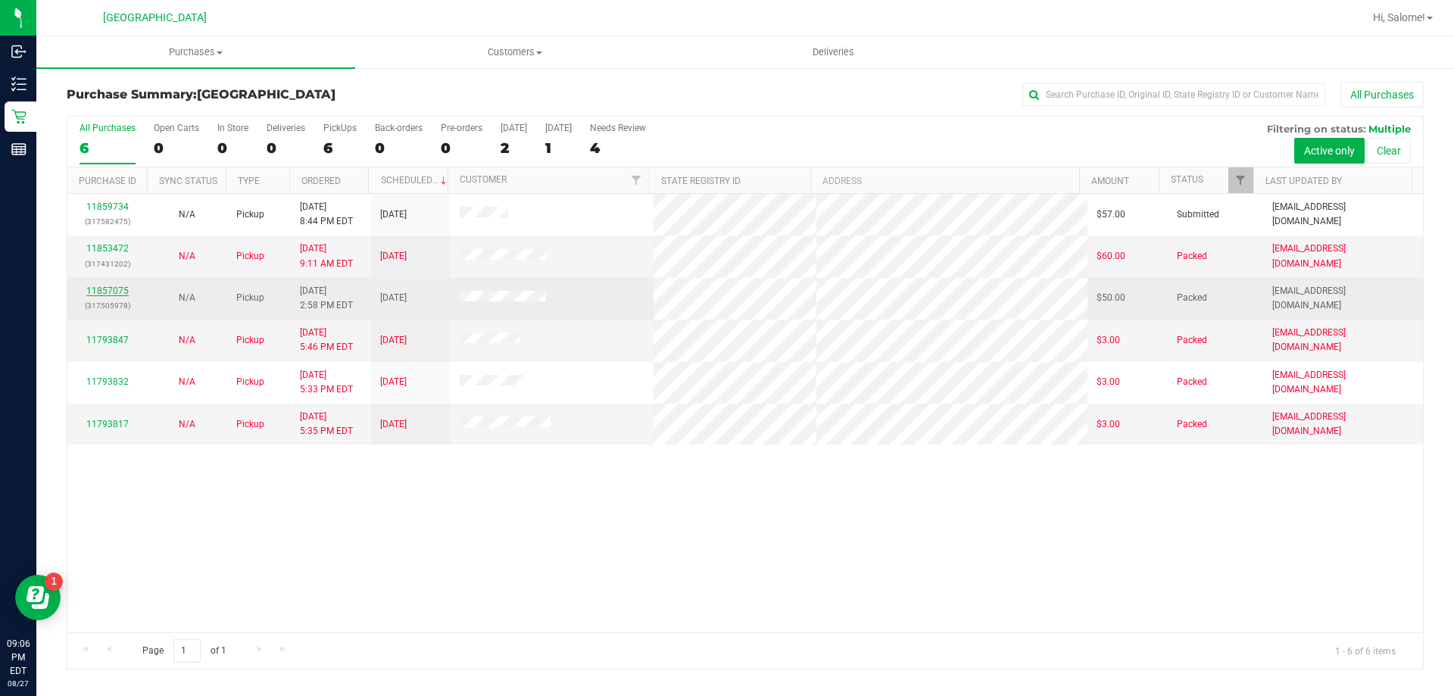
click at [120, 287] on link "11857075" at bounding box center [107, 290] width 42 height 11
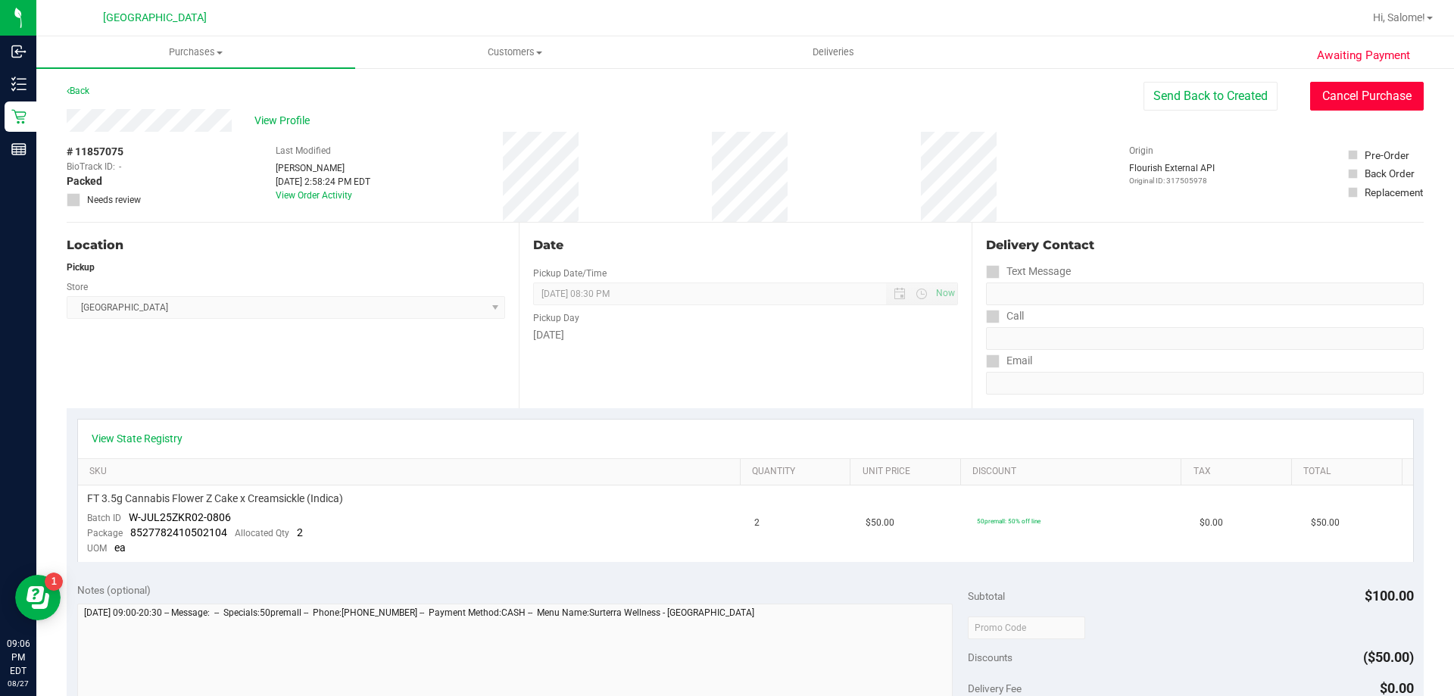
click at [1333, 98] on button "Cancel Purchase" at bounding box center [1367, 96] width 114 height 29
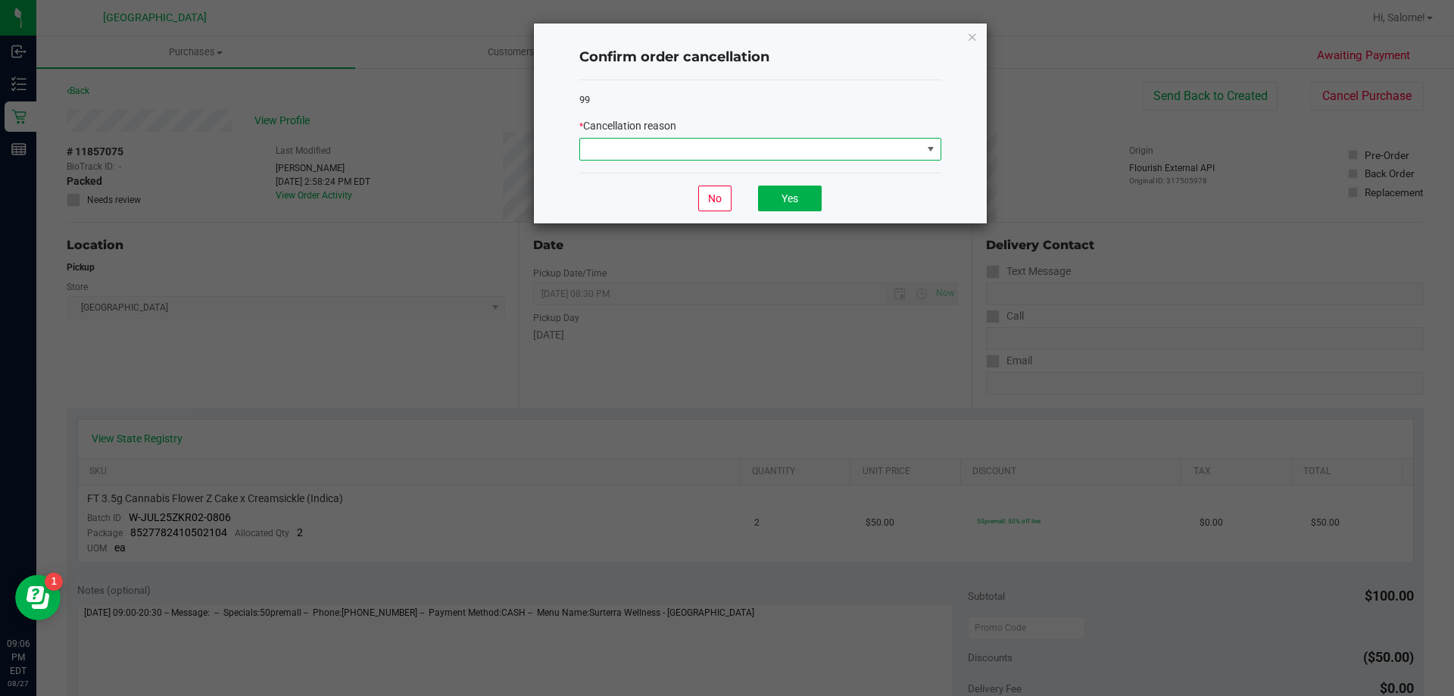
click at [873, 156] on span at bounding box center [751, 149] width 342 height 21
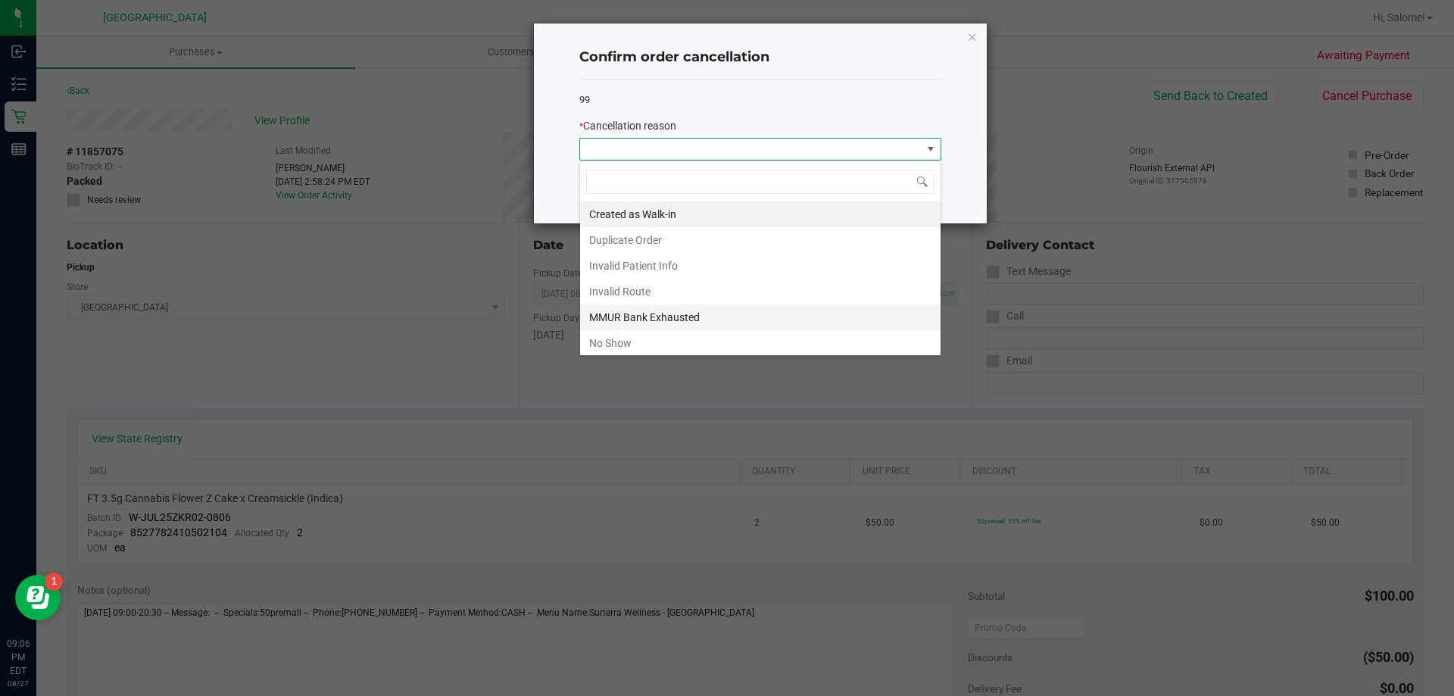
scroll to position [23, 362]
click at [719, 339] on li "No Show" at bounding box center [760, 343] width 360 height 26
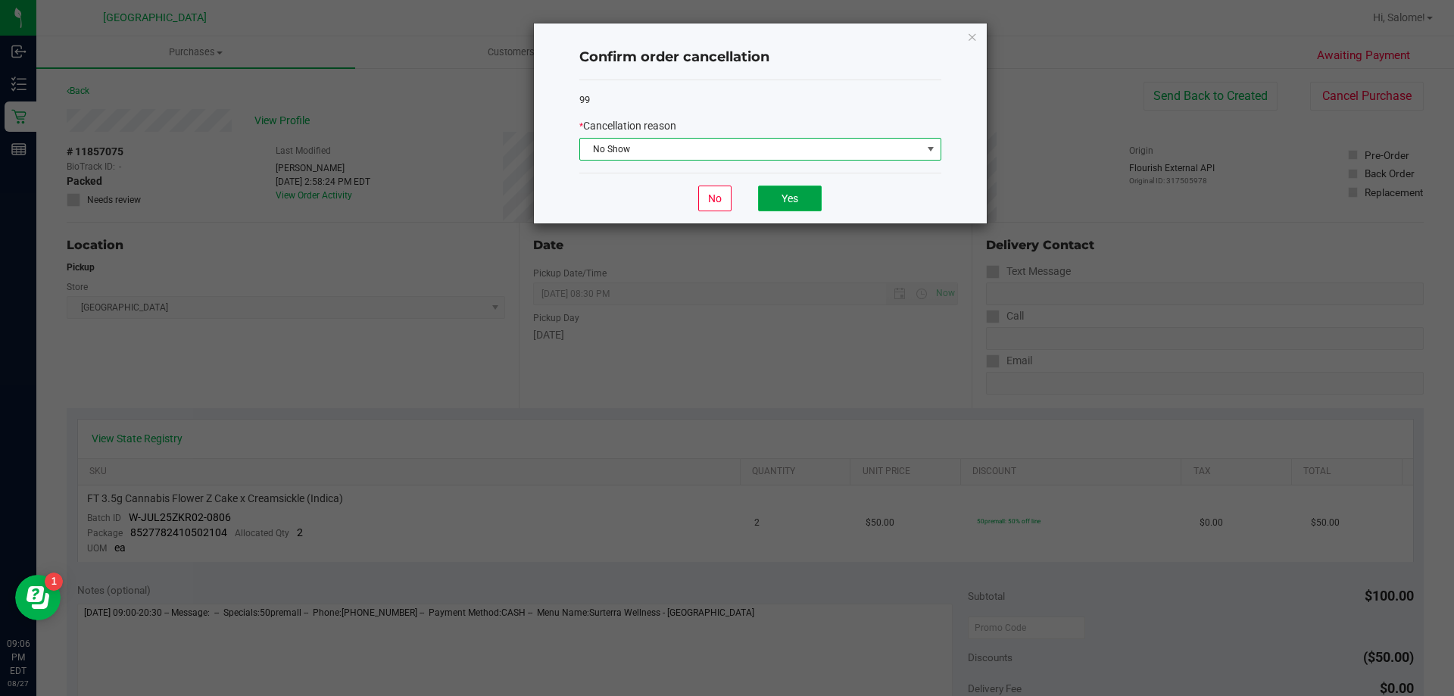
click at [790, 209] on button "Yes" at bounding box center [790, 199] width 64 height 26
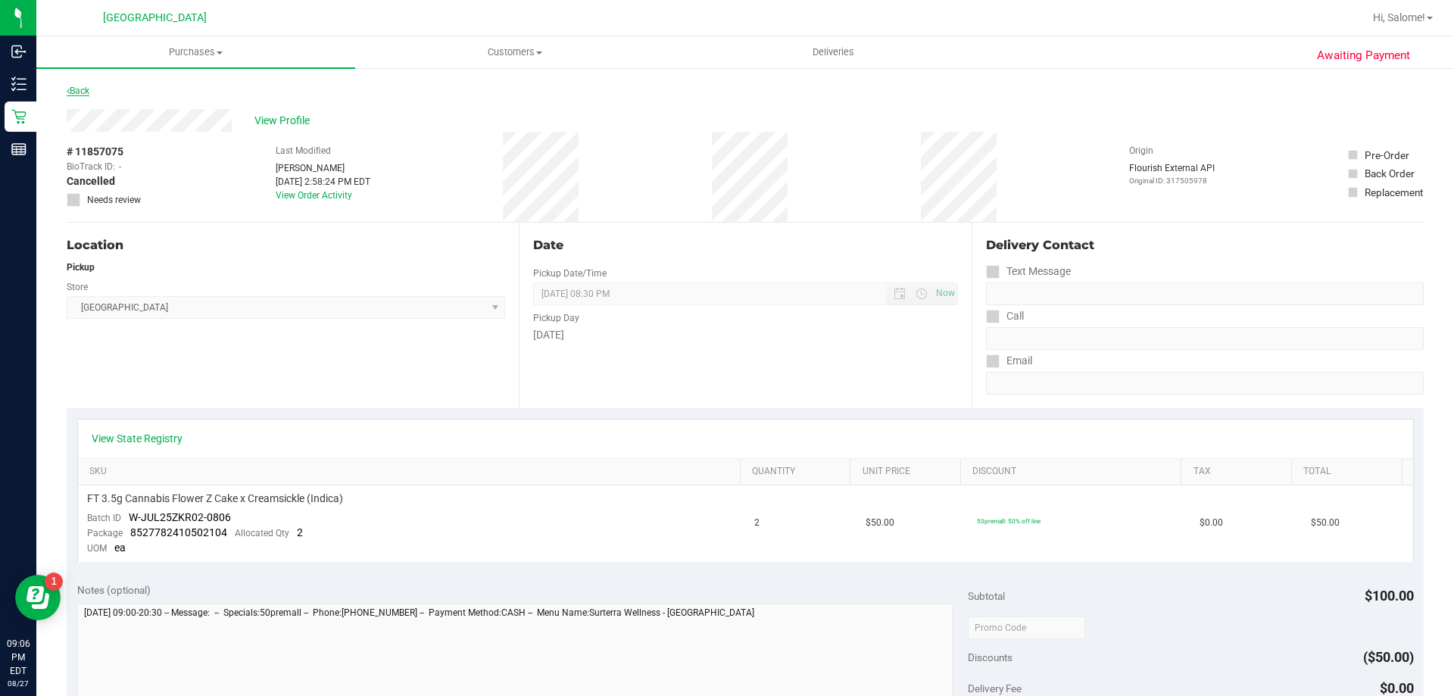
click at [87, 92] on link "Back" at bounding box center [78, 91] width 23 height 11
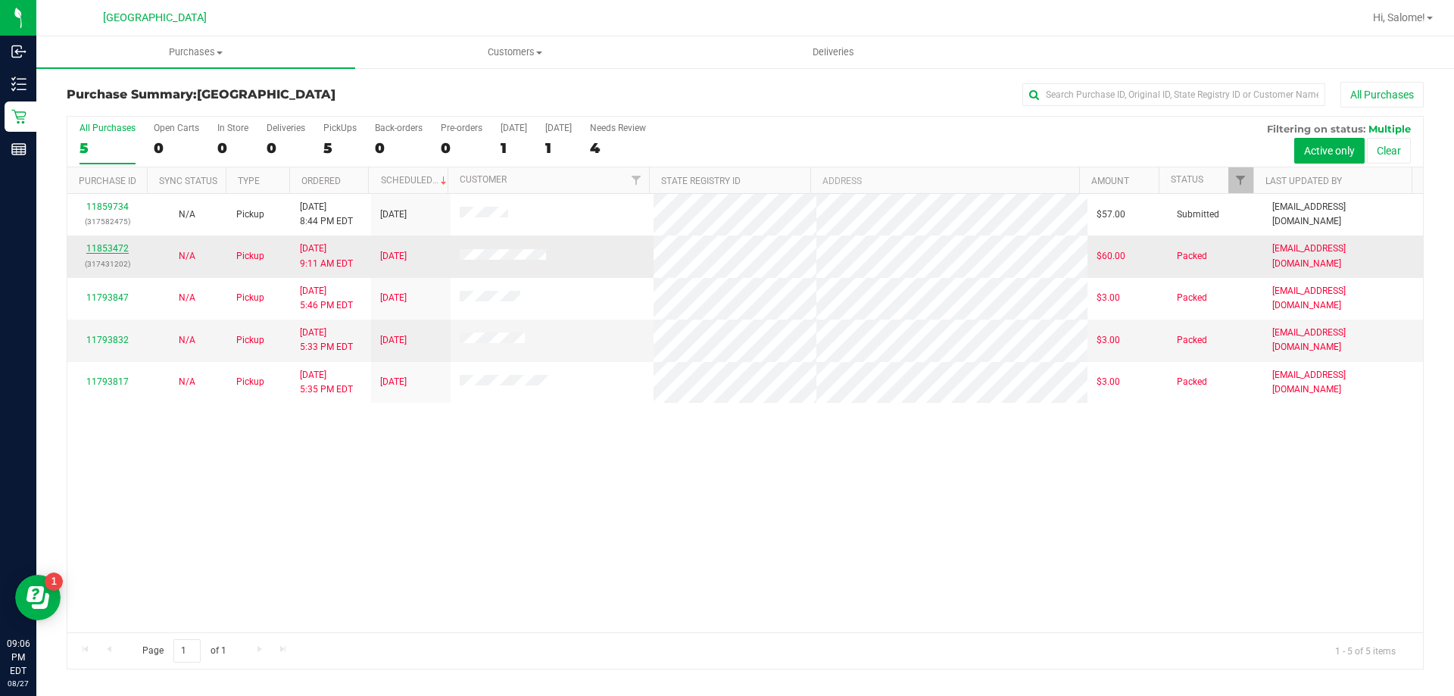
click at [113, 247] on link "11853472" at bounding box center [107, 248] width 42 height 11
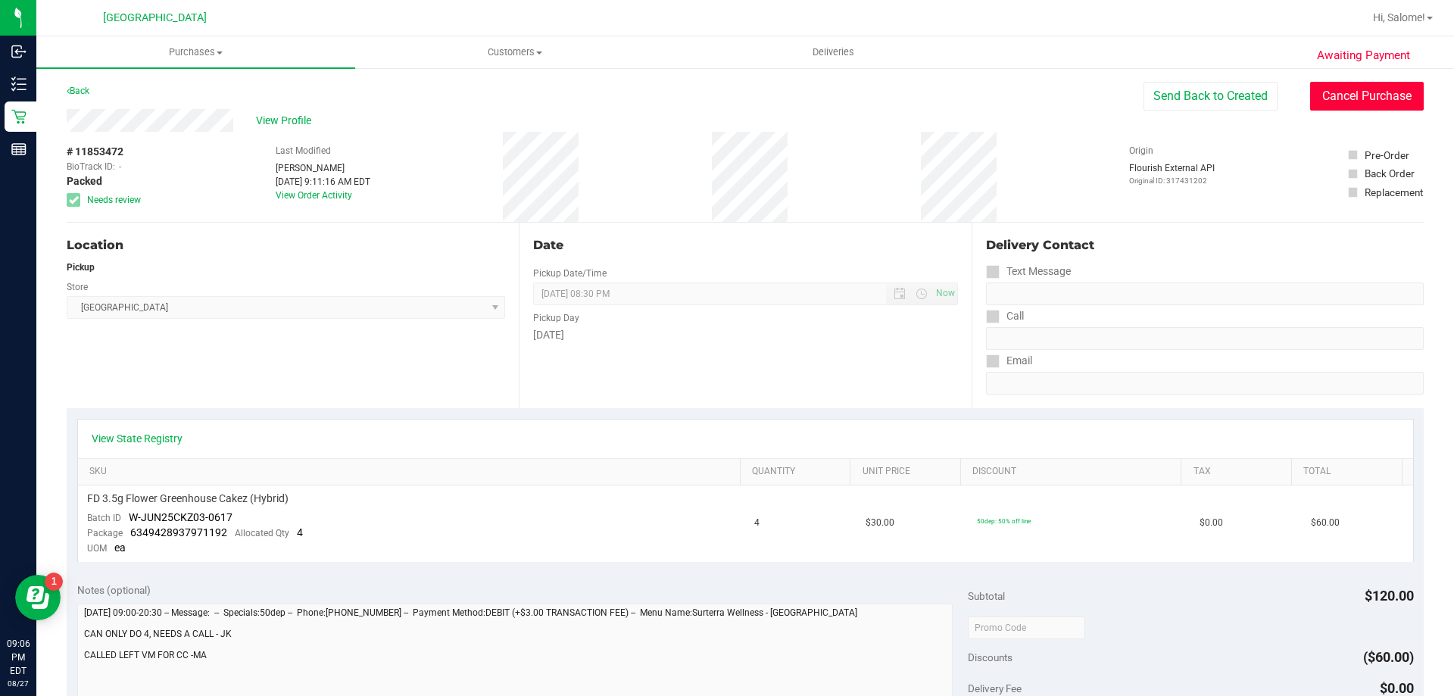
click at [1340, 97] on button "Cancel Purchase" at bounding box center [1367, 96] width 114 height 29
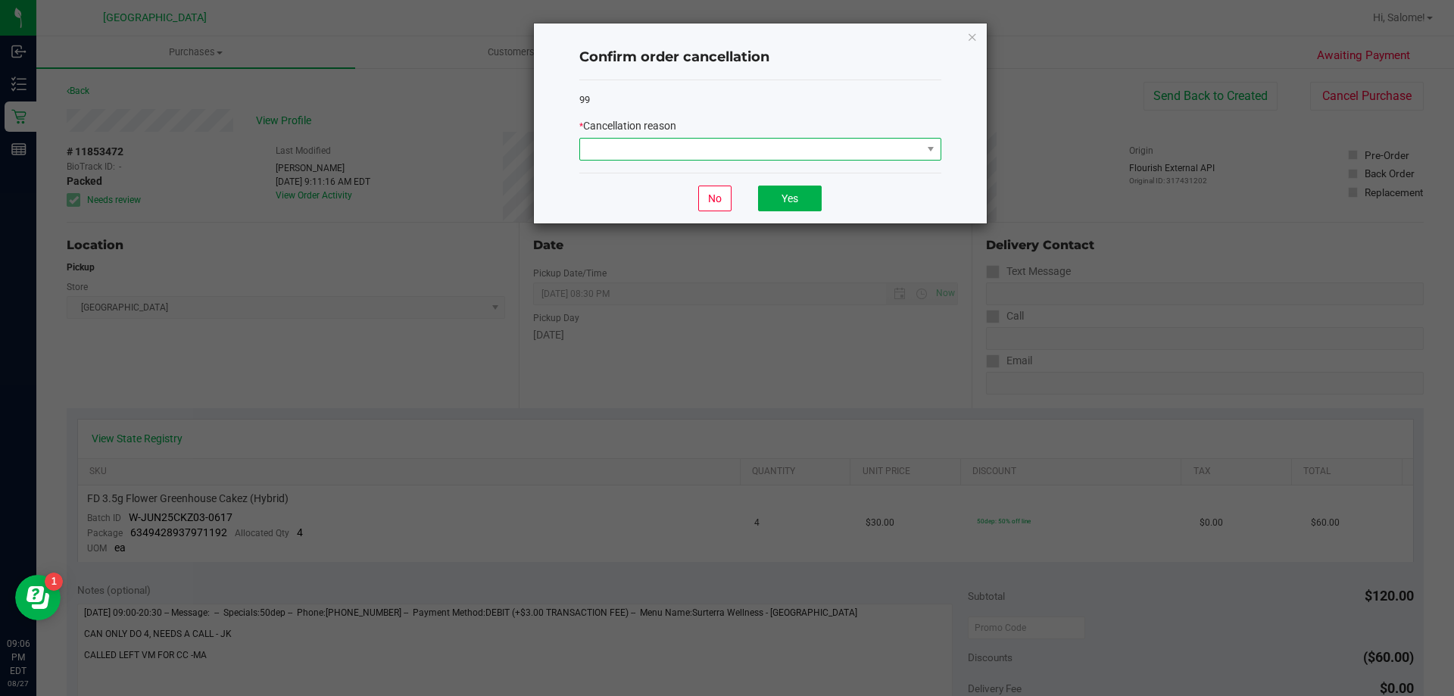
click at [869, 138] on span at bounding box center [760, 149] width 362 height 23
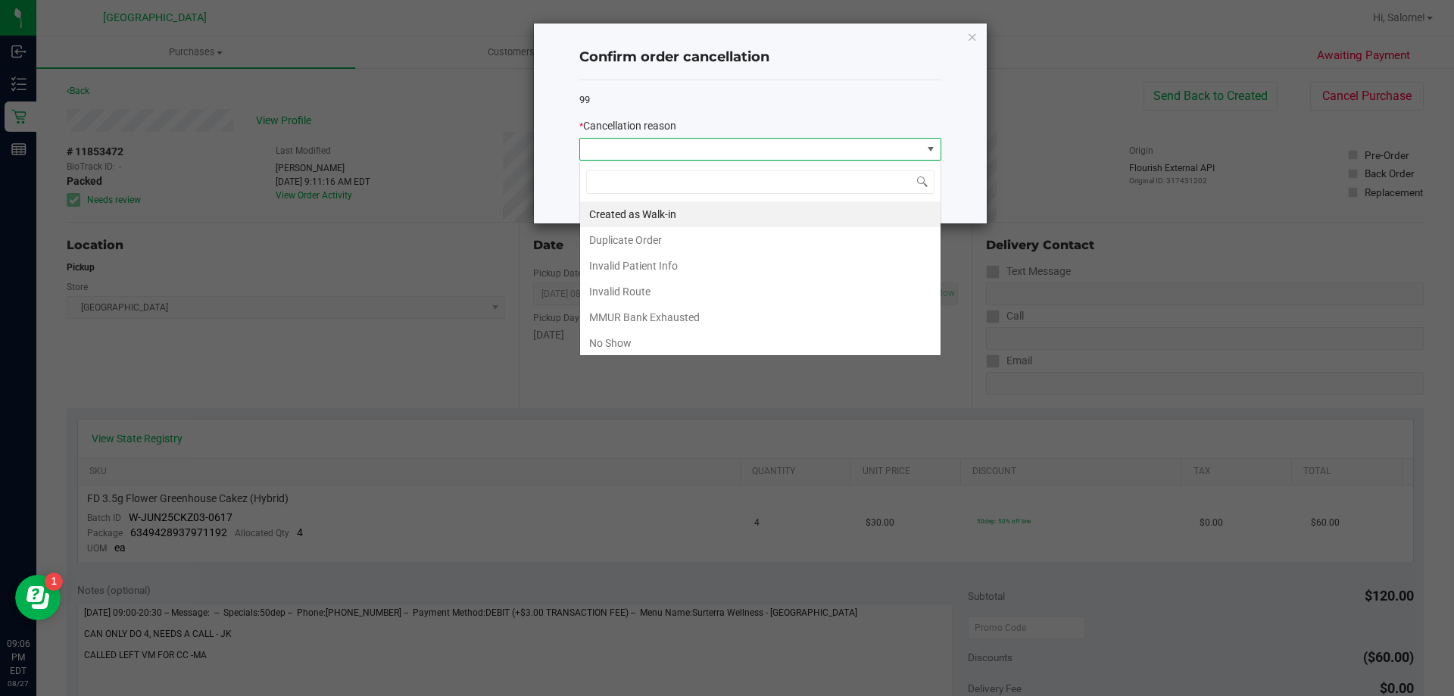
scroll to position [23, 362]
click at [691, 341] on li "No Show" at bounding box center [760, 343] width 360 height 26
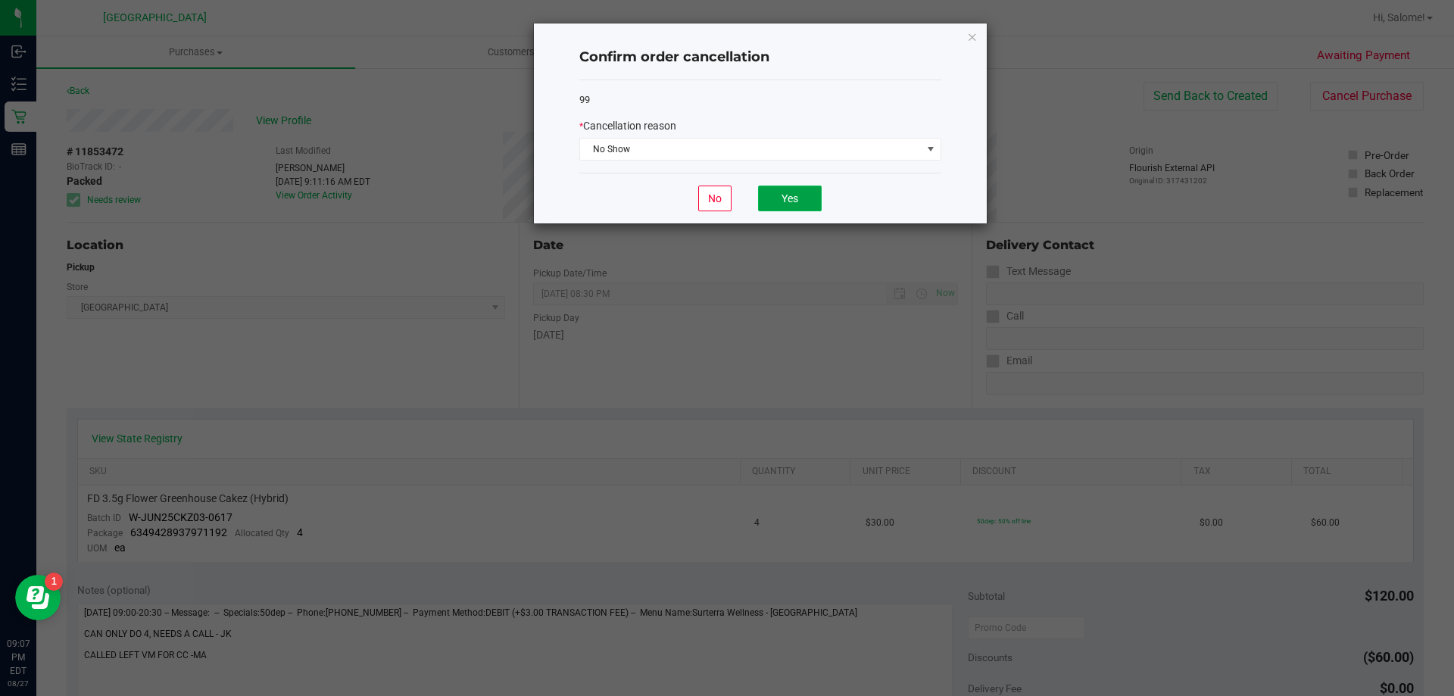
click at [795, 201] on button "Yes" at bounding box center [790, 199] width 64 height 26
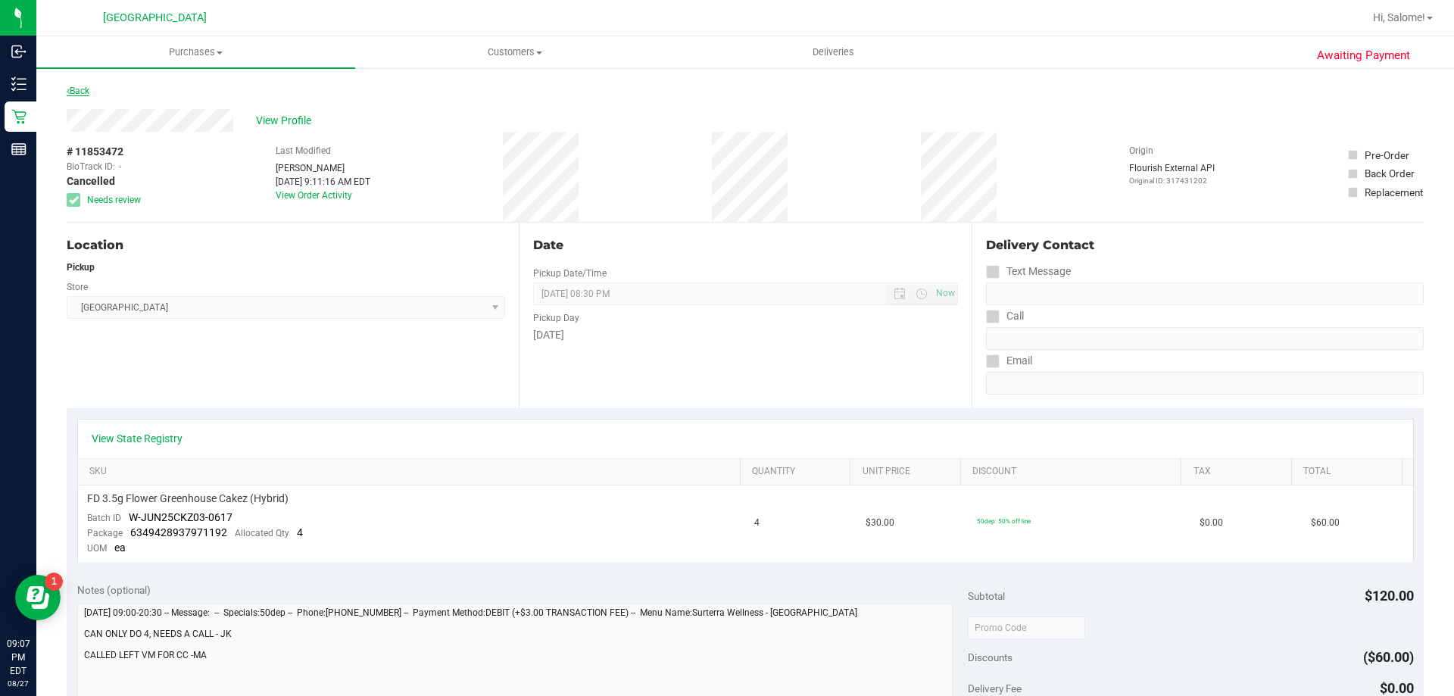
click at [83, 93] on link "Back" at bounding box center [78, 91] width 23 height 11
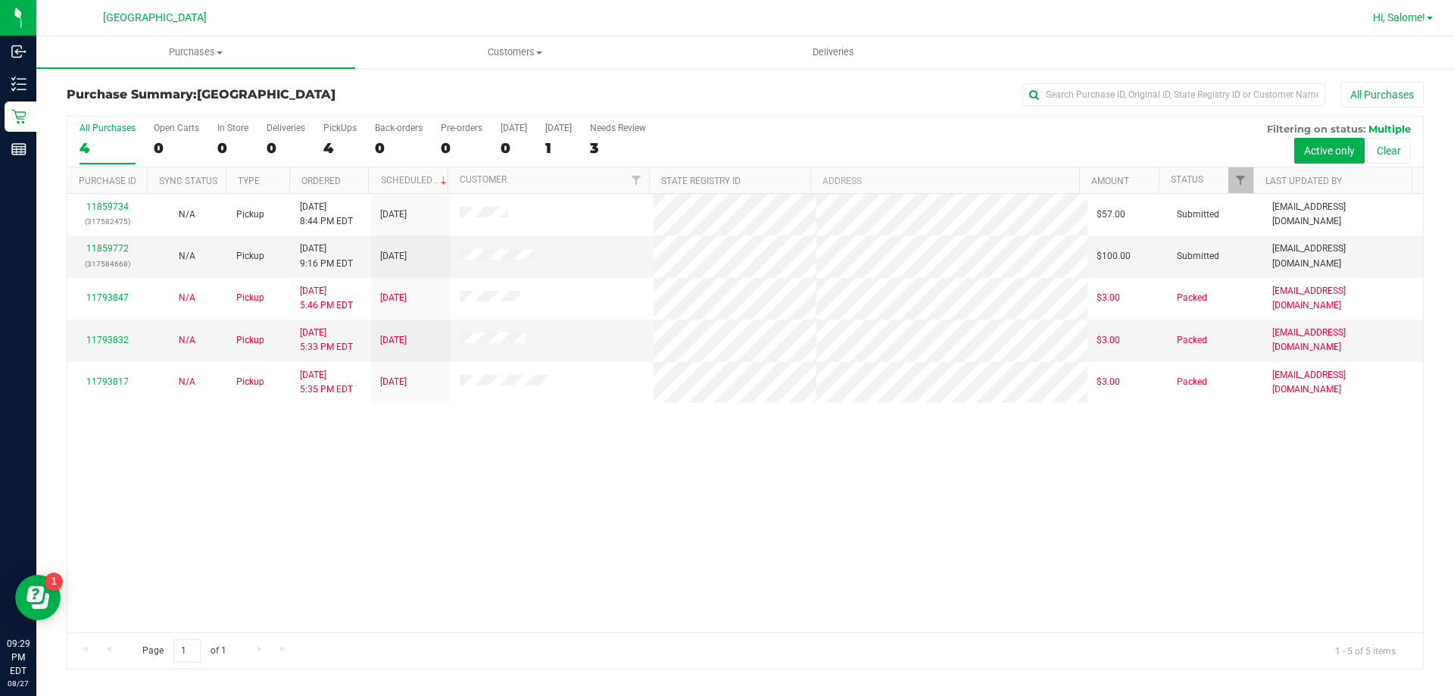
click at [1391, 14] on span "Hi, Salome!" at bounding box center [1399, 17] width 52 height 12
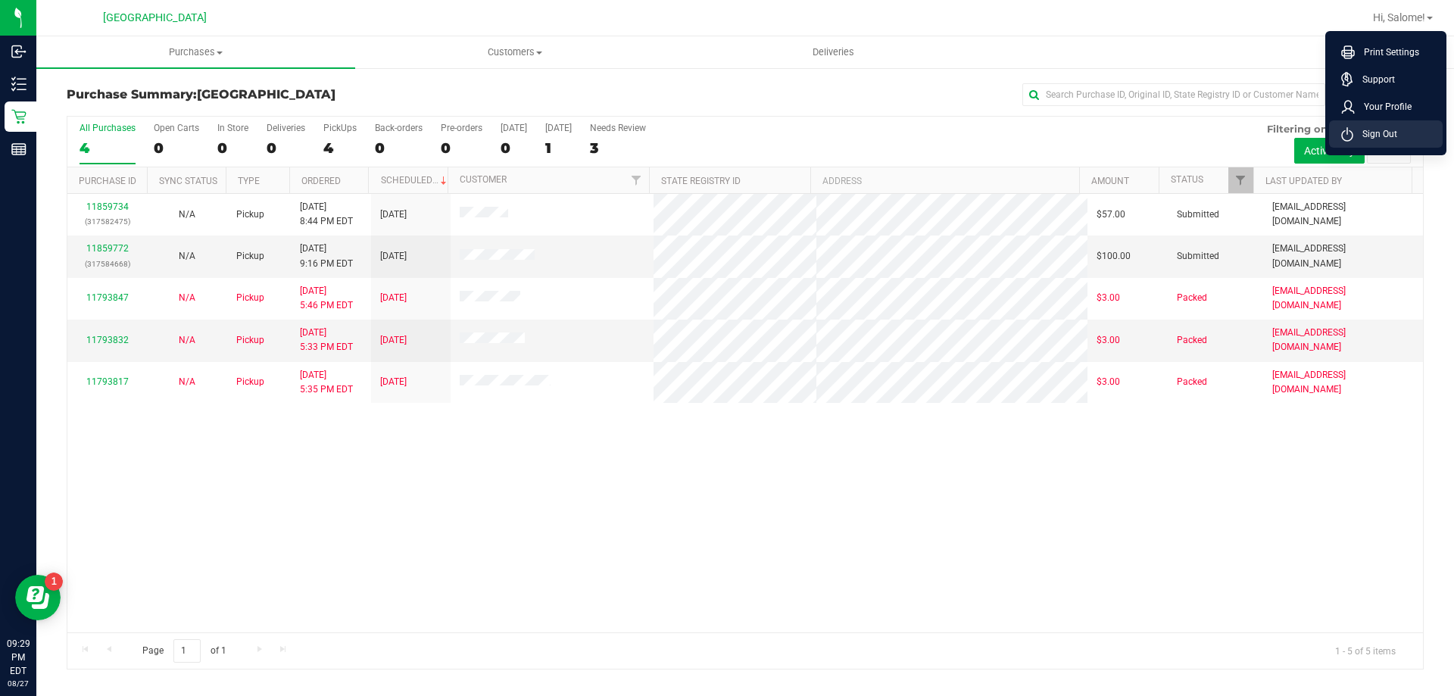
click at [1381, 126] on span "Sign Out" at bounding box center [1375, 133] width 44 height 15
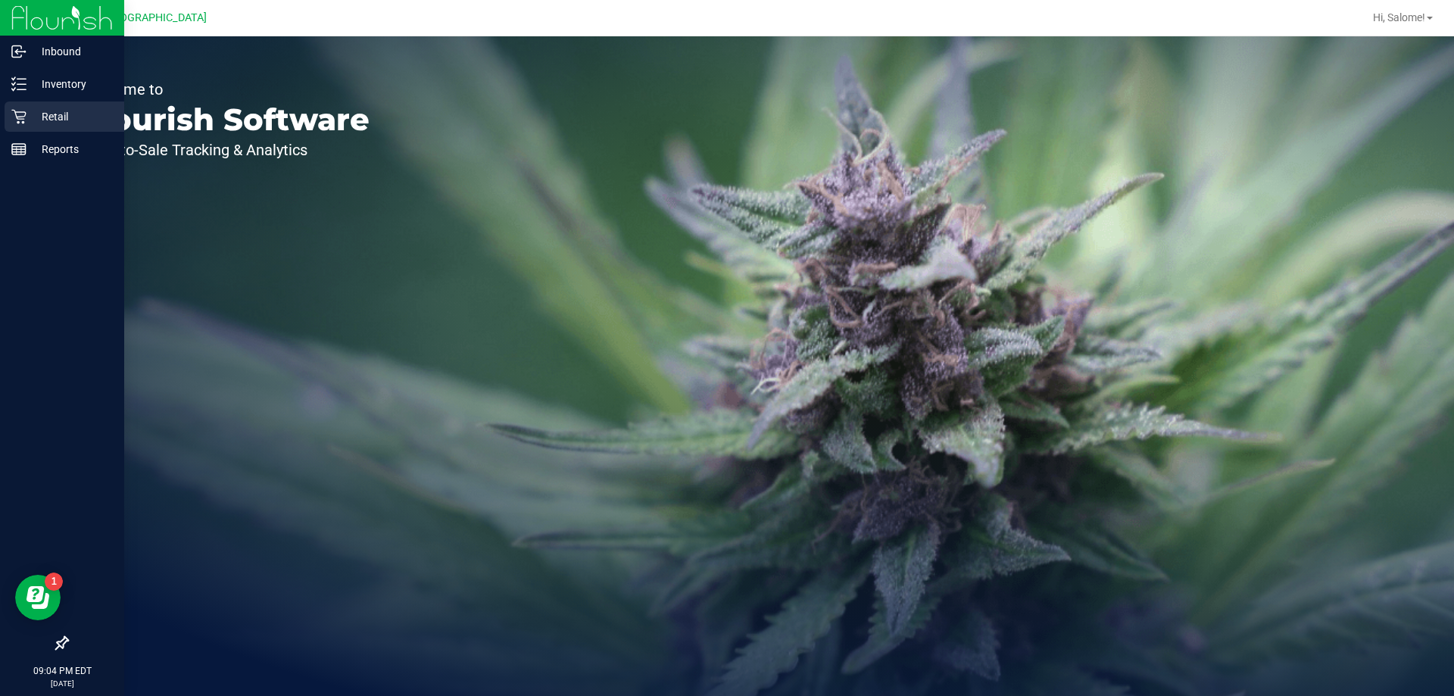
click at [36, 111] on p "Retail" at bounding box center [72, 117] width 91 height 18
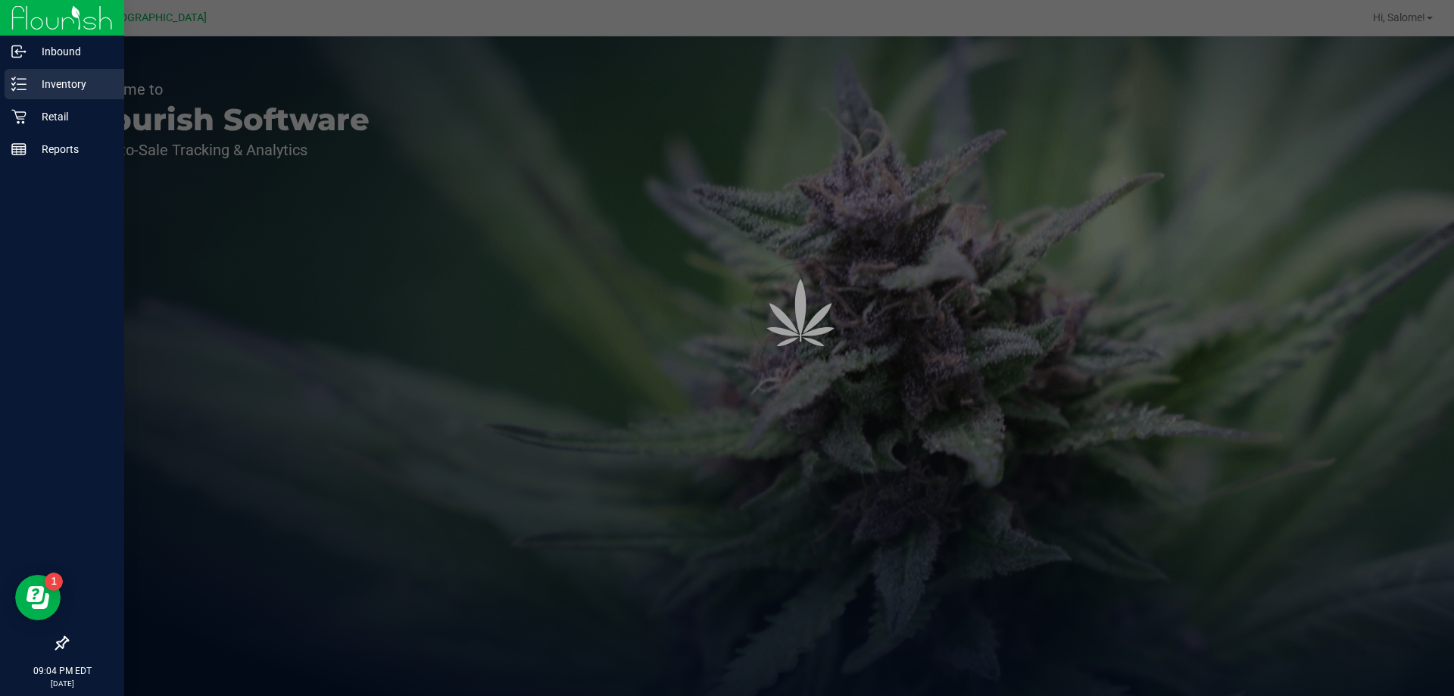
click at [64, 70] on div "Inventory" at bounding box center [65, 84] width 120 height 30
click at [56, 79] on p "Inventory" at bounding box center [72, 84] width 91 height 18
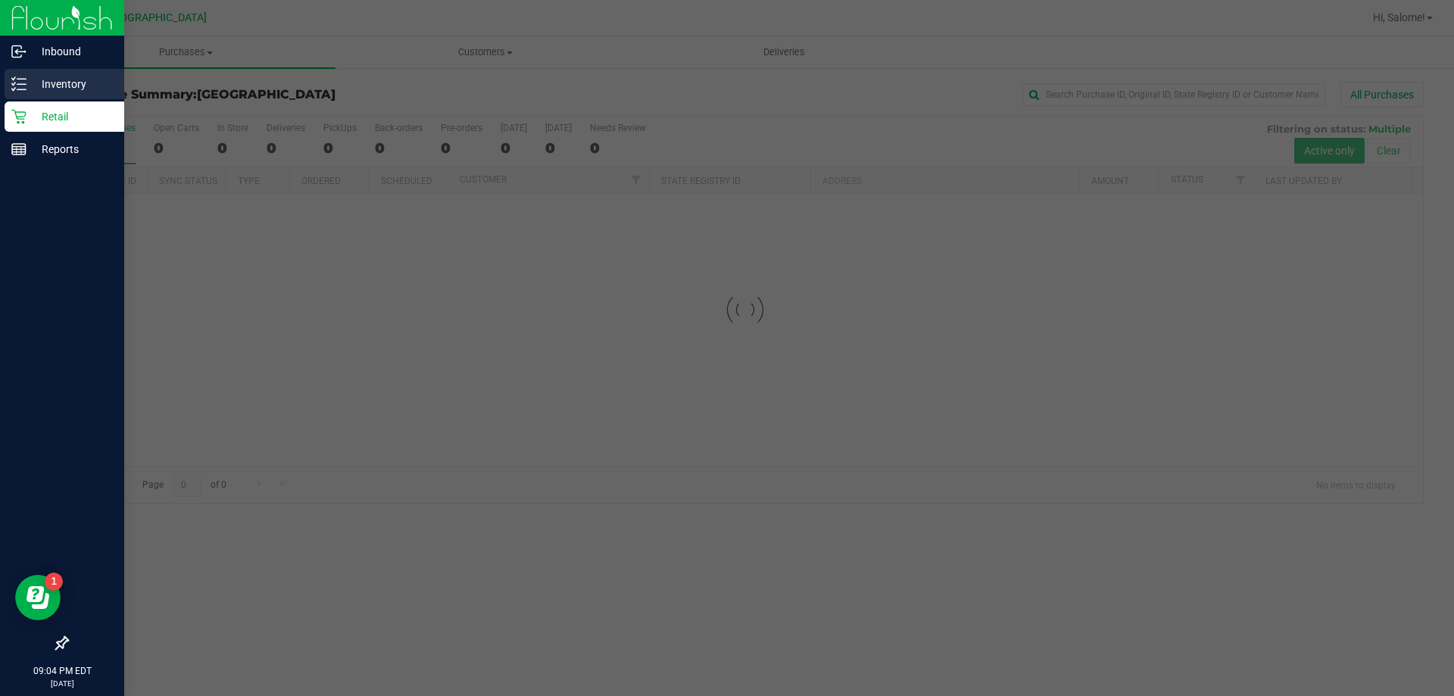
click at [48, 83] on p "Inventory" at bounding box center [72, 84] width 91 height 18
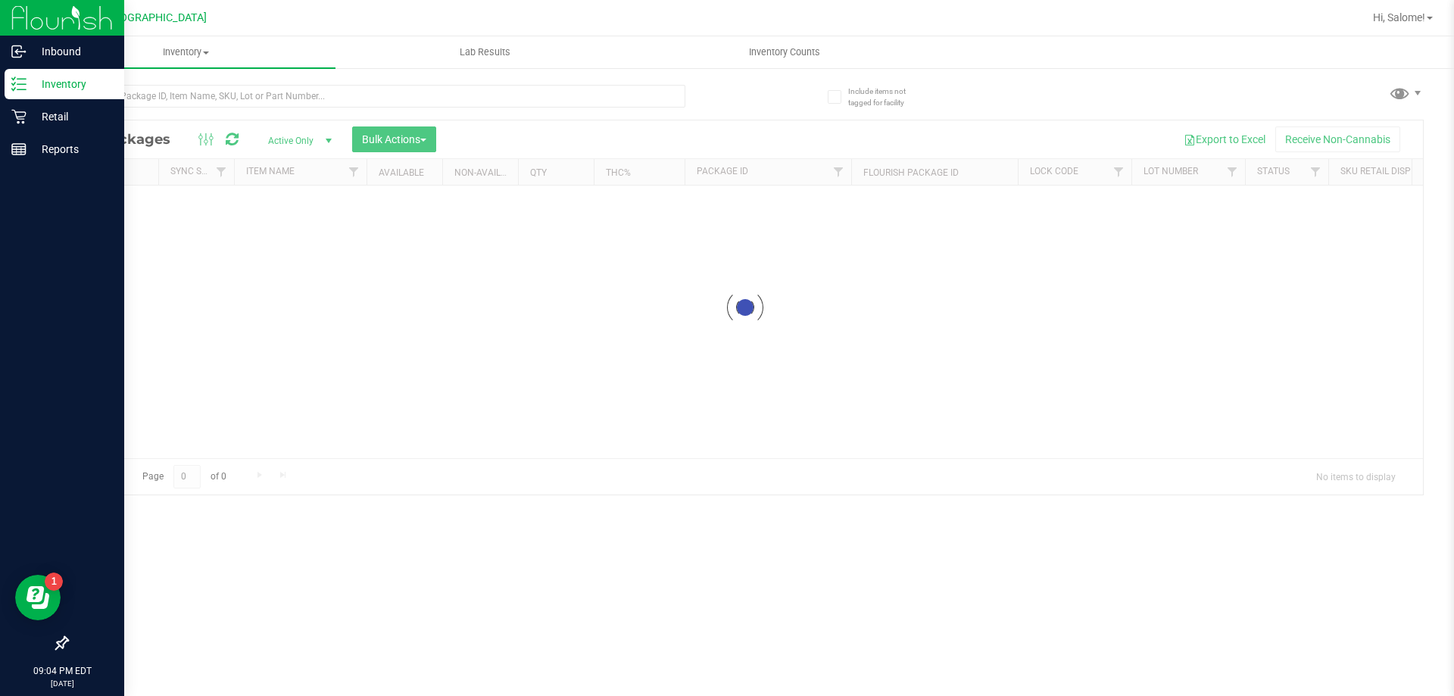
click at [48, 83] on p "Inventory" at bounding box center [72, 84] width 91 height 18
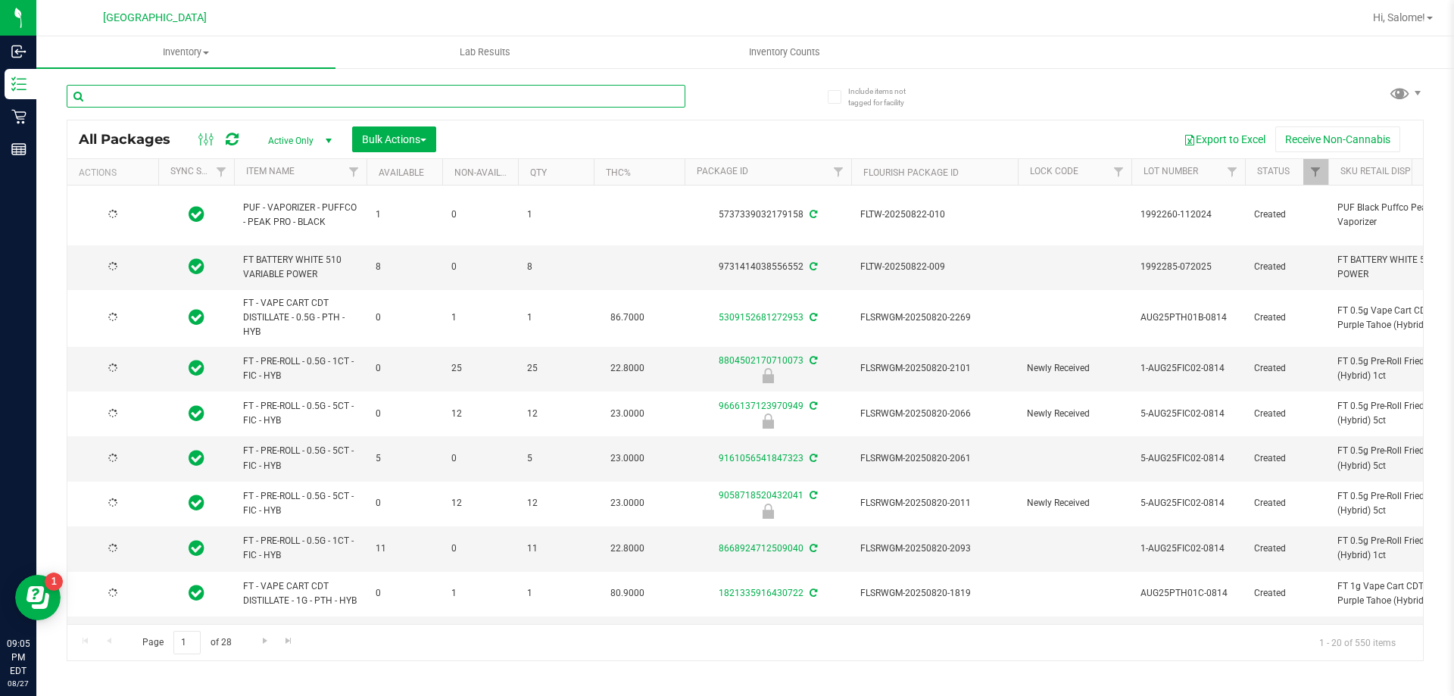
click at [208, 91] on input "text" at bounding box center [376, 96] width 619 height 23
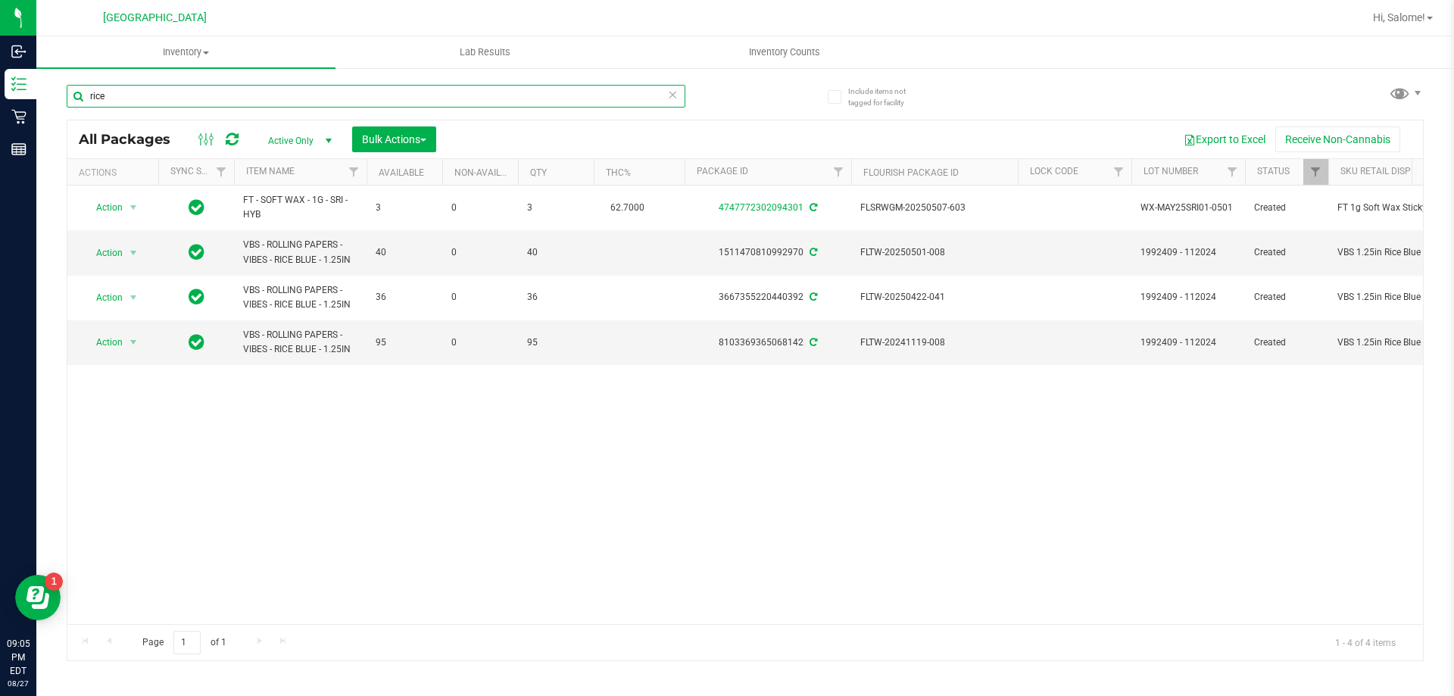
type input "rice"
